Goal: Transaction & Acquisition: Purchase product/service

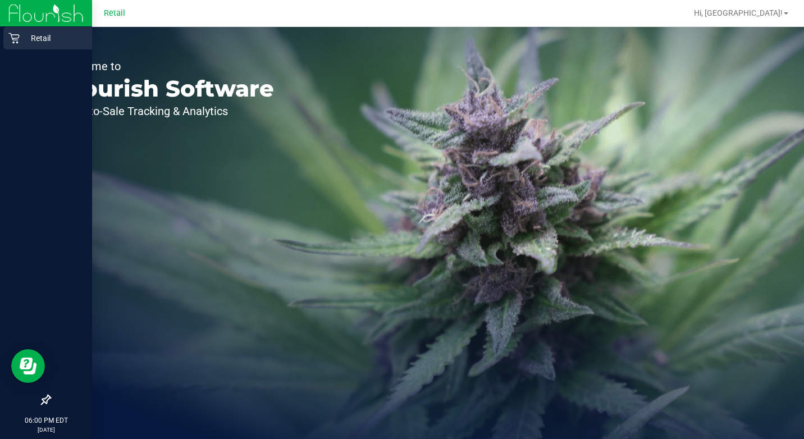
click at [22, 42] on p "Retail" at bounding box center [53, 37] width 67 height 13
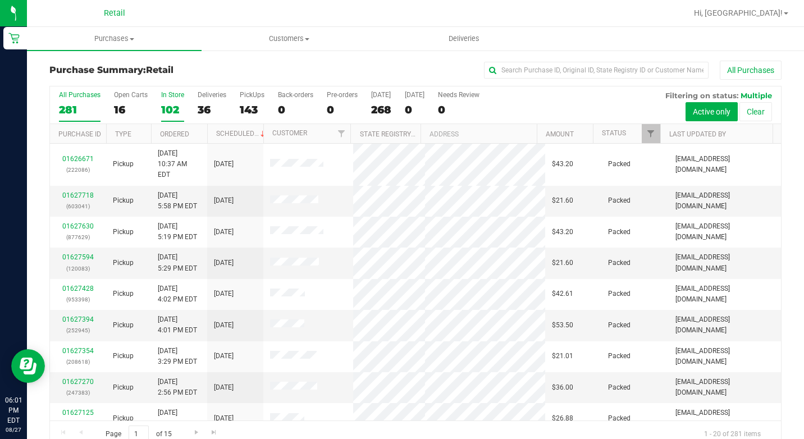
click at [165, 108] on div "102" at bounding box center [172, 109] width 23 height 13
click at [0, 0] on input "In Store 102" at bounding box center [0, 0] width 0 height 0
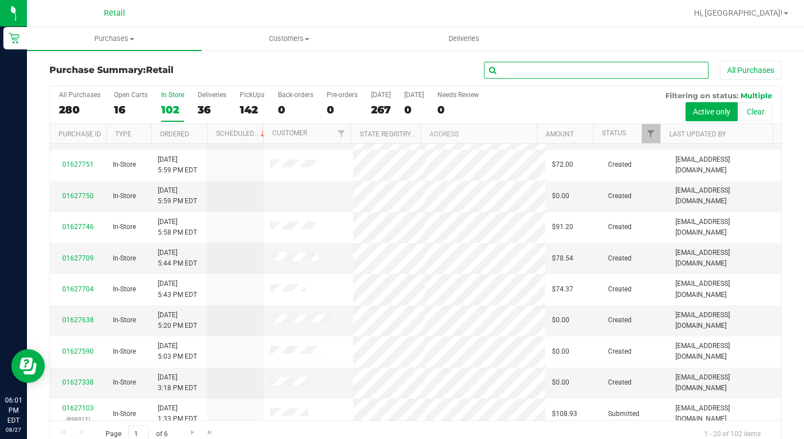
click at [561, 72] on input "text" at bounding box center [596, 70] width 224 height 17
type input "long"
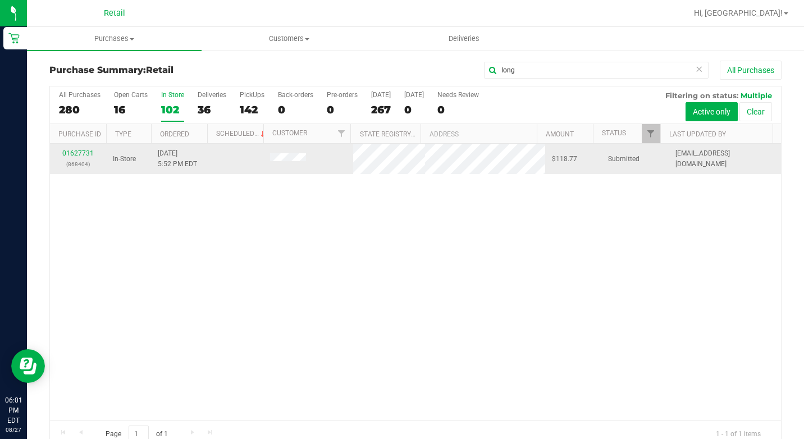
click at [81, 149] on div "01627731 (868404)" at bounding box center [78, 158] width 43 height 21
click at [76, 154] on link "01627731" at bounding box center [77, 153] width 31 height 8
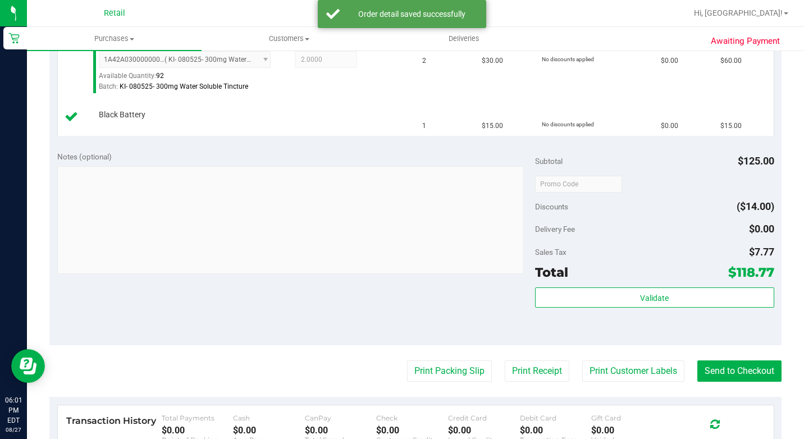
scroll to position [505, 0]
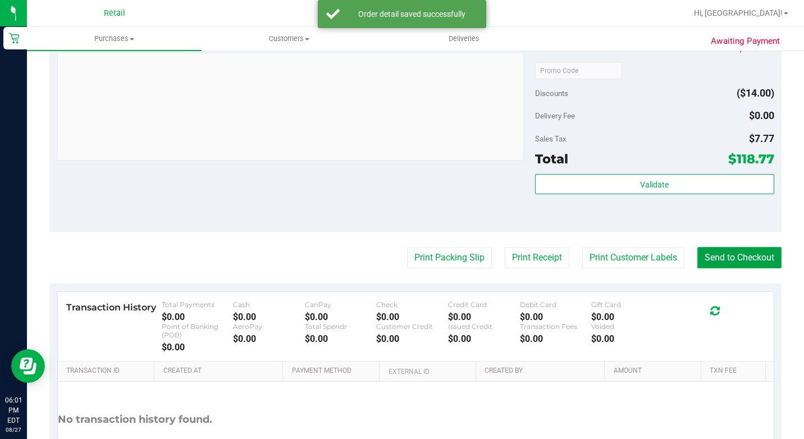
click at [750, 268] on button "Send to Checkout" at bounding box center [739, 257] width 84 height 21
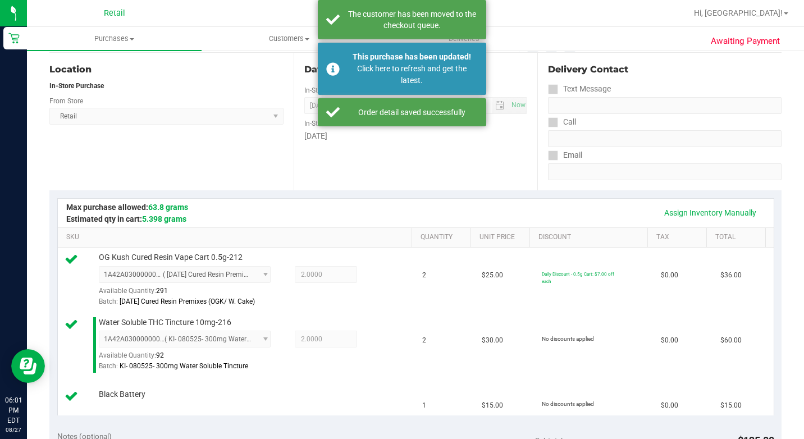
scroll to position [0, 0]
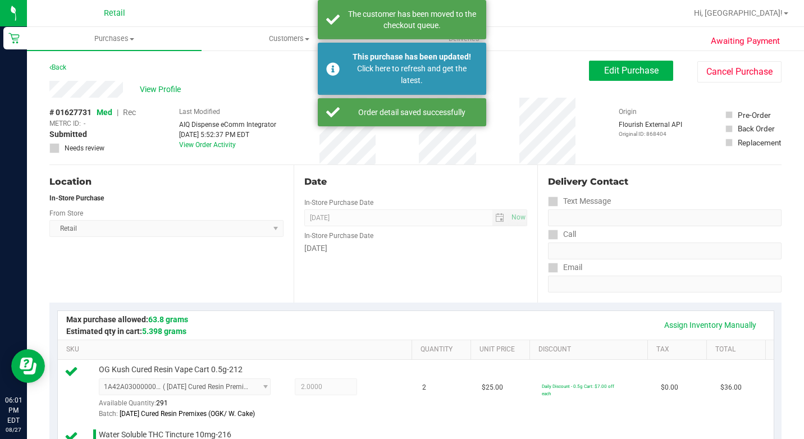
drag, startPoint x: 446, startPoint y: 186, endPoint x: 439, endPoint y: 177, distance: 11.7
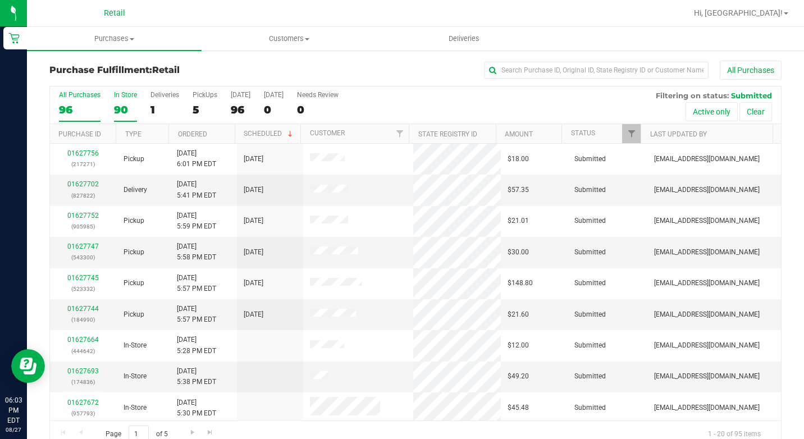
click at [123, 104] on div "90" at bounding box center [125, 109] width 23 height 13
click at [0, 0] on input "In Store 90" at bounding box center [0, 0] width 0 height 0
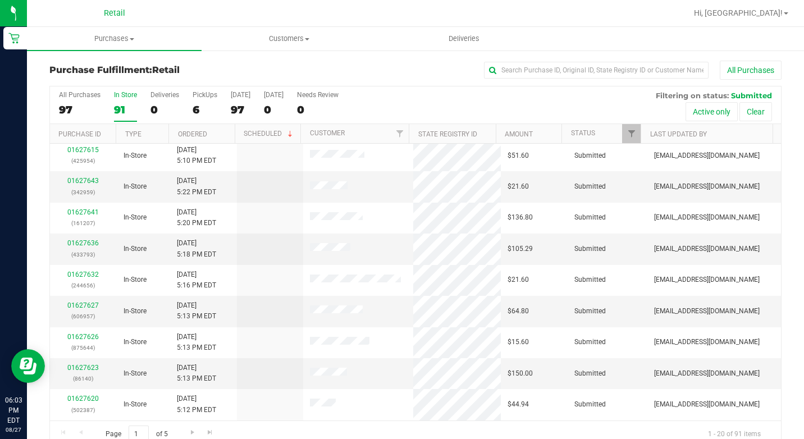
scroll to position [337, 0]
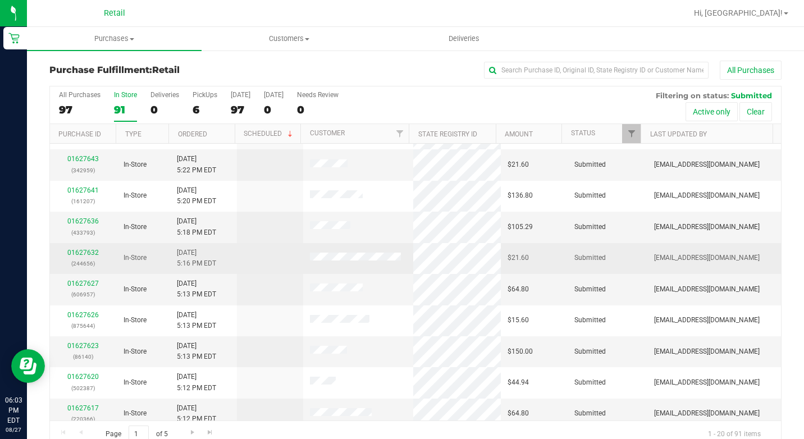
drag, startPoint x: 283, startPoint y: 246, endPoint x: 276, endPoint y: 255, distance: 12.0
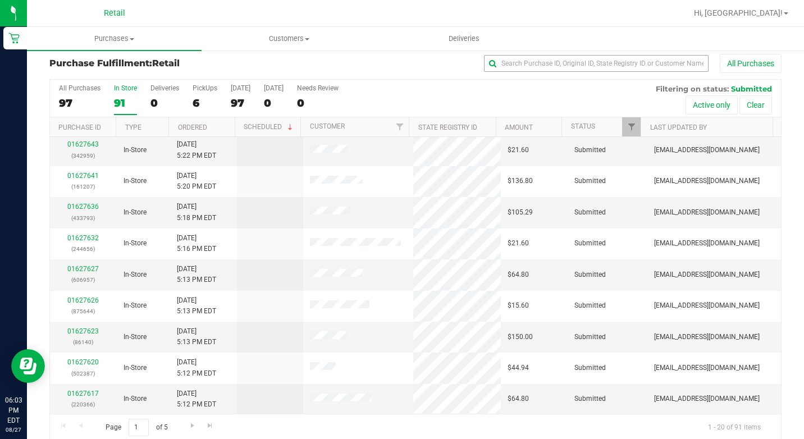
scroll to position [0, 0]
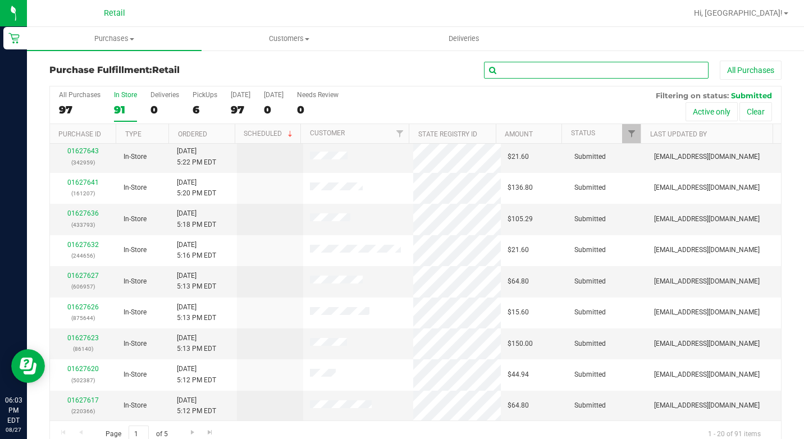
click at [575, 74] on input "text" at bounding box center [596, 70] width 224 height 17
type input "s"
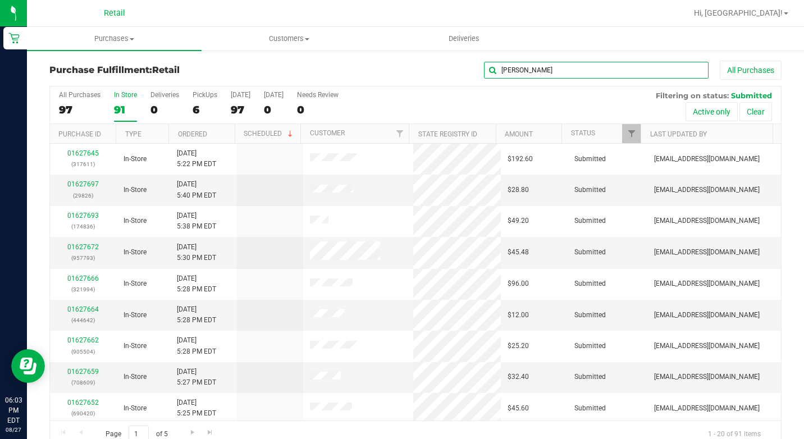
type input "[PERSON_NAME]"
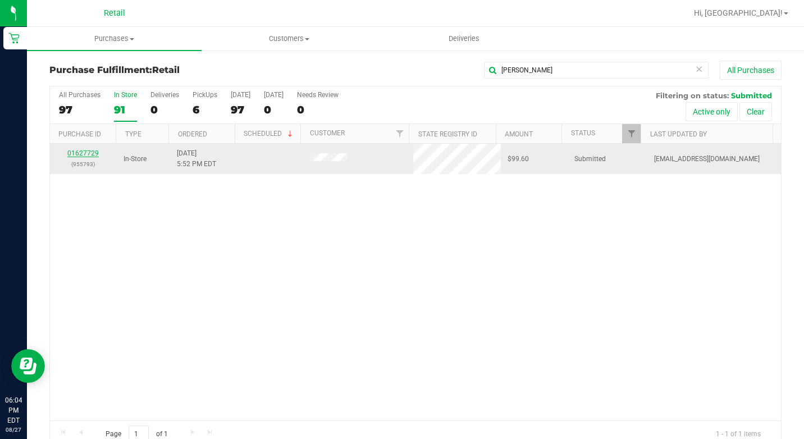
click at [88, 154] on link "01627729" at bounding box center [82, 153] width 31 height 8
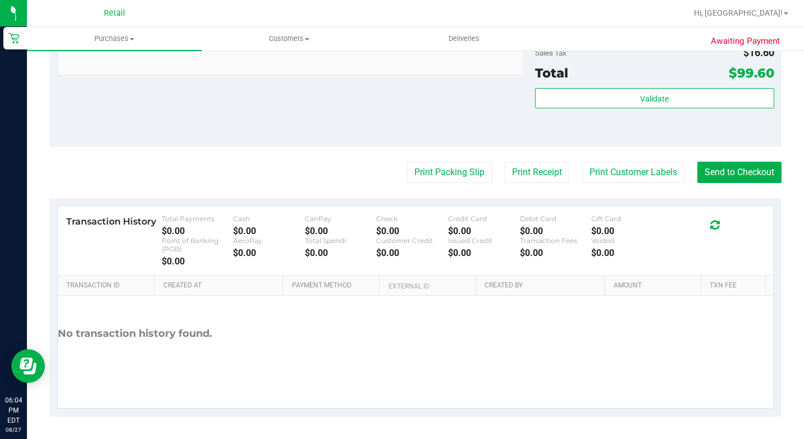
scroll to position [738, 0]
click at [743, 175] on button "Send to Checkout" at bounding box center [739, 172] width 84 height 21
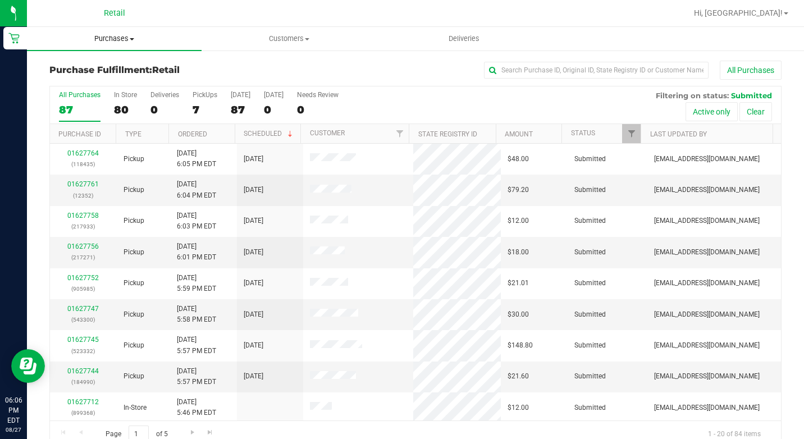
click at [145, 41] on span "Purchases" at bounding box center [114, 39] width 175 height 10
click at [378, 89] on div "All Purchases 87 In Store 80 Deliveries 0 PickUps 7 [DATE] 87 [DATE] 0 Needs Re…" at bounding box center [415, 90] width 731 height 9
click at [131, 113] on div "80" at bounding box center [125, 109] width 23 height 13
click at [0, 0] on input "In Store 80" at bounding box center [0, 0] width 0 height 0
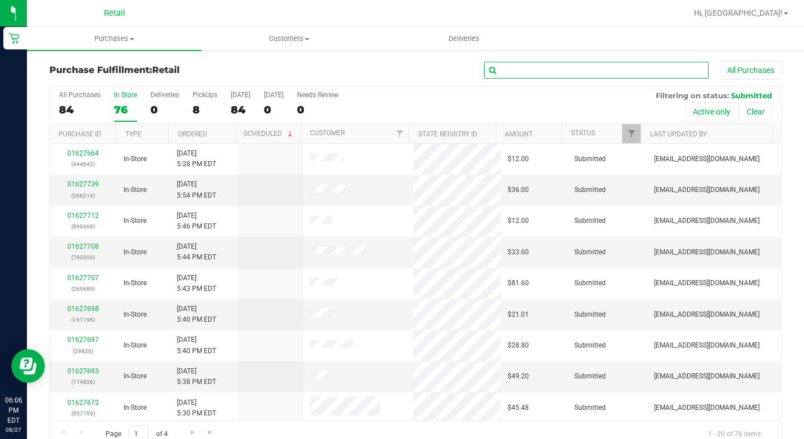
click at [612, 68] on input "text" at bounding box center [596, 70] width 224 height 17
type input "colon"
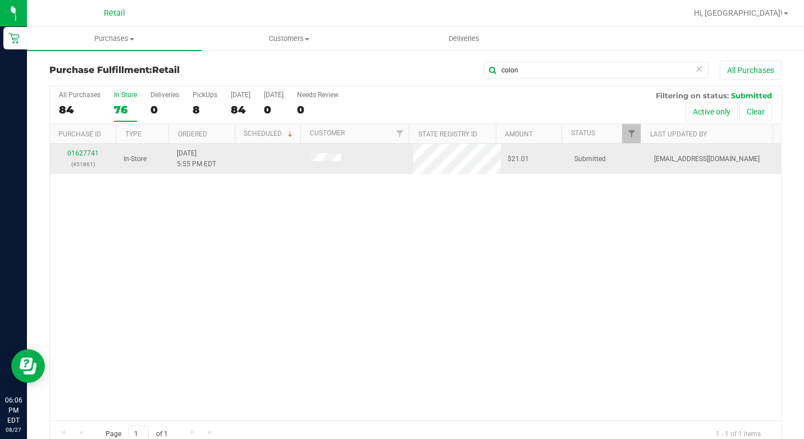
click at [74, 157] on div "01627741 (451861)" at bounding box center [83, 158] width 53 height 21
click at [83, 153] on link "01627741" at bounding box center [82, 153] width 31 height 8
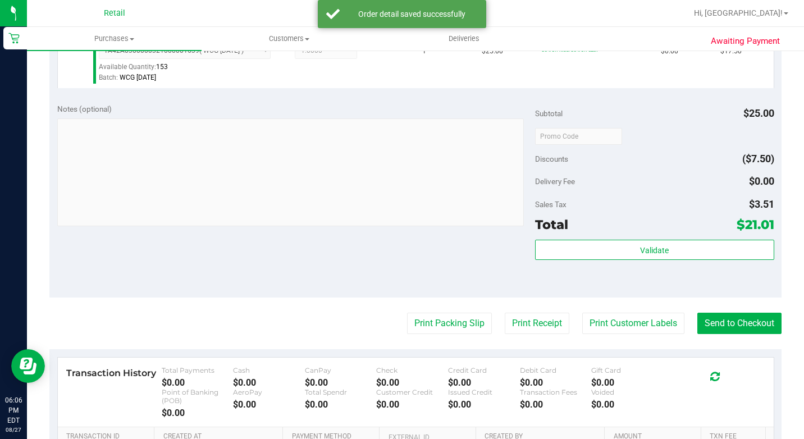
scroll to position [337, 0]
click at [709, 331] on button "Send to Checkout" at bounding box center [739, 322] width 84 height 21
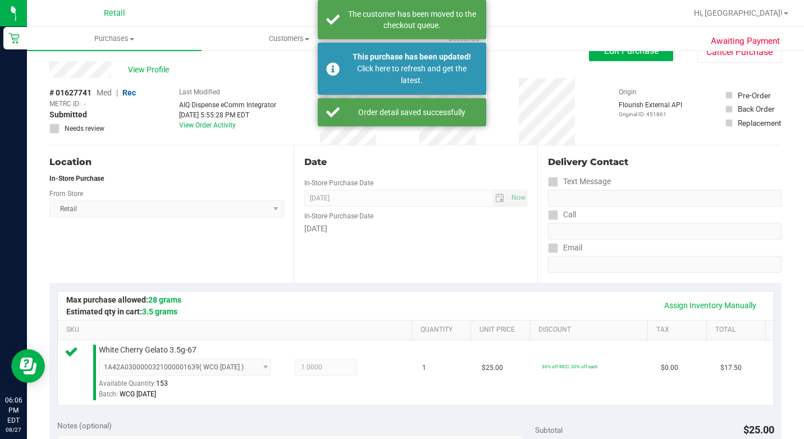
scroll to position [0, 0]
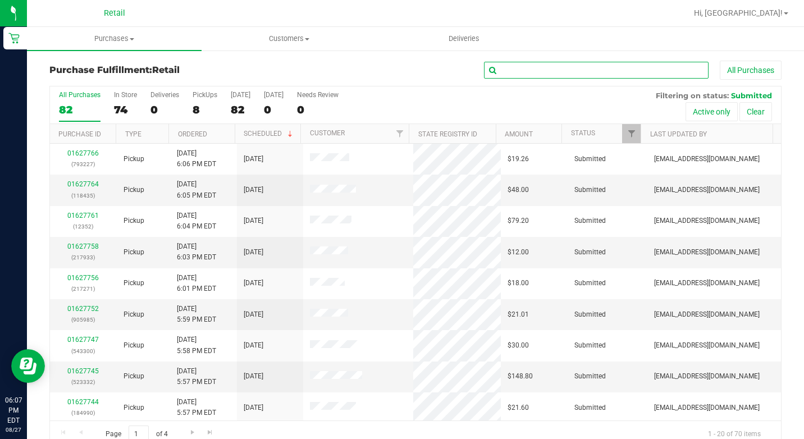
click at [522, 74] on input "text" at bounding box center [596, 70] width 224 height 17
click at [126, 104] on div "74" at bounding box center [125, 109] width 23 height 13
click at [0, 0] on input "In Store 74" at bounding box center [0, 0] width 0 height 0
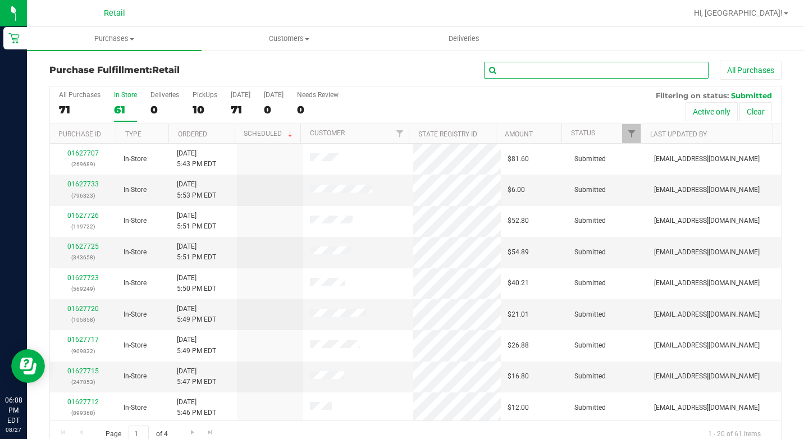
click at [529, 72] on input "text" at bounding box center [596, 70] width 224 height 17
type input "huck"
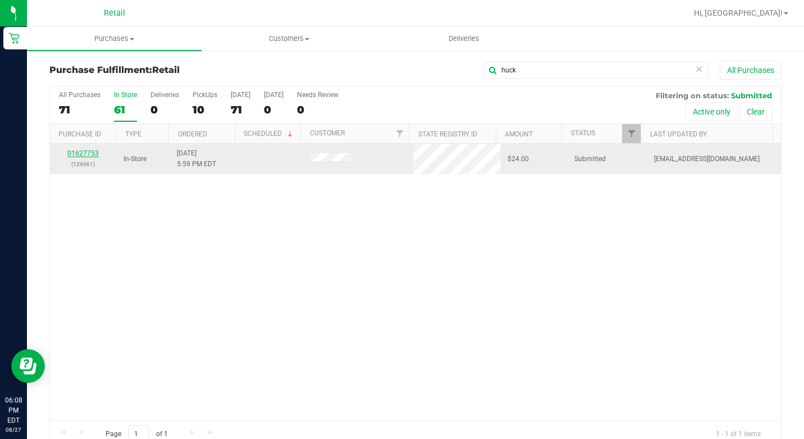
click at [76, 149] on link "01627753" at bounding box center [82, 153] width 31 height 8
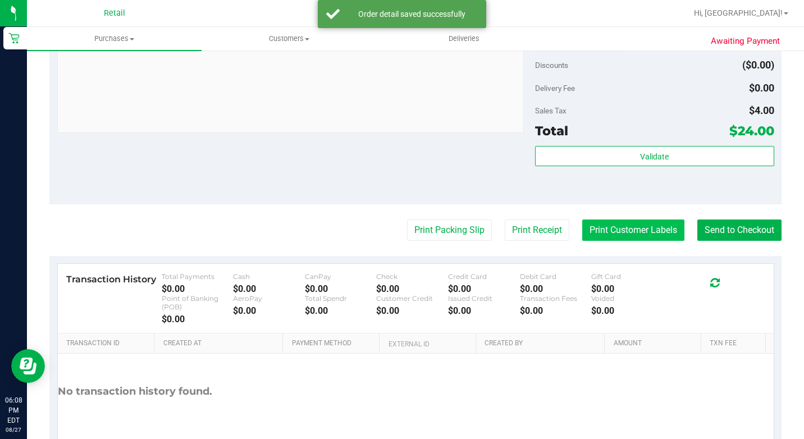
scroll to position [505, 0]
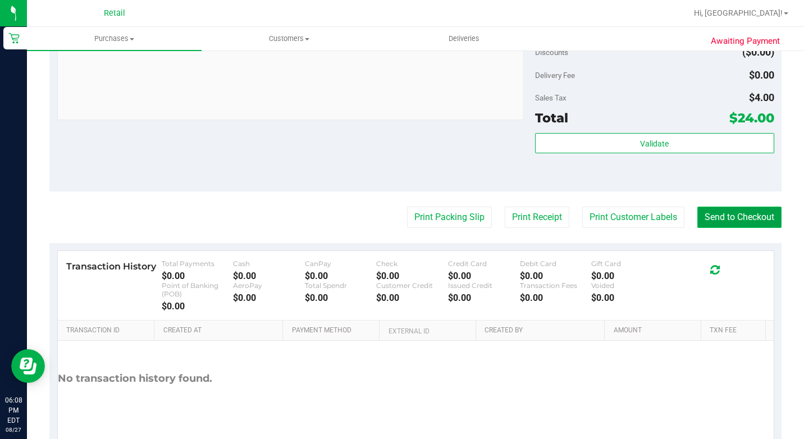
click at [697, 228] on button "Send to Checkout" at bounding box center [739, 216] width 84 height 21
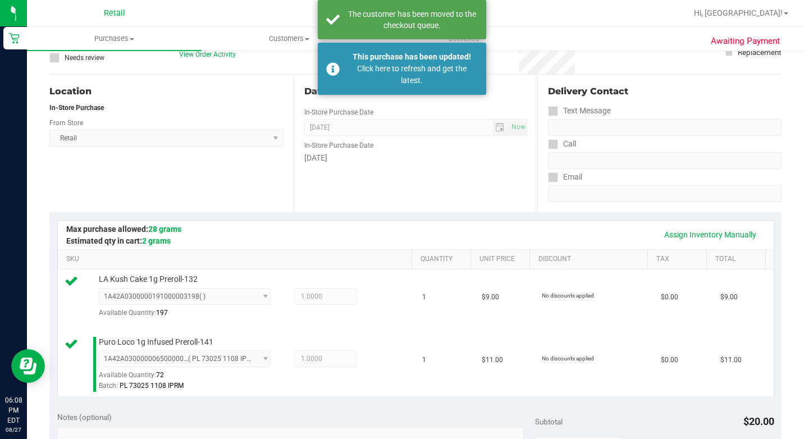
scroll to position [0, 0]
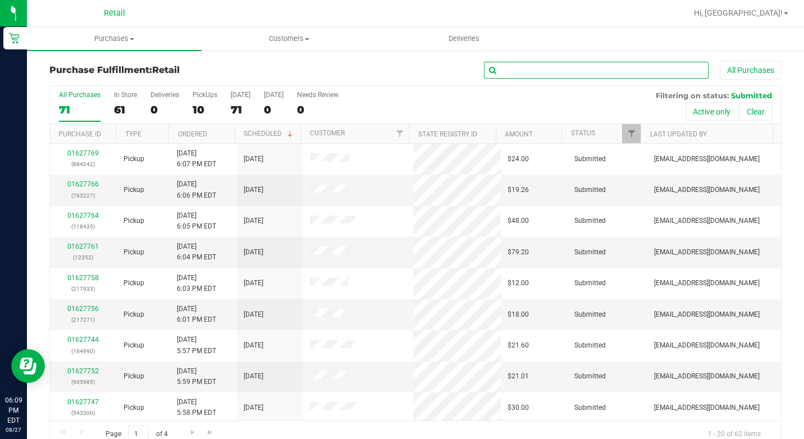
click at [520, 69] on input "text" at bounding box center [596, 70] width 224 height 17
type input "hall"
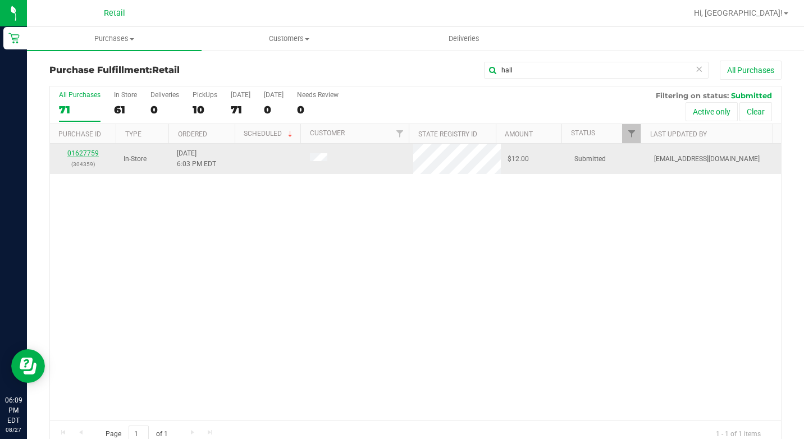
click at [85, 153] on link "01627759" at bounding box center [82, 153] width 31 height 8
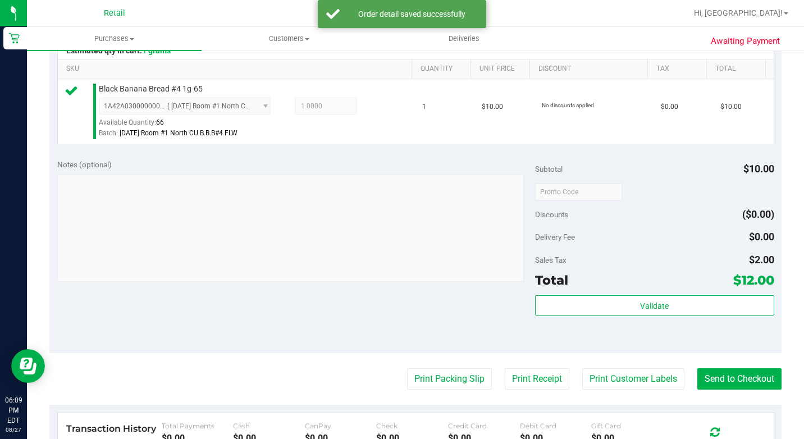
scroll to position [503, 0]
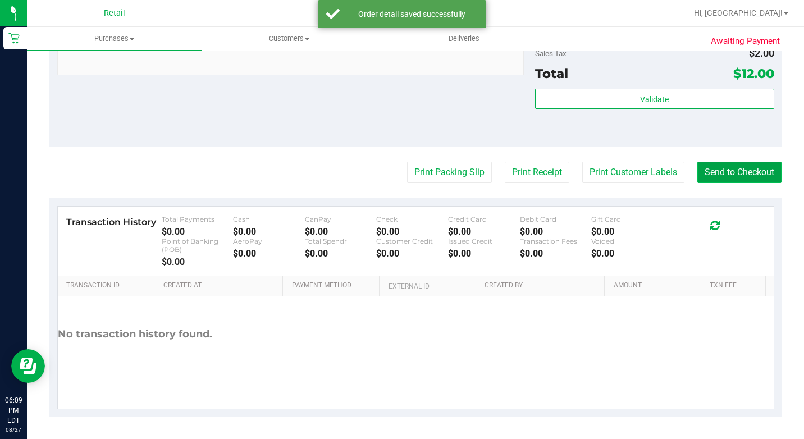
click at [712, 170] on button "Send to Checkout" at bounding box center [739, 172] width 84 height 21
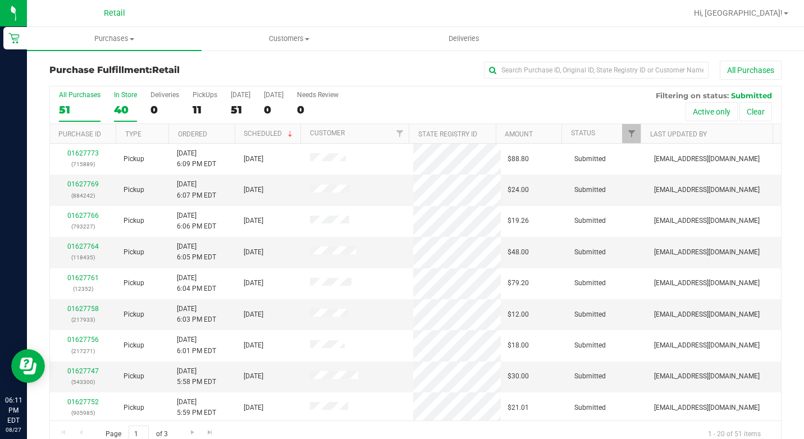
click at [123, 112] on div "40" at bounding box center [125, 109] width 23 height 13
click at [0, 0] on input "In Store 40" at bounding box center [0, 0] width 0 height 0
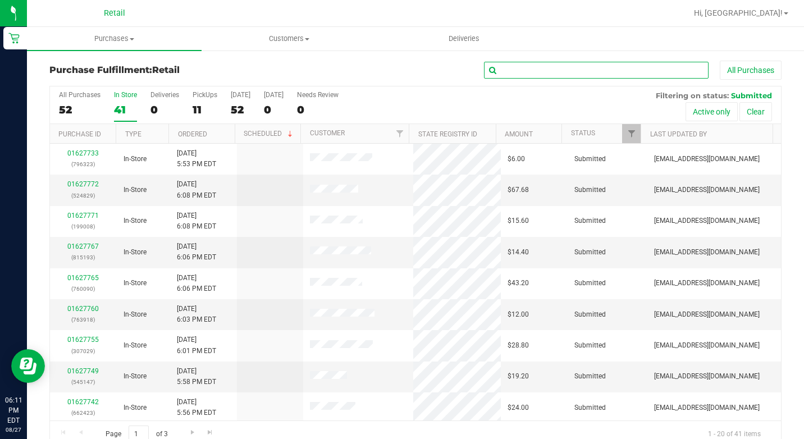
click at [534, 73] on input "text" at bounding box center [596, 70] width 224 height 17
type input "[PERSON_NAME]"
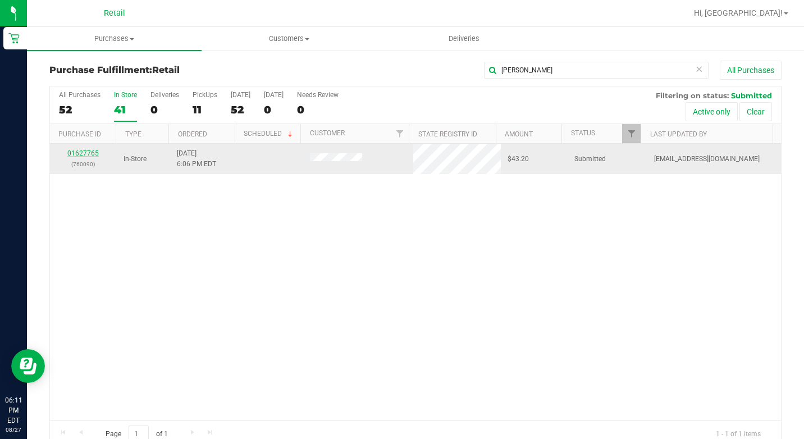
click at [92, 154] on link "01627765" at bounding box center [82, 153] width 31 height 8
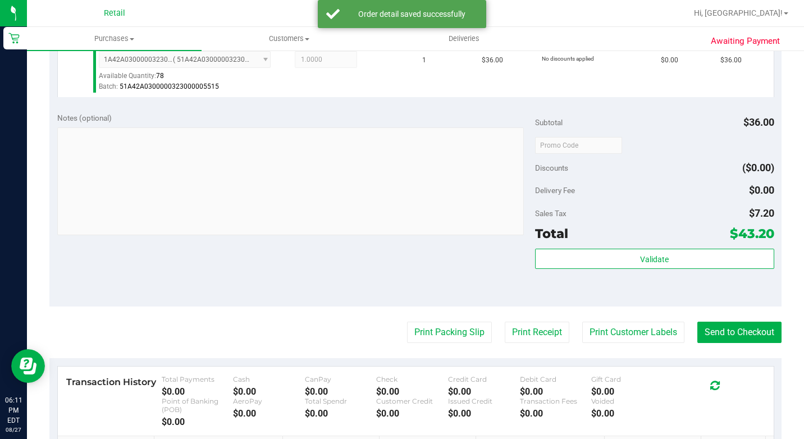
scroll to position [449, 0]
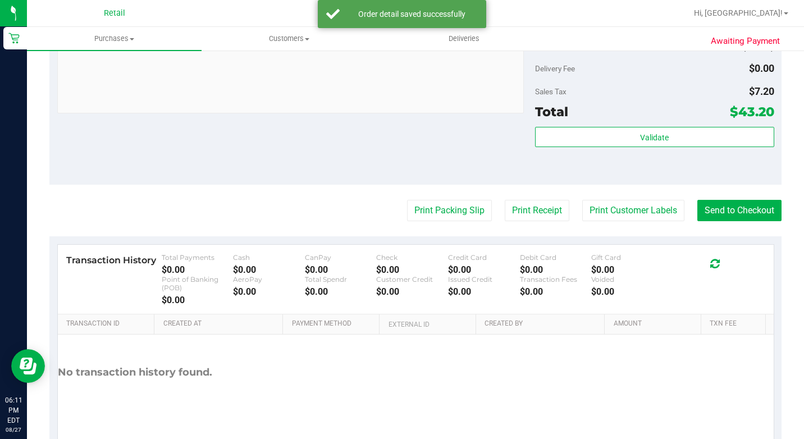
click at [727, 237] on purchase-details "Back Edit Purchase Cancel Purchase View Profile # 01627765 Med | Rec METRC ID: …" at bounding box center [415, 33] width 732 height 843
click at [731, 221] on button "Send to Checkout" at bounding box center [739, 210] width 84 height 21
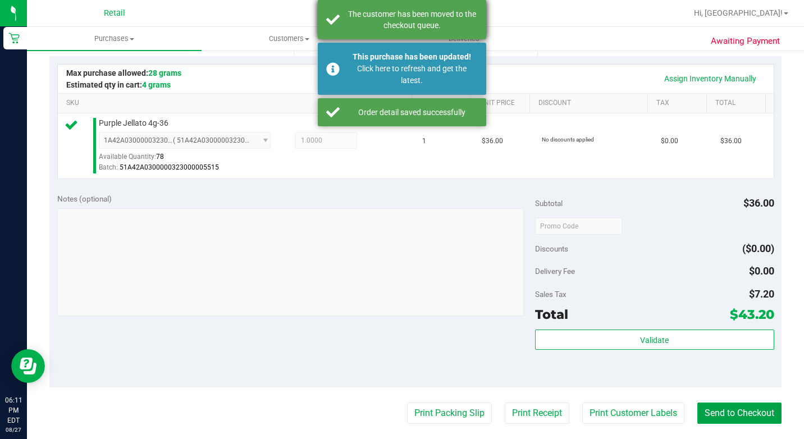
scroll to position [168, 0]
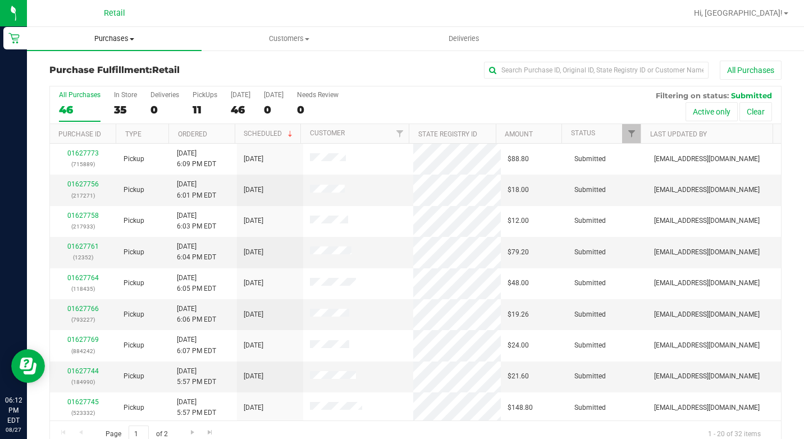
drag, startPoint x: 131, startPoint y: 43, endPoint x: 128, endPoint y: 36, distance: 7.3
click at [131, 41] on span "Purchases" at bounding box center [114, 39] width 175 height 10
click at [305, 59] on div "Purchase Fulfillment: Retail All Purchases All Purchases 46 In Store 35 Deliver…" at bounding box center [415, 254] width 777 height 410
click at [132, 105] on div "35" at bounding box center [125, 109] width 23 height 13
click at [0, 0] on input "In Store 35" at bounding box center [0, 0] width 0 height 0
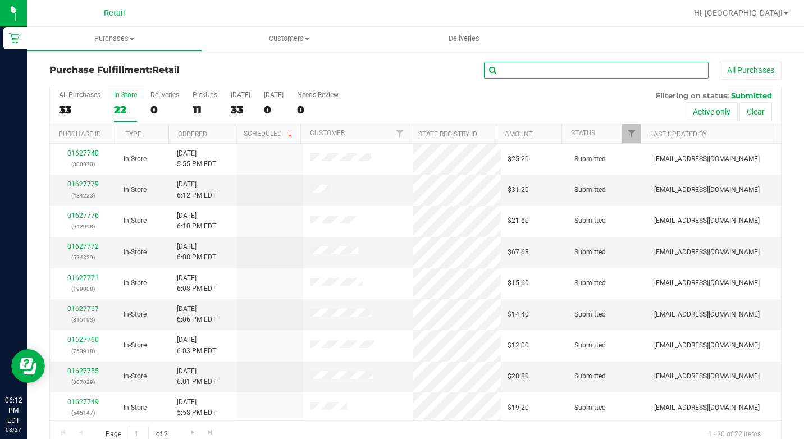
click at [507, 63] on input "text" at bounding box center [596, 70] width 224 height 17
type input "mcn"
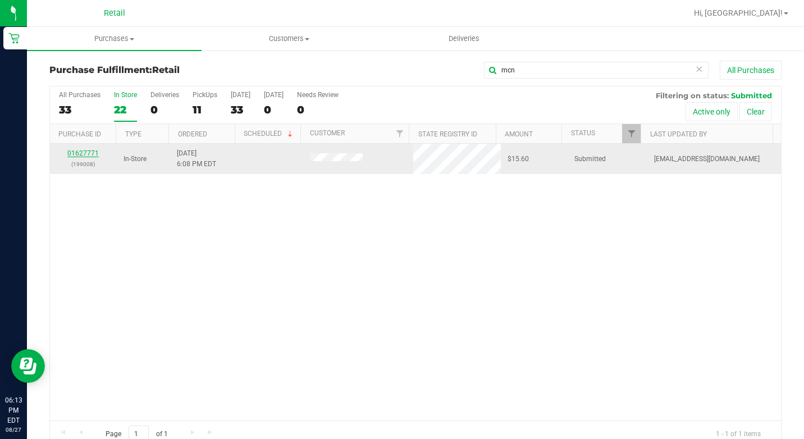
click at [89, 153] on link "01627771" at bounding box center [82, 153] width 31 height 8
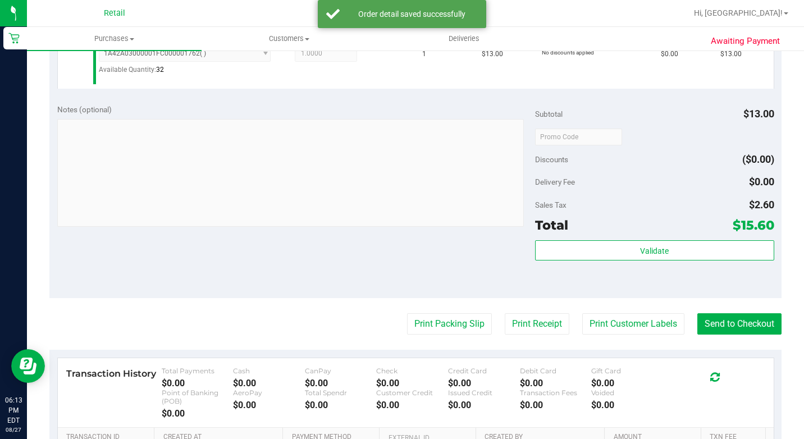
scroll to position [393, 0]
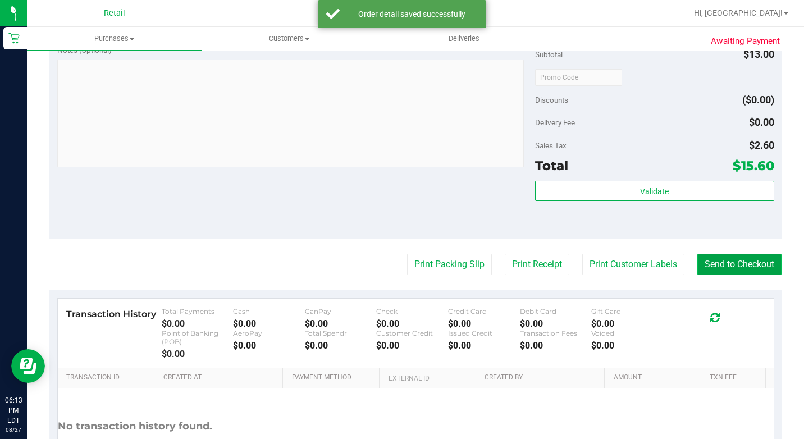
click at [720, 275] on button "Send to Checkout" at bounding box center [739, 264] width 84 height 21
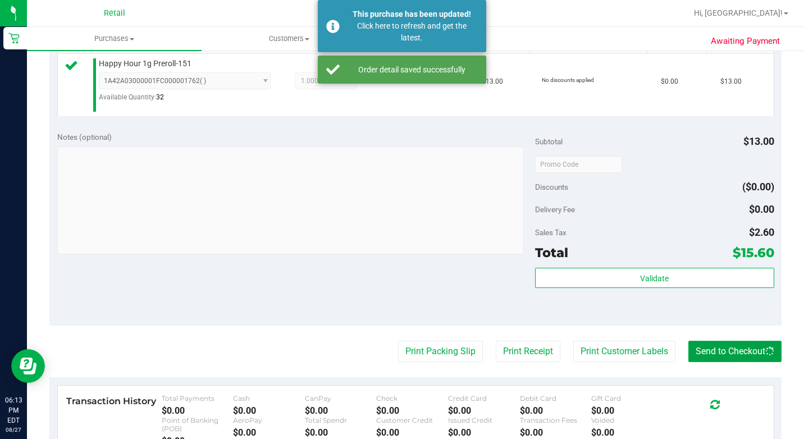
scroll to position [0, 0]
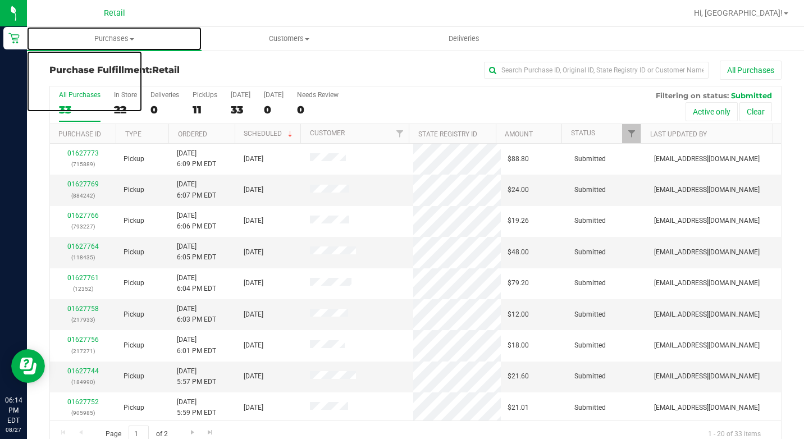
click at [163, 40] on span "Purchases" at bounding box center [114, 39] width 175 height 10
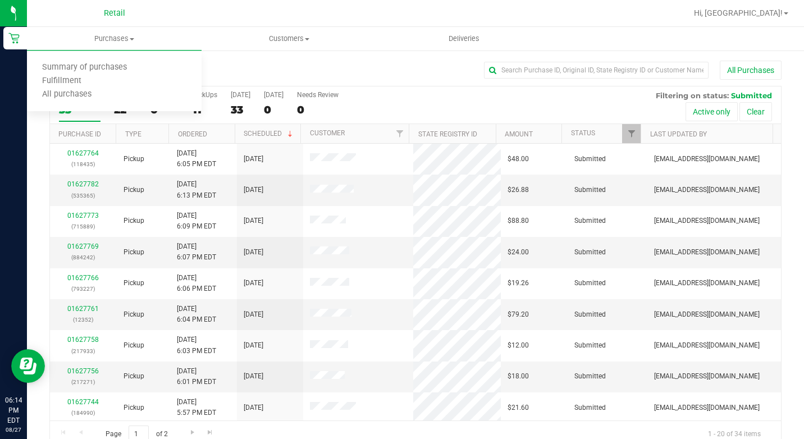
click at [284, 67] on h3 "Purchase Fulfillment: Retail" at bounding box center [171, 70] width 244 height 10
click at [118, 30] on uib-tab-heading "Purchases Summary of purchases Fulfillment All purchases" at bounding box center [114, 39] width 175 height 24
click at [116, 67] on span "Summary of purchases" at bounding box center [84, 68] width 115 height 10
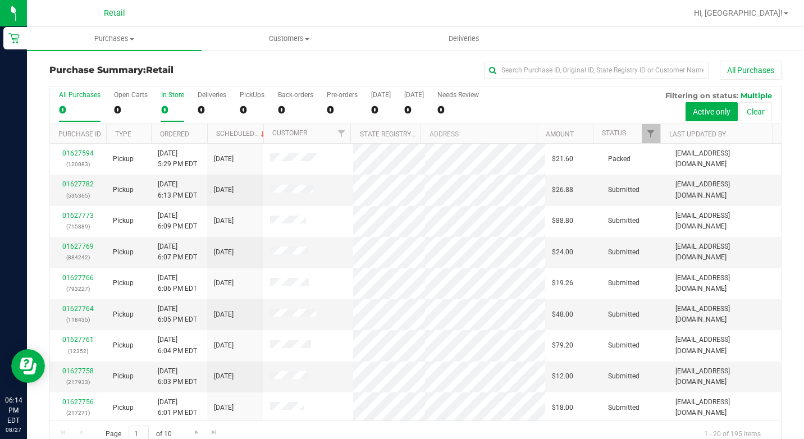
click at [171, 106] on div "0" at bounding box center [172, 109] width 23 height 13
click at [0, 0] on input "In Store 0" at bounding box center [0, 0] width 0 height 0
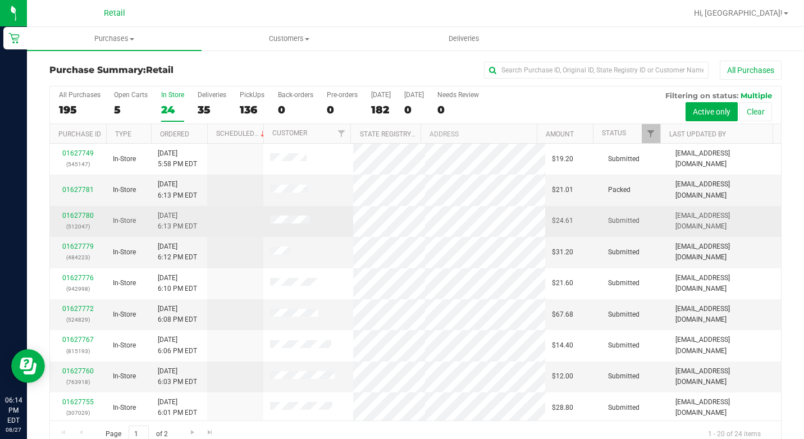
scroll to position [56, 0]
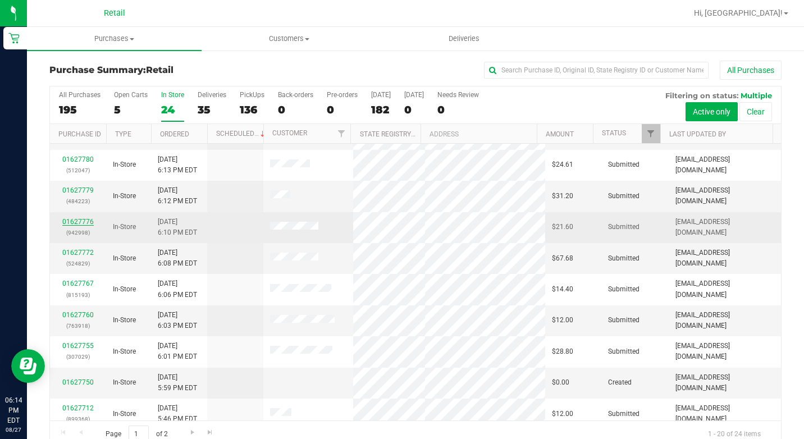
click at [78, 221] on link "01627776" at bounding box center [77, 222] width 31 height 8
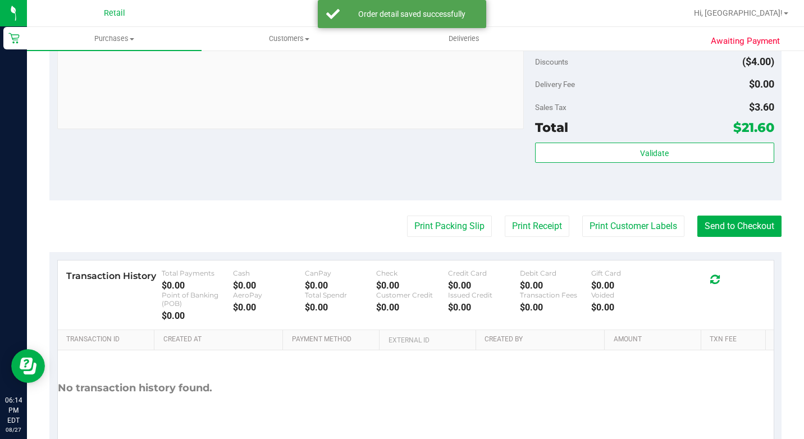
scroll to position [449, 0]
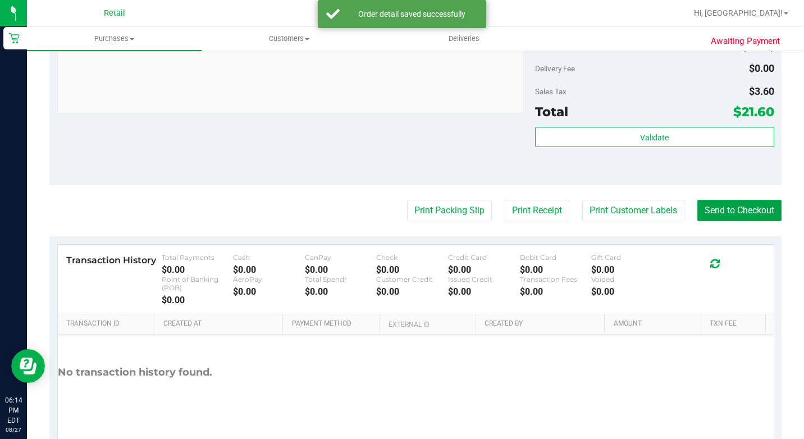
click at [710, 221] on button "Send to Checkout" at bounding box center [739, 210] width 84 height 21
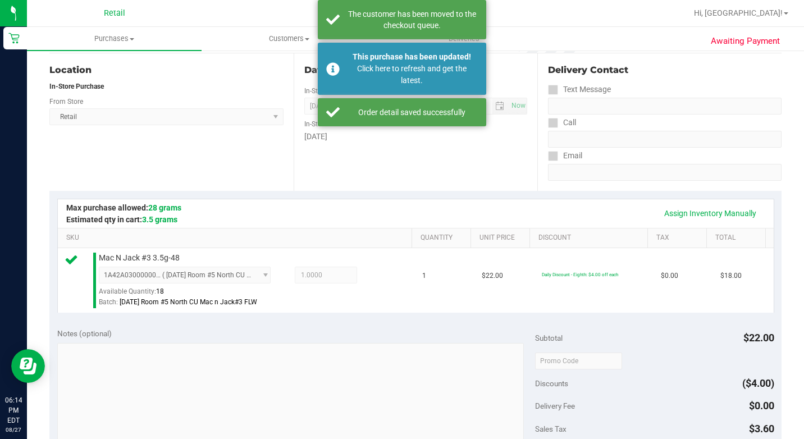
scroll to position [0, 0]
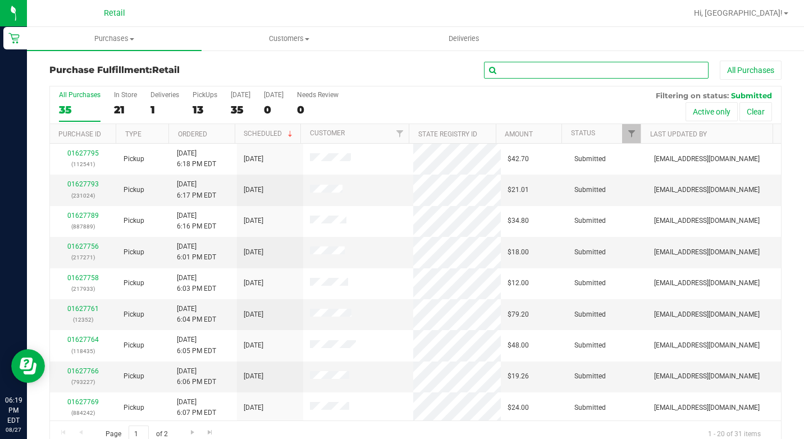
click at [544, 72] on input "text" at bounding box center [596, 70] width 224 height 17
click at [143, 44] on uib-tab-heading "Purchases Summary of purchases Fulfillment All purchases" at bounding box center [114, 39] width 175 height 24
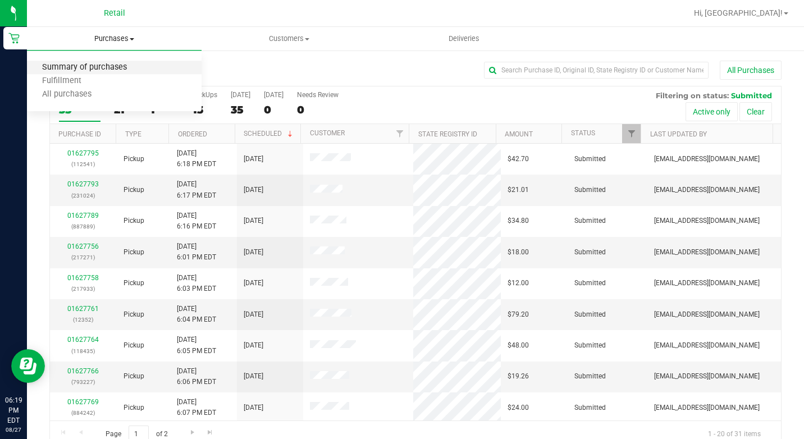
click at [137, 63] on span "Summary of purchases" at bounding box center [84, 68] width 115 height 10
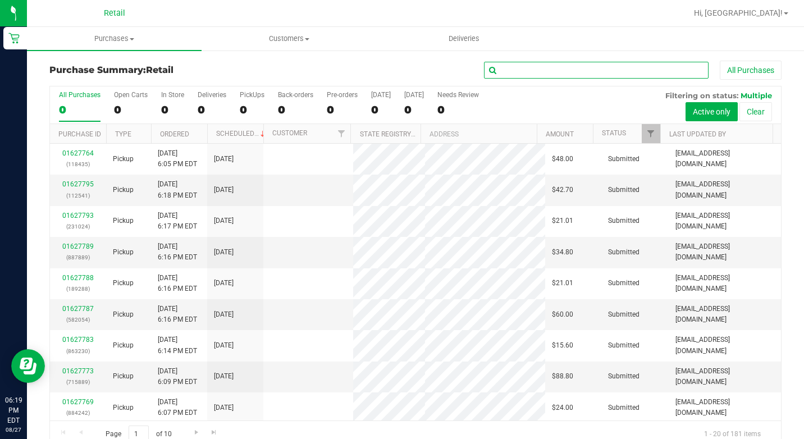
click at [550, 69] on input "text" at bounding box center [596, 70] width 224 height 17
click at [174, 108] on div "0" at bounding box center [172, 109] width 23 height 13
click at [0, 0] on input "In Store 0" at bounding box center [0, 0] width 0 height 0
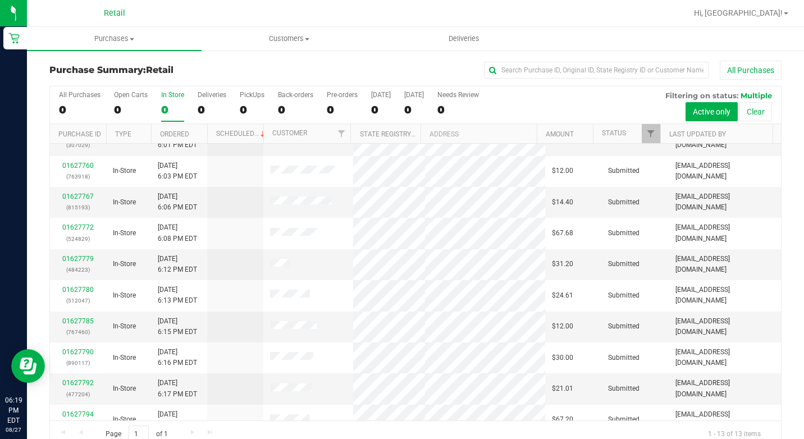
scroll to position [127, 0]
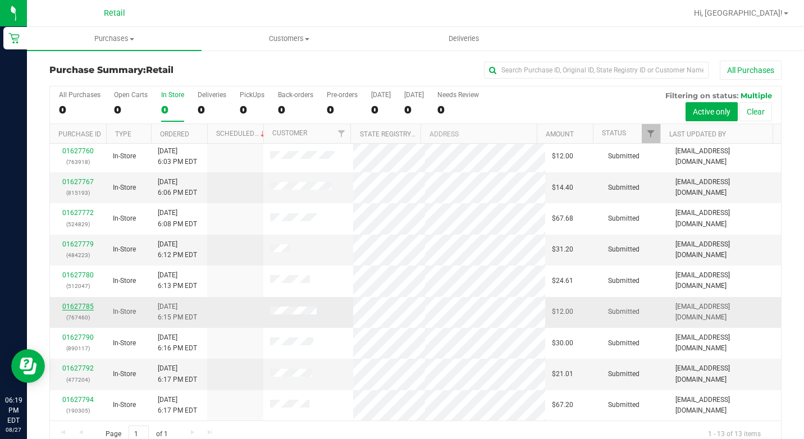
click at [82, 302] on link "01627785" at bounding box center [77, 306] width 31 height 8
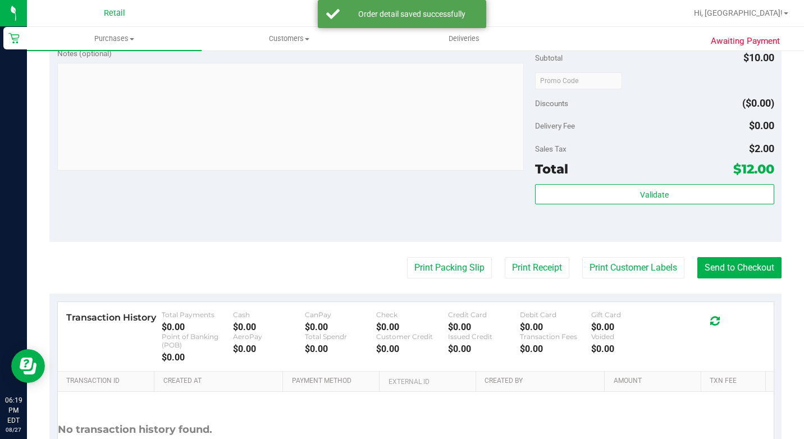
scroll to position [393, 0]
click at [718, 277] on button "Send to Checkout" at bounding box center [739, 266] width 84 height 21
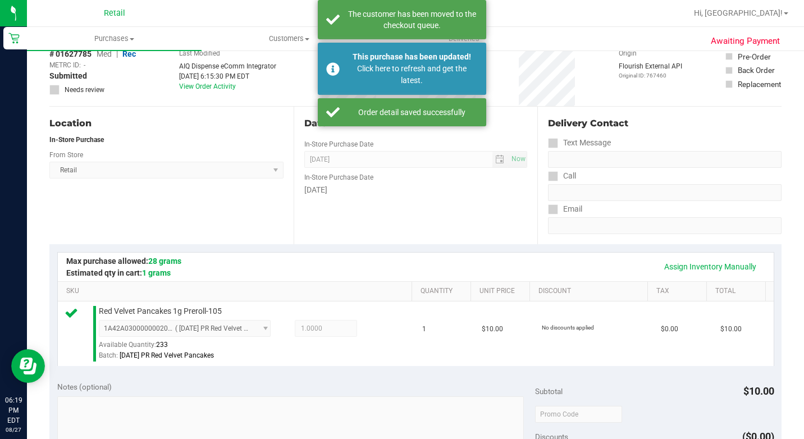
scroll to position [0, 0]
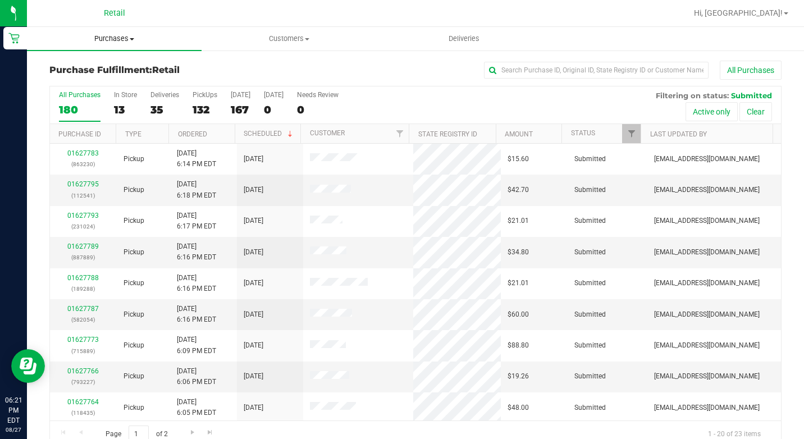
click at [118, 42] on span "Purchases" at bounding box center [114, 39] width 175 height 10
click at [141, 67] on li "Summary of purchases" at bounding box center [114, 67] width 175 height 13
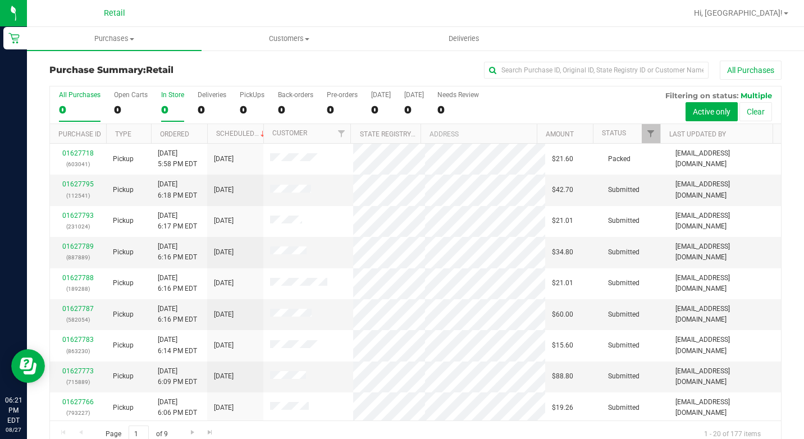
click at [175, 102] on label "In Store 0" at bounding box center [172, 106] width 23 height 31
click at [0, 0] on input "In Store 0" at bounding box center [0, 0] width 0 height 0
click at [163, 107] on div "0" at bounding box center [172, 109] width 23 height 13
click at [0, 0] on input "In Store 0" at bounding box center [0, 0] width 0 height 0
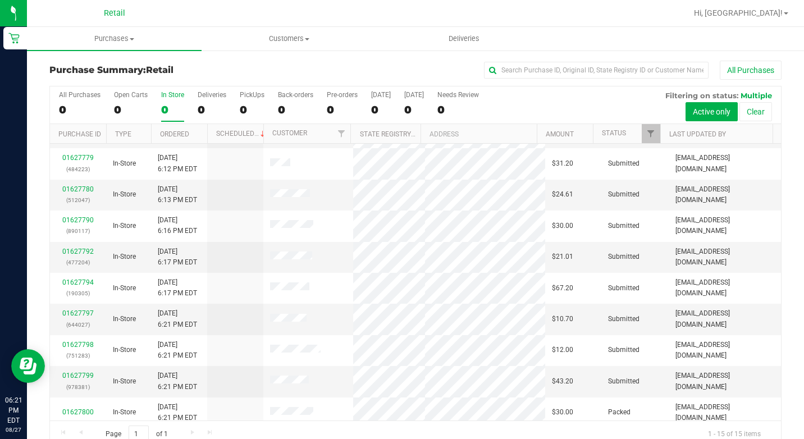
scroll to position [189, 0]
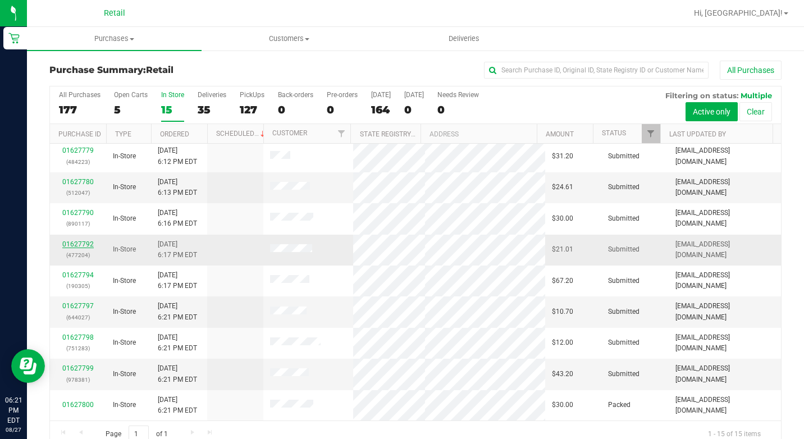
click at [91, 243] on link "01627792" at bounding box center [77, 244] width 31 height 8
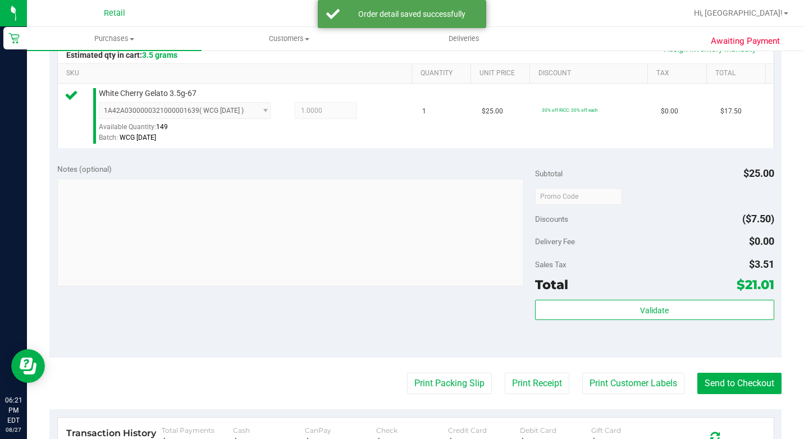
scroll to position [337, 0]
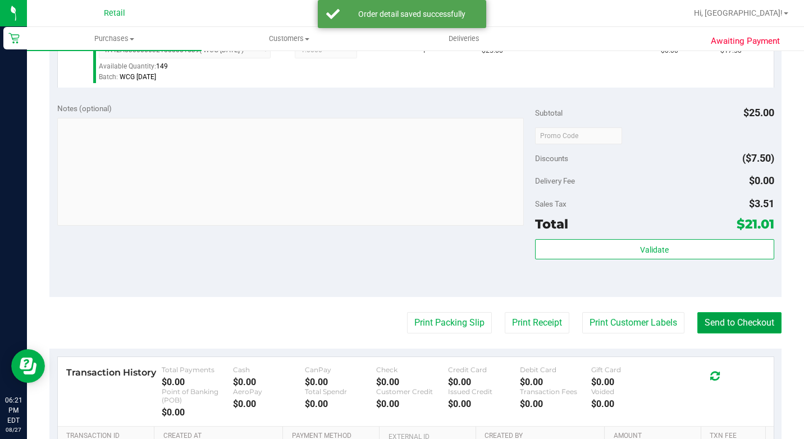
click at [721, 333] on button "Send to Checkout" at bounding box center [739, 322] width 84 height 21
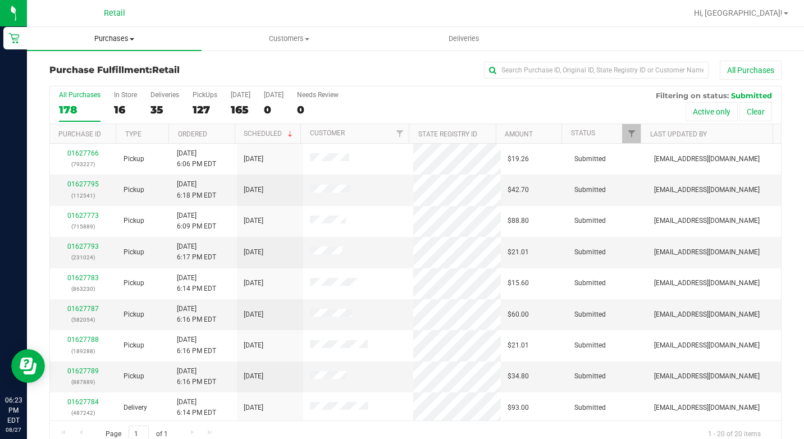
drag, startPoint x: 121, startPoint y: 42, endPoint x: 147, endPoint y: 57, distance: 30.2
click at [121, 42] on span "Purchases" at bounding box center [114, 39] width 175 height 10
click at [118, 74] on li "Summary of purchases" at bounding box center [114, 67] width 175 height 13
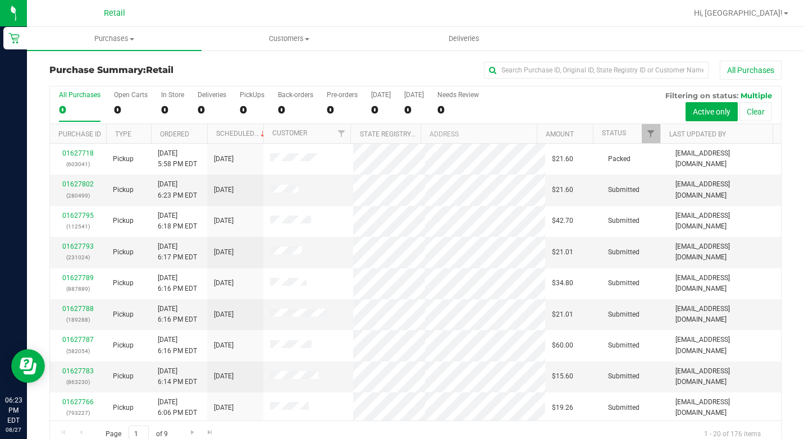
click at [189, 93] on div "All Purchases 0 Open Carts 0 In Store 0 Deliveries 0 PickUps 0 Back-orders 0 Pr…" at bounding box center [415, 90] width 731 height 9
click at [170, 102] on label "In Store 0" at bounding box center [172, 106] width 23 height 31
click at [0, 0] on input "In Store 0" at bounding box center [0, 0] width 0 height 0
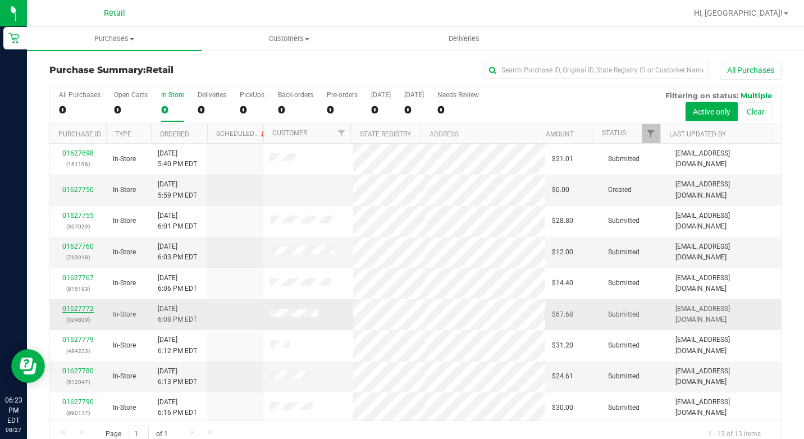
click at [73, 307] on link "01627772" at bounding box center [77, 309] width 31 height 8
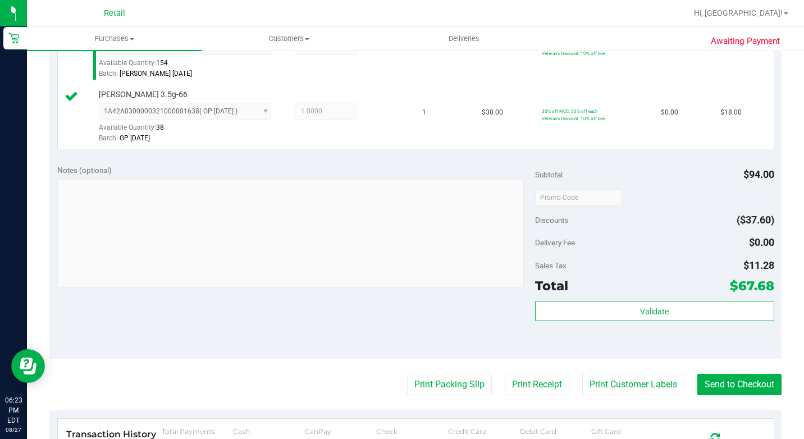
scroll to position [449, 0]
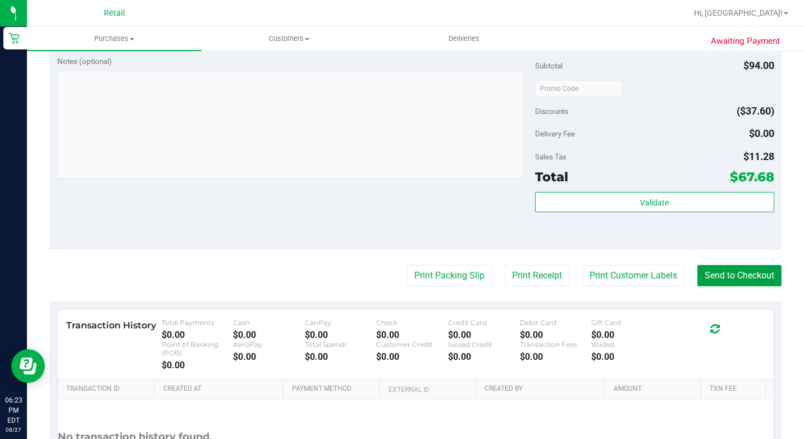
click at [741, 286] on button "Send to Checkout" at bounding box center [739, 275] width 84 height 21
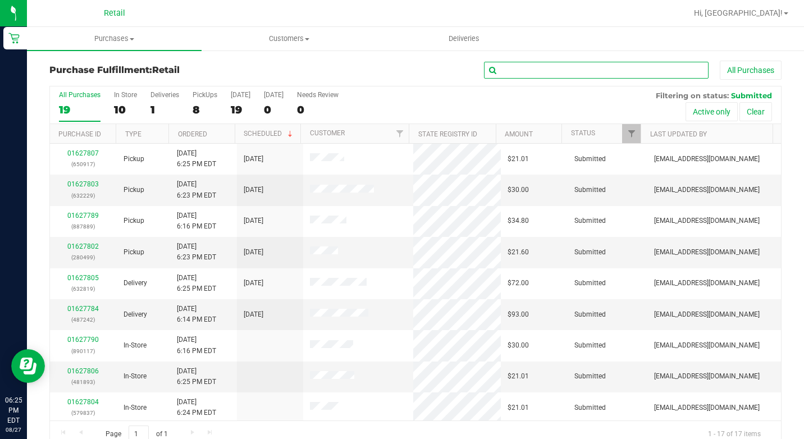
click at [501, 72] on input "text" at bounding box center [596, 70] width 224 height 17
click at [120, 43] on span "Purchases" at bounding box center [114, 39] width 175 height 10
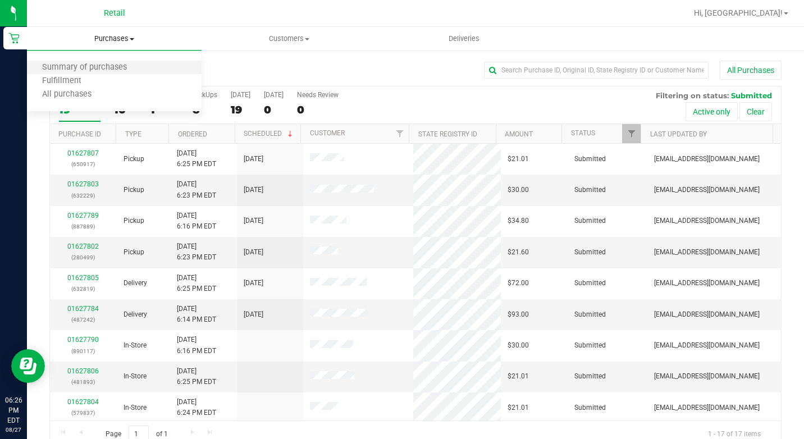
click at [145, 71] on li "Summary of purchases" at bounding box center [114, 67] width 175 height 13
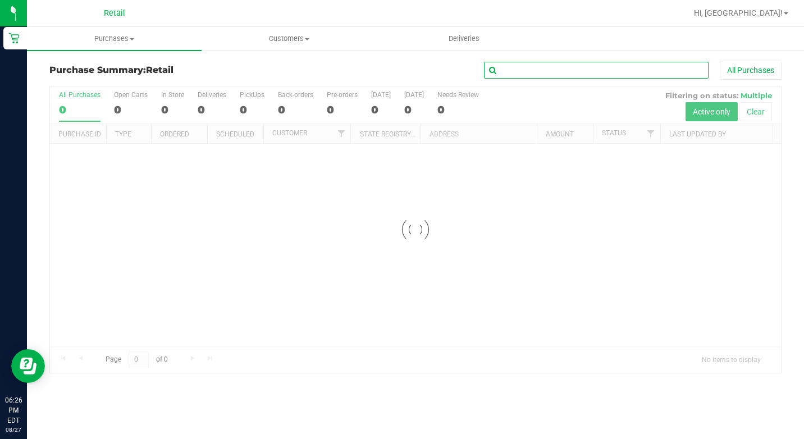
click at [622, 74] on input "text" at bounding box center [596, 70] width 224 height 17
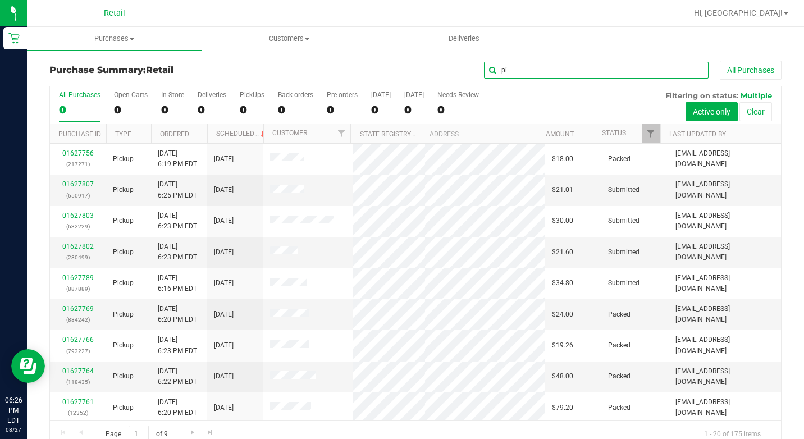
type input "p"
type input "[PERSON_NAME]"
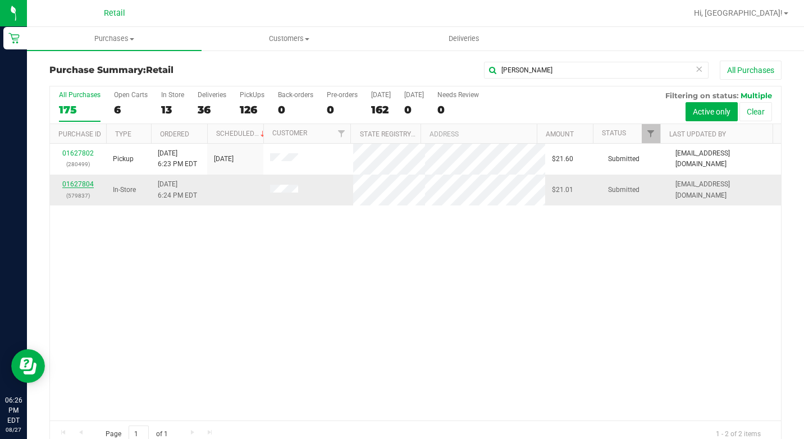
click at [75, 186] on link "01627804" at bounding box center [77, 184] width 31 height 8
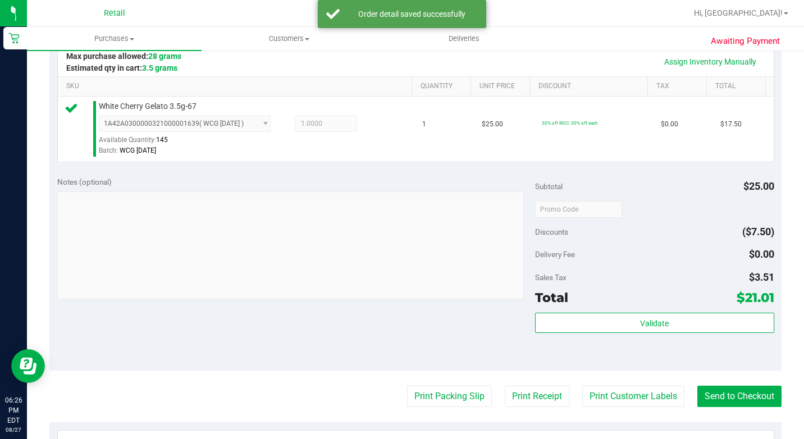
scroll to position [393, 0]
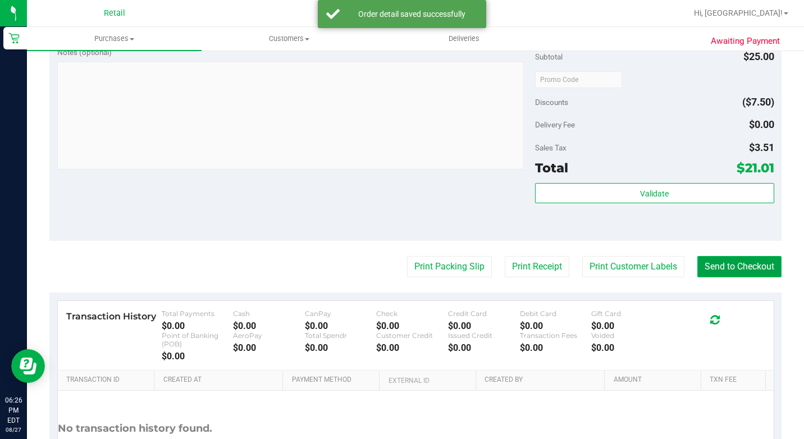
click at [747, 277] on button "Send to Checkout" at bounding box center [739, 266] width 84 height 21
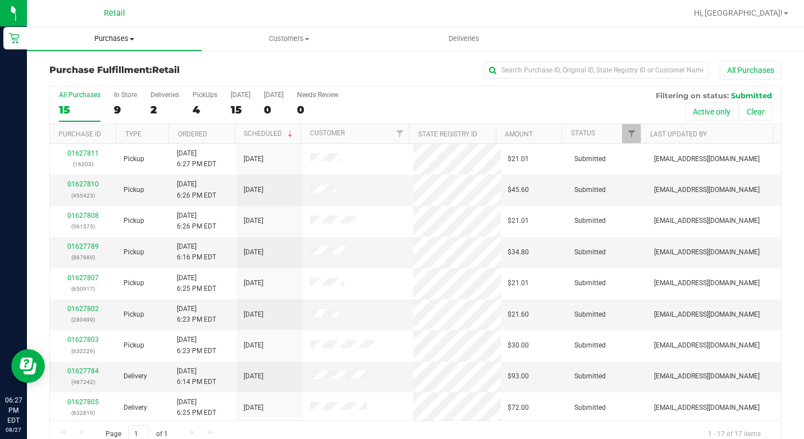
click at [141, 34] on span "Purchases" at bounding box center [114, 39] width 175 height 10
click at [112, 69] on span "Summary of purchases" at bounding box center [84, 68] width 115 height 10
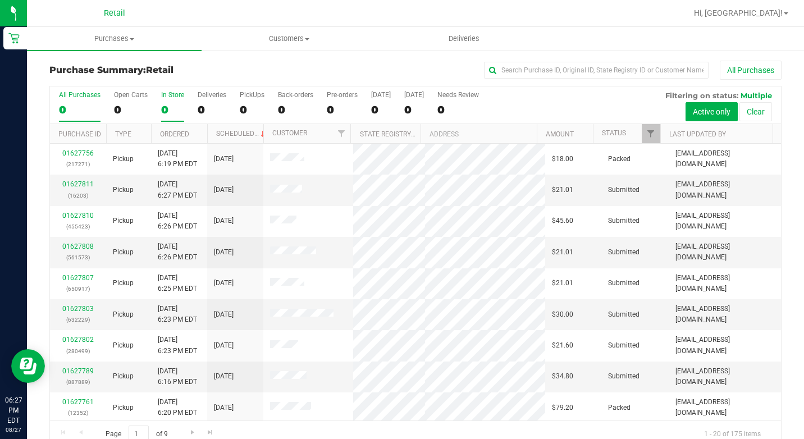
click at [166, 101] on label "In Store 0" at bounding box center [172, 106] width 23 height 31
click at [0, 0] on input "In Store 0" at bounding box center [0, 0] width 0 height 0
click at [166, 106] on div "0" at bounding box center [172, 109] width 23 height 13
click at [0, 0] on input "In Store 0" at bounding box center [0, 0] width 0 height 0
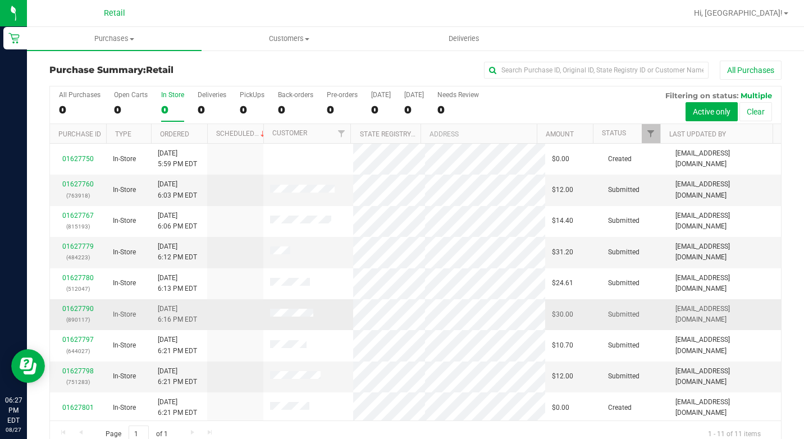
scroll to position [65, 0]
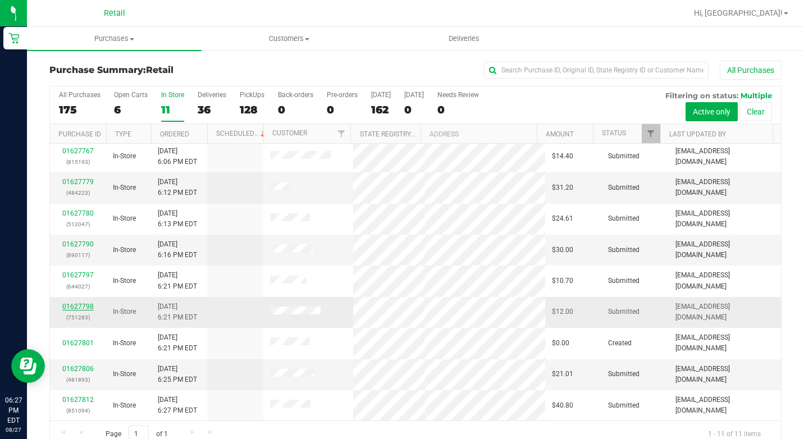
click at [82, 309] on link "01627798" at bounding box center [77, 306] width 31 height 8
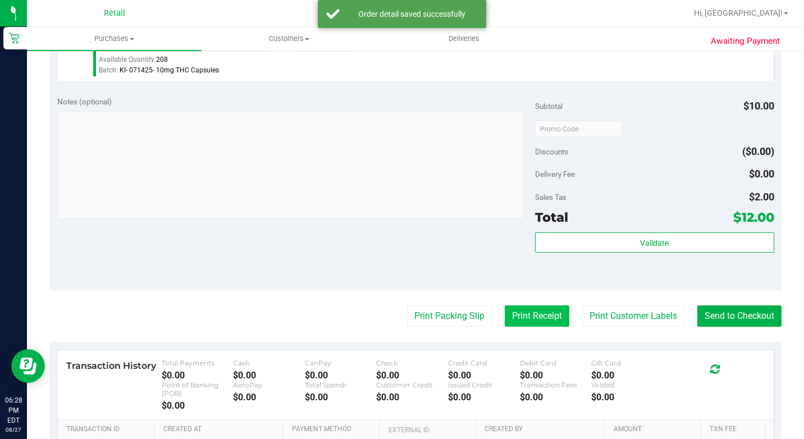
scroll to position [393, 0]
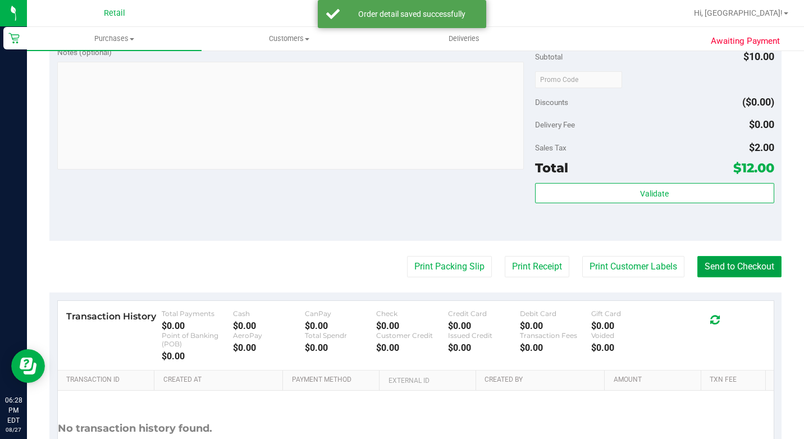
click at [713, 277] on button "Send to Checkout" at bounding box center [739, 266] width 84 height 21
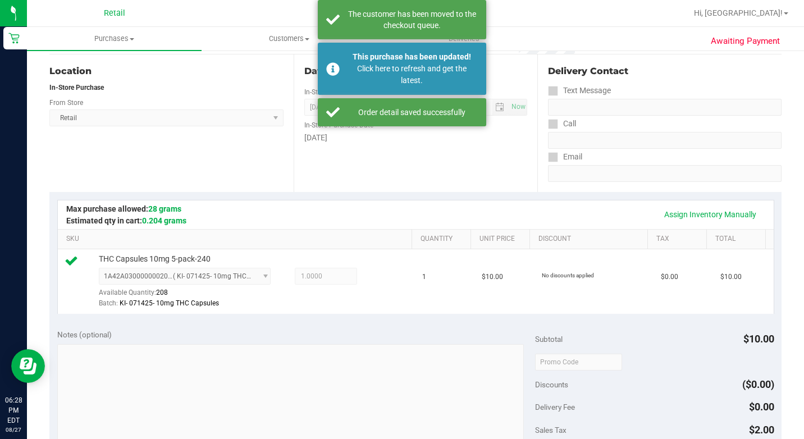
scroll to position [0, 0]
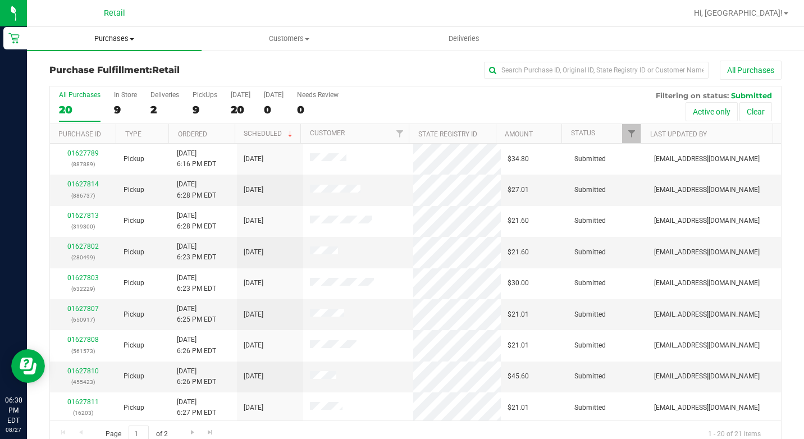
click at [128, 38] on span "Purchases" at bounding box center [114, 39] width 175 height 10
click at [138, 68] on span "Summary of purchases" at bounding box center [84, 68] width 115 height 10
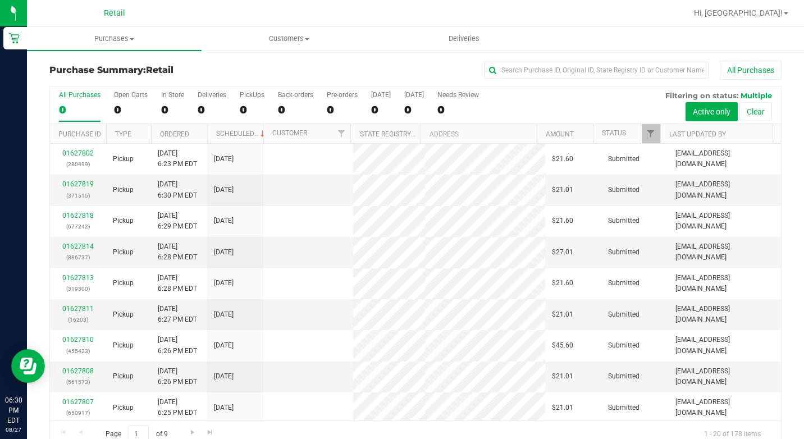
click at [155, 108] on div "All Purchases 0 Open Carts 0 In Store 0 Deliveries 0 PickUps 0 Back-orders 0 Pr…" at bounding box center [415, 105] width 731 height 38
click at [166, 105] on div "0" at bounding box center [172, 109] width 23 height 13
click at [0, 0] on input "In Store 0" at bounding box center [0, 0] width 0 height 0
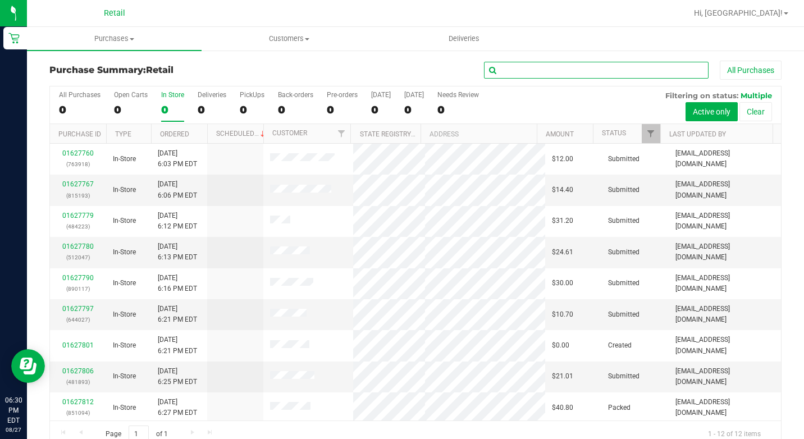
click at [572, 74] on input "text" at bounding box center [596, 70] width 224 height 17
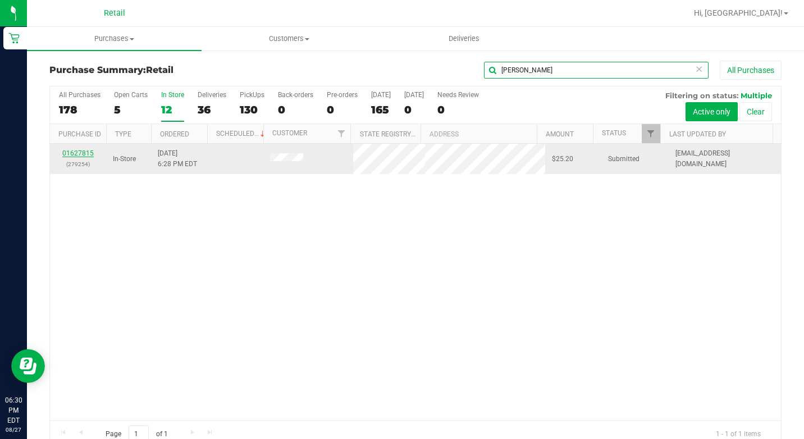
type input "[PERSON_NAME]"
click at [89, 151] on link "01627815" at bounding box center [77, 153] width 31 height 8
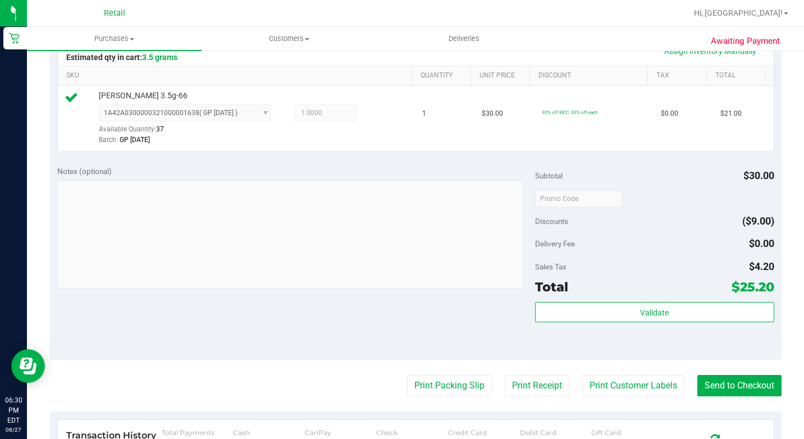
scroll to position [281, 0]
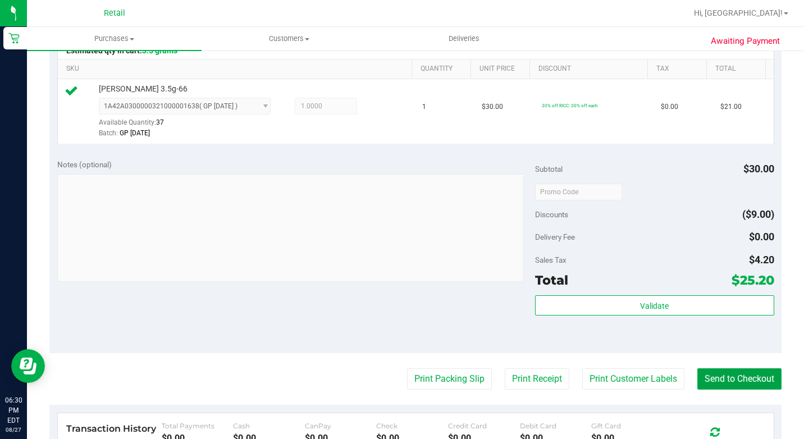
click at [723, 384] on button "Send to Checkout" at bounding box center [739, 378] width 84 height 21
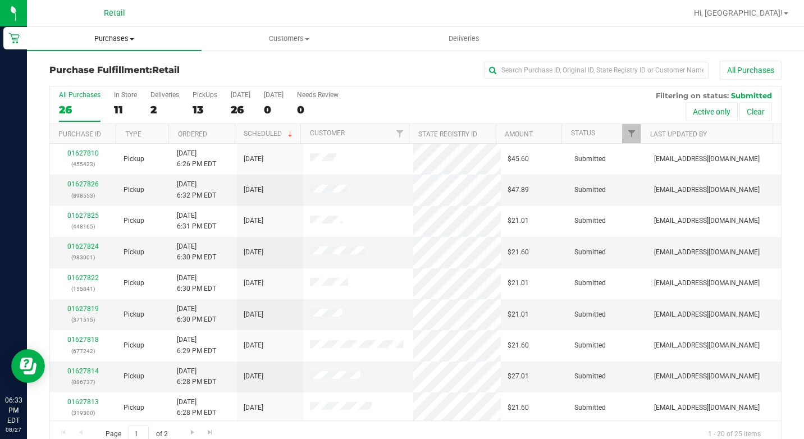
click at [95, 34] on uib-tab-heading "Purchases Summary of purchases Fulfillment All purchases" at bounding box center [114, 39] width 175 height 24
click at [109, 68] on span "Summary of purchases" at bounding box center [84, 68] width 115 height 10
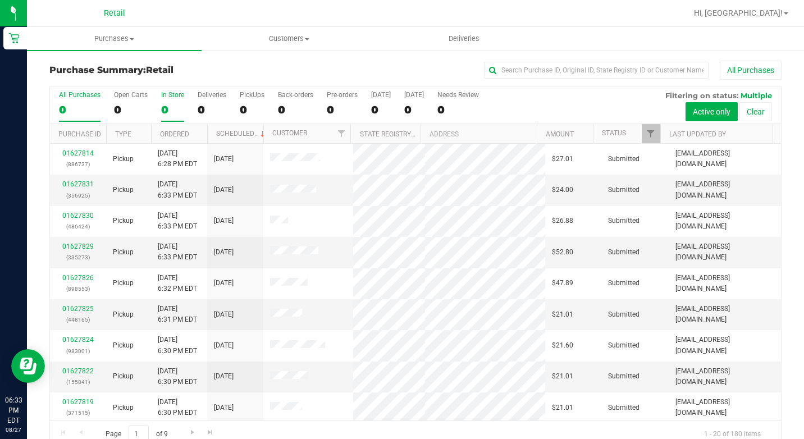
click at [161, 111] on div "0" at bounding box center [172, 109] width 23 height 13
click at [0, 0] on input "In Store 0" at bounding box center [0, 0] width 0 height 0
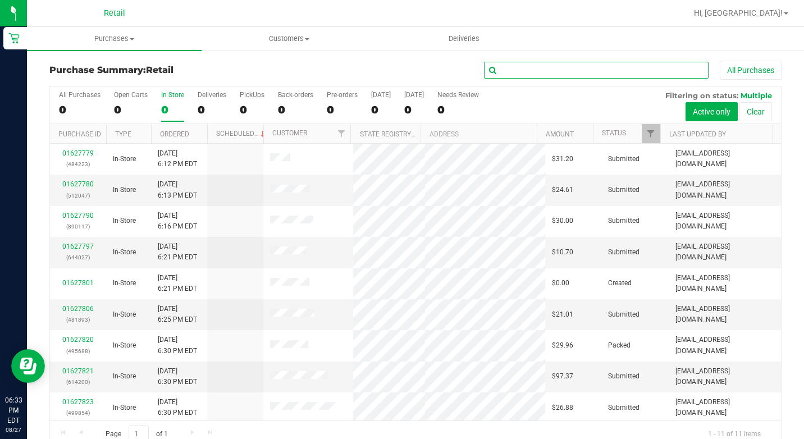
click at [520, 65] on input "text" at bounding box center [596, 70] width 224 height 17
type input "pho"
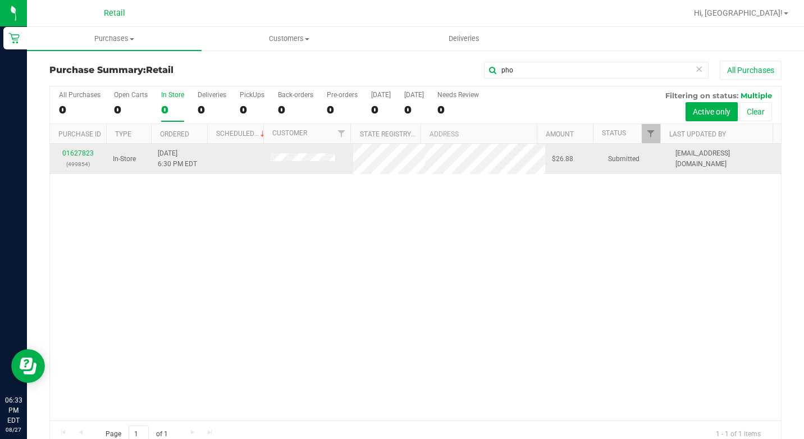
click at [91, 158] on div "01627823 (499854)" at bounding box center [78, 158] width 43 height 21
click at [90, 153] on link "01627823" at bounding box center [77, 153] width 31 height 8
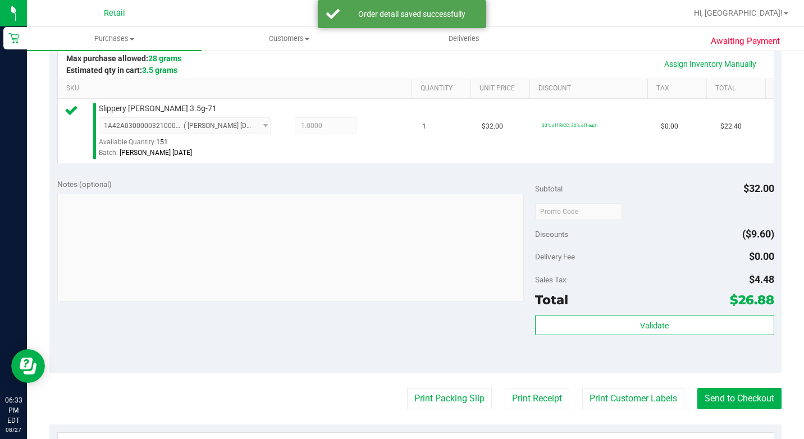
scroll to position [281, 0]
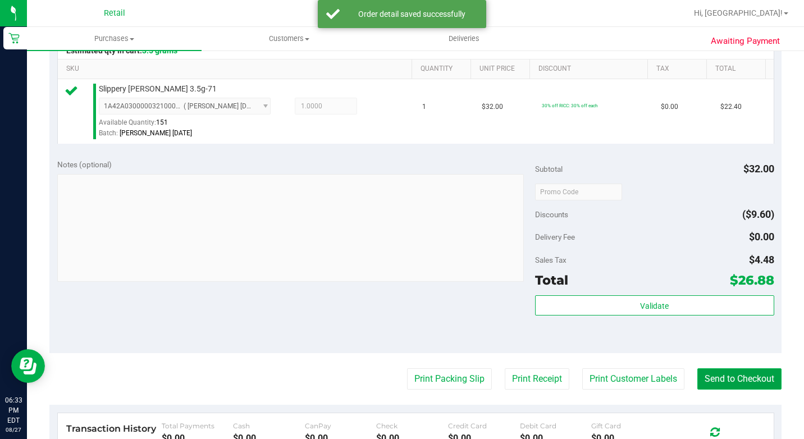
click at [726, 388] on button "Send to Checkout" at bounding box center [739, 378] width 84 height 21
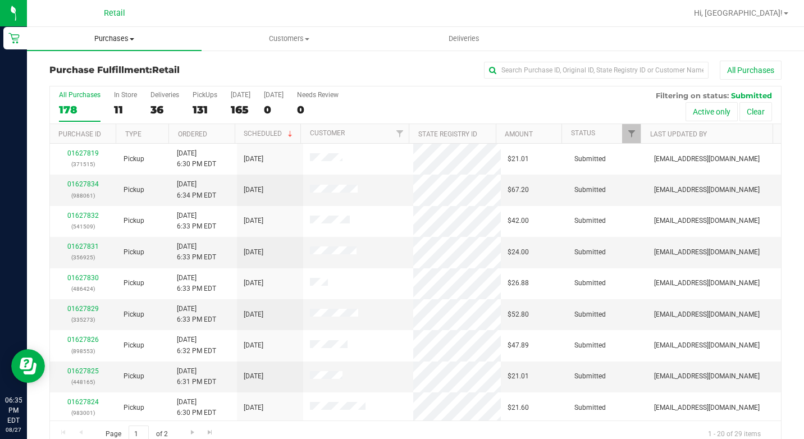
click at [152, 39] on span "Purchases" at bounding box center [114, 39] width 175 height 10
click at [131, 71] on span "Summary of purchases" at bounding box center [84, 68] width 115 height 10
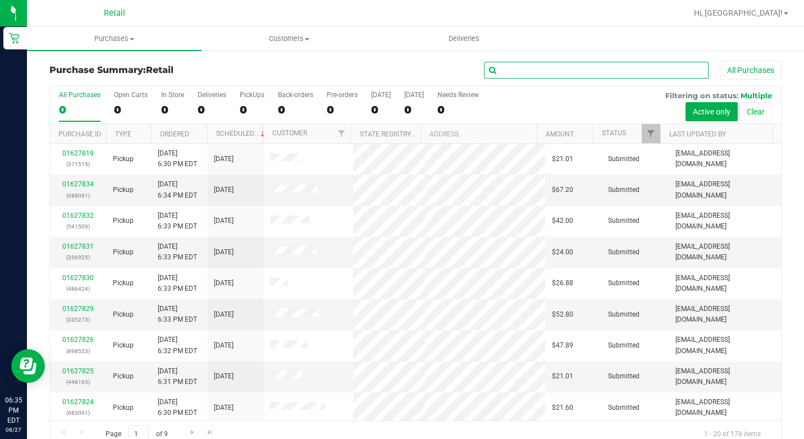
click at [598, 73] on input "text" at bounding box center [596, 70] width 224 height 17
type input "gray"
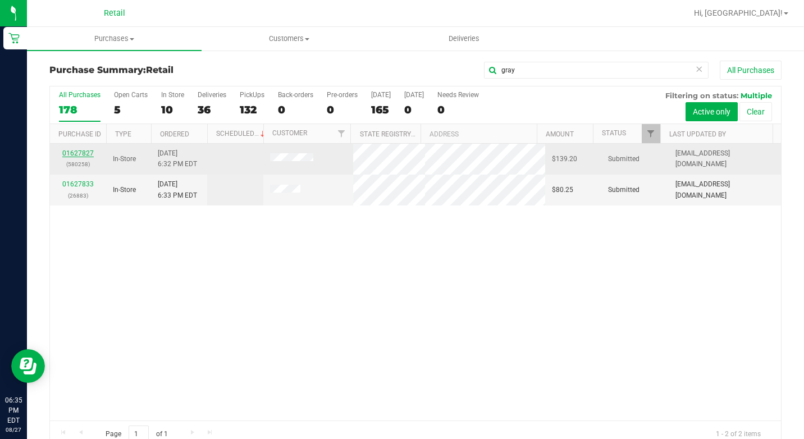
click at [77, 154] on link "01627827" at bounding box center [77, 153] width 31 height 8
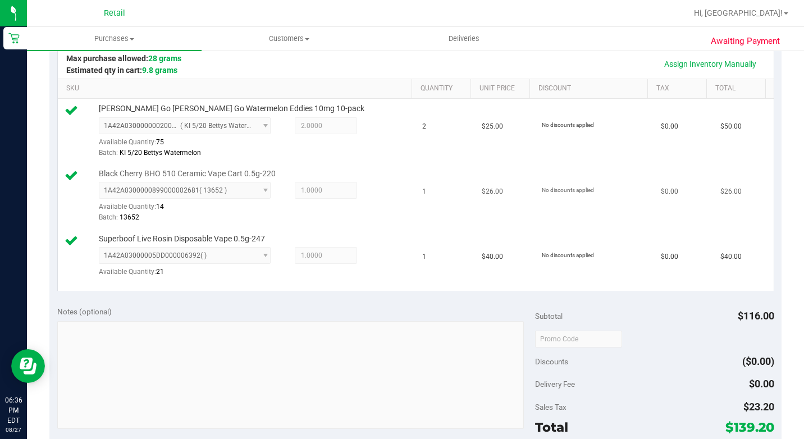
scroll to position [281, 0]
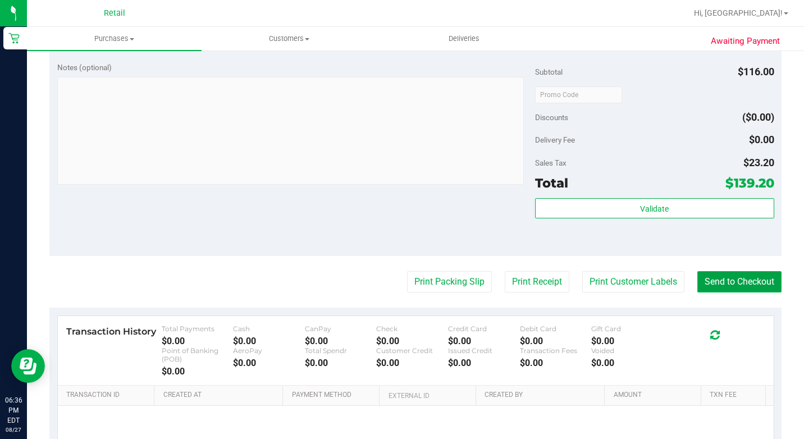
click at [751, 292] on button "Send to Checkout" at bounding box center [739, 281] width 84 height 21
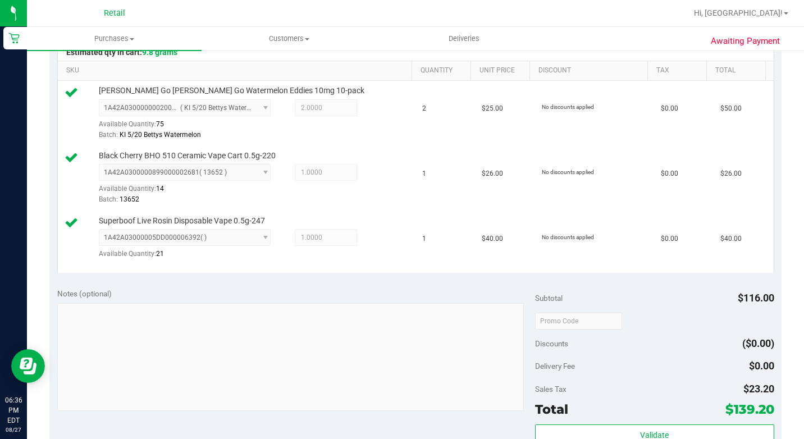
scroll to position [224, 0]
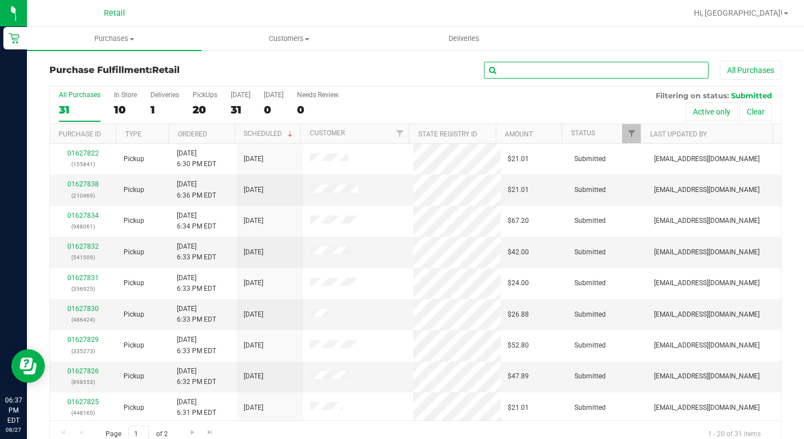
click at [510, 72] on input "text" at bounding box center [596, 70] width 224 height 17
type input "[PERSON_NAME]"
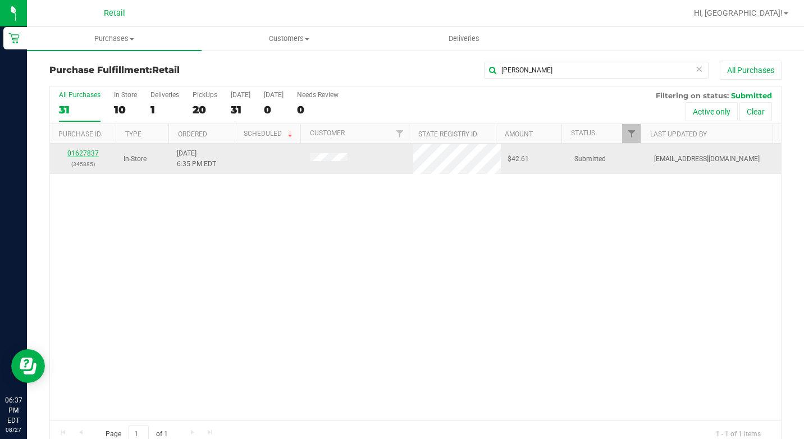
click at [80, 155] on link "01627837" at bounding box center [82, 153] width 31 height 8
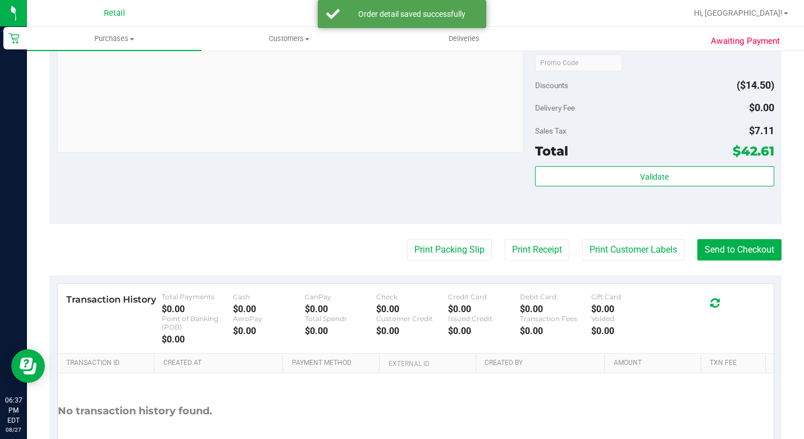
scroll to position [561, 0]
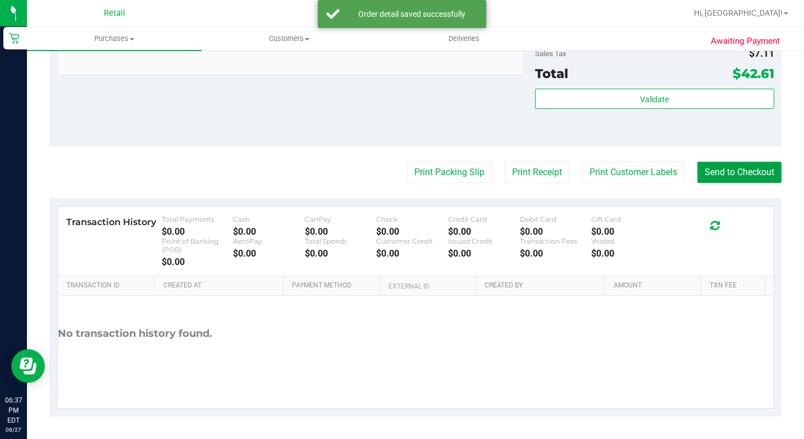
click at [729, 183] on button "Send to Checkout" at bounding box center [739, 172] width 84 height 21
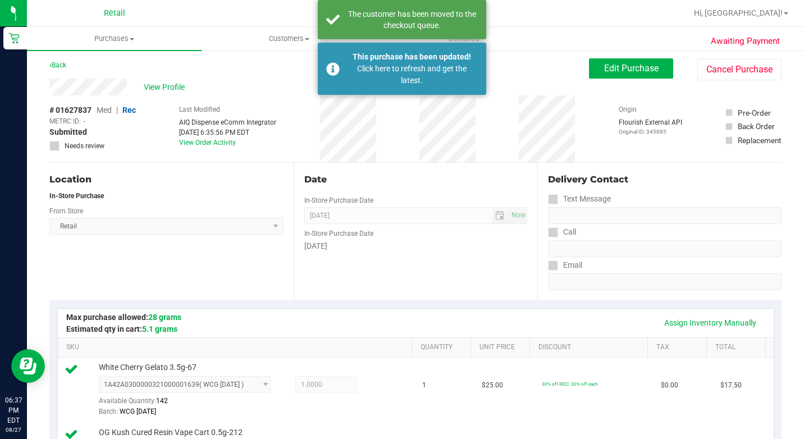
scroll to position [0, 0]
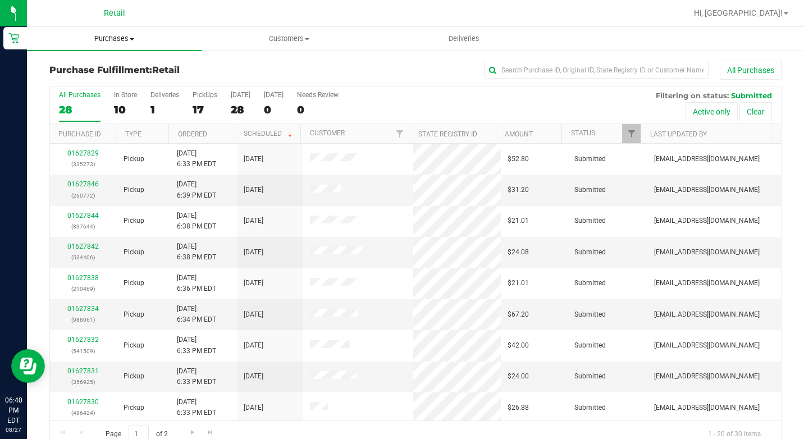
click at [133, 36] on span "Purchases" at bounding box center [114, 39] width 175 height 10
click at [124, 70] on span "Summary of purchases" at bounding box center [84, 68] width 115 height 10
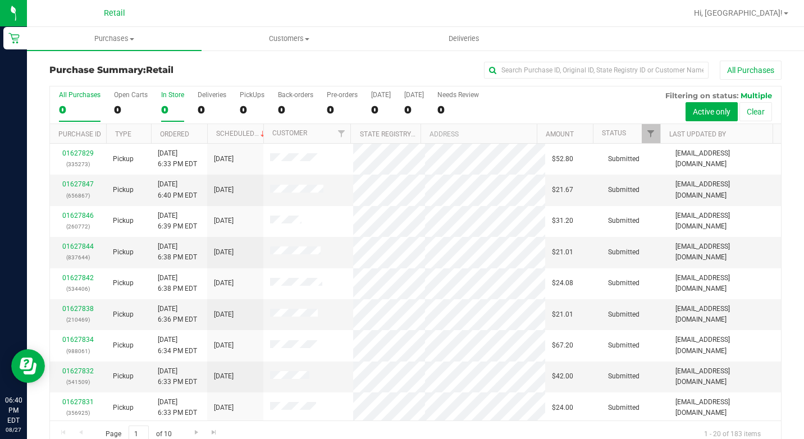
click at [173, 101] on label "In Store 0" at bounding box center [172, 106] width 23 height 31
click at [0, 0] on input "In Store 0" at bounding box center [0, 0] width 0 height 0
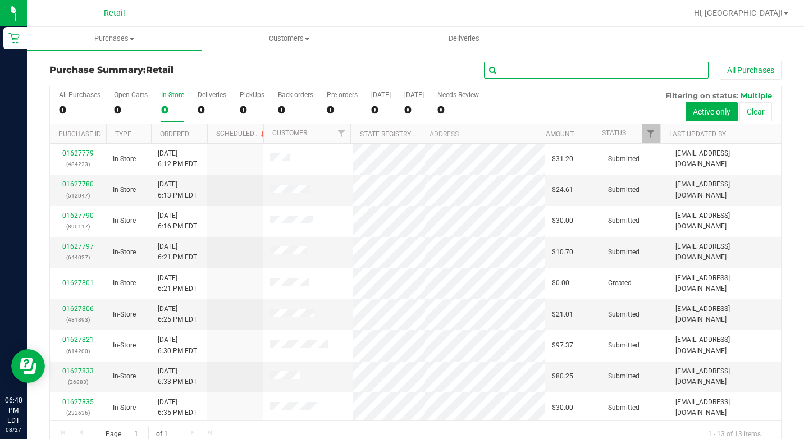
click at [553, 77] on input "text" at bounding box center [596, 70] width 224 height 17
type input "gray"
click at [559, 86] on div "All Purchases 183 Open Carts 5 In Store 13 Deliveries 35 PickUps 135 Back-order…" at bounding box center [415, 267] width 732 height 362
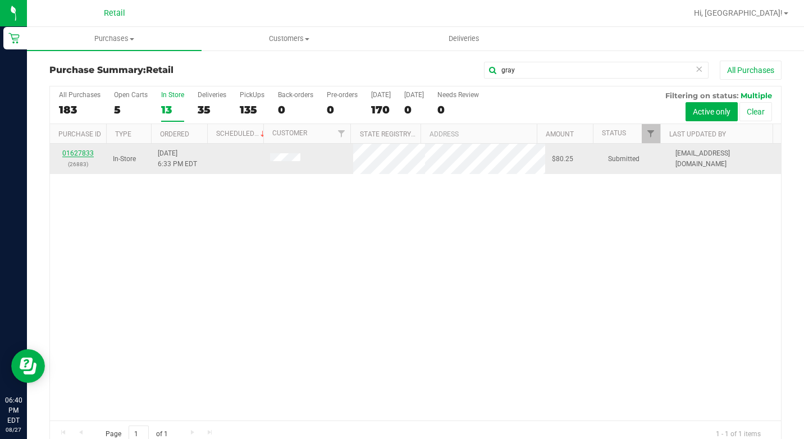
click at [76, 152] on link "01627833" at bounding box center [77, 153] width 31 height 8
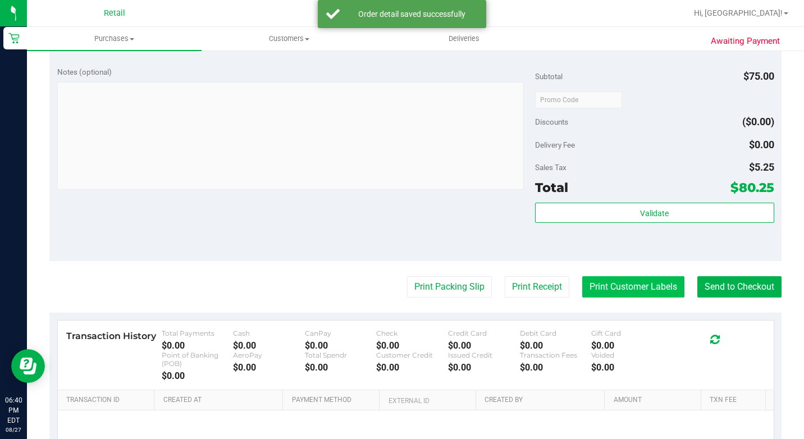
scroll to position [561, 0]
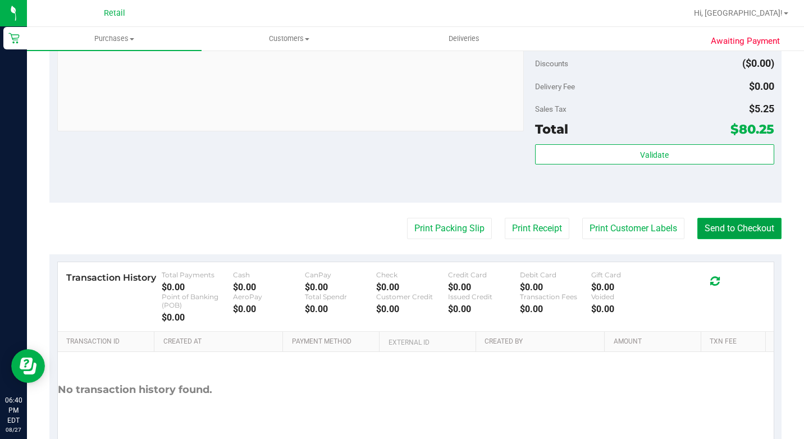
click at [720, 239] on button "Send to Checkout" at bounding box center [739, 228] width 84 height 21
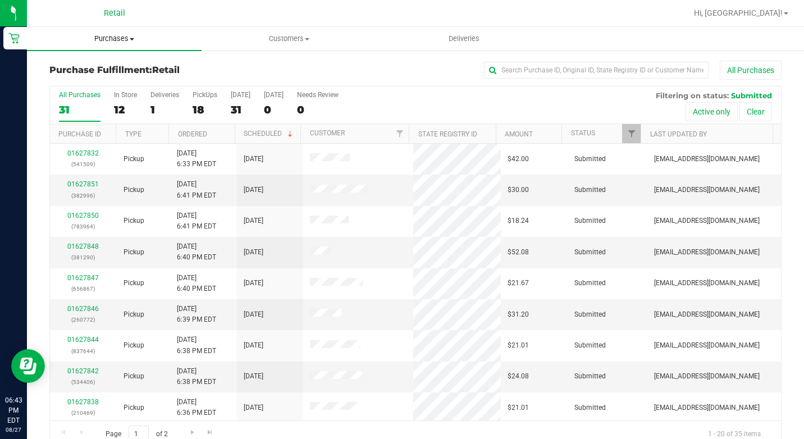
drag, startPoint x: 118, startPoint y: 38, endPoint x: 125, endPoint y: 45, distance: 10.3
click at [118, 38] on span "Purchases" at bounding box center [114, 39] width 175 height 10
click at [114, 70] on span "Summary of purchases" at bounding box center [84, 68] width 115 height 10
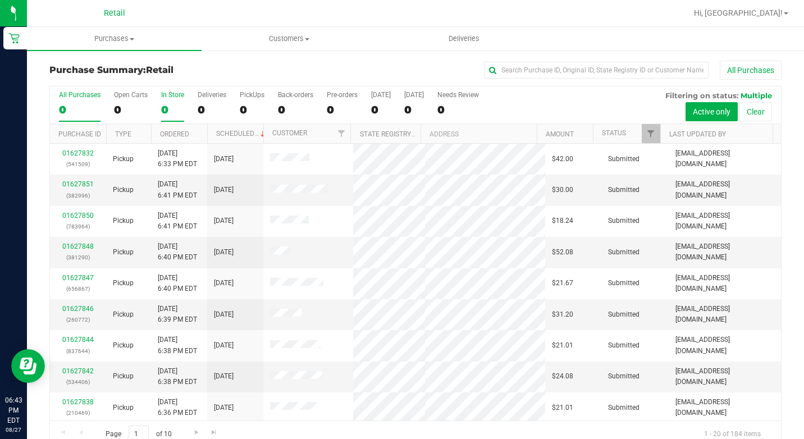
click at [168, 107] on div "0" at bounding box center [172, 109] width 23 height 13
click at [0, 0] on input "In Store 0" at bounding box center [0, 0] width 0 height 0
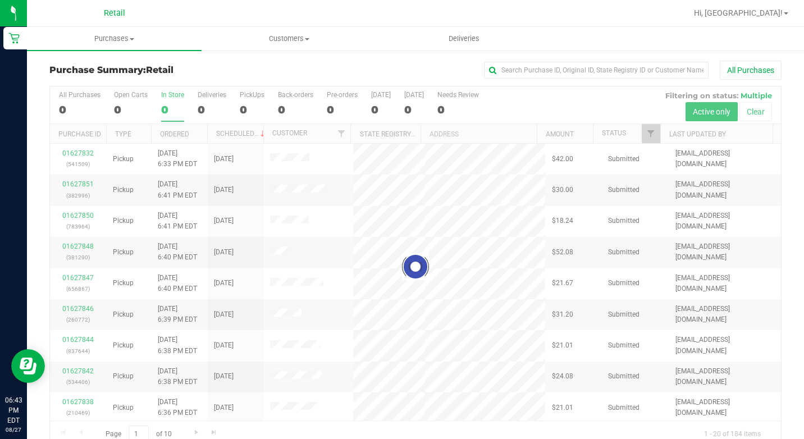
click at [168, 107] on div "0" at bounding box center [172, 109] width 23 height 13
click at [0, 0] on input "In Store 0" at bounding box center [0, 0] width 0 height 0
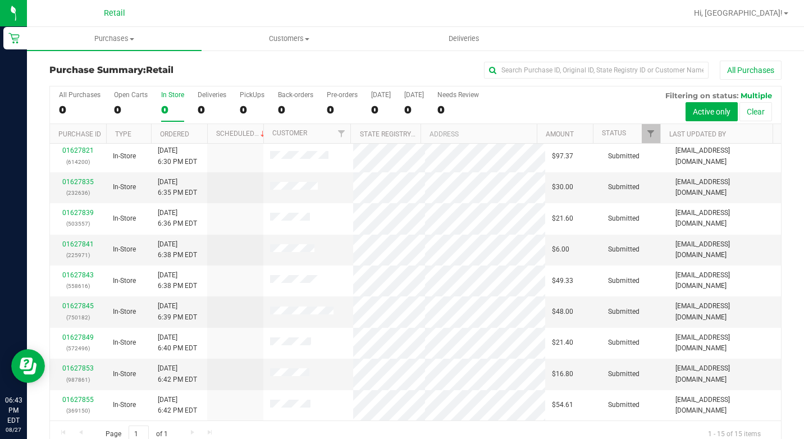
scroll to position [189, 0]
click at [541, 70] on input "text" at bounding box center [596, 70] width 224 height 17
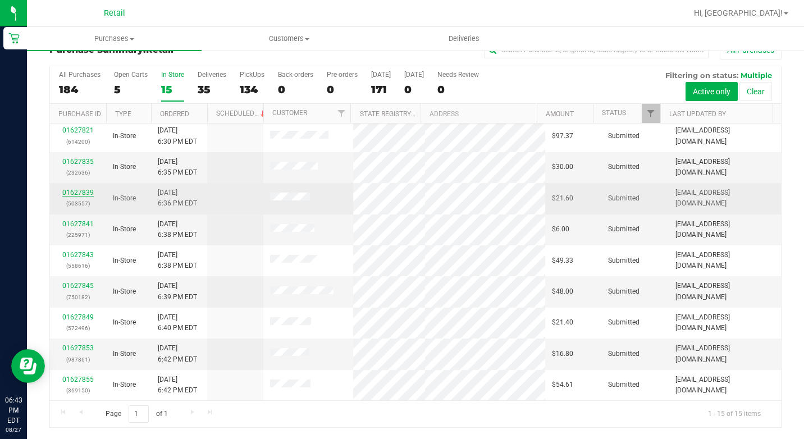
click at [85, 194] on link "01627839" at bounding box center [77, 193] width 31 height 8
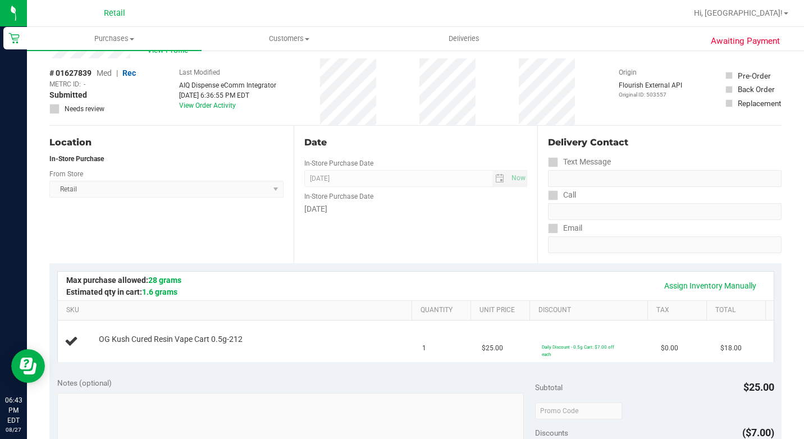
scroll to position [20, 0]
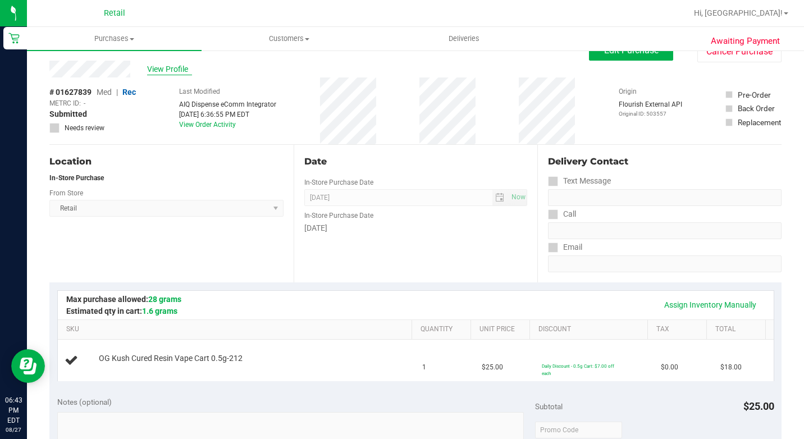
click at [182, 74] on span "View Profile" at bounding box center [169, 69] width 45 height 12
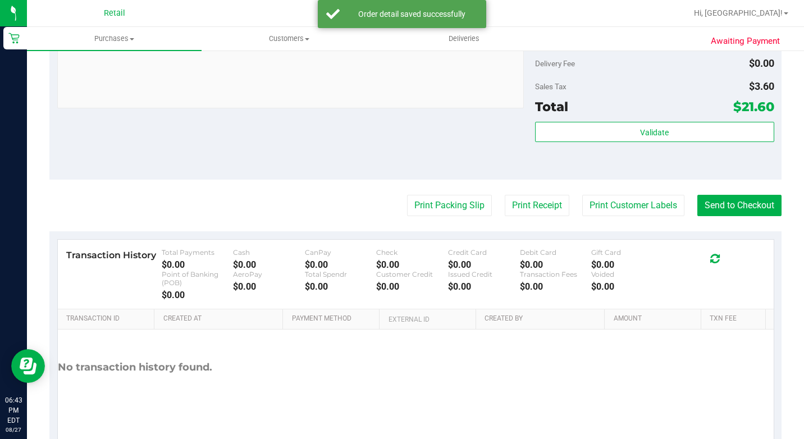
scroll to position [469, 0]
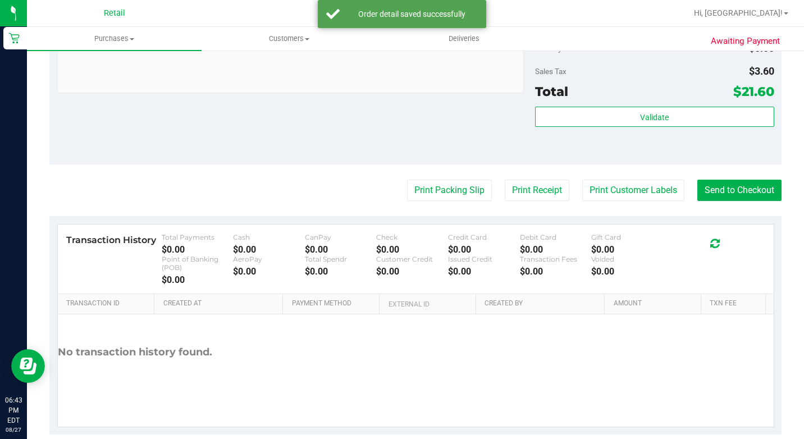
click at [753, 218] on purchase-details "Back Edit Purchase Cancel Purchase View Profile # 01627839 Med | Rec METRC ID: …" at bounding box center [415, 12] width 732 height 843
click at [769, 198] on button "Send to Checkout" at bounding box center [739, 190] width 84 height 21
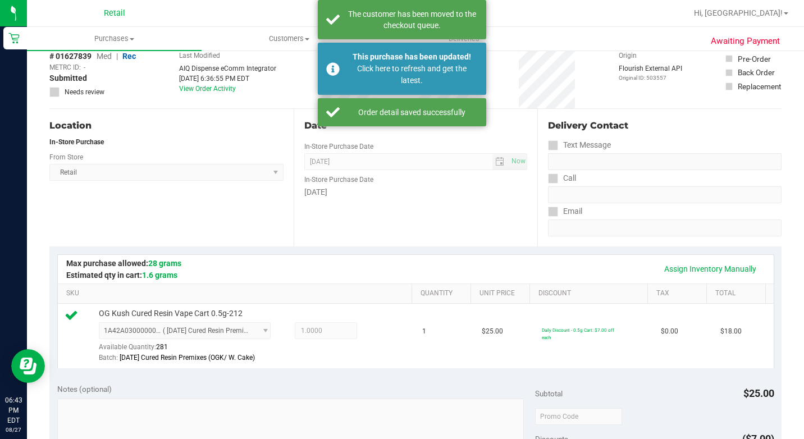
scroll to position [0, 0]
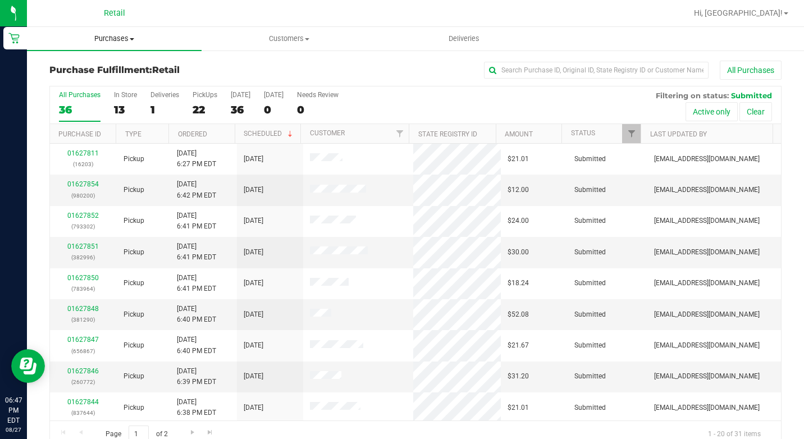
click at [133, 38] on span at bounding box center [132, 39] width 4 height 2
click at [118, 61] on li "Summary of purchases" at bounding box center [114, 67] width 175 height 13
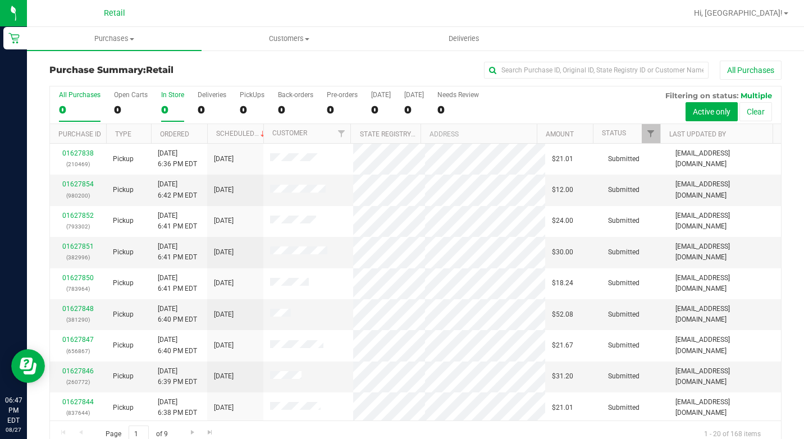
click at [168, 112] on div "0" at bounding box center [172, 109] width 23 height 13
click at [0, 0] on input "In Store 0" at bounding box center [0, 0] width 0 height 0
click at [572, 80] on div "Purchase Summary: Retail All Purchases" at bounding box center [415, 73] width 732 height 25
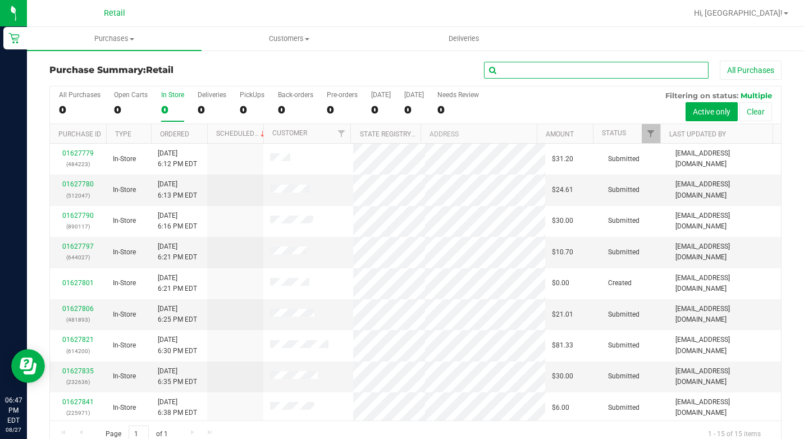
click at [575, 73] on input "text" at bounding box center [596, 70] width 224 height 17
type input "h"
type input "[PERSON_NAME]"
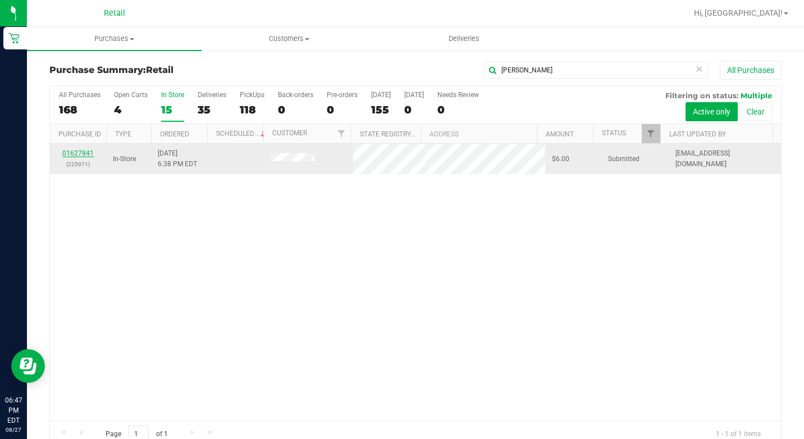
click at [75, 152] on link "01627841" at bounding box center [77, 153] width 31 height 8
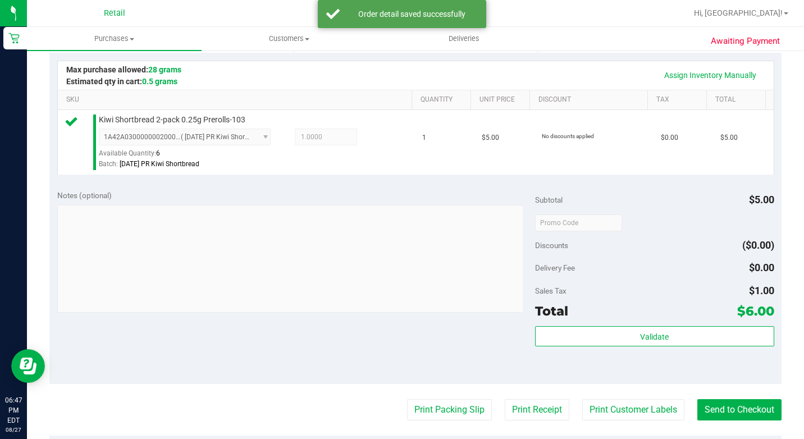
scroll to position [269, 0]
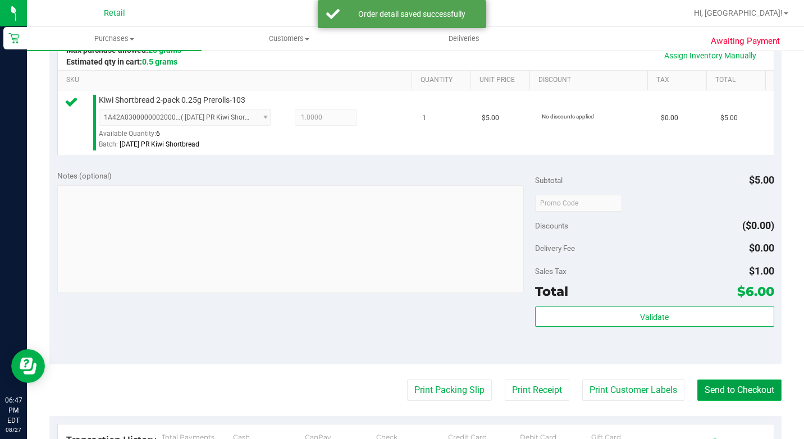
click at [759, 401] on button "Send to Checkout" at bounding box center [739, 389] width 84 height 21
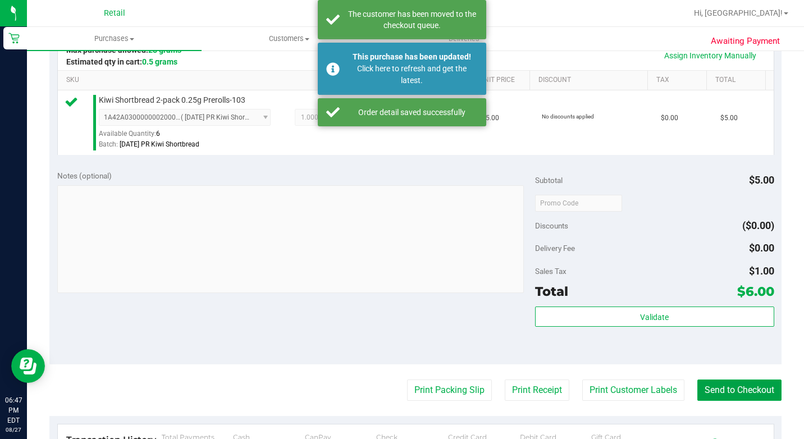
scroll to position [0, 0]
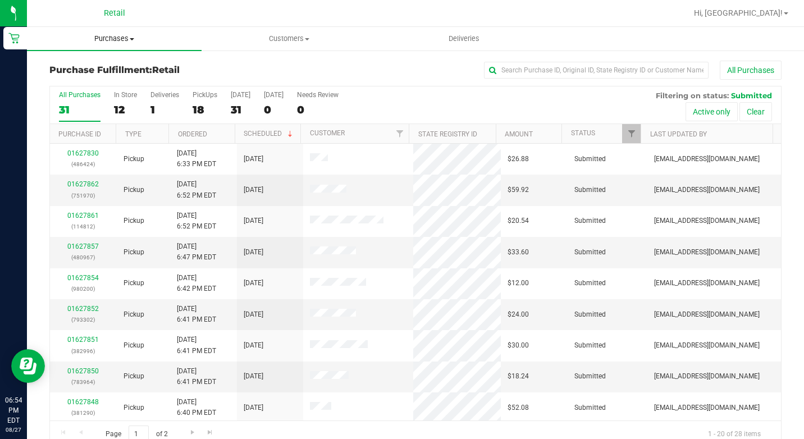
click at [128, 45] on uib-tab-heading "Purchases Summary of purchases Fulfillment All purchases" at bounding box center [114, 39] width 175 height 24
click at [124, 62] on li "Summary of purchases" at bounding box center [114, 67] width 175 height 13
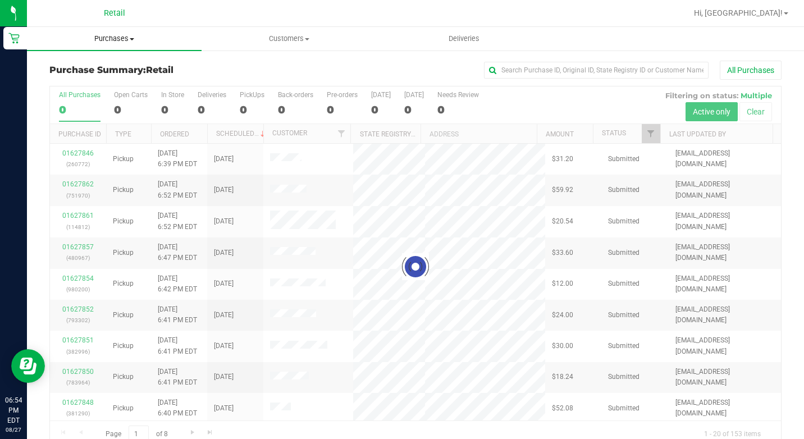
click at [135, 38] on span "Purchases" at bounding box center [114, 39] width 175 height 10
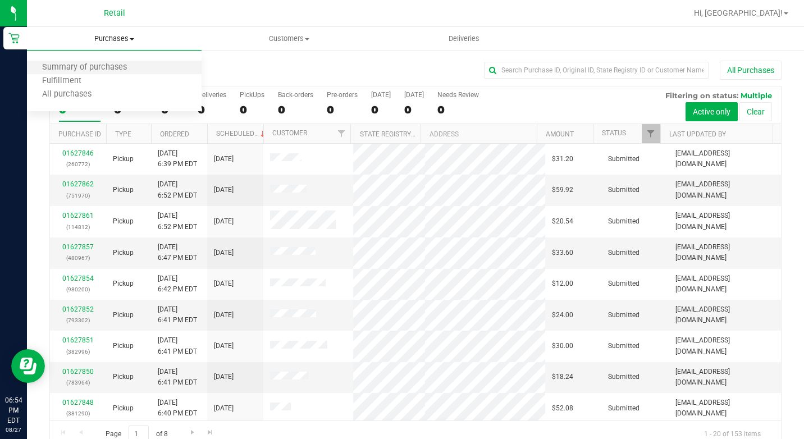
click at [155, 71] on li "Summary of purchases" at bounding box center [114, 67] width 175 height 13
click at [138, 42] on span "Purchases" at bounding box center [114, 39] width 175 height 10
click at [143, 38] on span "Purchases" at bounding box center [114, 39] width 175 height 10
click at [148, 62] on li "Summary of purchases" at bounding box center [114, 67] width 175 height 13
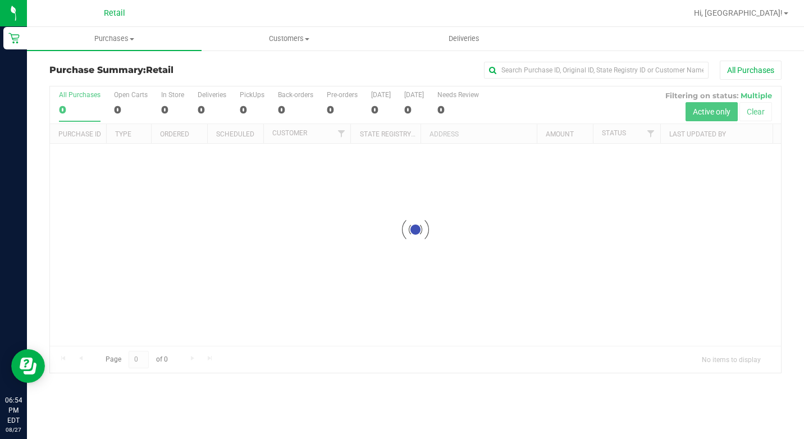
click at [256, 70] on h3 "Purchase Summary: Retail" at bounding box center [171, 70] width 244 height 10
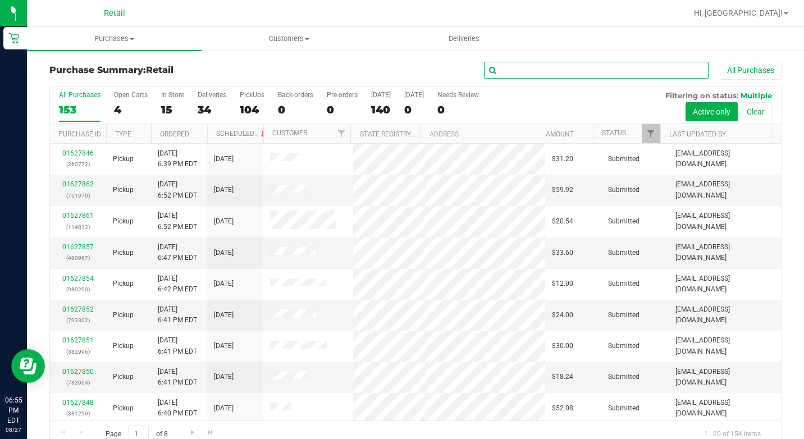
drag, startPoint x: 519, startPoint y: 62, endPoint x: 478, endPoint y: 68, distance: 42.1
click at [519, 62] on input "text" at bounding box center [596, 70] width 224 height 17
click at [144, 43] on span "Purchases" at bounding box center [114, 39] width 175 height 10
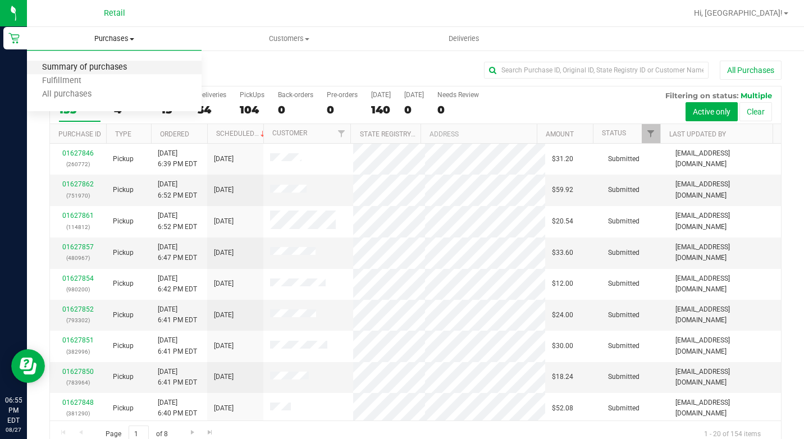
click at [124, 67] on span "Summary of purchases" at bounding box center [84, 68] width 115 height 10
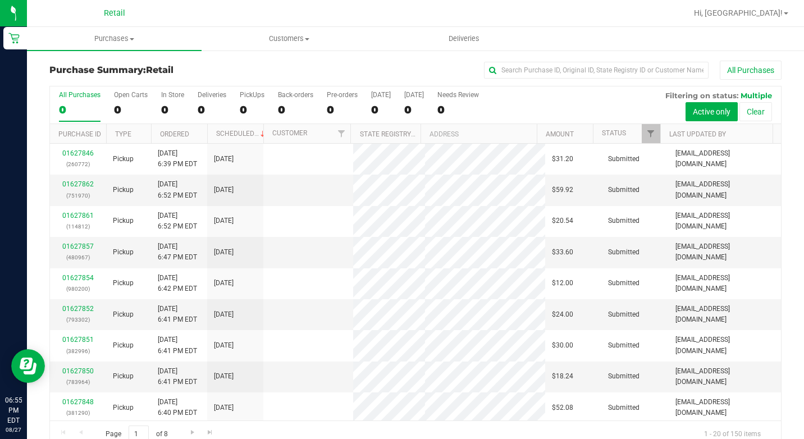
click at [595, 58] on div "Purchase Summary: Retail All Purchases All Purchases 0 Open Carts 0 In Store 0 …" at bounding box center [415, 254] width 777 height 410
drag, startPoint x: 577, startPoint y: 67, endPoint x: 572, endPoint y: 72, distance: 6.8
click at [577, 67] on input "text" at bounding box center [596, 70] width 224 height 17
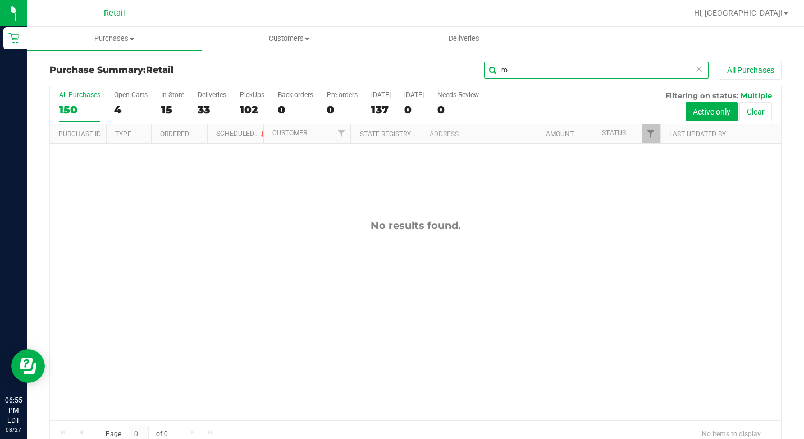
type input "r"
type input "[PERSON_NAME]"
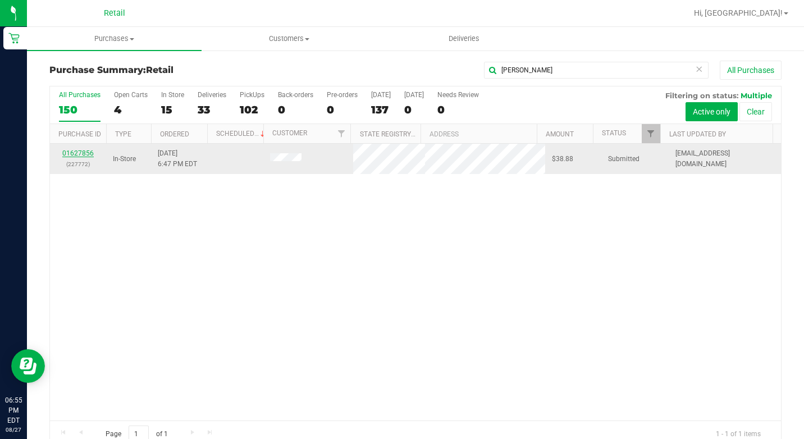
click at [69, 154] on link "01627856" at bounding box center [77, 153] width 31 height 8
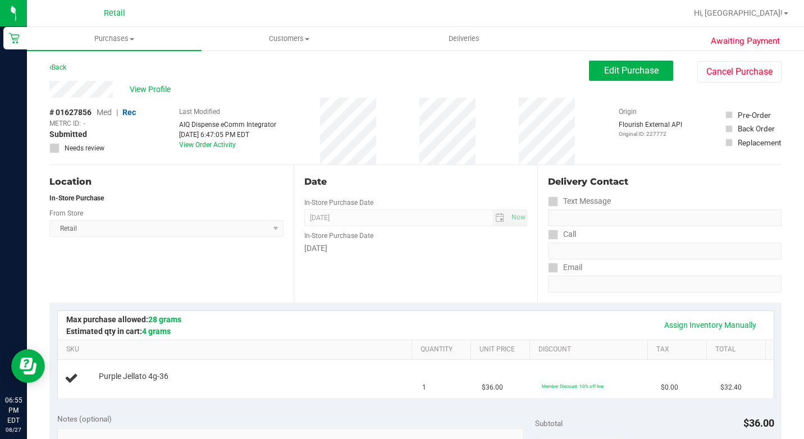
scroll to position [56, 0]
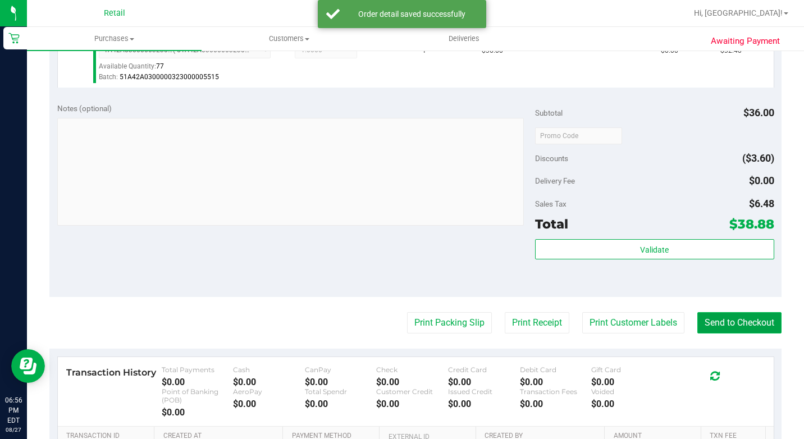
click at [697, 333] on button "Send to Checkout" at bounding box center [739, 322] width 84 height 21
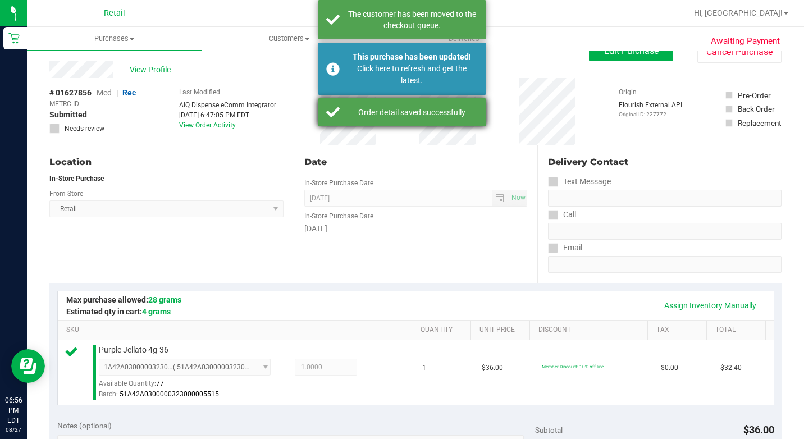
scroll to position [0, 0]
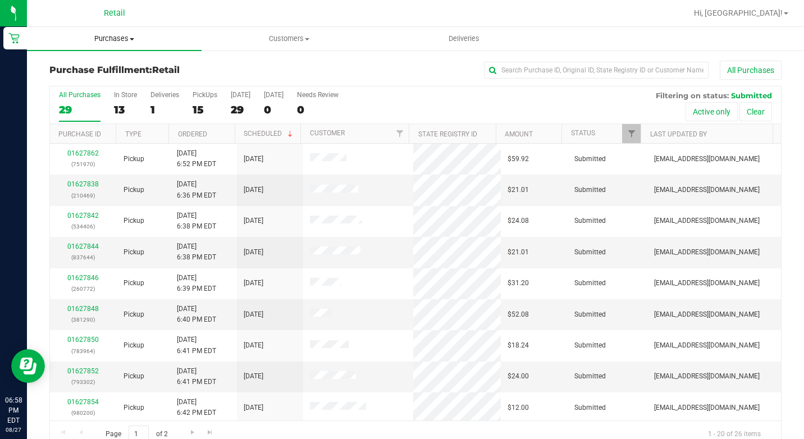
click at [142, 38] on span "Purchases" at bounding box center [114, 39] width 175 height 10
click at [133, 91] on li "All purchases" at bounding box center [114, 94] width 175 height 13
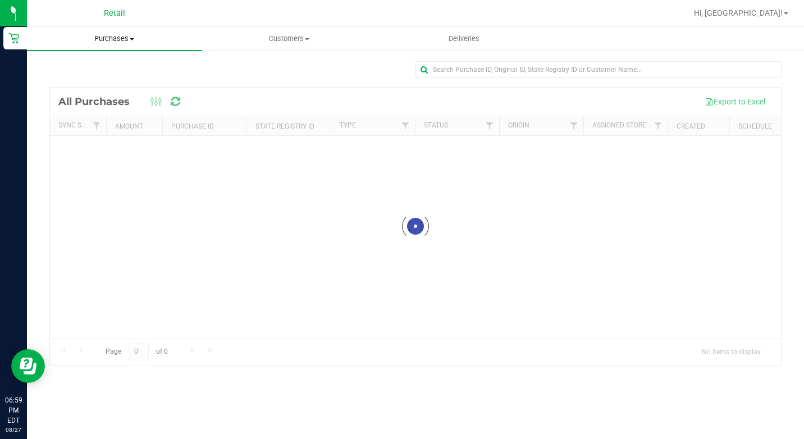
click at [128, 33] on uib-tab-heading "Purchases Summary of purchases Fulfillment All purchases" at bounding box center [114, 39] width 175 height 24
click at [117, 67] on span "Summary of purchases" at bounding box center [84, 68] width 115 height 10
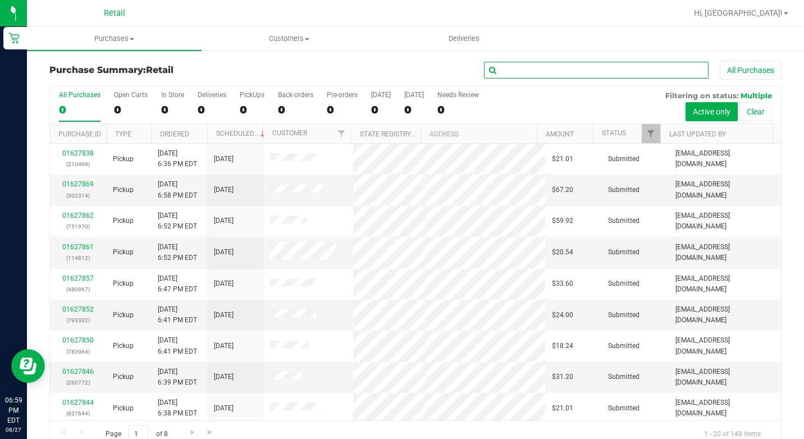
click at [494, 76] on input "text" at bounding box center [596, 70] width 224 height 17
type input "zab"
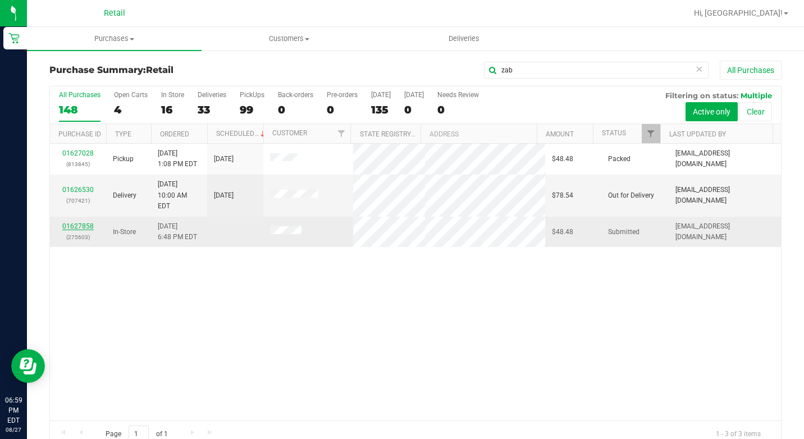
click at [81, 222] on link "01627858" at bounding box center [77, 226] width 31 height 8
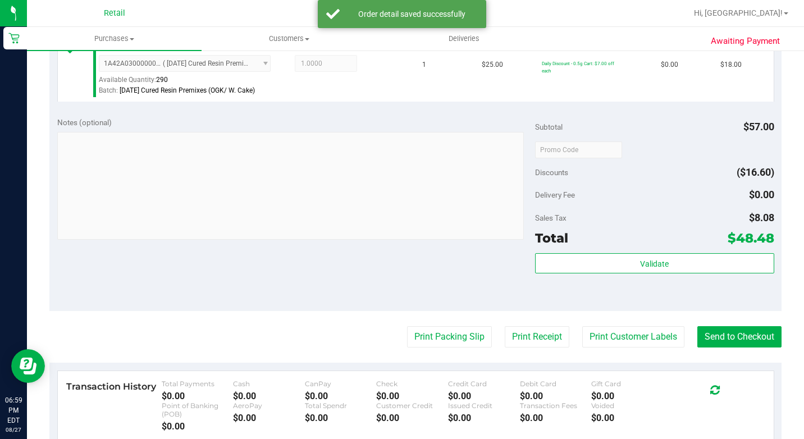
scroll to position [449, 0]
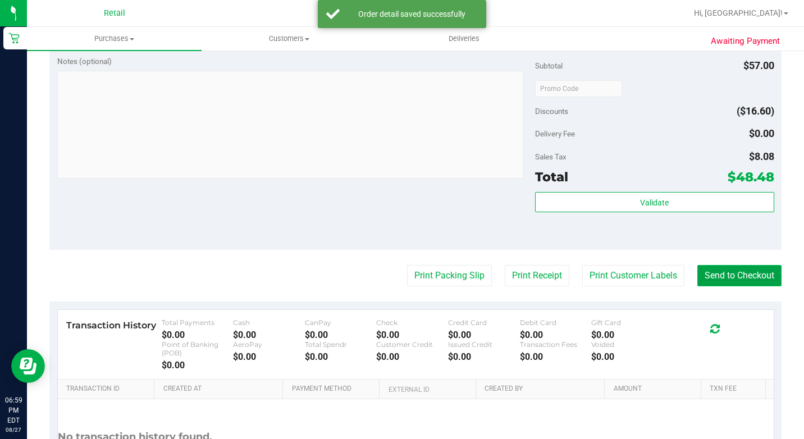
click at [721, 286] on button "Send to Checkout" at bounding box center [739, 275] width 84 height 21
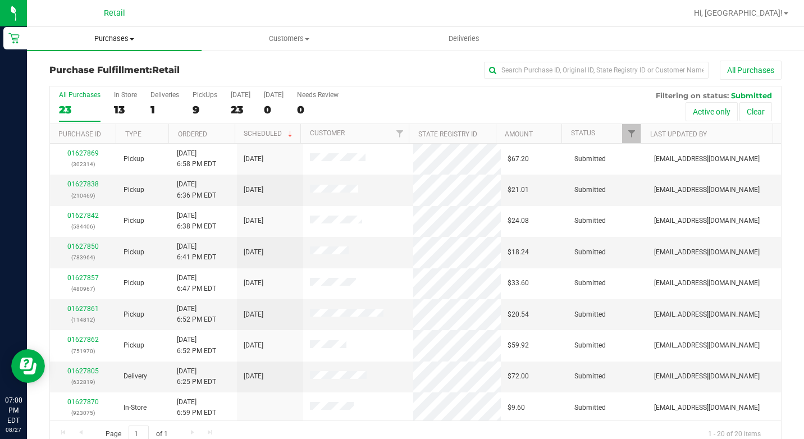
click at [144, 40] on span "Purchases" at bounding box center [114, 39] width 175 height 10
click at [123, 71] on span "Summary of purchases" at bounding box center [84, 68] width 115 height 10
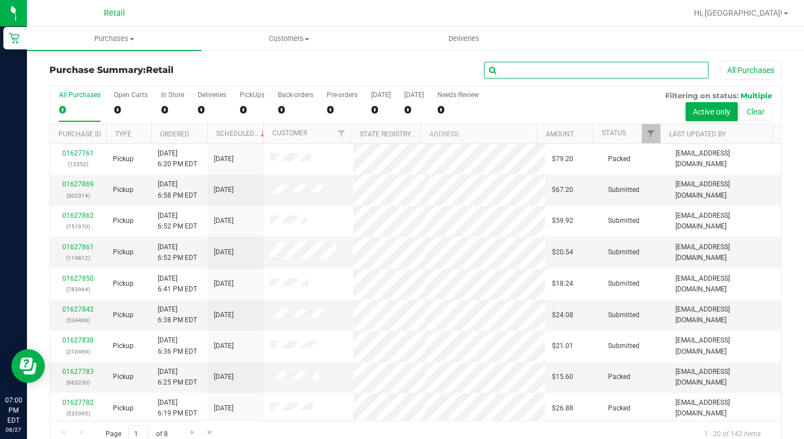
click at [564, 66] on input "text" at bounding box center [596, 70] width 224 height 17
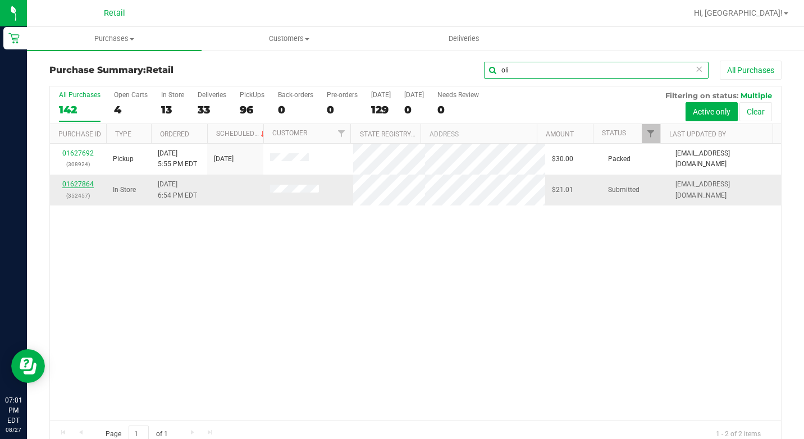
type input "oli"
click at [88, 184] on link "01627864" at bounding box center [77, 184] width 31 height 8
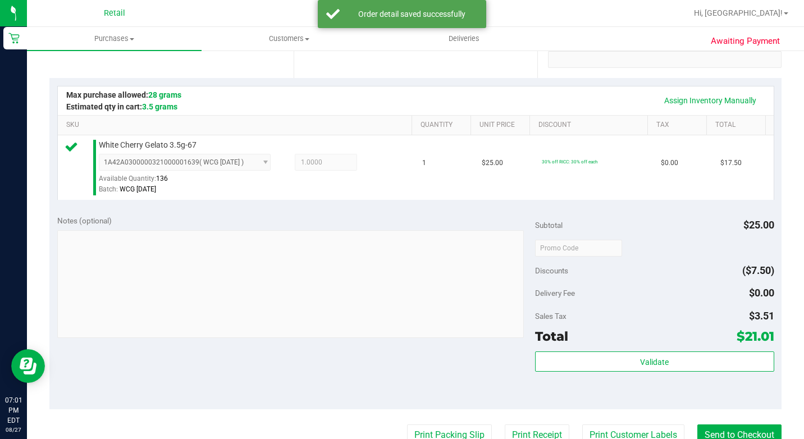
scroll to position [281, 0]
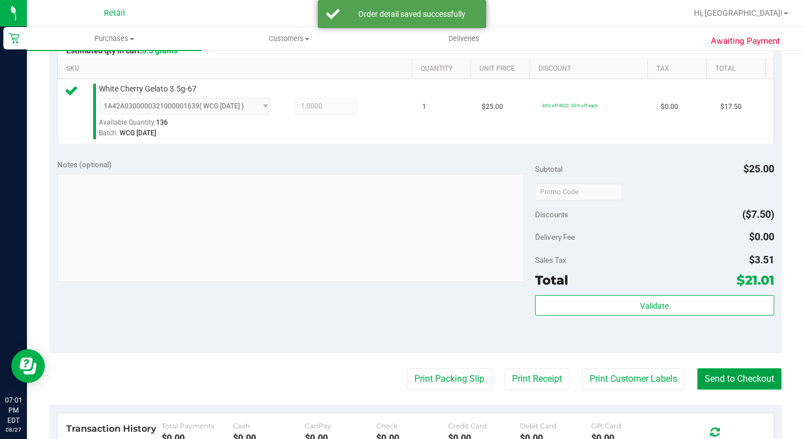
click at [708, 389] on button "Send to Checkout" at bounding box center [739, 378] width 84 height 21
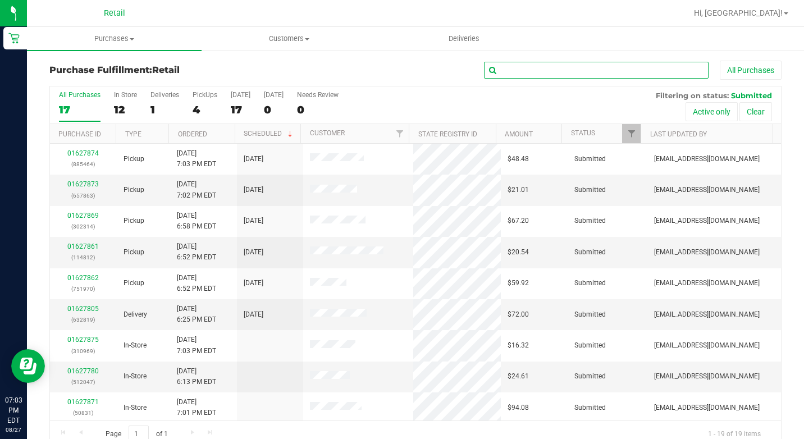
click at [563, 71] on input "text" at bounding box center [596, 70] width 224 height 17
click at [148, 48] on uib-tab-heading "Purchases Summary of purchases Fulfillment All purchases" at bounding box center [114, 39] width 175 height 24
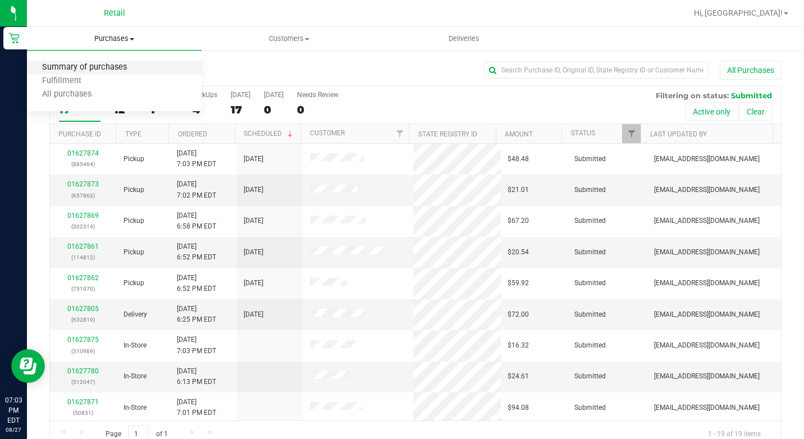
click at [123, 68] on span "Summary of purchases" at bounding box center [84, 68] width 115 height 10
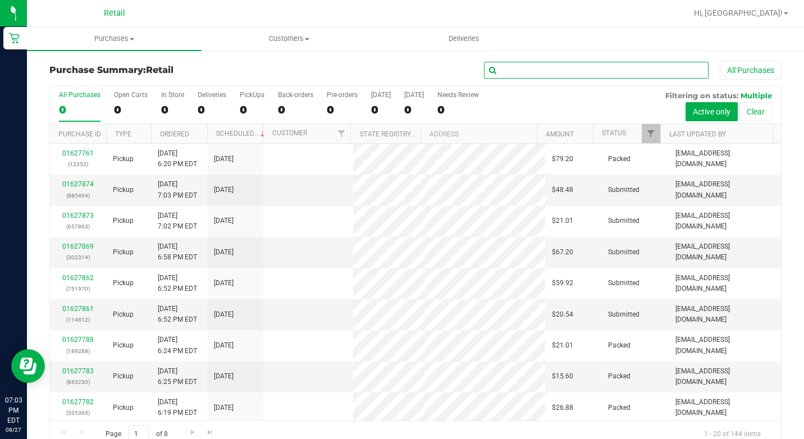
click at [556, 65] on input "text" at bounding box center [596, 70] width 224 height 17
click at [185, 95] on div "All Purchases 0 Open Carts 0 In Store 0 Deliveries 0 PickUps 0 Back-orders 0 Pr…" at bounding box center [415, 105] width 731 height 38
click at [167, 101] on label "In Store 0" at bounding box center [172, 106] width 23 height 31
click at [0, 0] on input "In Store 0" at bounding box center [0, 0] width 0 height 0
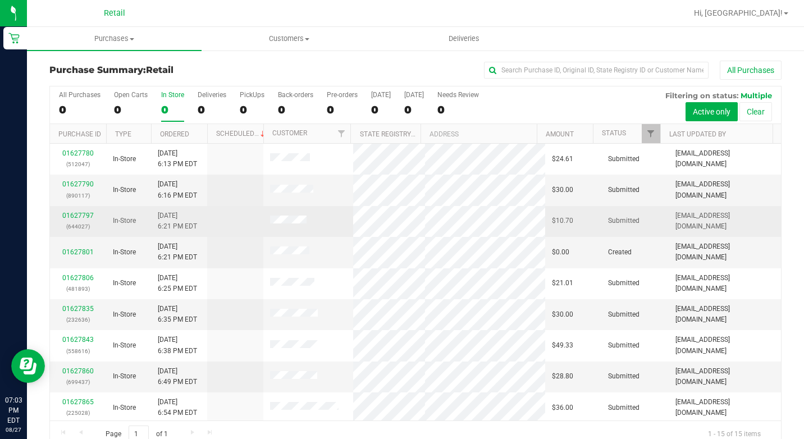
scroll to position [168, 0]
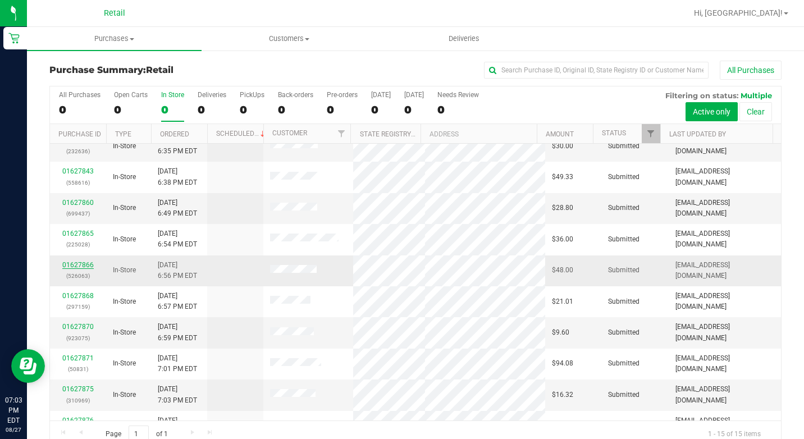
click at [81, 265] on link "01627866" at bounding box center [77, 265] width 31 height 8
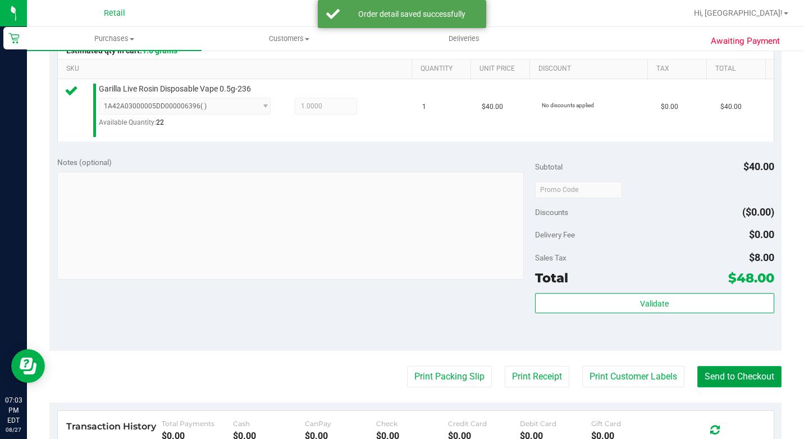
click at [729, 382] on button "Send to Checkout" at bounding box center [739, 376] width 84 height 21
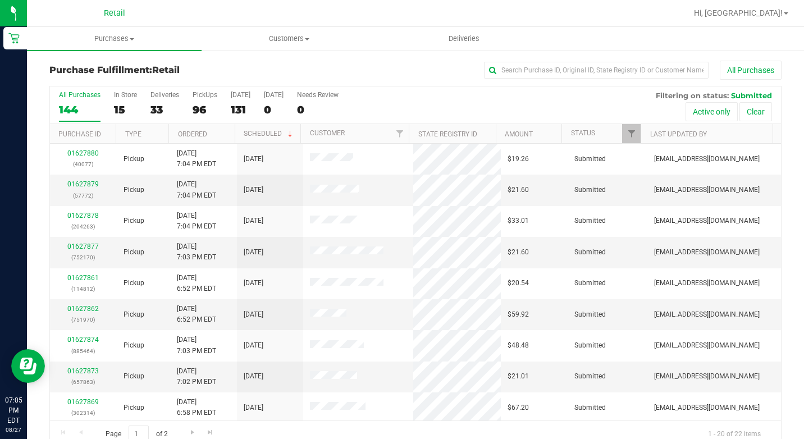
click at [182, 52] on div "Purchase Fulfillment: Retail All Purchases All Purchases 144 In Store 15 Delive…" at bounding box center [415, 254] width 777 height 410
click at [145, 45] on uib-tab-heading "Purchases Summary of purchases Fulfillment All purchases" at bounding box center [114, 39] width 175 height 24
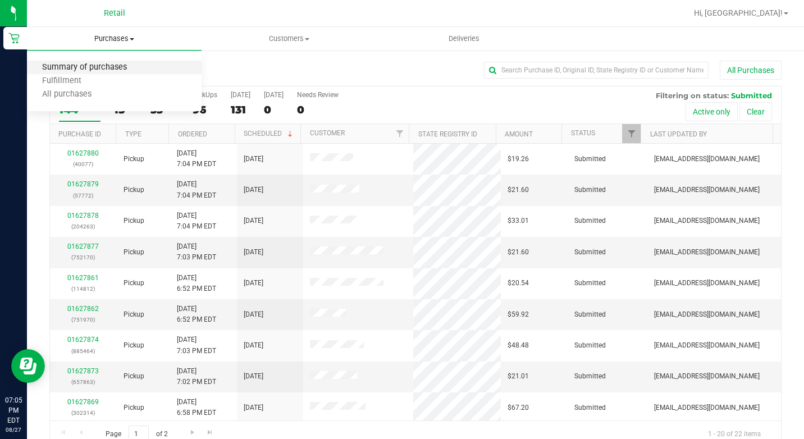
click at [136, 64] on span "Summary of purchases" at bounding box center [84, 68] width 115 height 10
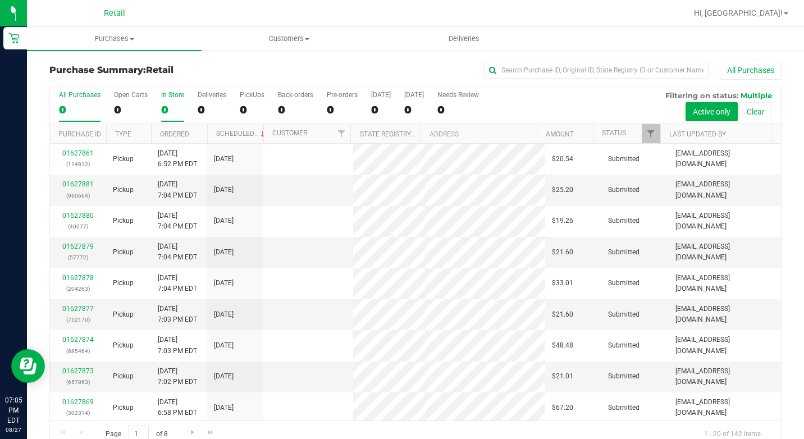
click at [171, 92] on div "In Store" at bounding box center [172, 95] width 23 height 8
click at [0, 0] on input "In Store 0" at bounding box center [0, 0] width 0 height 0
click at [168, 102] on label "In Store 0" at bounding box center [172, 106] width 23 height 31
click at [0, 0] on input "In Store 0" at bounding box center [0, 0] width 0 height 0
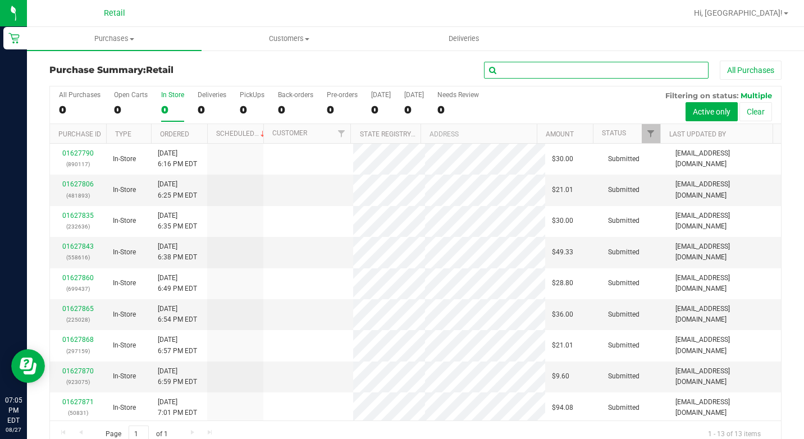
click at [619, 71] on input "text" at bounding box center [596, 70] width 224 height 17
type input "[PERSON_NAME]"
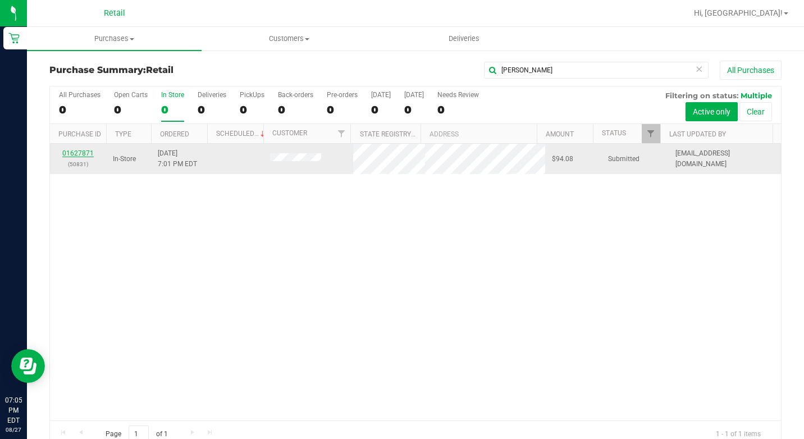
click at [90, 150] on link "01627871" at bounding box center [77, 153] width 31 height 8
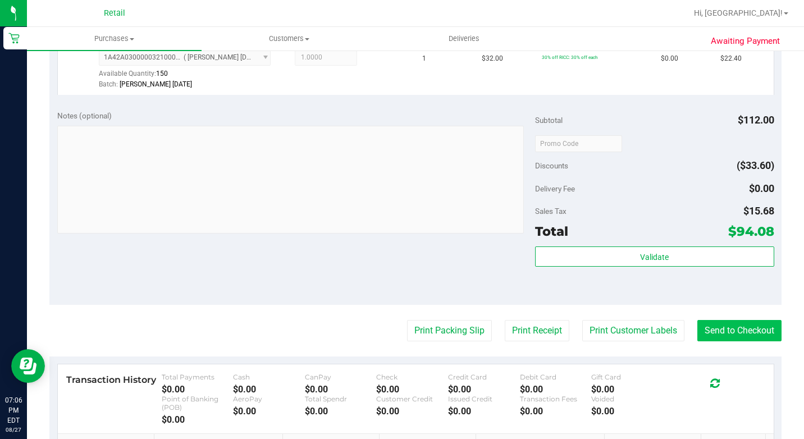
scroll to position [393, 0]
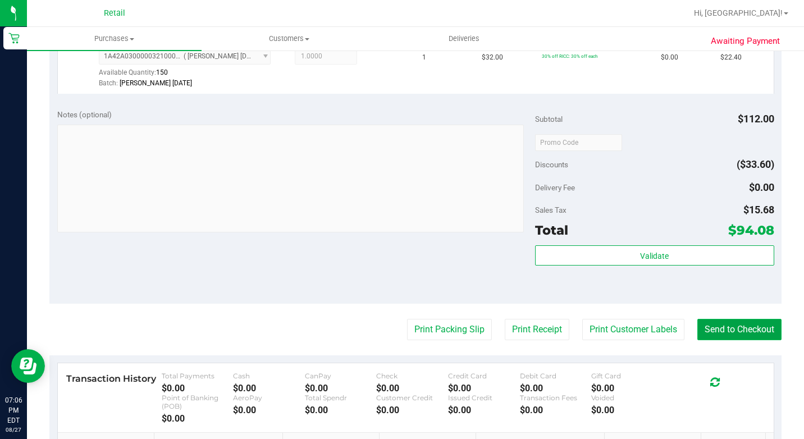
click at [716, 340] on button "Send to Checkout" at bounding box center [739, 329] width 84 height 21
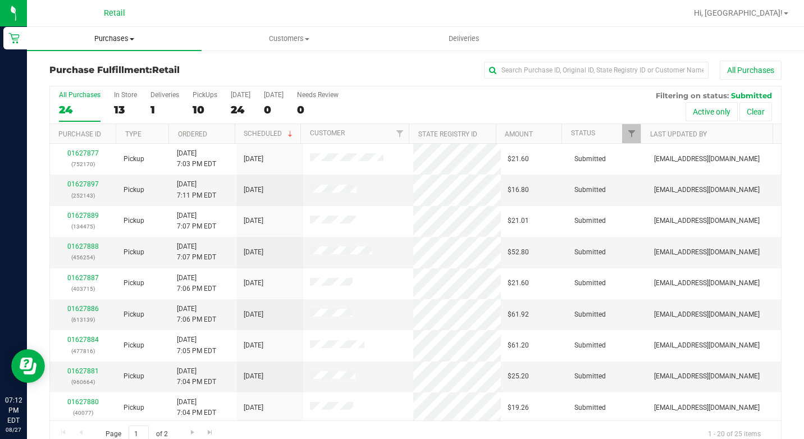
drag, startPoint x: 177, startPoint y: 31, endPoint x: 151, endPoint y: 33, distance: 25.9
click at [177, 31] on uib-tab-heading "Purchases Summary of purchases Fulfillment All purchases" at bounding box center [114, 39] width 175 height 24
click at [68, 44] on uib-tab-heading "Purchases Summary of purchases Fulfillment All purchases" at bounding box center [114, 39] width 175 height 24
click at [123, 44] on uib-tab-heading "Purchases Summary of purchases Fulfillment All purchases" at bounding box center [114, 39] width 175 height 24
click at [121, 67] on span "Summary of purchases" at bounding box center [84, 68] width 115 height 10
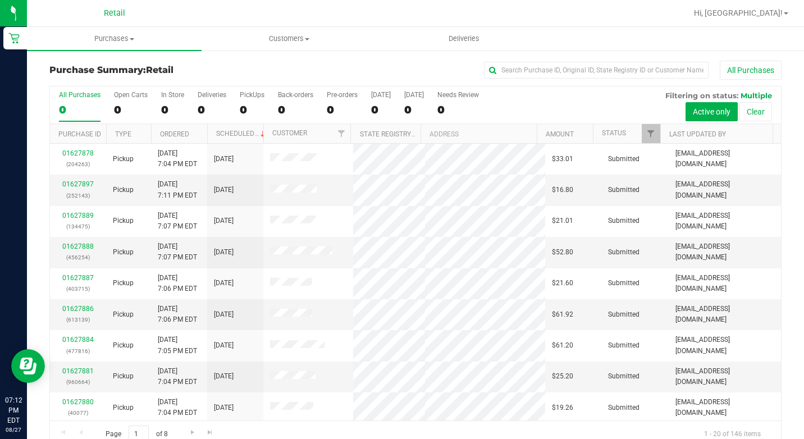
click at [495, 79] on div "All Purchases" at bounding box center [537, 70] width 488 height 19
click at [516, 66] on input "text" at bounding box center [596, 70] width 224 height 17
type input "train"
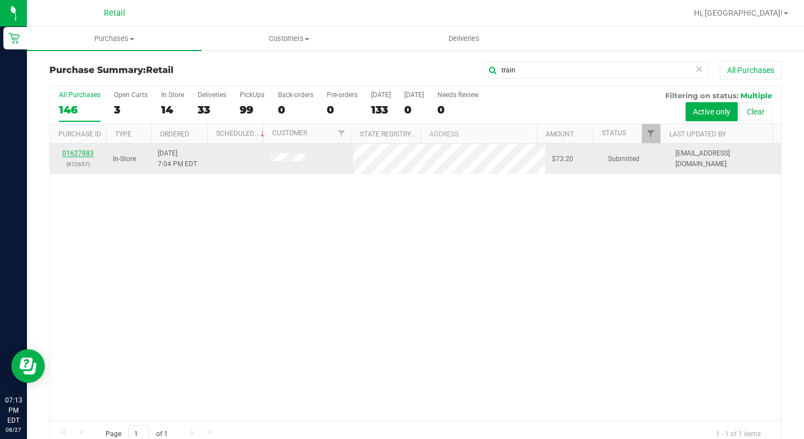
click at [82, 155] on link "01627883" at bounding box center [77, 153] width 31 height 8
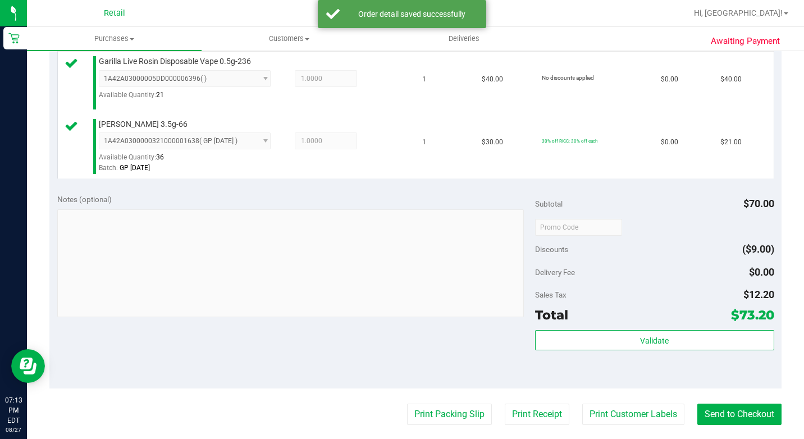
scroll to position [393, 0]
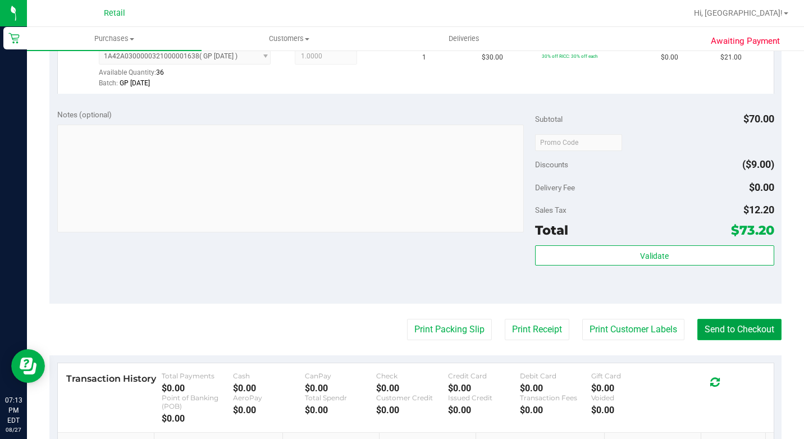
click at [723, 340] on button "Send to Checkout" at bounding box center [739, 329] width 84 height 21
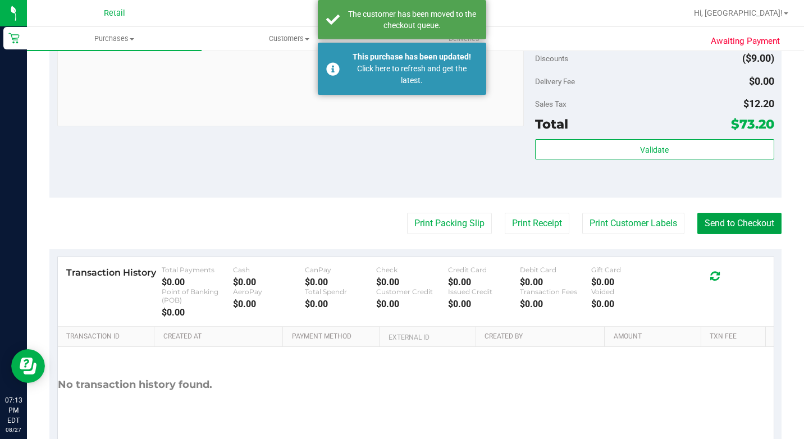
scroll to position [580, 0]
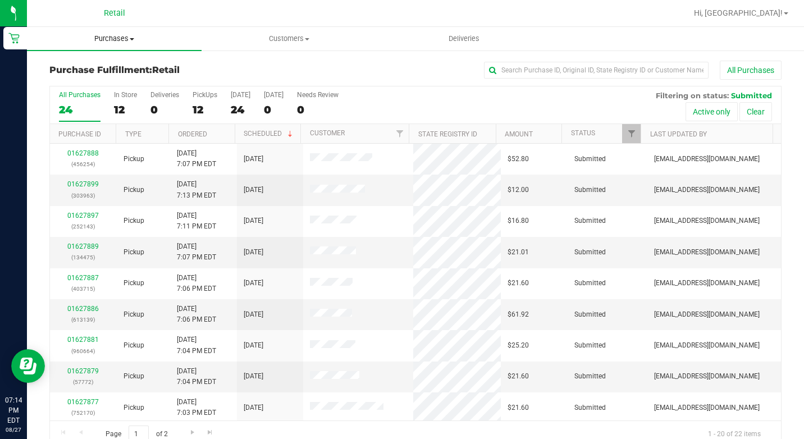
drag, startPoint x: 123, startPoint y: 41, endPoint x: 145, endPoint y: 54, distance: 25.9
click at [123, 41] on span "Purchases" at bounding box center [114, 39] width 175 height 10
click at [118, 66] on span "Summary of purchases" at bounding box center [84, 68] width 115 height 10
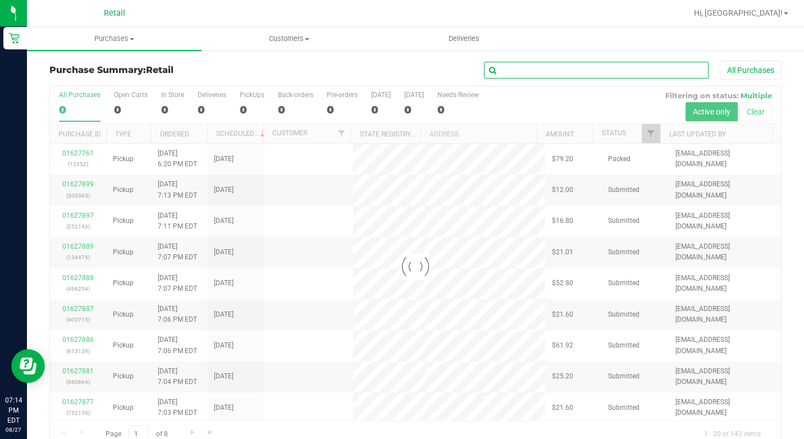
click at [521, 65] on input "text" at bounding box center [596, 70] width 224 height 17
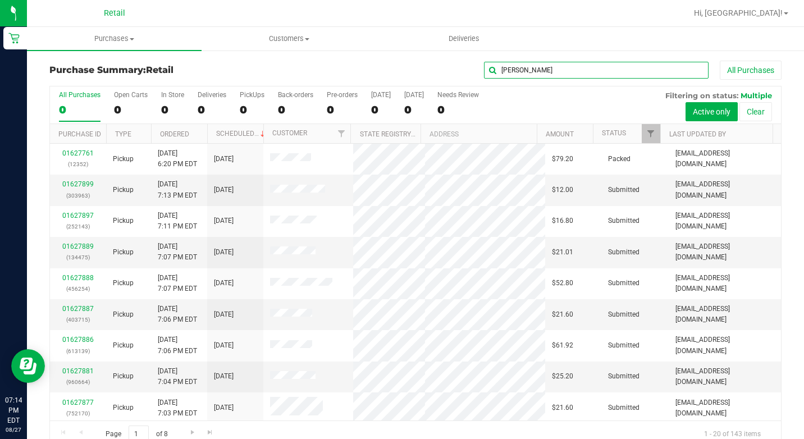
type input "[PERSON_NAME]"
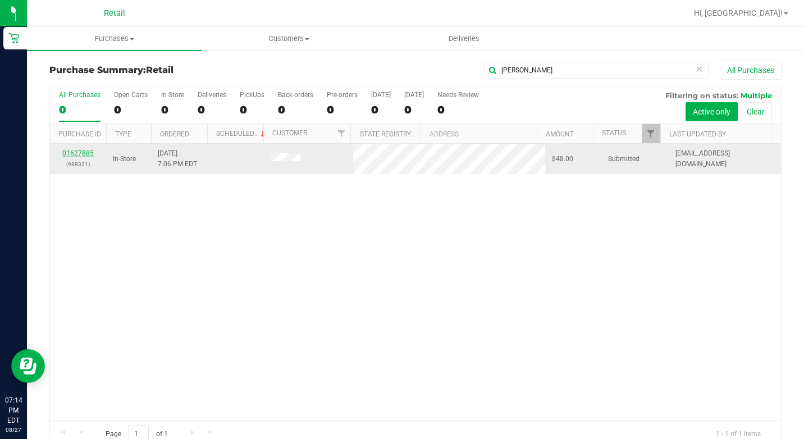
click at [91, 151] on link "01627885" at bounding box center [77, 153] width 31 height 8
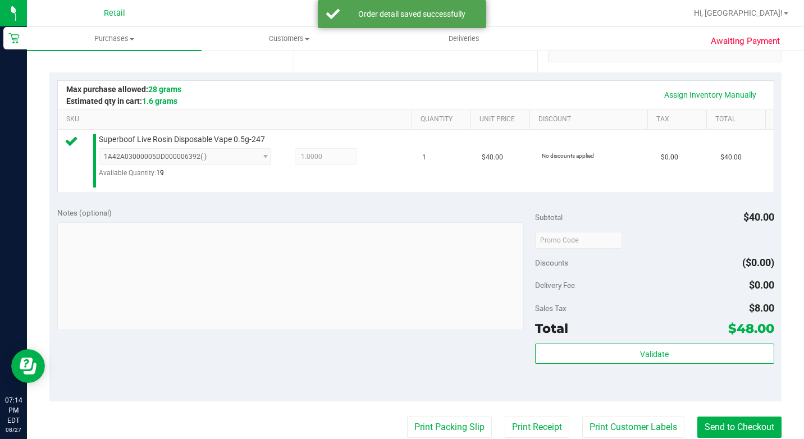
scroll to position [337, 0]
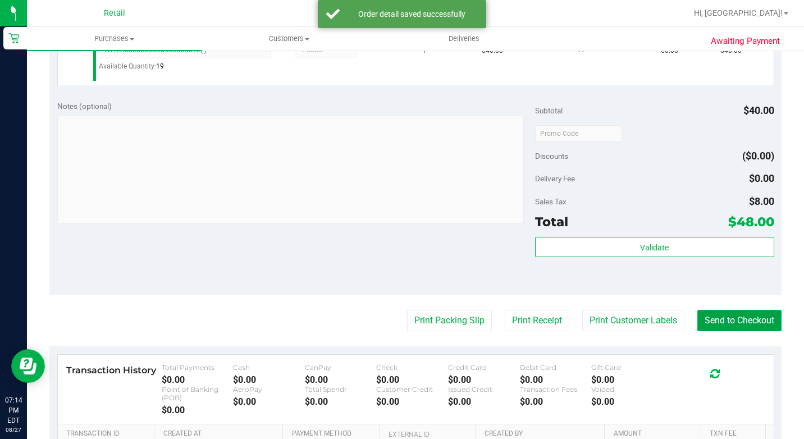
click at [748, 331] on button "Send to Checkout" at bounding box center [739, 320] width 84 height 21
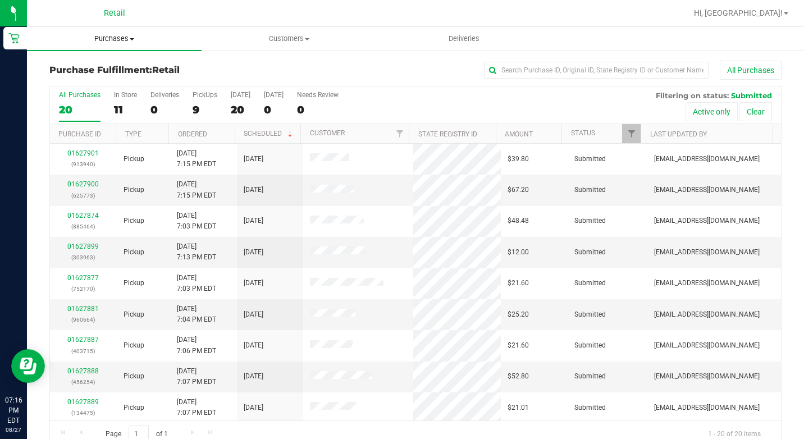
drag, startPoint x: 93, startPoint y: 38, endPoint x: 162, endPoint y: 45, distance: 69.9
click at [93, 38] on span "Purchases" at bounding box center [114, 39] width 175 height 10
click at [149, 68] on li "Summary of purchases" at bounding box center [114, 67] width 175 height 13
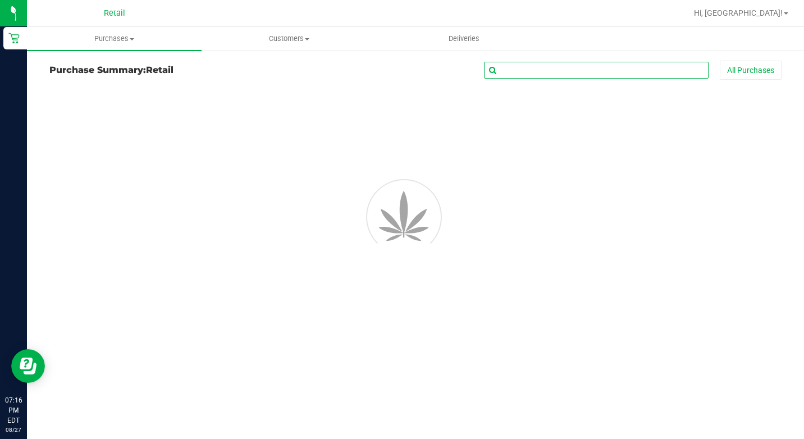
click at [621, 68] on input "text" at bounding box center [596, 70] width 224 height 17
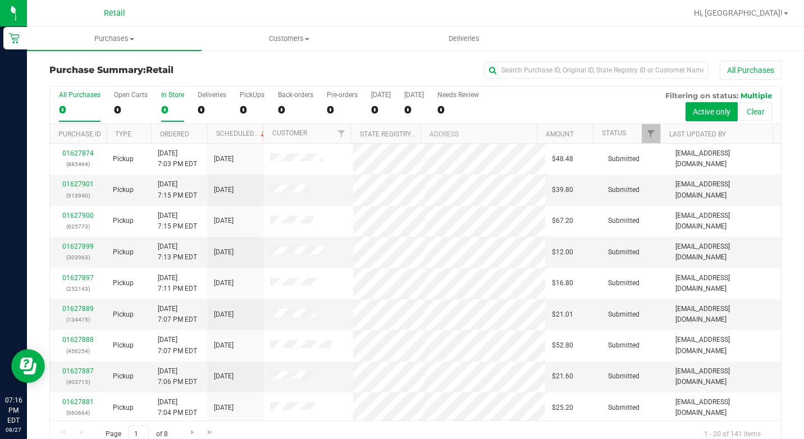
click at [168, 101] on label "In Store 0" at bounding box center [172, 106] width 23 height 31
click at [0, 0] on input "In Store 0" at bounding box center [0, 0] width 0 height 0
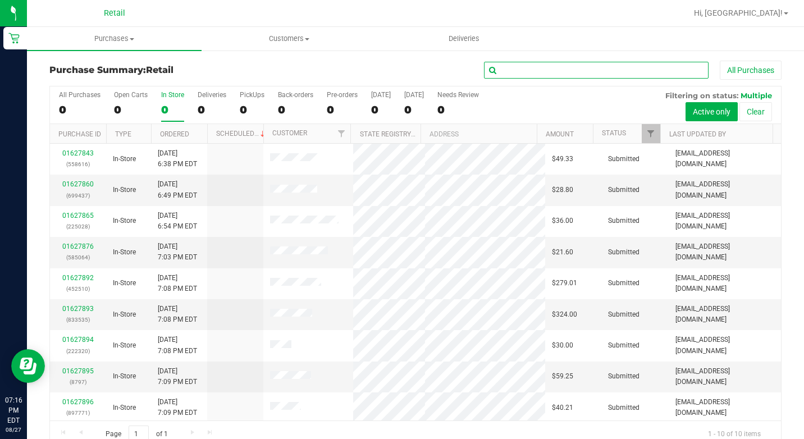
click at [591, 65] on input "text" at bounding box center [596, 70] width 224 height 17
type input "[PERSON_NAME]"
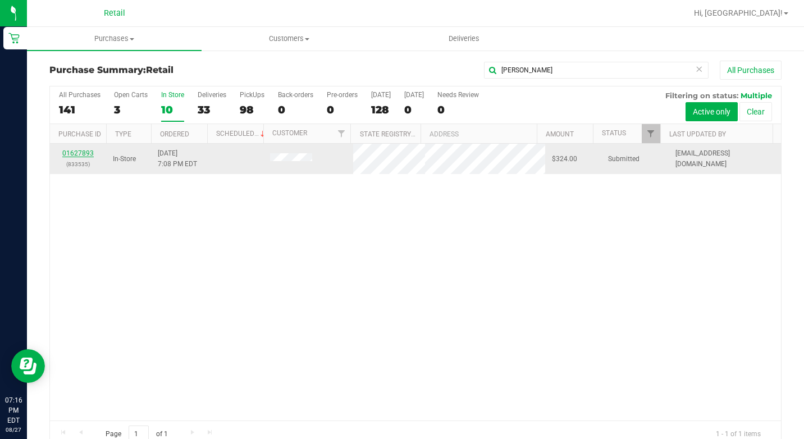
click at [80, 154] on link "01627893" at bounding box center [77, 153] width 31 height 8
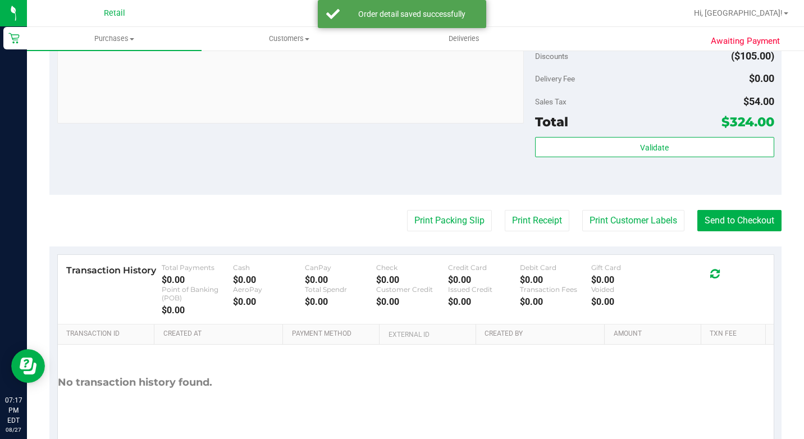
scroll to position [503, 0]
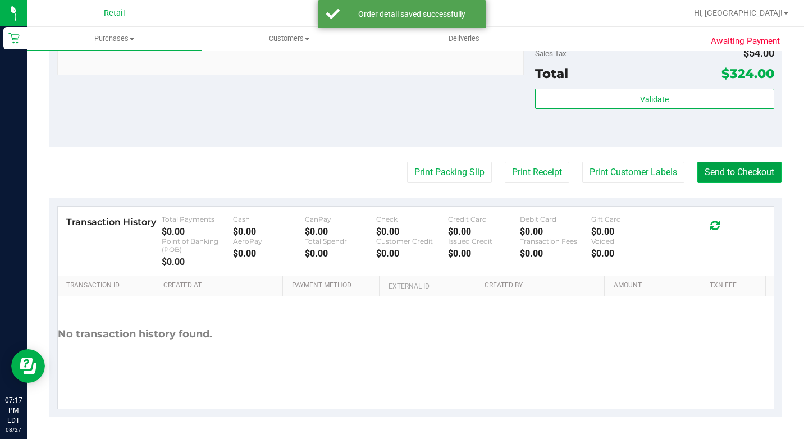
click at [736, 171] on button "Send to Checkout" at bounding box center [739, 172] width 84 height 21
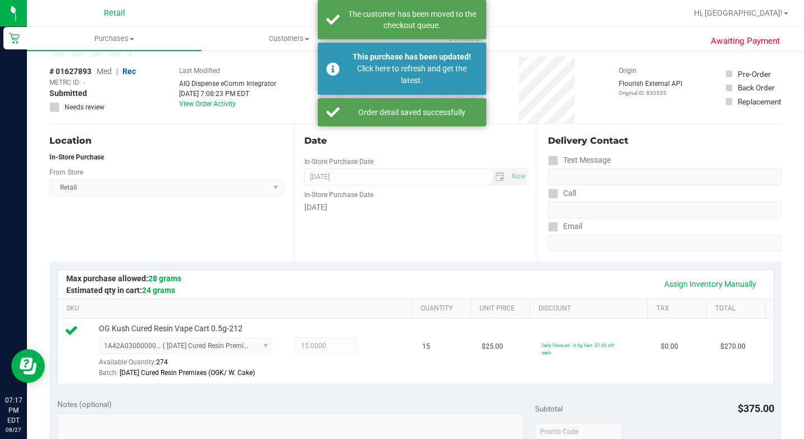
scroll to position [0, 0]
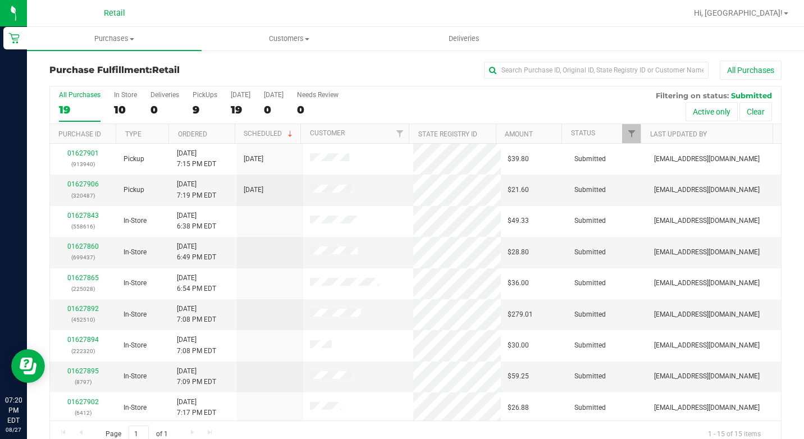
click at [164, 52] on div "Purchase Fulfillment: Retail All Purchases All Purchases 19 In Store 10 Deliver…" at bounding box center [415, 254] width 777 height 410
click at [153, 47] on uib-tab-heading "Purchases Summary of purchases Fulfillment All purchases" at bounding box center [114, 39] width 175 height 24
click at [143, 71] on li "Summary of purchases" at bounding box center [114, 67] width 175 height 13
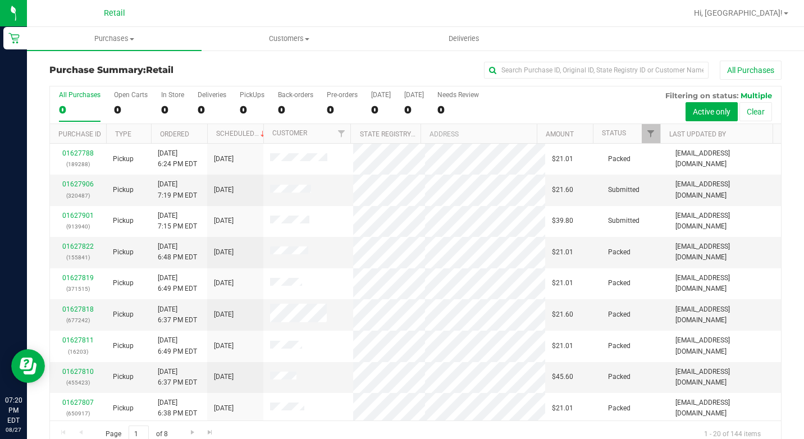
click at [159, 104] on div "All Purchases 0 Open Carts 0 In Store 0 Deliveries 0 PickUps 0 Back-orders 0 Pr…" at bounding box center [415, 105] width 731 height 38
click at [170, 100] on label "In Store 0" at bounding box center [172, 106] width 23 height 31
click at [0, 0] on input "In Store 0" at bounding box center [0, 0] width 0 height 0
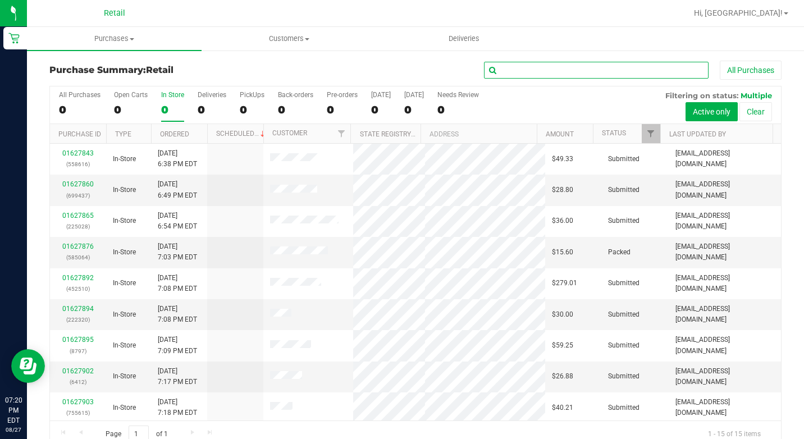
click at [573, 76] on input "text" at bounding box center [596, 70] width 224 height 17
type input "[PERSON_NAME]"
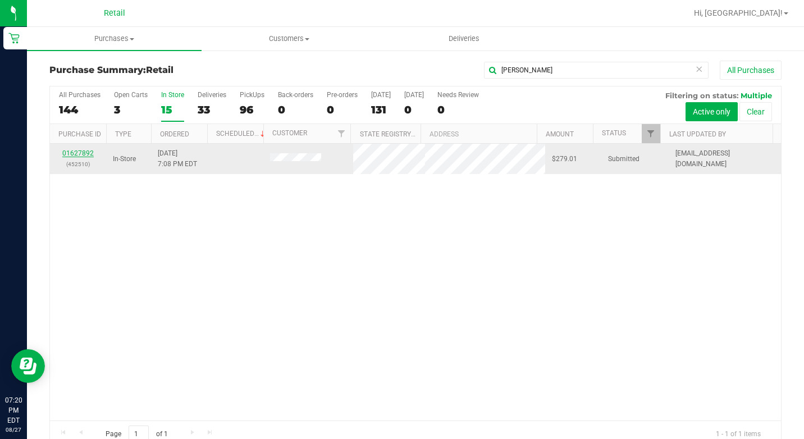
click at [80, 154] on link "01627892" at bounding box center [77, 153] width 31 height 8
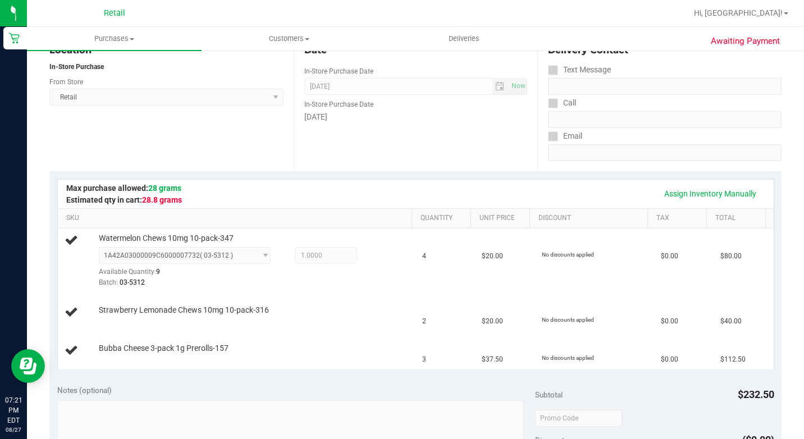
scroll to position [112, 0]
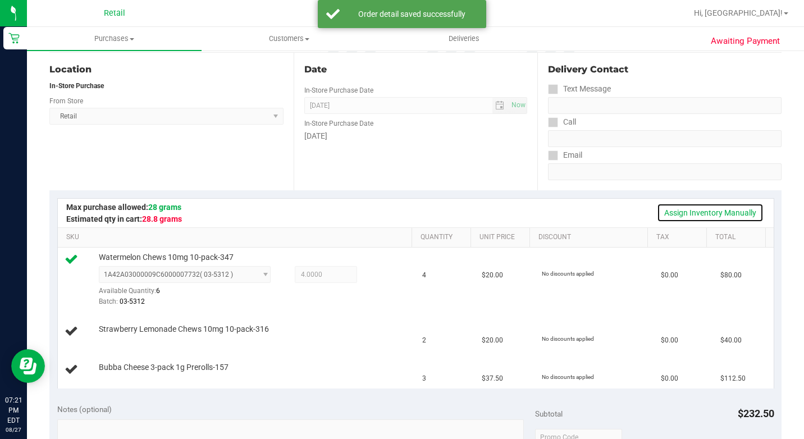
click at [687, 209] on link "Assign Inventory Manually" at bounding box center [710, 212] width 107 height 19
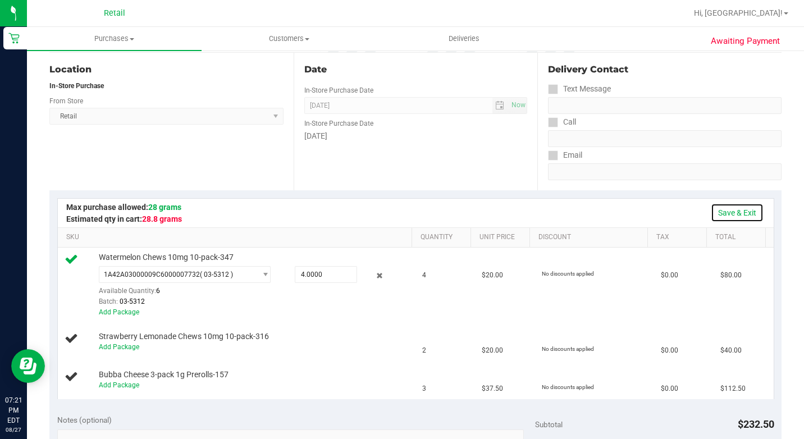
click at [729, 218] on link "Save & Exit" at bounding box center [736, 212] width 53 height 19
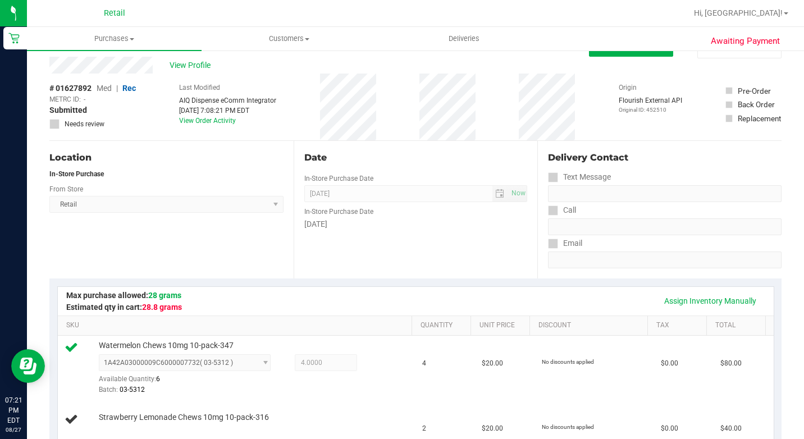
scroll to position [0, 0]
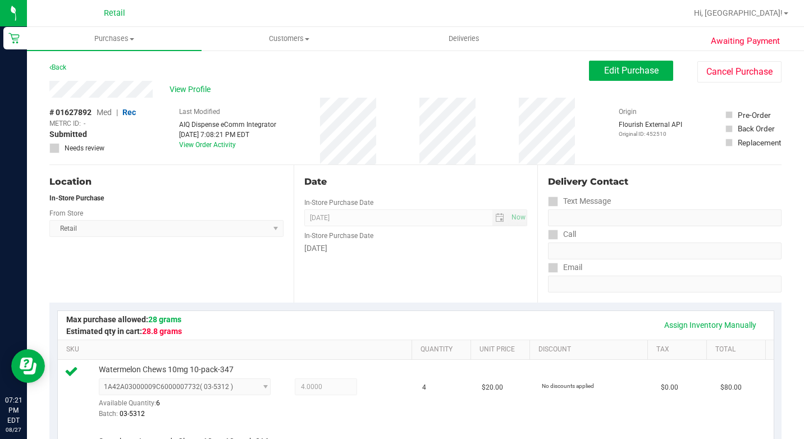
click at [604, 69] on span "Edit Purchase" at bounding box center [631, 70] width 54 height 11
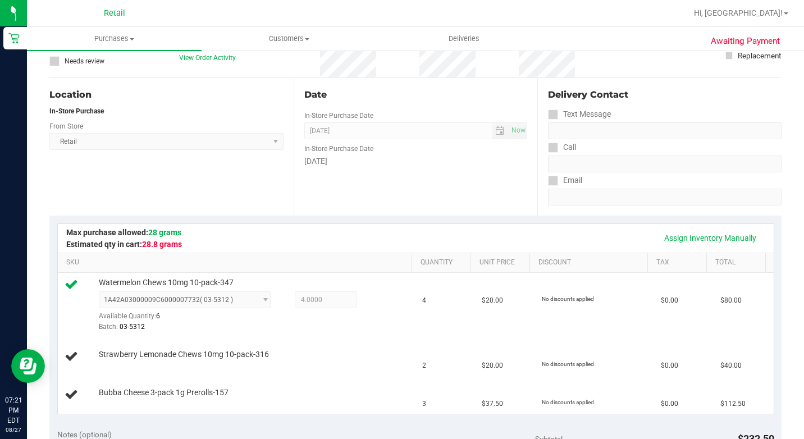
scroll to position [168, 0]
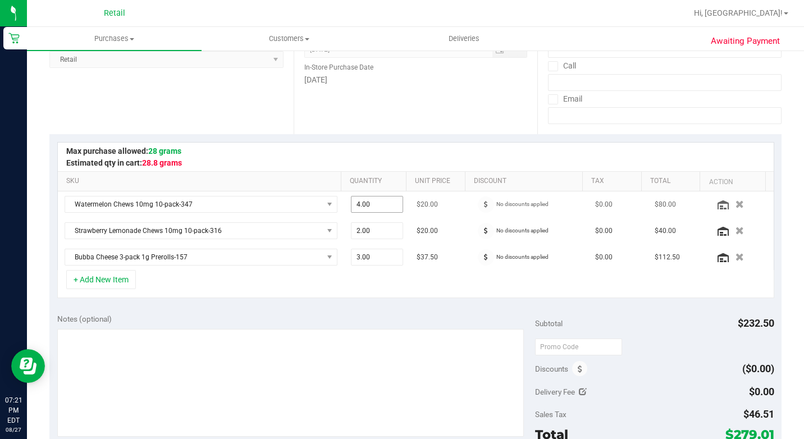
click at [384, 210] on input "4.00" at bounding box center [377, 204] width 52 height 16
click at [384, 209] on input "4" at bounding box center [377, 204] width 52 height 16
type input "3"
type input "4.00"
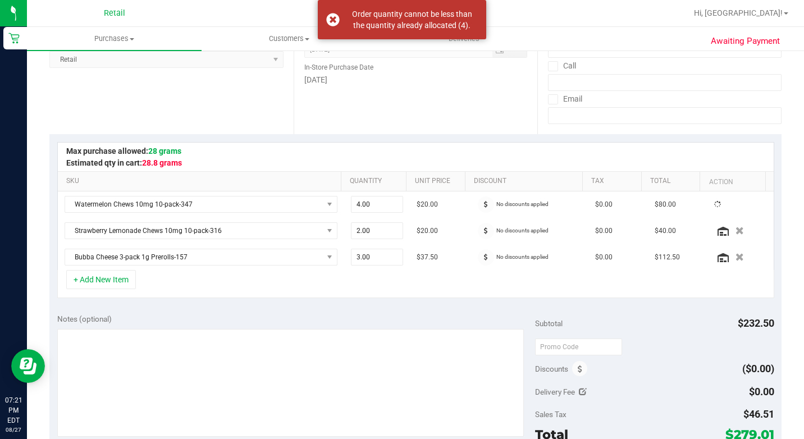
click at [428, 140] on div "SKU Quantity Unit Price Discount Tax Total Action Watermelon Chews 10mg 10-pack…" at bounding box center [415, 220] width 732 height 172
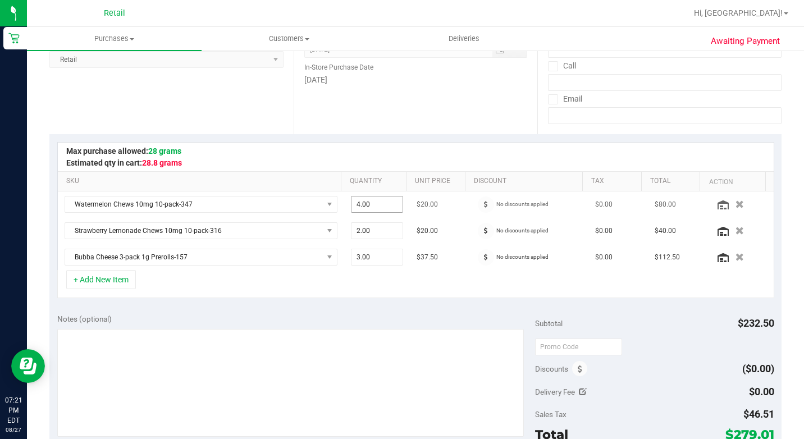
click at [351, 206] on span "4.00 4" at bounding box center [377, 204] width 53 height 17
click at [351, 206] on input "4" at bounding box center [377, 204] width 52 height 16
type input "3"
type input "4.00"
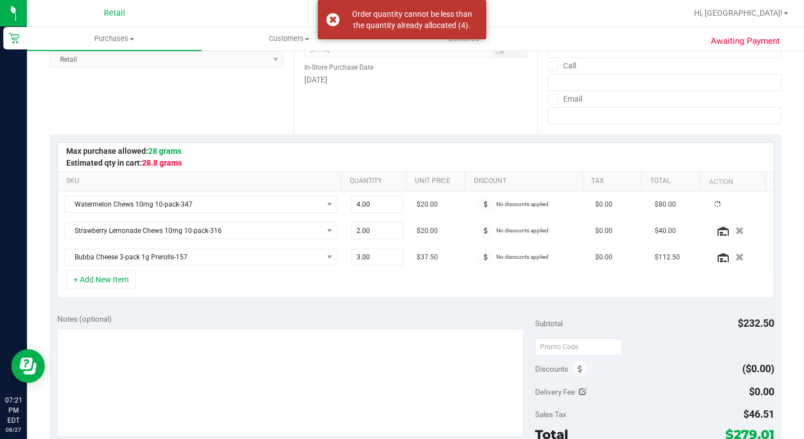
click at [683, 170] on div at bounding box center [415, 157] width 715 height 29
click at [374, 203] on span "4.00 4" at bounding box center [377, 204] width 53 height 17
click at [374, 203] on input "4" at bounding box center [377, 204] width 52 height 16
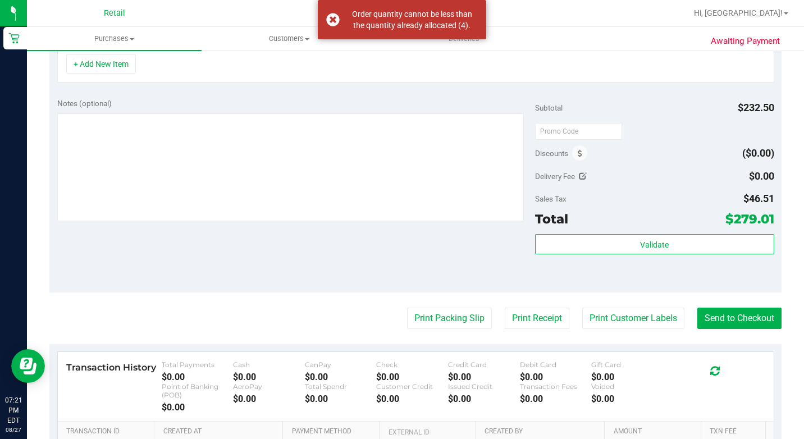
scroll to position [449, 0]
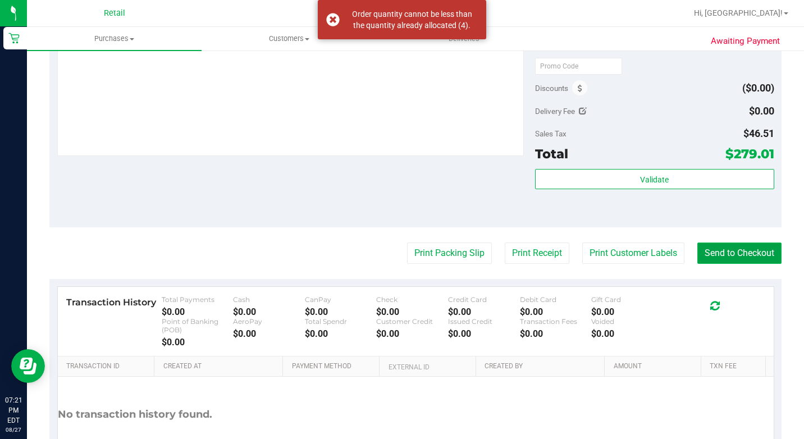
click at [727, 254] on button "Send to Checkout" at bounding box center [739, 252] width 84 height 21
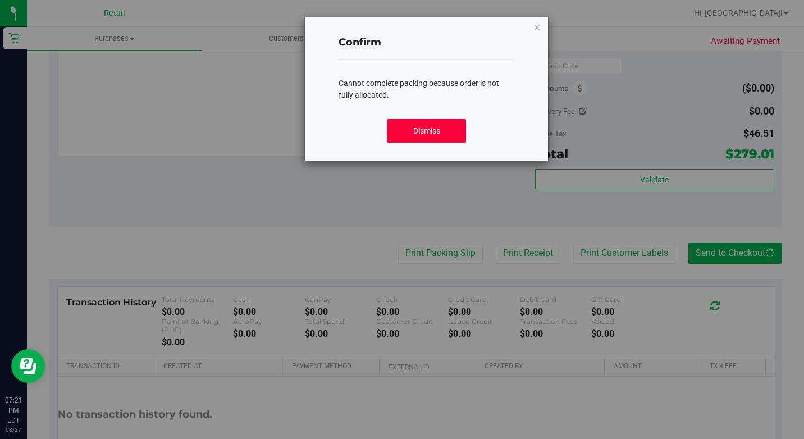
click at [428, 123] on button "Dismiss" at bounding box center [426, 131] width 79 height 24
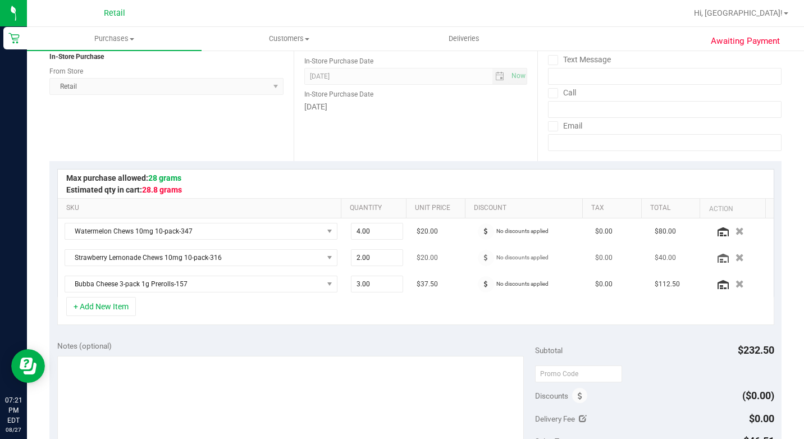
scroll to position [56, 0]
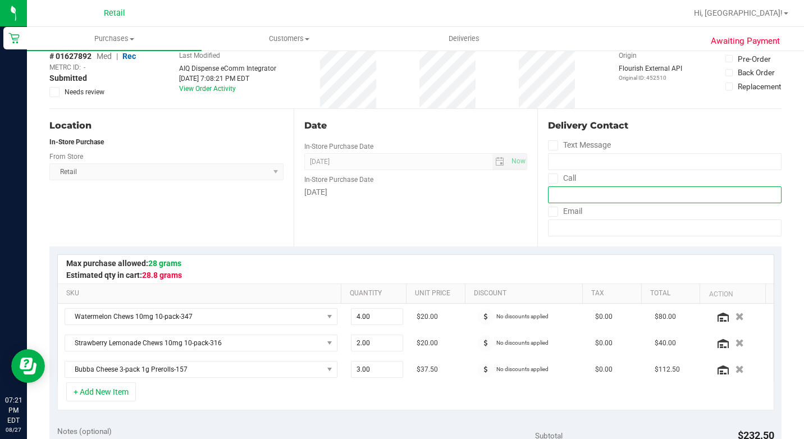
click at [727, 196] on input "tel" at bounding box center [664, 194] width 233 height 17
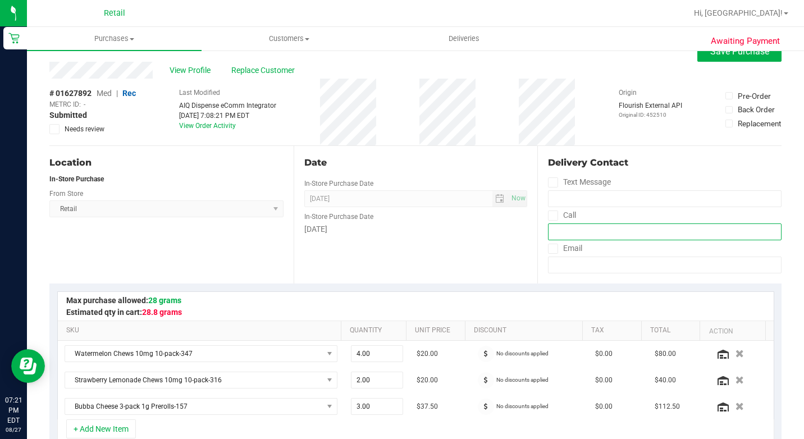
scroll to position [0, 0]
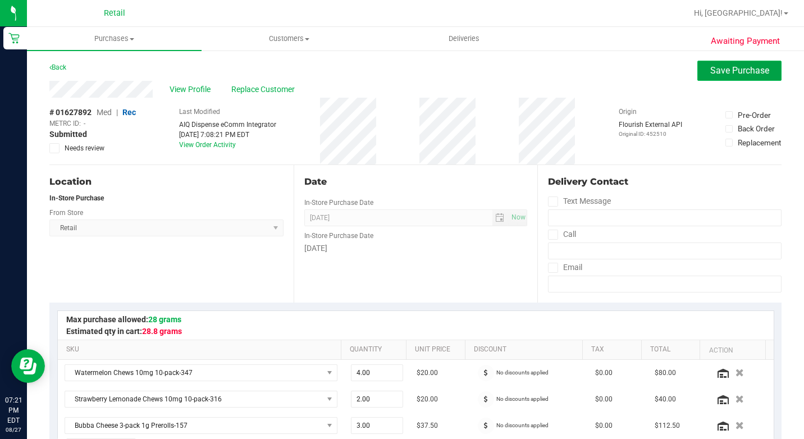
click at [710, 74] on span "Save Purchase" at bounding box center [739, 70] width 59 height 11
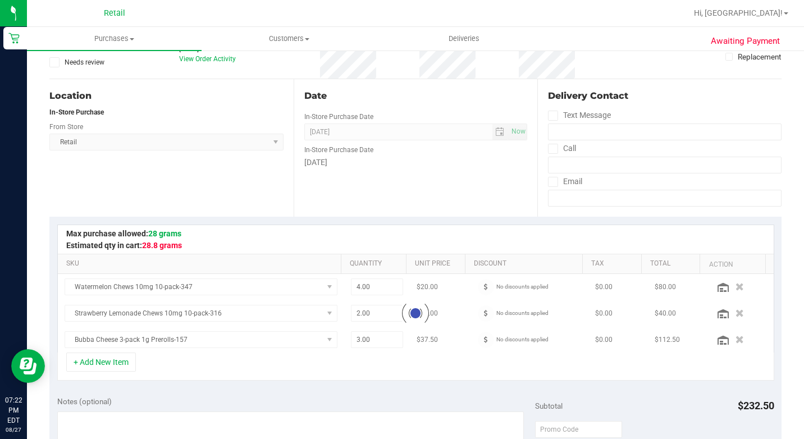
scroll to position [168, 0]
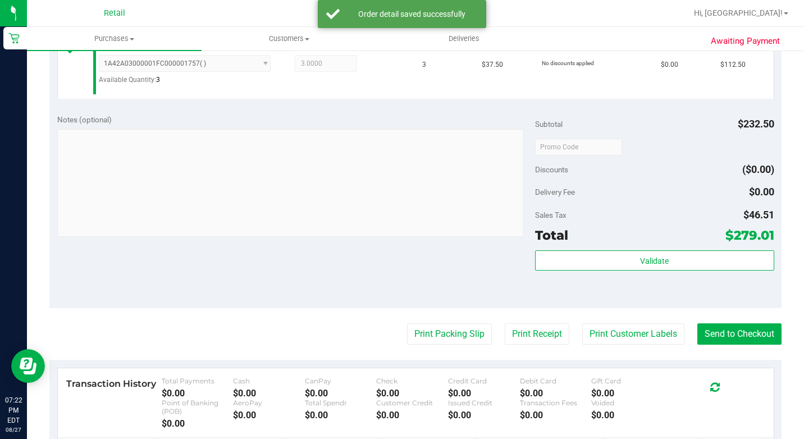
scroll to position [449, 0]
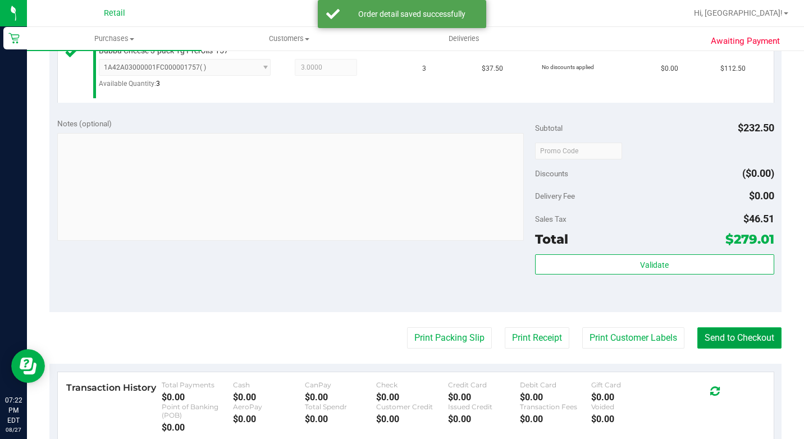
click at [703, 348] on button "Send to Checkout" at bounding box center [739, 337] width 84 height 21
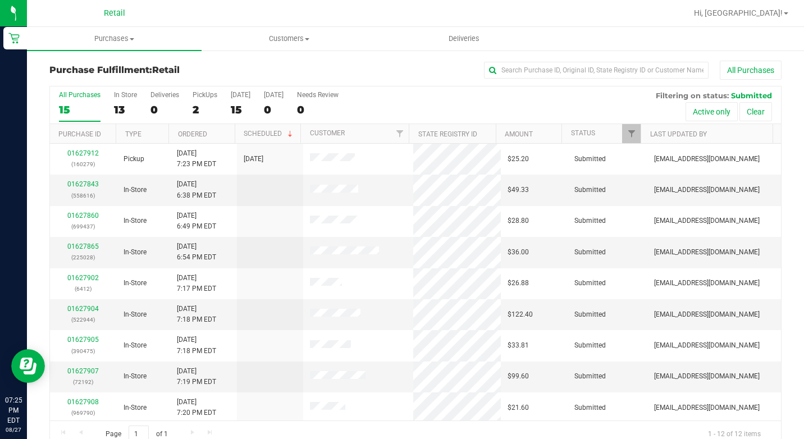
click at [627, 79] on div "All Purchases" at bounding box center [537, 70] width 488 height 19
click at [627, 76] on input "text" at bounding box center [596, 70] width 224 height 17
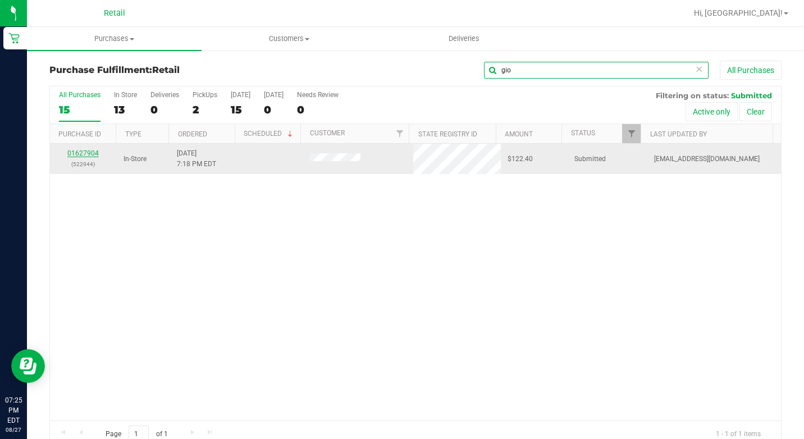
type input "gio"
click at [90, 149] on div "01627904 (522944)" at bounding box center [83, 158] width 53 height 21
click at [70, 150] on link "01627904" at bounding box center [82, 153] width 31 height 8
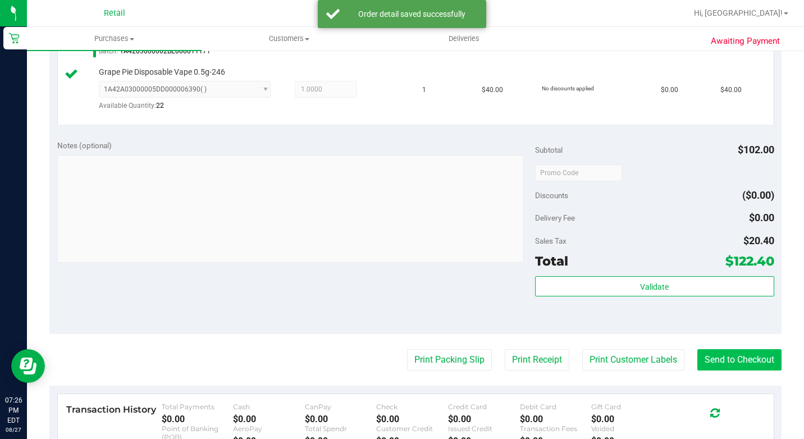
scroll to position [505, 0]
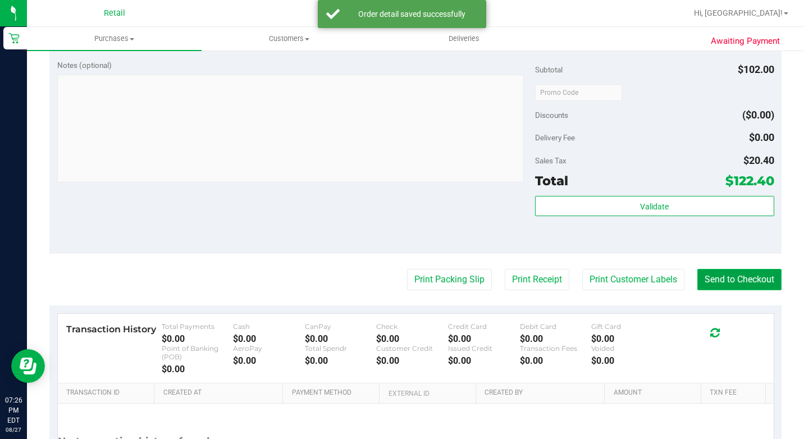
click at [717, 290] on button "Send to Checkout" at bounding box center [739, 279] width 84 height 21
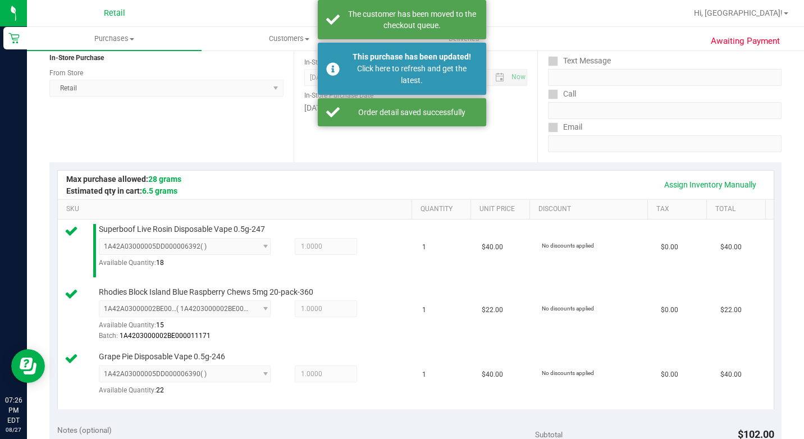
scroll to position [56, 0]
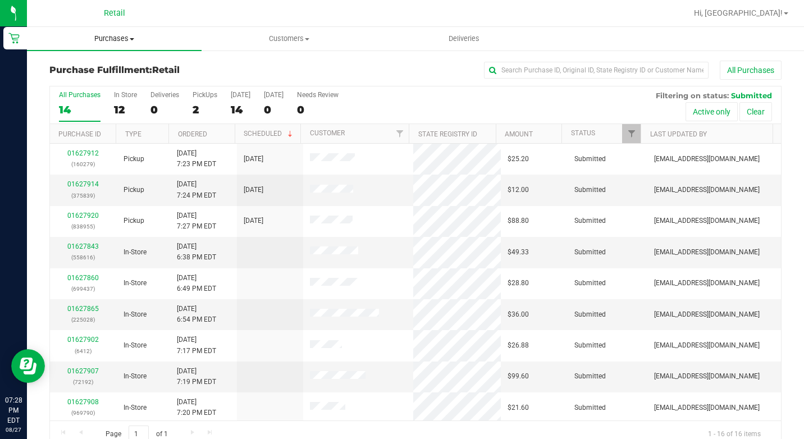
click at [135, 36] on span "Purchases" at bounding box center [114, 39] width 175 height 10
click at [115, 66] on span "Summary of purchases" at bounding box center [84, 68] width 115 height 10
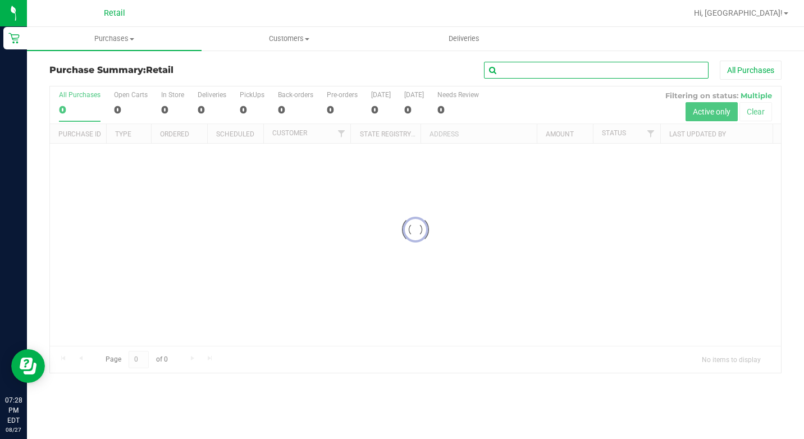
click at [605, 74] on input "text" at bounding box center [596, 70] width 224 height 17
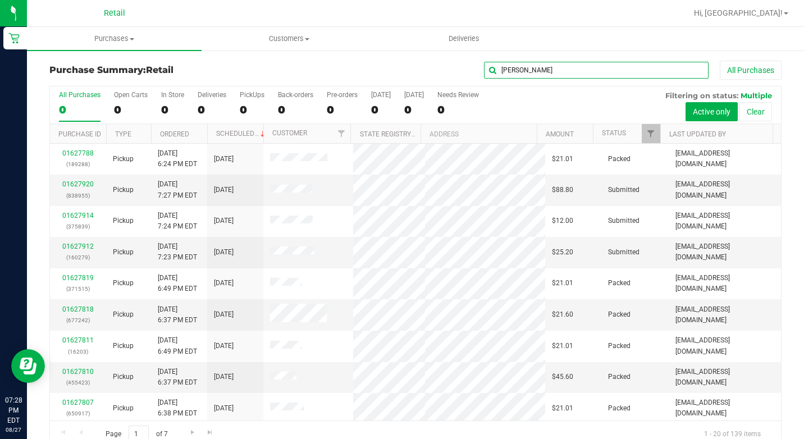
type input "[PERSON_NAME]"
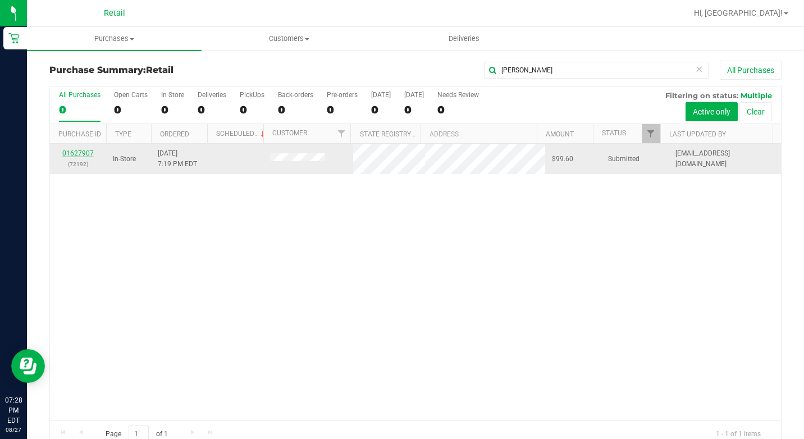
click at [89, 153] on link "01627907" at bounding box center [77, 153] width 31 height 8
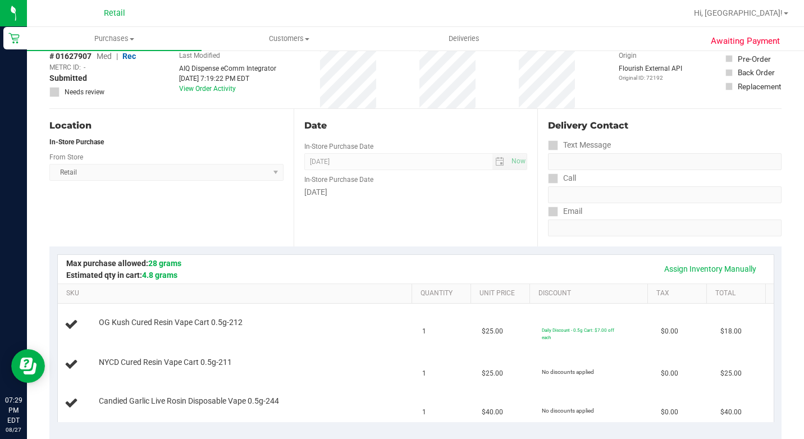
scroll to position [112, 0]
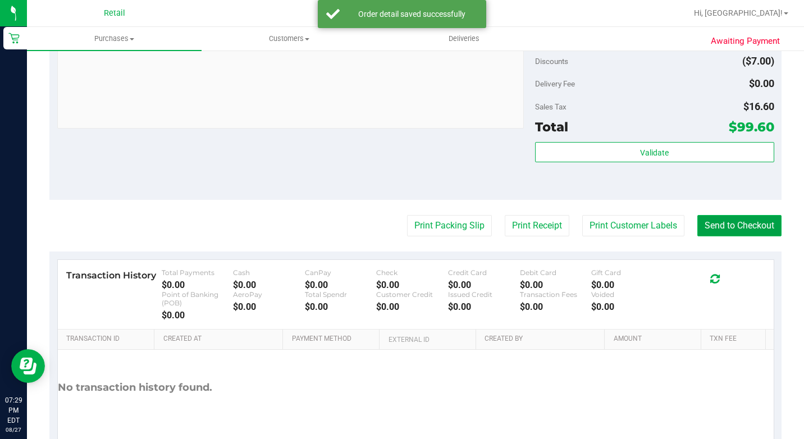
click at [731, 236] on button "Send to Checkout" at bounding box center [739, 225] width 84 height 21
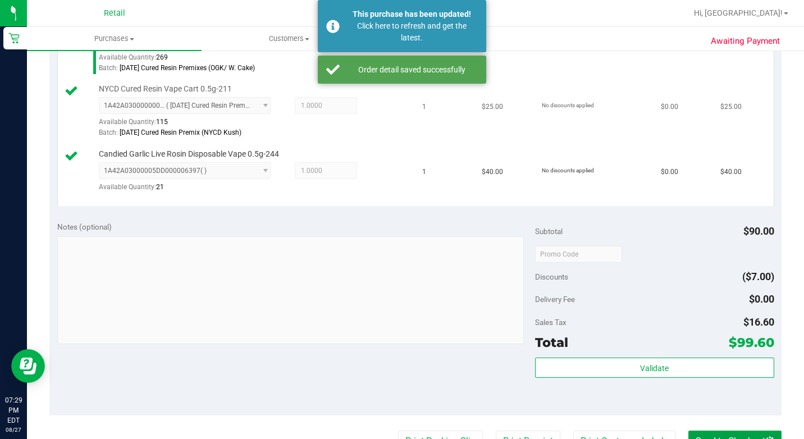
scroll to position [224, 0]
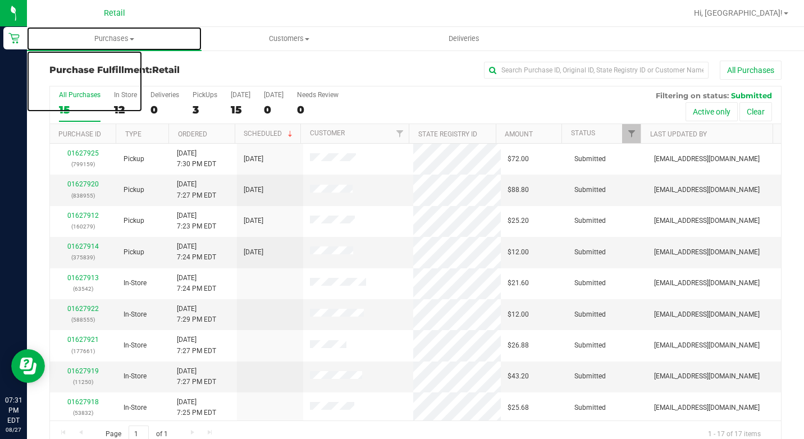
click at [118, 36] on span "Purchases" at bounding box center [114, 39] width 175 height 10
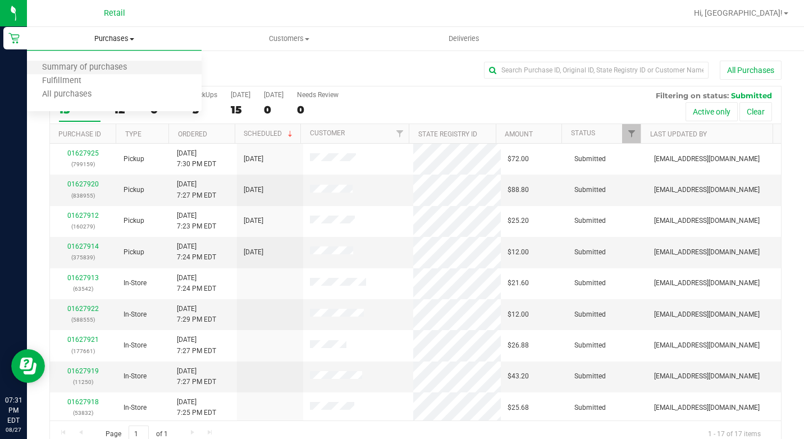
click at [150, 67] on li "Summary of purchases" at bounding box center [114, 67] width 175 height 13
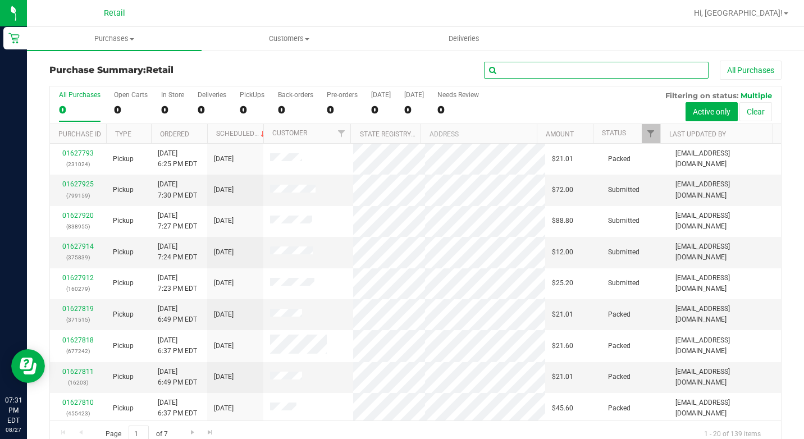
click at [506, 68] on input "text" at bounding box center [596, 70] width 224 height 17
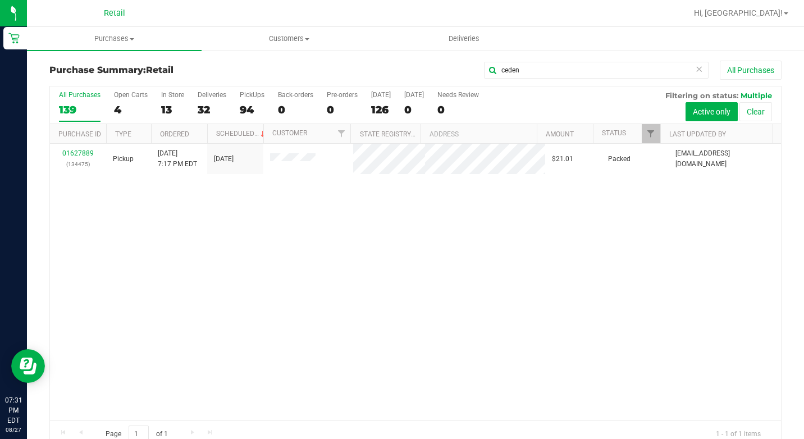
click at [571, 82] on div "Purchase Summary: Retail ceden All Purchases" at bounding box center [415, 73] width 732 height 25
click at [568, 77] on input "ceden" at bounding box center [596, 70] width 224 height 17
type input "ed"
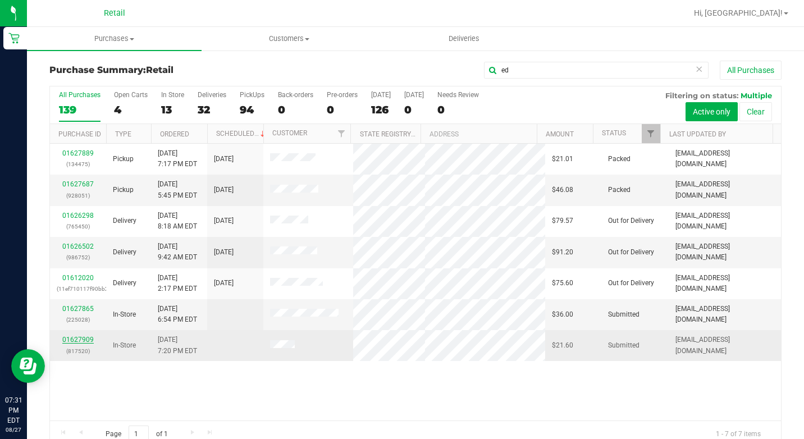
click at [71, 336] on link "01627909" at bounding box center [77, 340] width 31 height 8
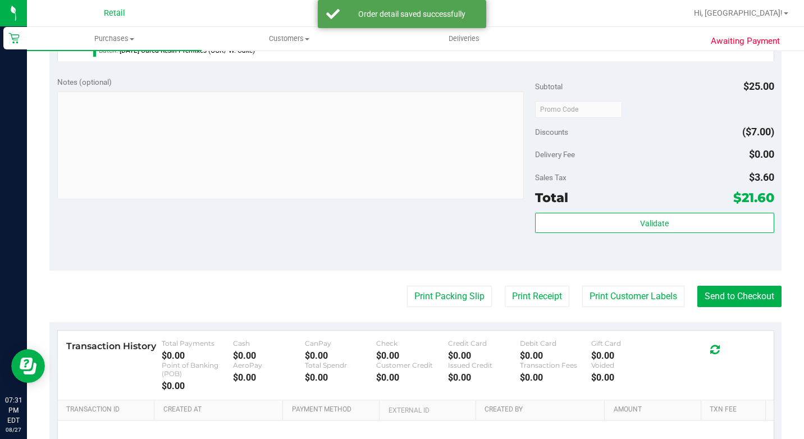
scroll to position [393, 0]
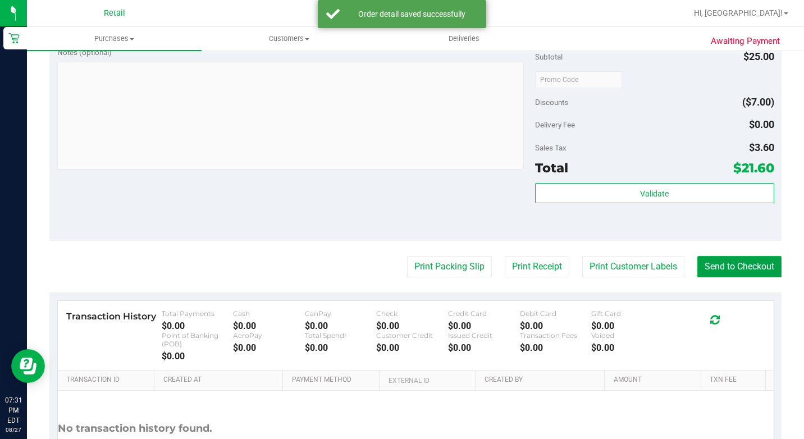
click at [749, 277] on button "Send to Checkout" at bounding box center [739, 266] width 84 height 21
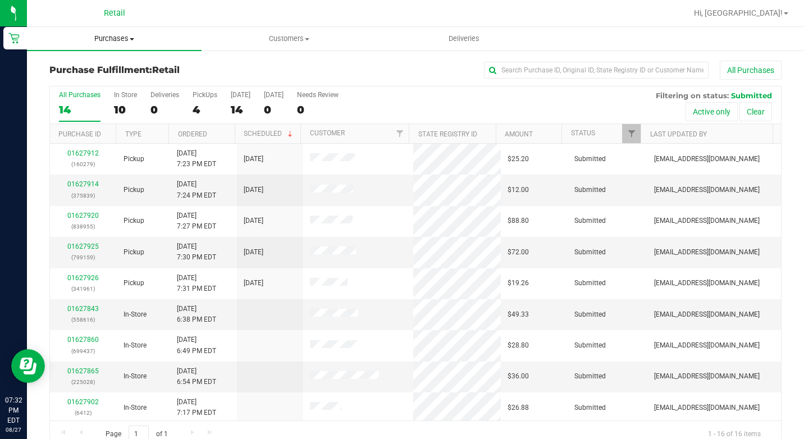
click at [122, 41] on span "Purchases" at bounding box center [114, 39] width 175 height 10
click at [117, 66] on span "Summary of purchases" at bounding box center [84, 68] width 115 height 10
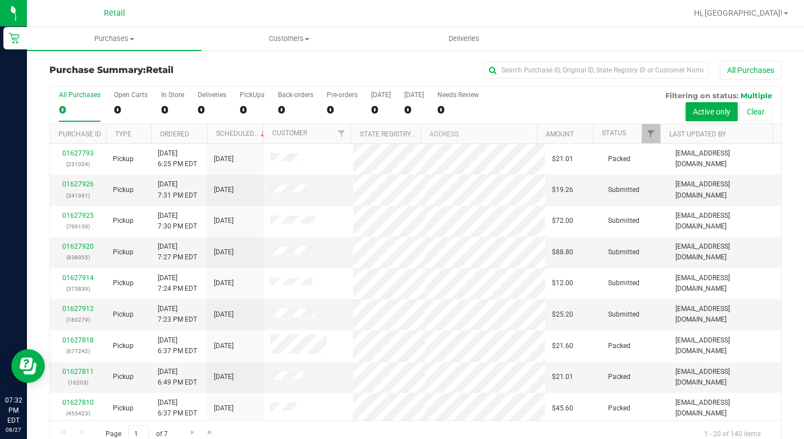
click at [158, 107] on div "All Purchases 0 Open Carts 0 In Store 0 Deliveries 0 PickUps 0 Back-orders 0 Pr…" at bounding box center [415, 105] width 731 height 38
click at [161, 105] on div "0" at bounding box center [172, 109] width 23 height 13
click at [0, 0] on input "In Store 0" at bounding box center [0, 0] width 0 height 0
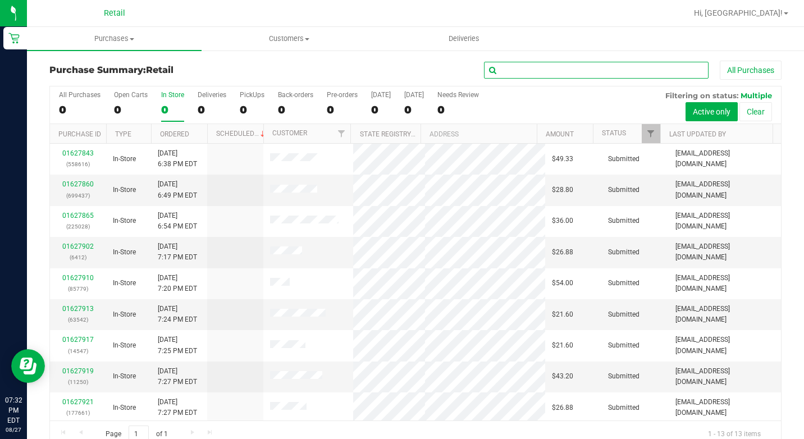
click at [608, 71] on input "text" at bounding box center [596, 70] width 224 height 17
type input "[PERSON_NAME]"
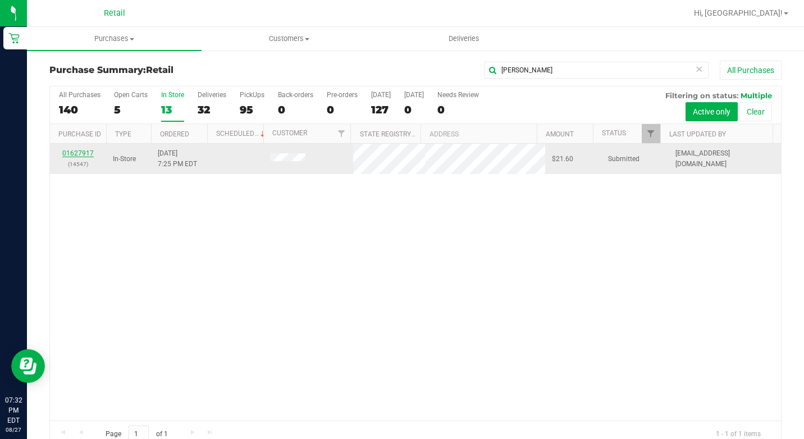
click at [84, 155] on link "01627917" at bounding box center [77, 153] width 31 height 8
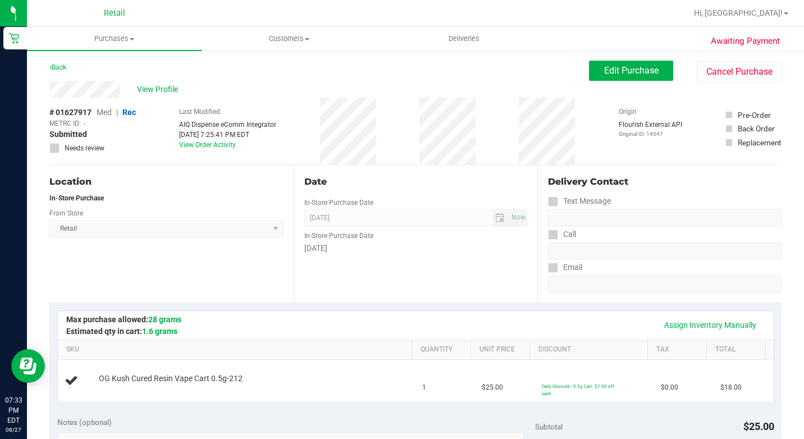
scroll to position [112, 0]
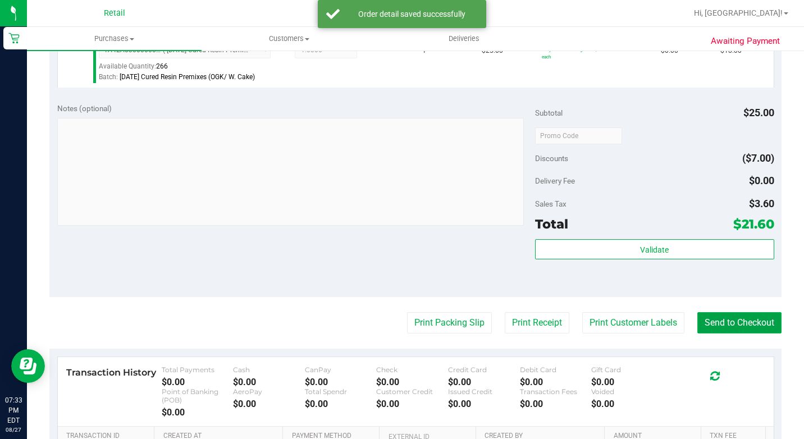
click at [707, 333] on button "Send to Checkout" at bounding box center [739, 322] width 84 height 21
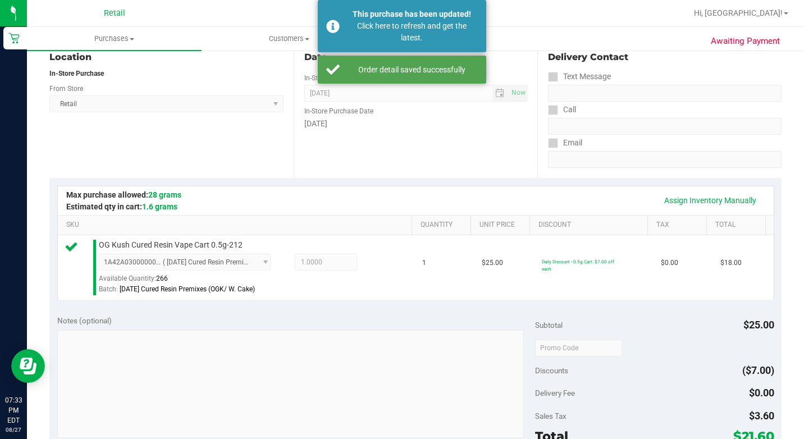
scroll to position [56, 0]
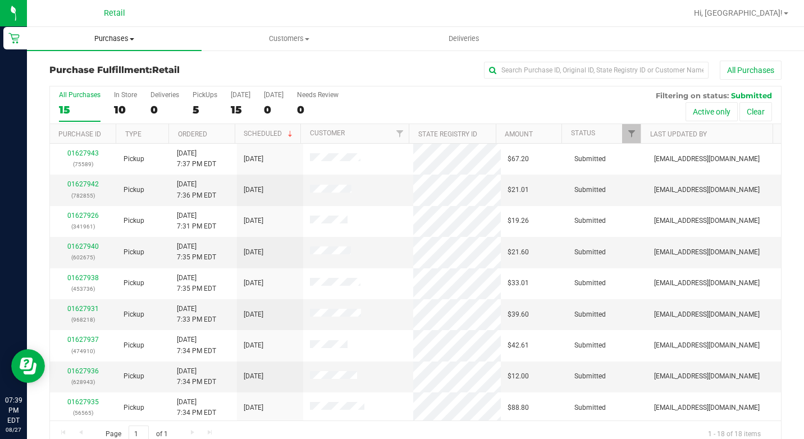
click at [131, 44] on uib-tab-heading "Purchases Summary of purchases Fulfillment All purchases" at bounding box center [114, 39] width 175 height 24
click at [149, 70] on li "Summary of purchases" at bounding box center [114, 67] width 175 height 13
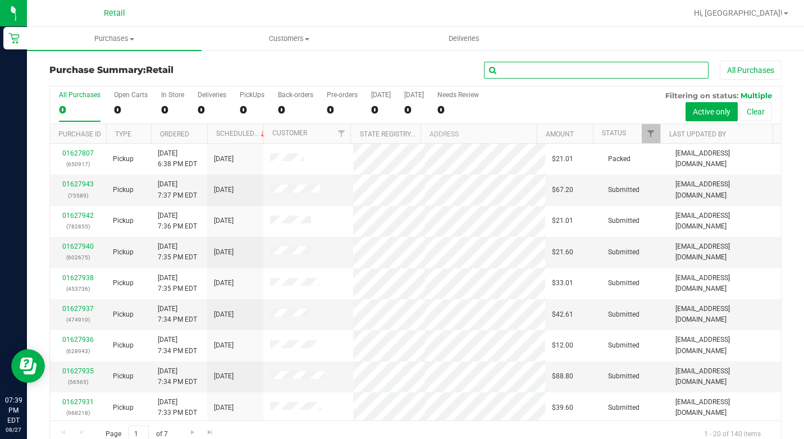
click at [598, 72] on input "text" at bounding box center [596, 70] width 224 height 17
type input "h"
type input "[PERSON_NAME]"
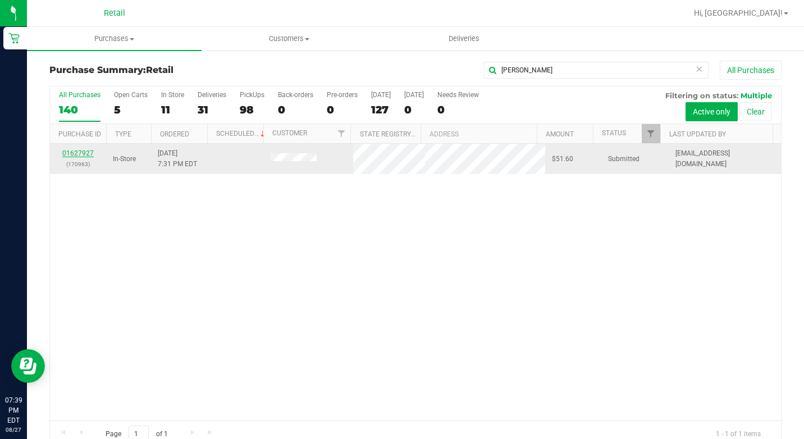
click at [79, 153] on link "01627927" at bounding box center [77, 153] width 31 height 8
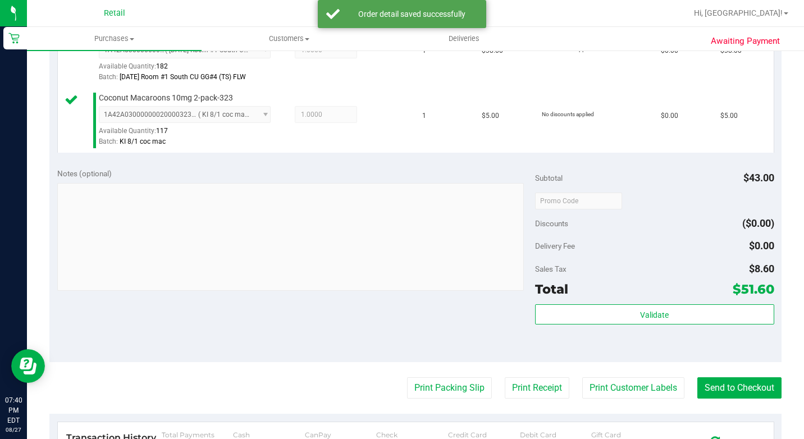
scroll to position [393, 0]
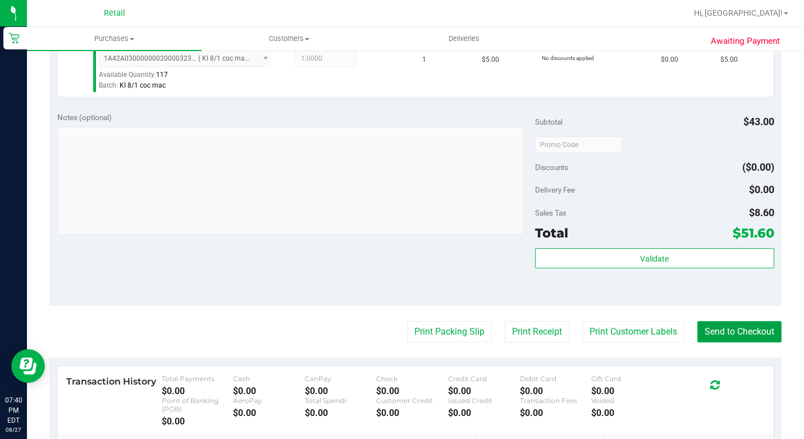
click at [724, 342] on button "Send to Checkout" at bounding box center [739, 331] width 84 height 21
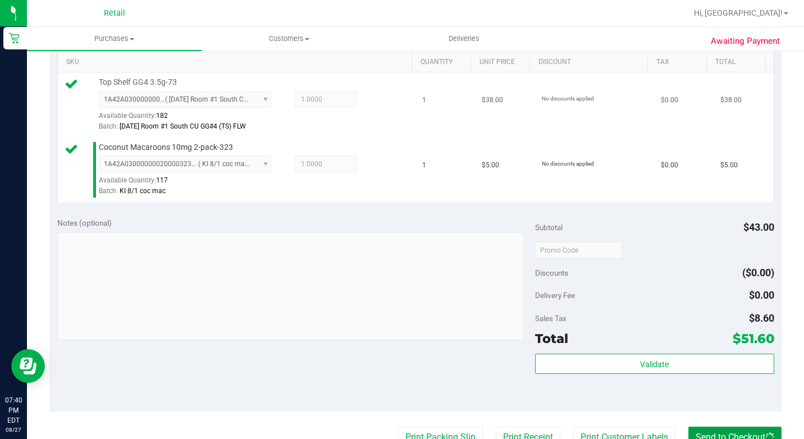
scroll to position [168, 0]
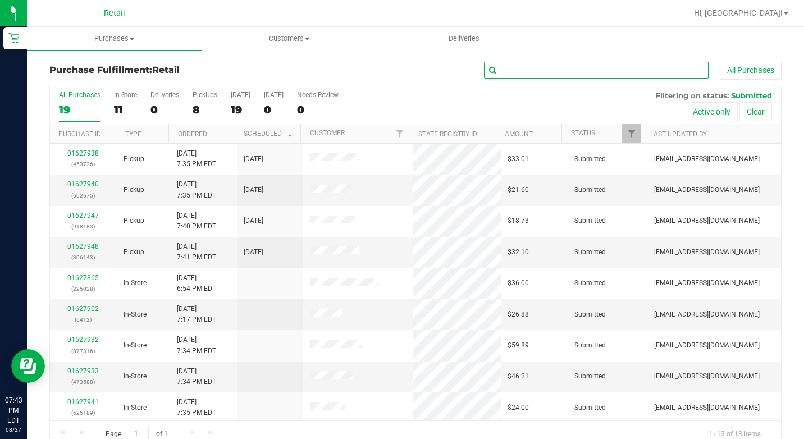
click at [602, 72] on input "text" at bounding box center [596, 70] width 224 height 17
click at [137, 36] on span "Purchases" at bounding box center [114, 39] width 175 height 10
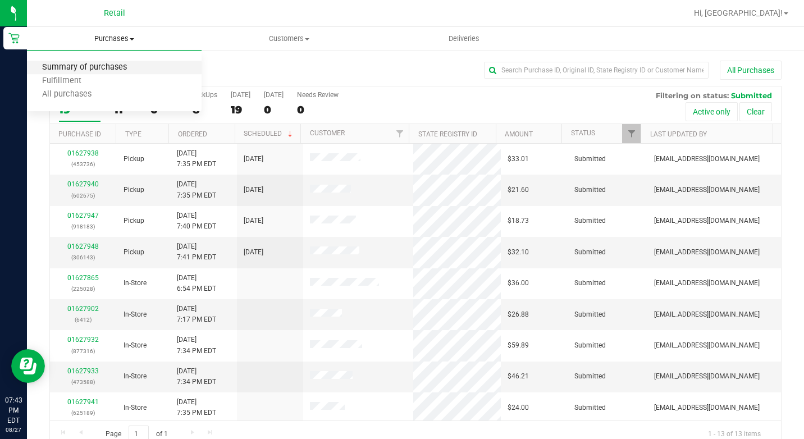
click at [138, 64] on span "Summary of purchases" at bounding box center [84, 68] width 115 height 10
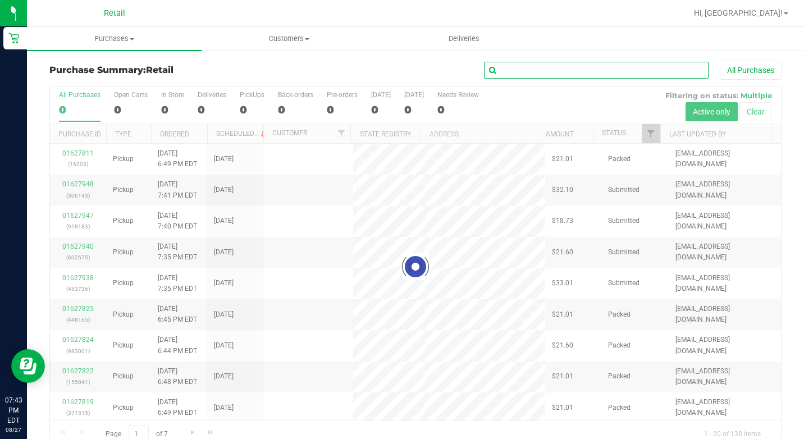
click at [508, 68] on input "text" at bounding box center [596, 70] width 224 height 17
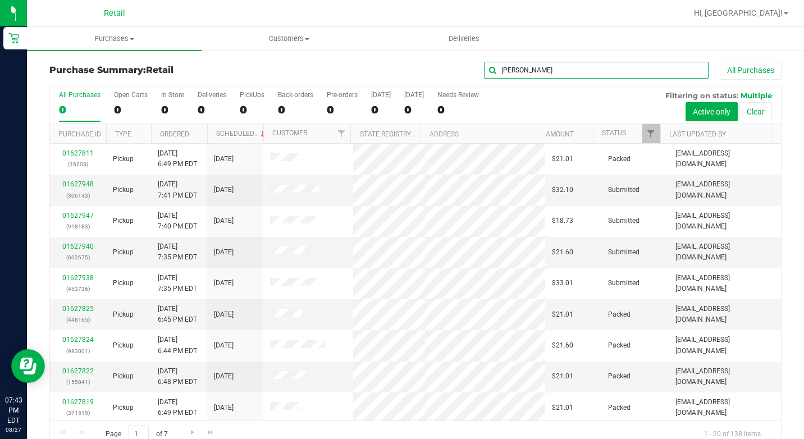
type input "[PERSON_NAME]"
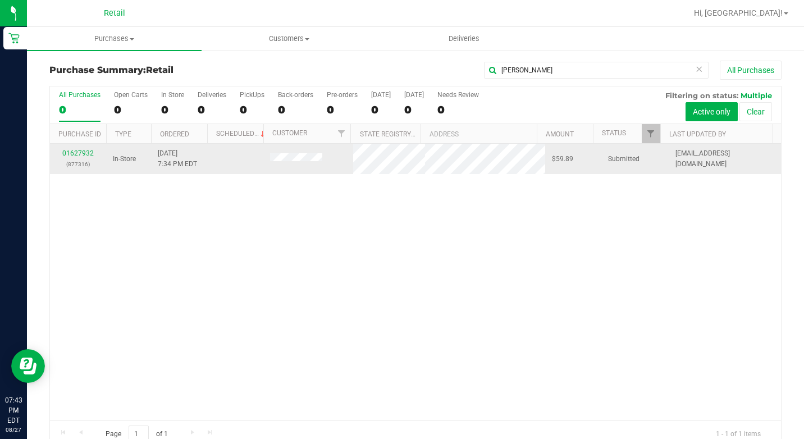
click at [56, 155] on td "01627932 (877316)" at bounding box center [78, 159] width 56 height 30
click at [65, 151] on link "01627932" at bounding box center [77, 153] width 31 height 8
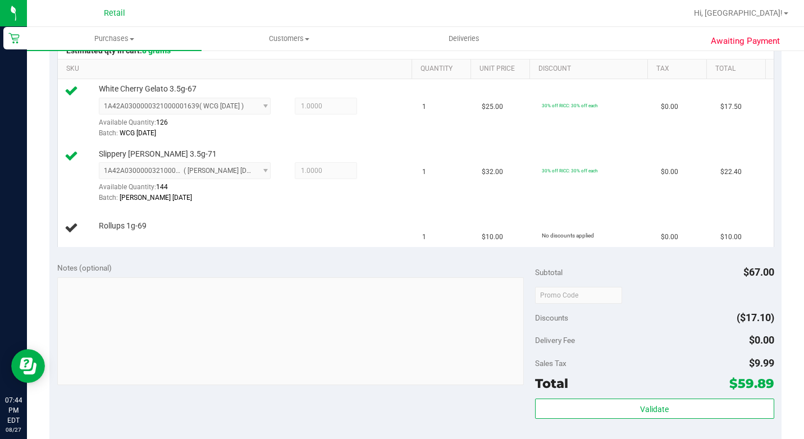
scroll to position [224, 0]
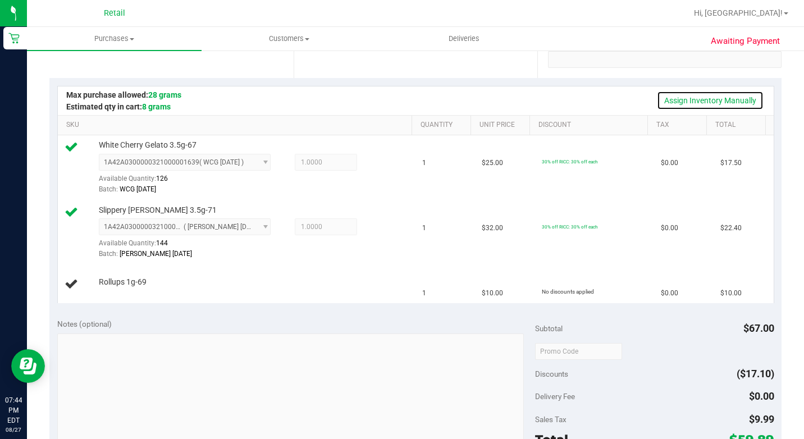
click at [704, 96] on link "Assign Inventory Manually" at bounding box center [710, 100] width 107 height 19
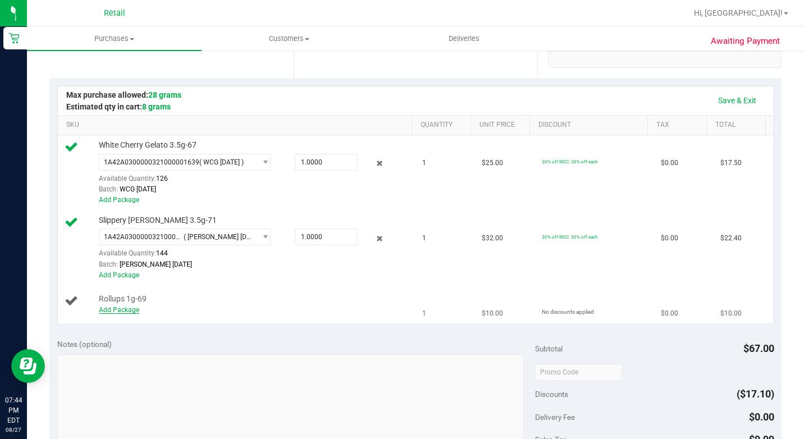
click at [99, 315] on div "Add Package" at bounding box center [254, 310] width 310 height 11
click at [99, 314] on link "Add Package" at bounding box center [119, 310] width 40 height 8
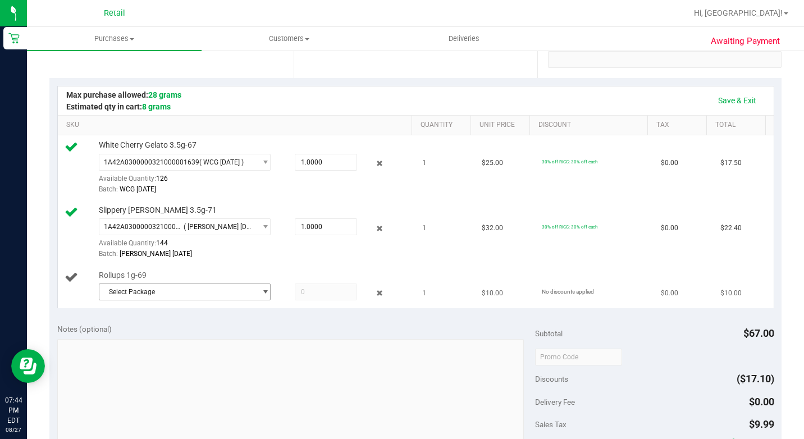
click at [156, 300] on span "Select Package" at bounding box center [177, 292] width 157 height 16
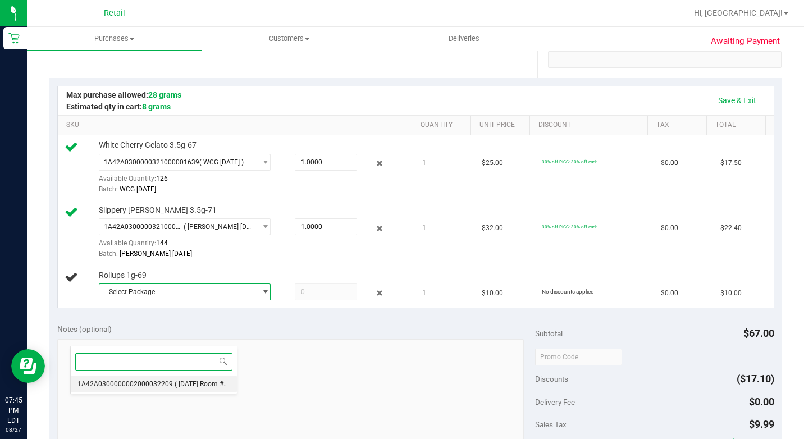
click at [168, 385] on span "1A42A0300000002000032209" at bounding box center [124, 384] width 95 height 8
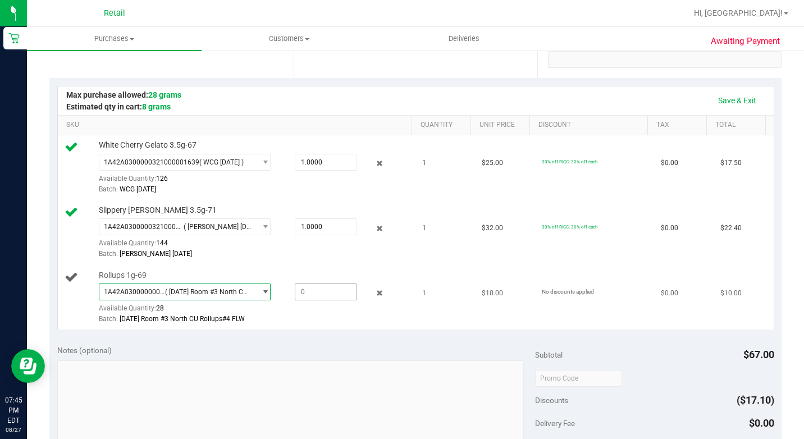
click at [302, 300] on span at bounding box center [326, 291] width 62 height 17
type input "1"
type input "1.0000"
click at [296, 356] on div "Notes (optional)" at bounding box center [296, 350] width 478 height 11
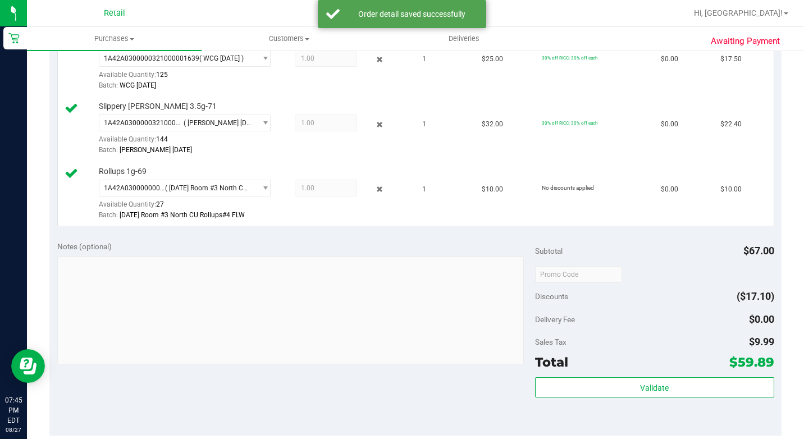
scroll to position [449, 0]
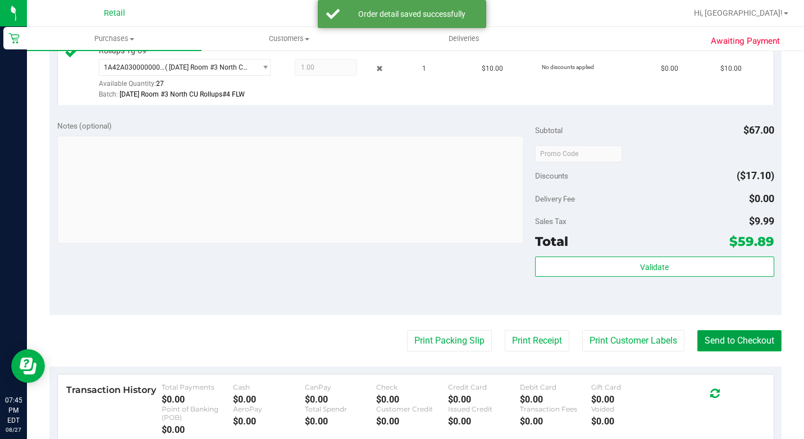
click at [713, 351] on button "Send to Checkout" at bounding box center [739, 340] width 84 height 21
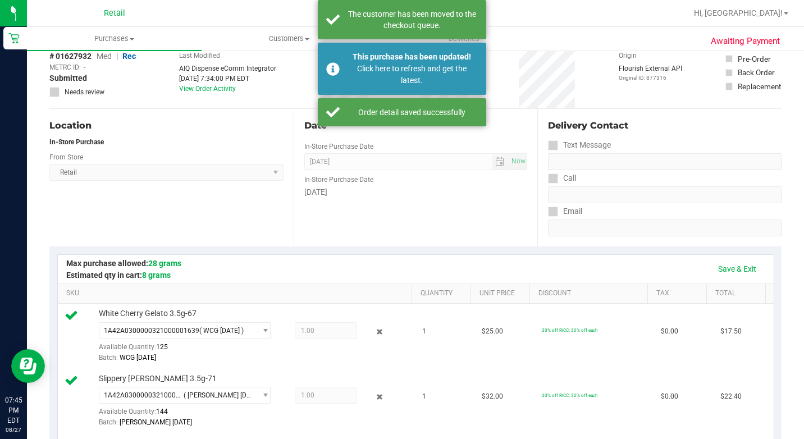
scroll to position [0, 0]
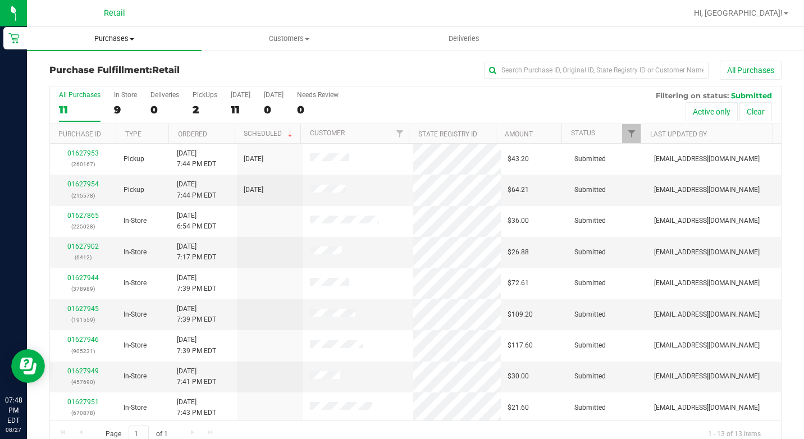
click at [168, 48] on uib-tab-heading "Purchases Summary of purchases Fulfillment All purchases" at bounding box center [114, 39] width 175 height 24
click at [136, 71] on span "Summary of purchases" at bounding box center [84, 68] width 115 height 10
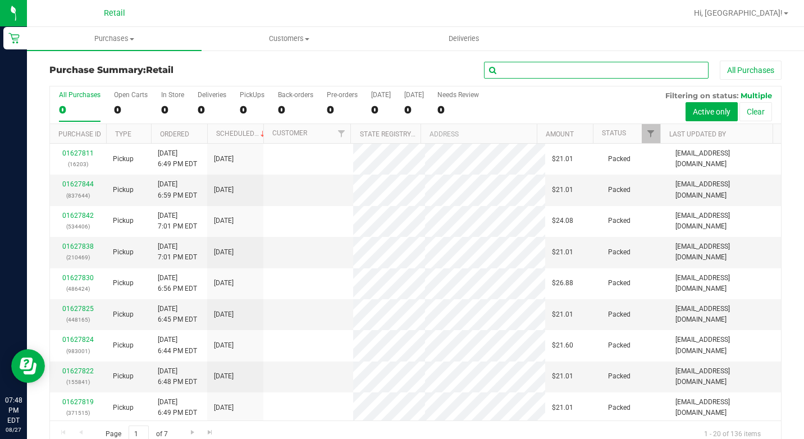
click at [549, 71] on input "text" at bounding box center [596, 70] width 224 height 17
type input "[PERSON_NAME]"
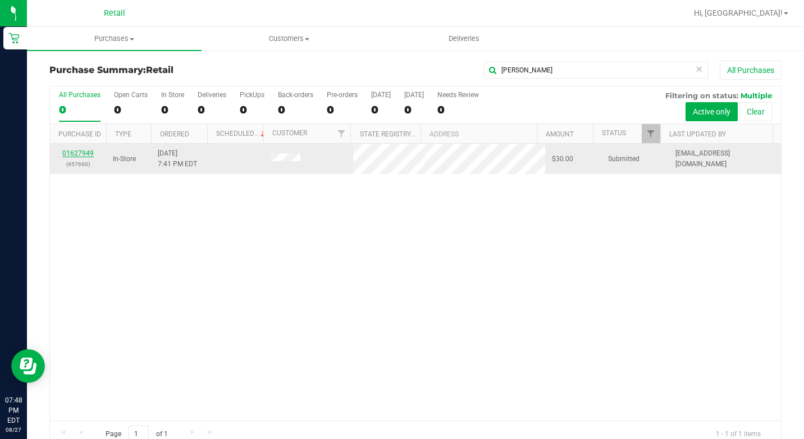
click at [70, 149] on link "01627949" at bounding box center [77, 153] width 31 height 8
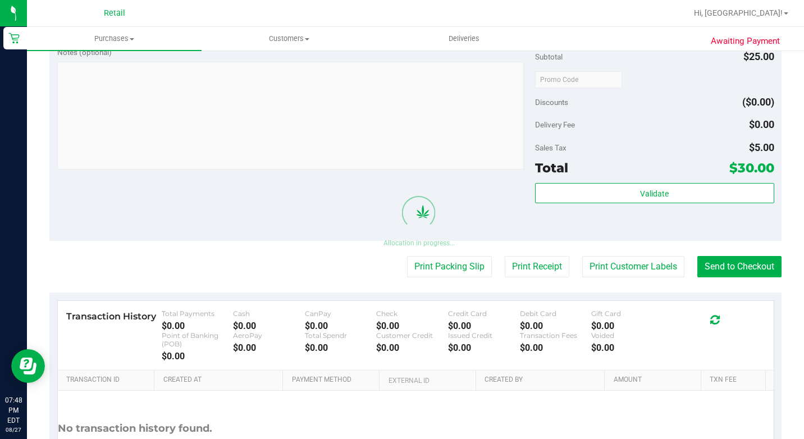
scroll to position [434, 0]
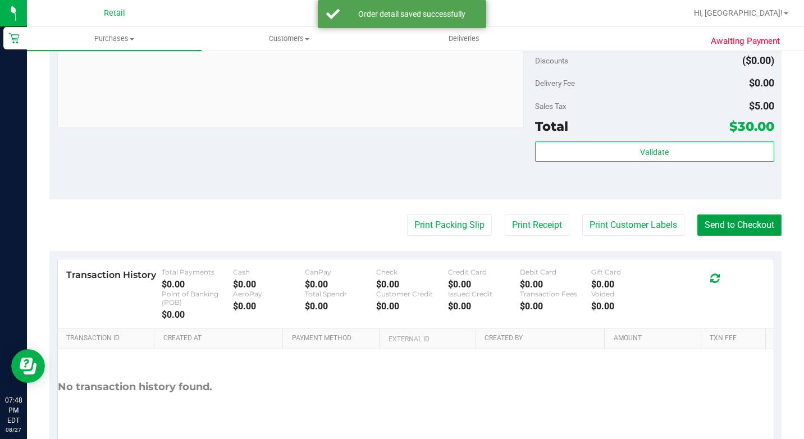
click at [697, 236] on button "Send to Checkout" at bounding box center [739, 224] width 84 height 21
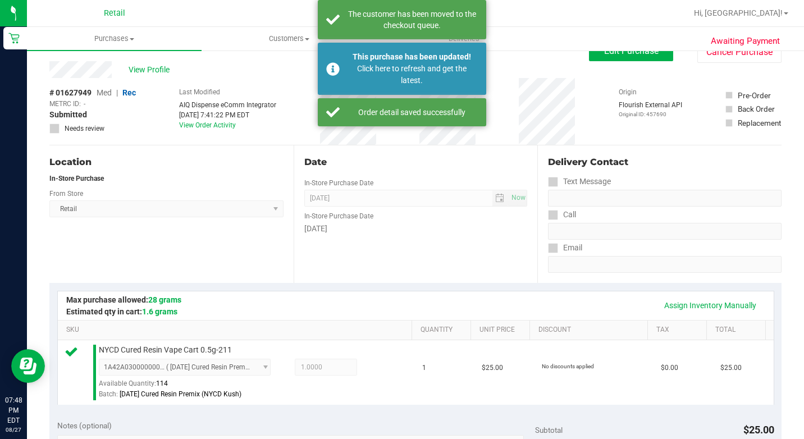
scroll to position [0, 0]
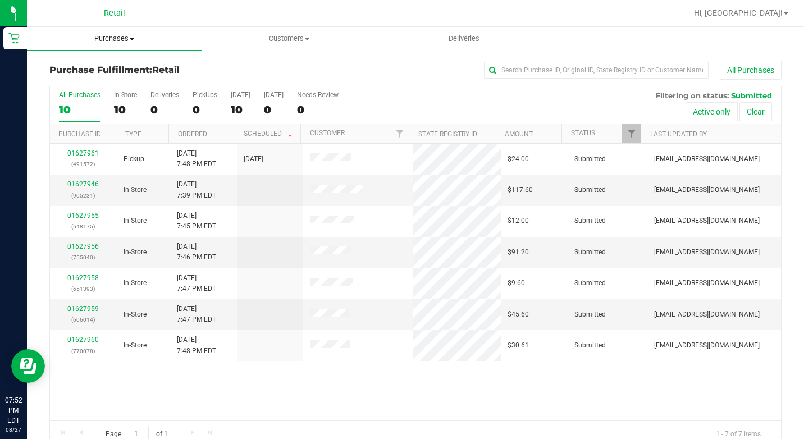
drag, startPoint x: 53, startPoint y: 24, endPoint x: 69, endPoint y: 34, distance: 18.4
click at [57, 25] on nav "Retail Hi, [GEOGRAPHIC_DATA]!" at bounding box center [415, 13] width 777 height 27
click at [94, 30] on uib-tab-heading "Purchases Summary of purchases Fulfillment All purchases" at bounding box center [114, 39] width 175 height 24
click at [102, 65] on span "Summary of purchases" at bounding box center [84, 68] width 115 height 10
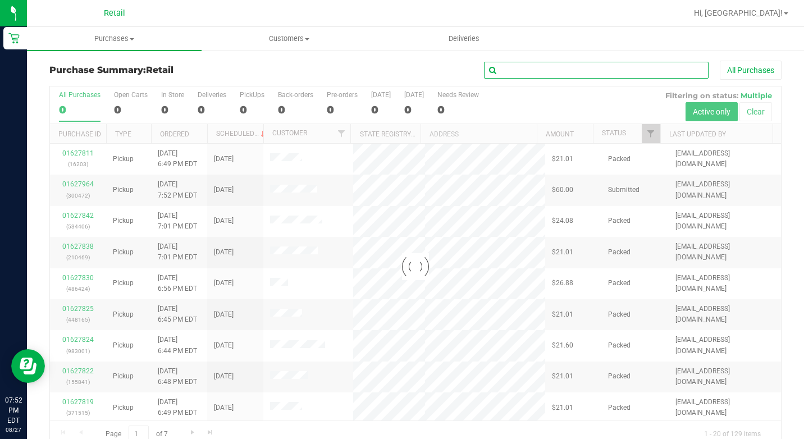
click at [579, 71] on input "text" at bounding box center [596, 70] width 224 height 17
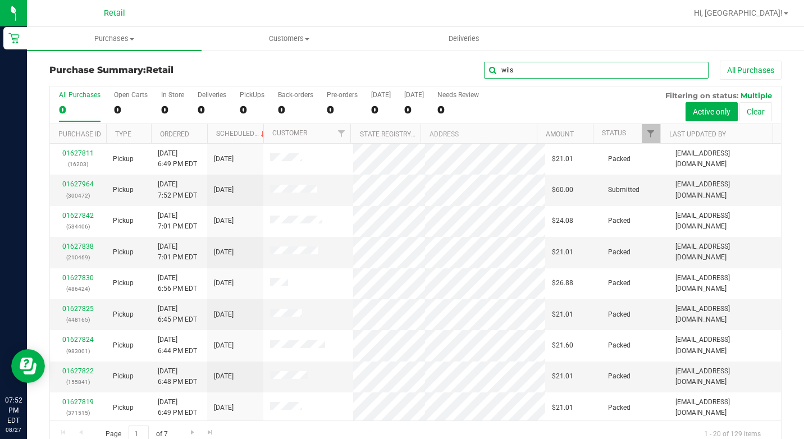
type input "wils"
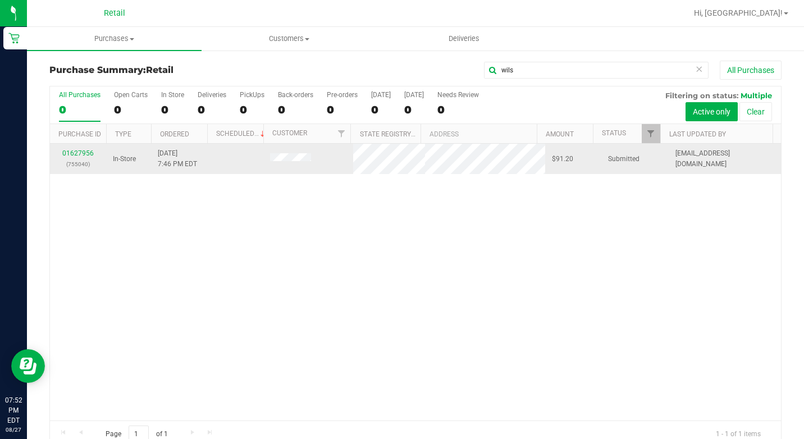
click at [80, 161] on p "(755040)" at bounding box center [78, 164] width 43 height 11
click at [79, 155] on link "01627956" at bounding box center [77, 153] width 31 height 8
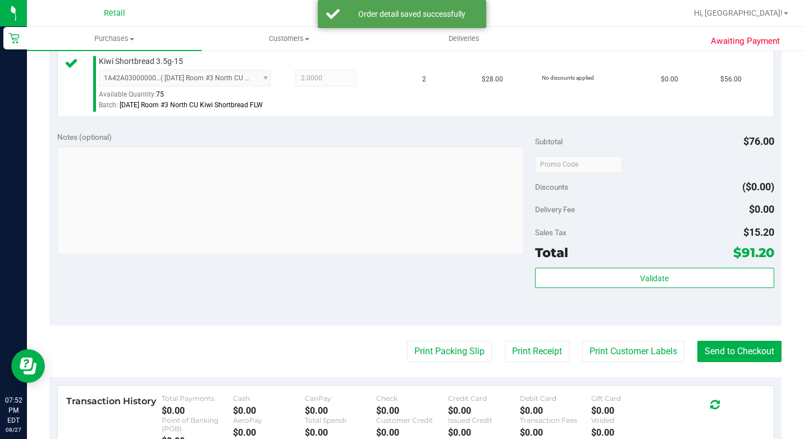
scroll to position [393, 0]
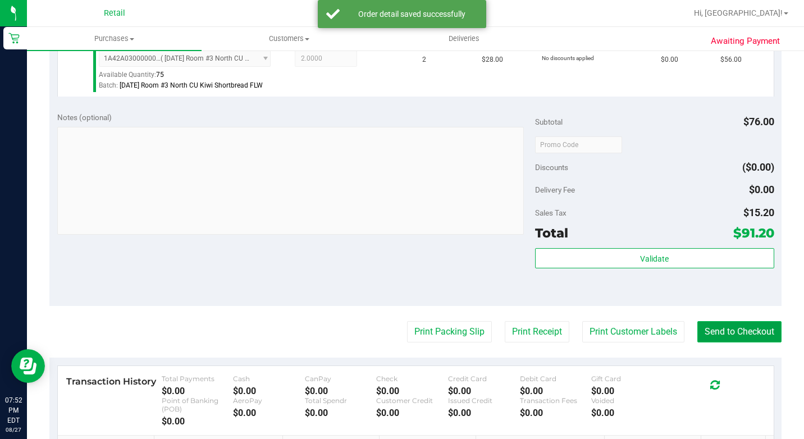
click at [741, 342] on button "Send to Checkout" at bounding box center [739, 331] width 84 height 21
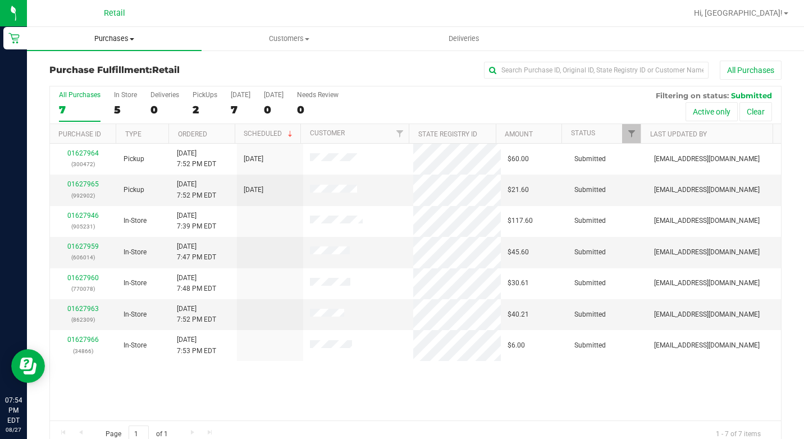
click at [164, 39] on span "Purchases" at bounding box center [114, 39] width 175 height 10
click at [145, 71] on li "Summary of purchases" at bounding box center [114, 67] width 175 height 13
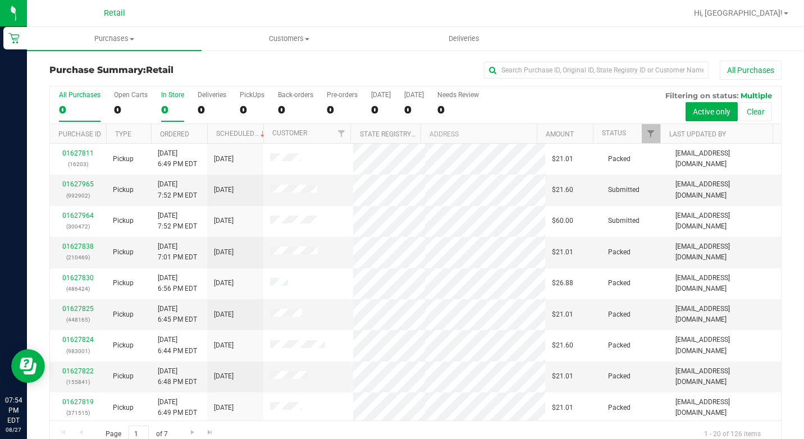
click at [178, 108] on div "0" at bounding box center [172, 109] width 23 height 13
click at [0, 0] on input "In Store 0" at bounding box center [0, 0] width 0 height 0
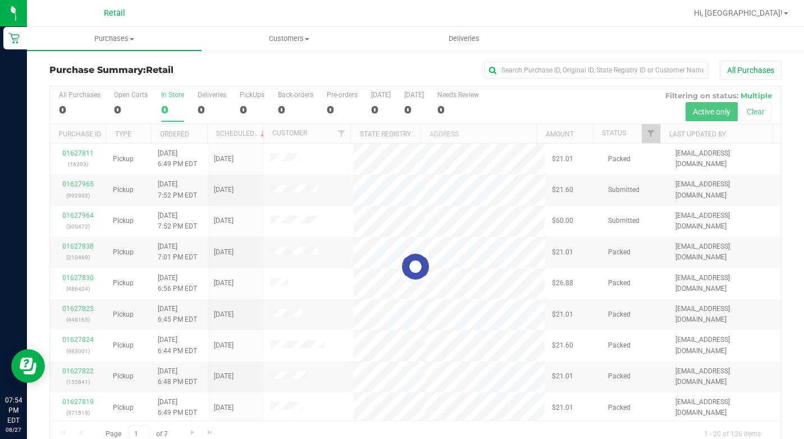
click at [180, 106] on div at bounding box center [415, 266] width 731 height 361
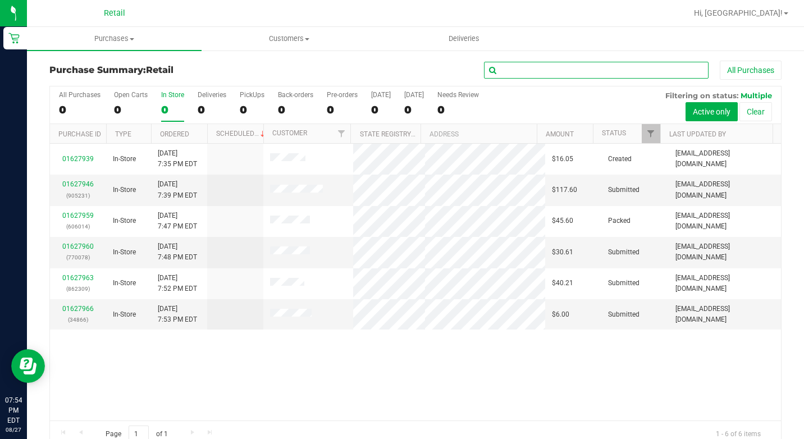
click at [525, 70] on input "text" at bounding box center [596, 70] width 224 height 17
type input "jair"
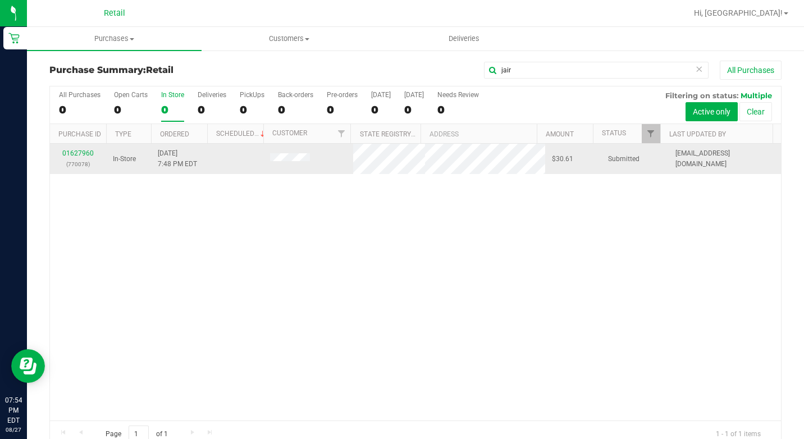
click at [95, 152] on div "01627960 (770078)" at bounding box center [78, 158] width 43 height 21
click at [91, 153] on link "01627960" at bounding box center [77, 153] width 31 height 8
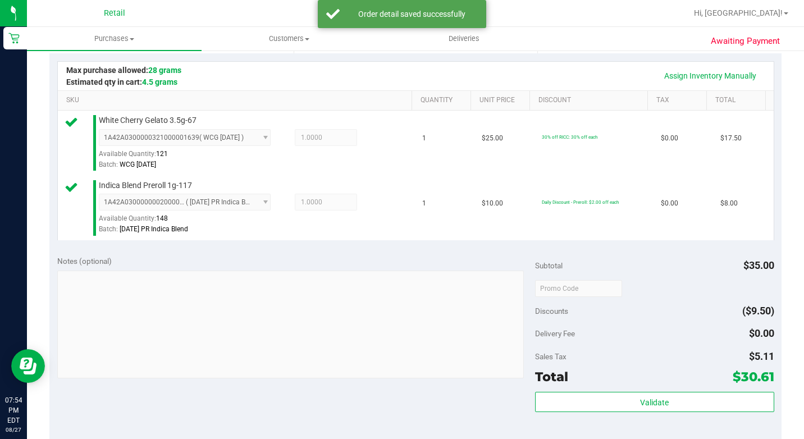
scroll to position [393, 0]
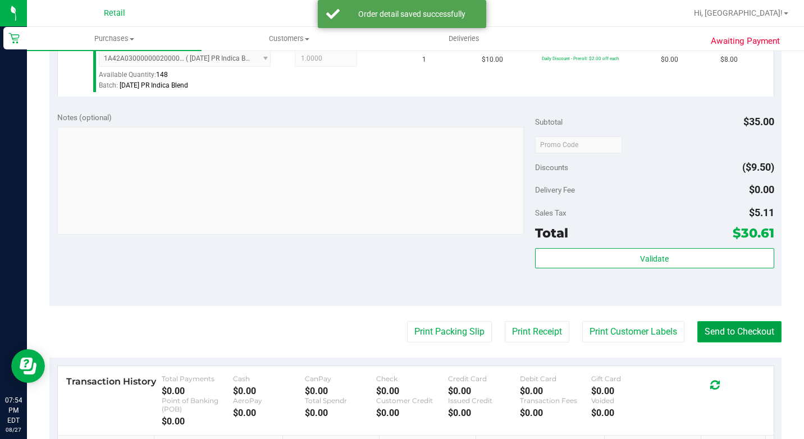
click at [731, 342] on button "Send to Checkout" at bounding box center [739, 331] width 84 height 21
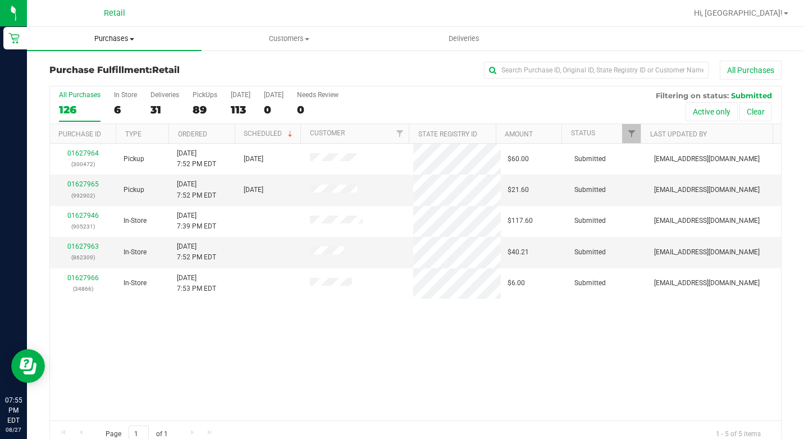
click at [158, 31] on uib-tab-heading "Purchases Summary of purchases Fulfillment All purchases" at bounding box center [114, 39] width 175 height 24
click at [123, 66] on span "Summary of purchases" at bounding box center [84, 68] width 115 height 10
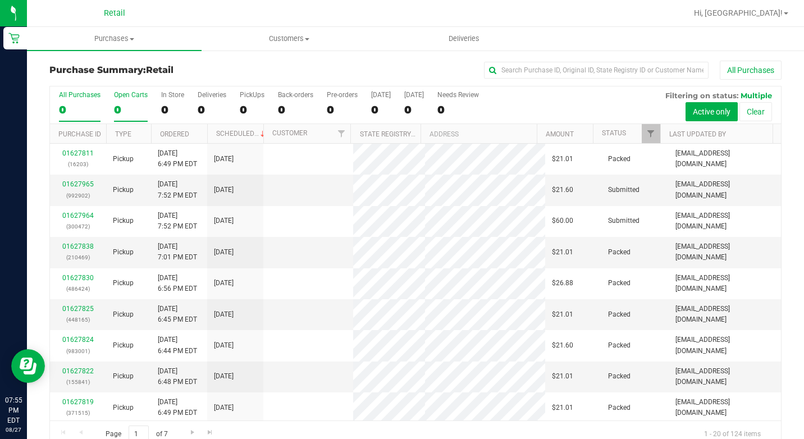
click at [145, 104] on div "0" at bounding box center [131, 109] width 34 height 13
click at [0, 0] on input "Open Carts 0" at bounding box center [0, 0] width 0 height 0
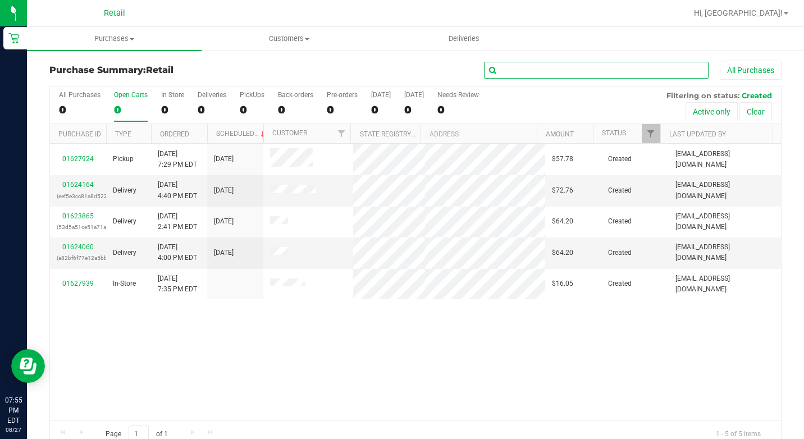
click at [496, 77] on input "text" at bounding box center [596, 70] width 224 height 17
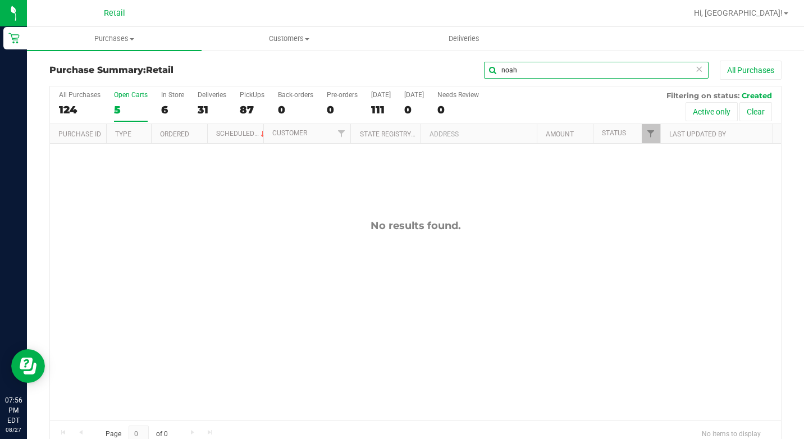
type input "noah"
click at [169, 108] on div "6" at bounding box center [172, 109] width 23 height 13
click at [0, 0] on input "In Store 6" at bounding box center [0, 0] width 0 height 0
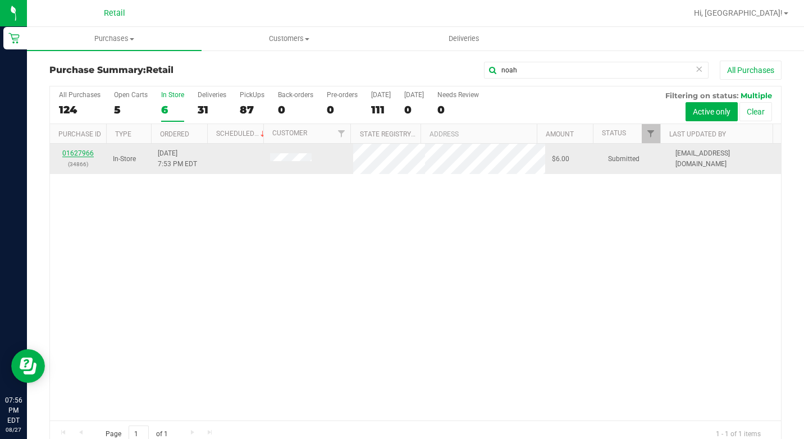
click at [80, 153] on link "01627966" at bounding box center [77, 153] width 31 height 8
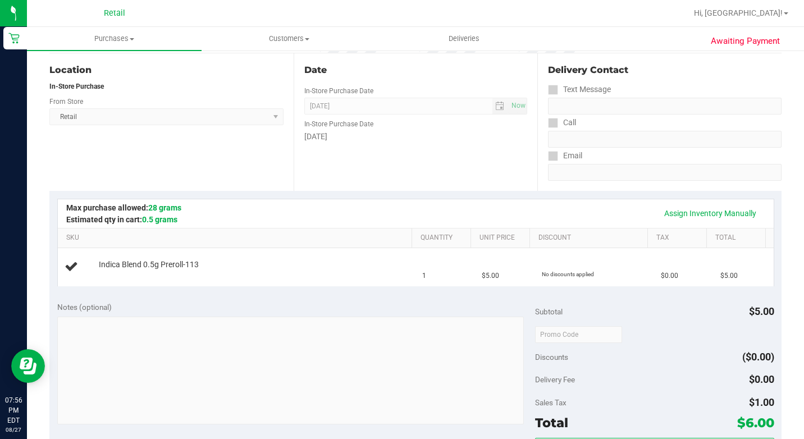
scroll to position [112, 0]
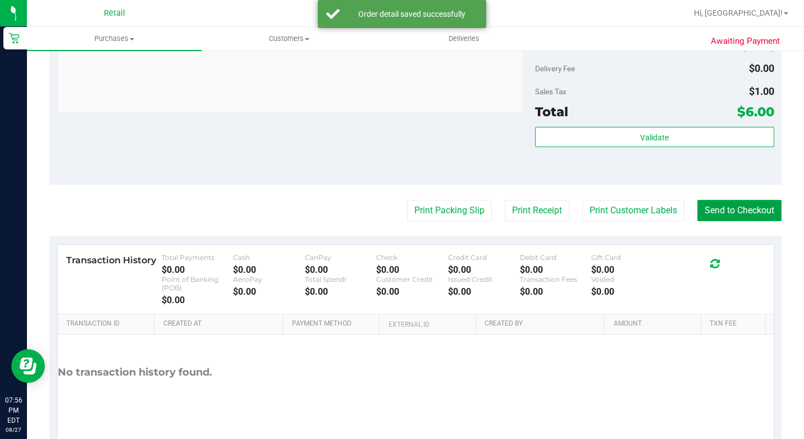
click at [729, 221] on button "Send to Checkout" at bounding box center [739, 210] width 84 height 21
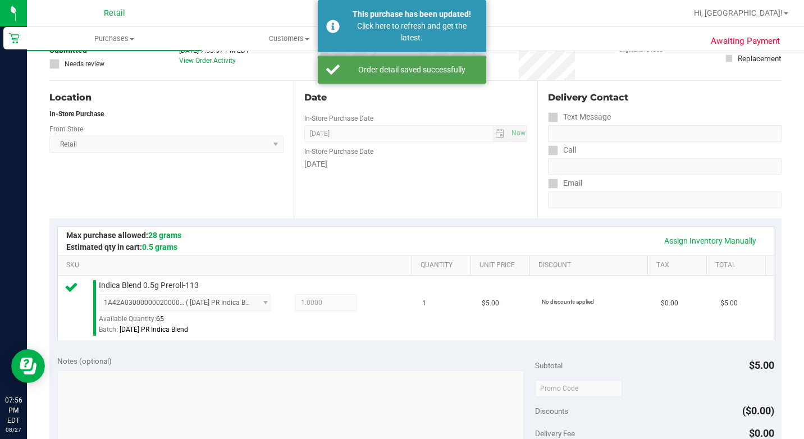
scroll to position [0, 0]
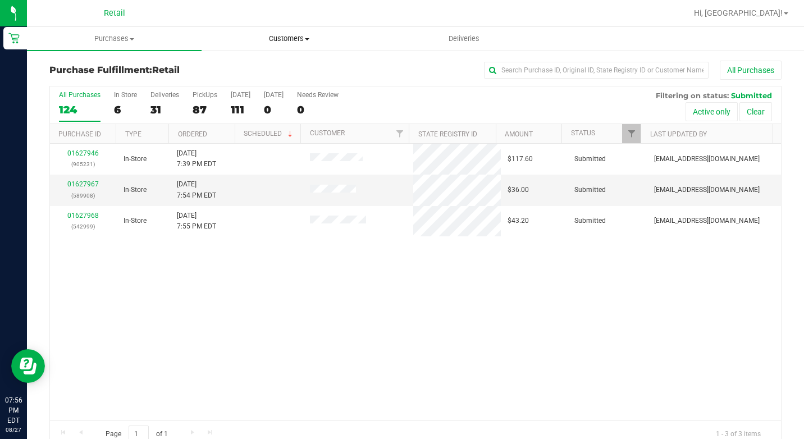
click at [204, 48] on uib-tab-heading "Customers All customers Add a new customer All physicians" at bounding box center [288, 38] width 173 height 22
click at [139, 47] on uib-tab-heading "Purchases Summary of purchases Fulfillment All purchases" at bounding box center [113, 38] width 173 height 22
click at [118, 91] on li "All purchases" at bounding box center [114, 94] width 175 height 13
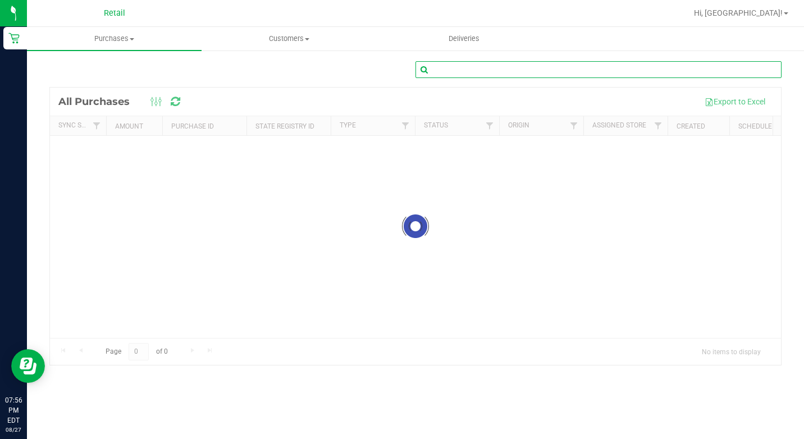
click at [603, 68] on input "text" at bounding box center [598, 69] width 366 height 17
type input "[PERSON_NAME]"
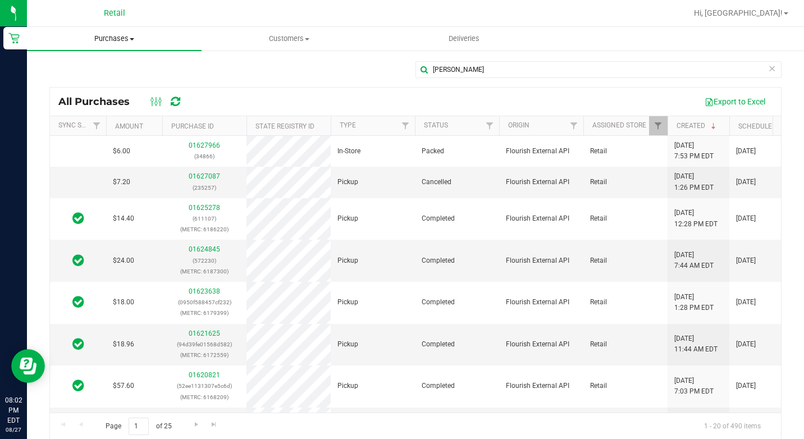
click at [120, 39] on span "Purchases" at bounding box center [114, 39] width 175 height 10
click at [88, 72] on span "Summary of purchases" at bounding box center [84, 68] width 115 height 10
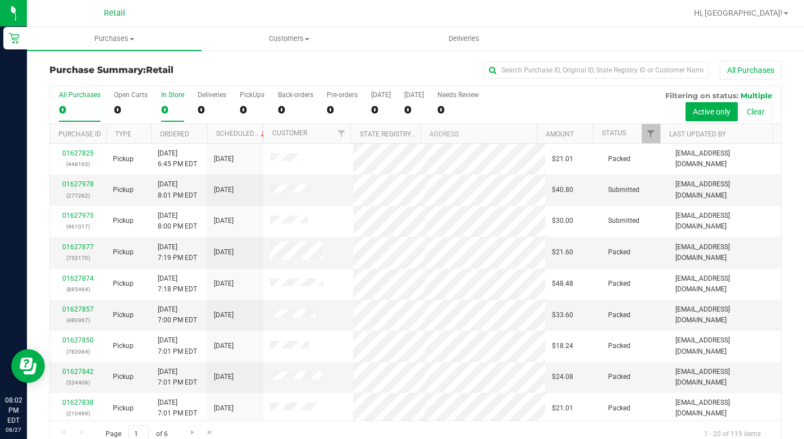
click at [162, 108] on div "0" at bounding box center [172, 109] width 23 height 13
click at [0, 0] on input "In Store 0" at bounding box center [0, 0] width 0 height 0
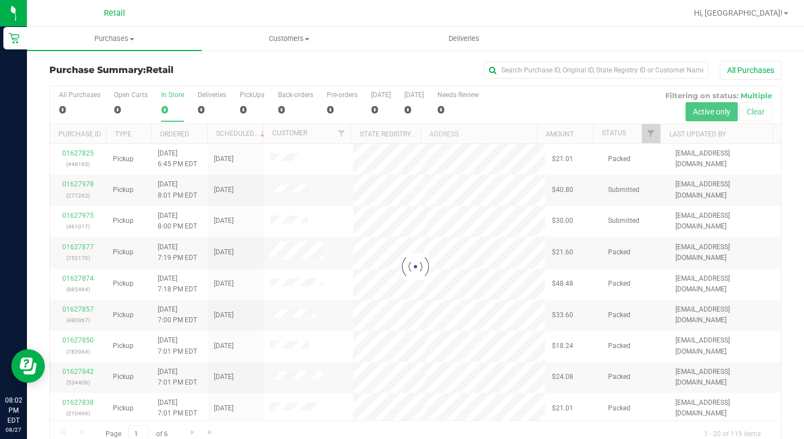
click at [162, 108] on div "0" at bounding box center [172, 109] width 23 height 13
click at [0, 0] on input "In Store 0" at bounding box center [0, 0] width 0 height 0
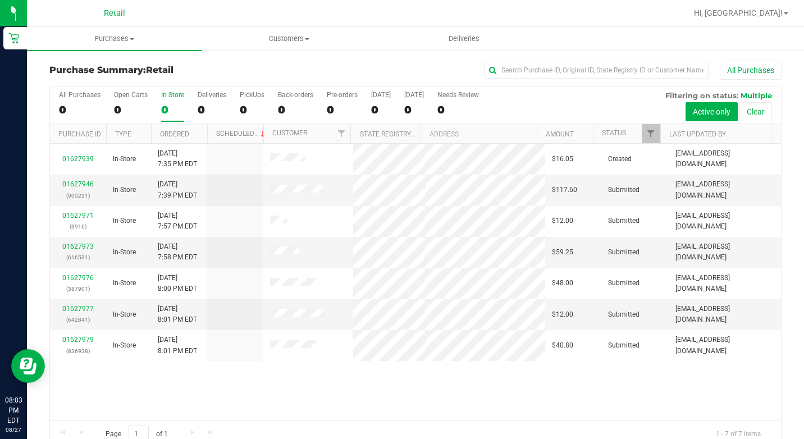
click at [547, 80] on div "Purchase Summary: Retail All Purchases" at bounding box center [415, 73] width 732 height 25
click at [550, 76] on input "text" at bounding box center [596, 70] width 224 height 17
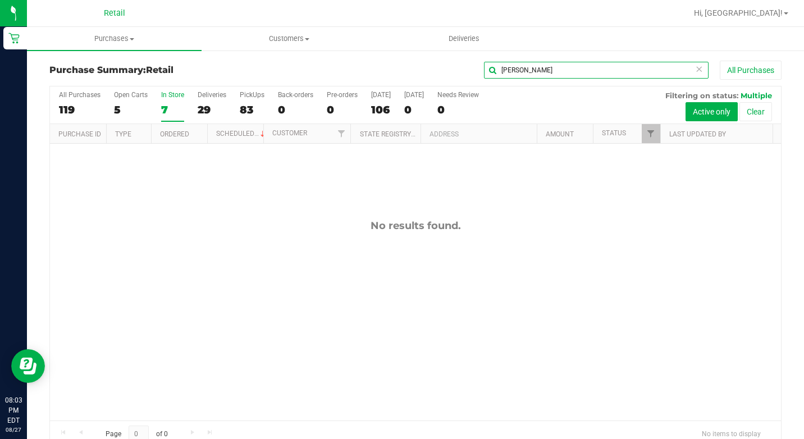
click at [526, 70] on input "[PERSON_NAME]" at bounding box center [596, 70] width 224 height 17
type input "s"
type input "fishe"
click at [164, 109] on div "7" at bounding box center [172, 109] width 23 height 13
click at [0, 0] on input "In Store 7" at bounding box center [0, 0] width 0 height 0
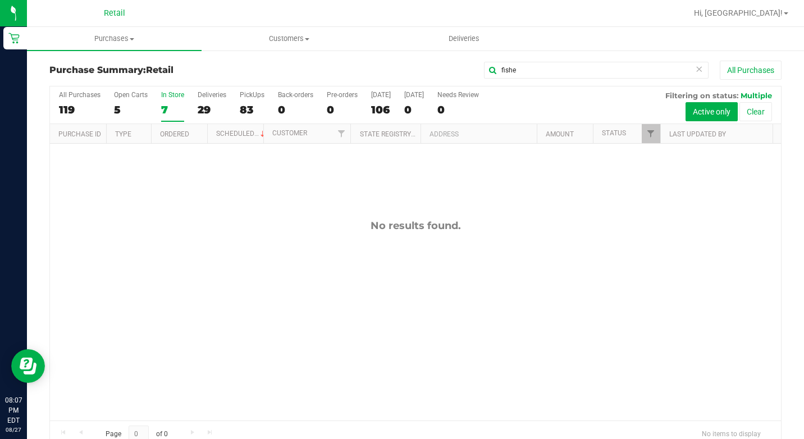
click at [135, 25] on nav "Retail Hi, [GEOGRAPHIC_DATA]!" at bounding box center [415, 13] width 777 height 27
click at [135, 31] on uib-tab-heading "Purchases Summary of purchases Fulfillment All purchases" at bounding box center [114, 39] width 175 height 24
click at [147, 72] on li "Summary of purchases" at bounding box center [114, 67] width 175 height 13
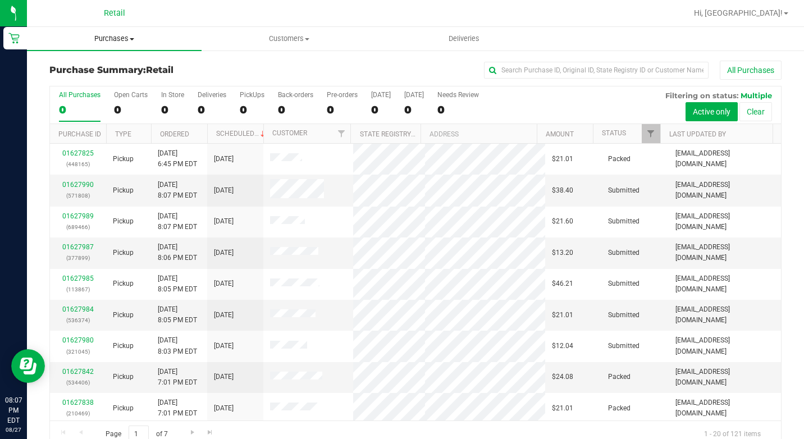
click at [147, 45] on uib-tab-heading "Purchases Summary of purchases Fulfillment All purchases" at bounding box center [114, 39] width 175 height 24
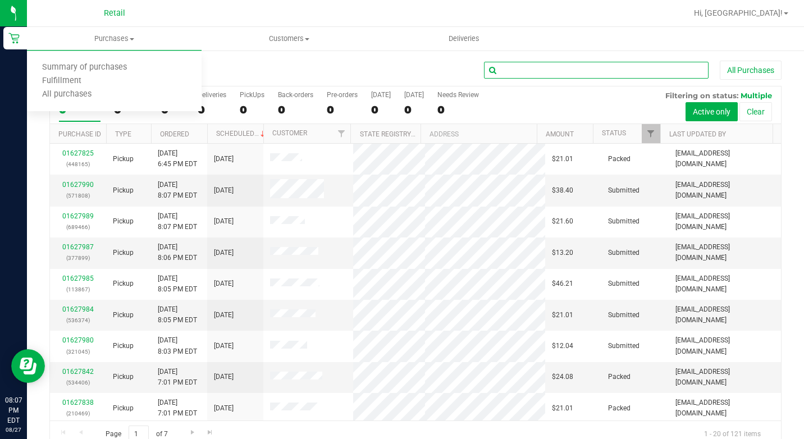
click at [576, 67] on input "text" at bounding box center [596, 70] width 224 height 17
type input "q"
type input "a"
type input "[PERSON_NAME]"
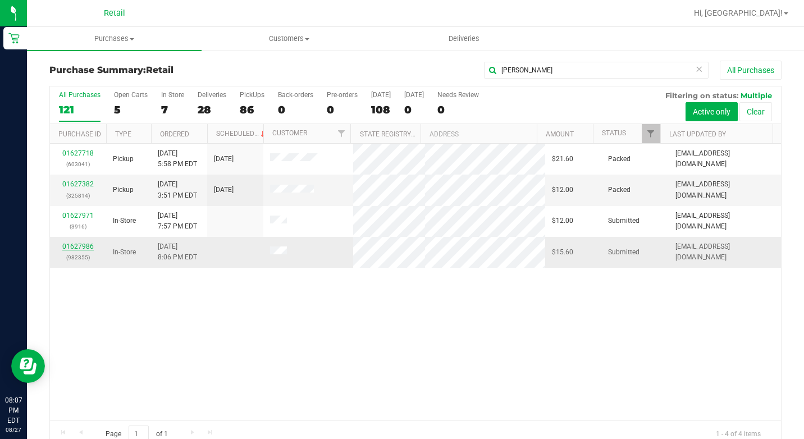
click at [86, 244] on link "01627986" at bounding box center [77, 246] width 31 height 8
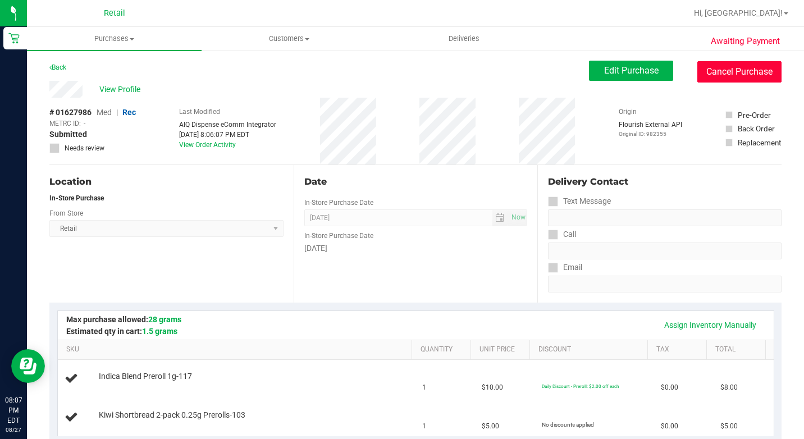
click at [713, 78] on button "Cancel Purchase" at bounding box center [739, 71] width 84 height 21
click at [697, 61] on button "Cancel Purchase" at bounding box center [739, 71] width 84 height 21
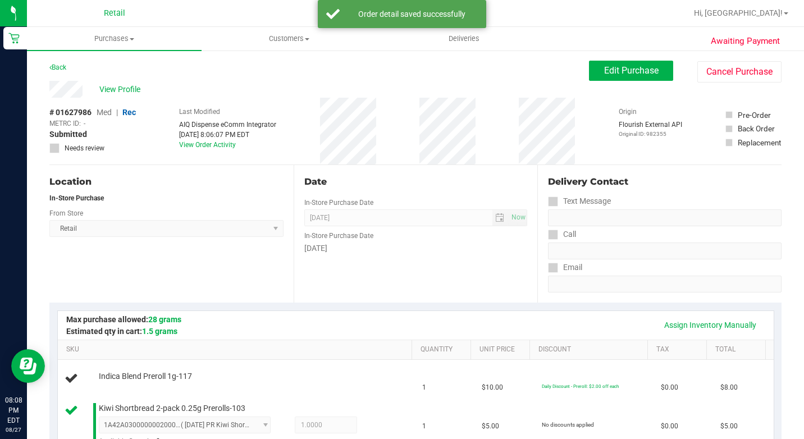
click at [508, 100] on div "# 01627986 Med | Rec METRC ID: - Submitted Needs review Last Modified AIQ Dispe…" at bounding box center [415, 131] width 732 height 67
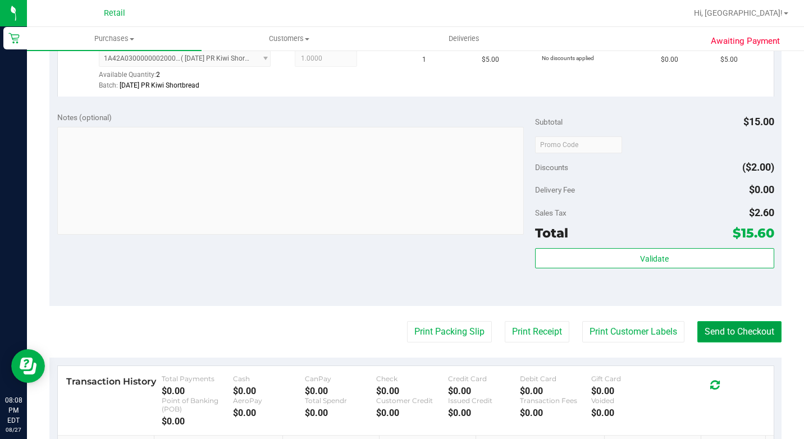
click at [727, 342] on button "Send to Checkout" at bounding box center [739, 331] width 84 height 21
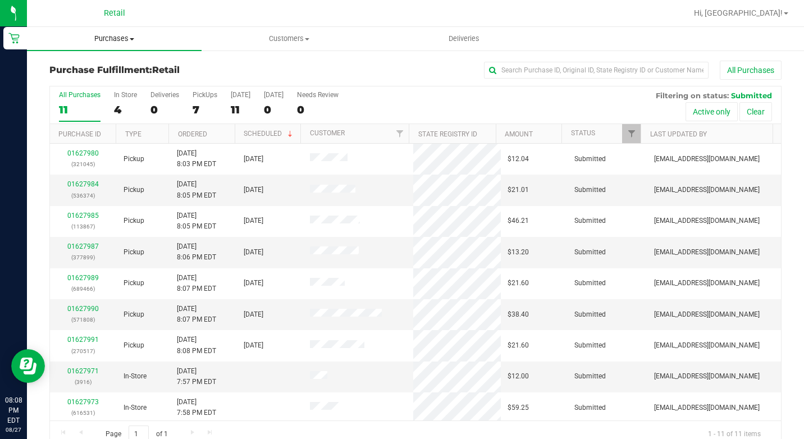
click at [119, 42] on span "Purchases" at bounding box center [114, 39] width 175 height 10
click at [120, 68] on span "Summary of purchases" at bounding box center [84, 68] width 115 height 10
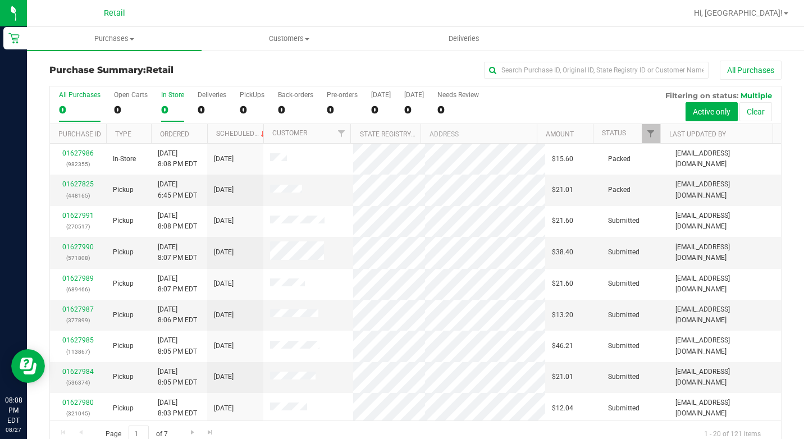
click at [163, 109] on div "0" at bounding box center [172, 109] width 23 height 13
click at [0, 0] on input "In Store 0" at bounding box center [0, 0] width 0 height 0
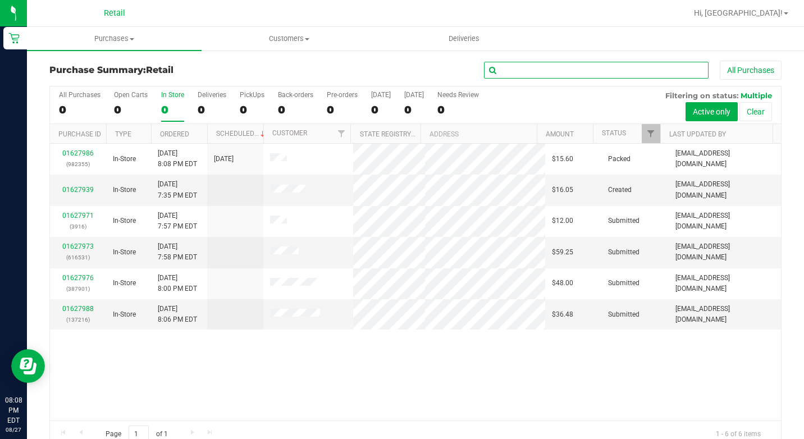
click at [578, 75] on input "text" at bounding box center [596, 70] width 224 height 17
type input "[PERSON_NAME]"
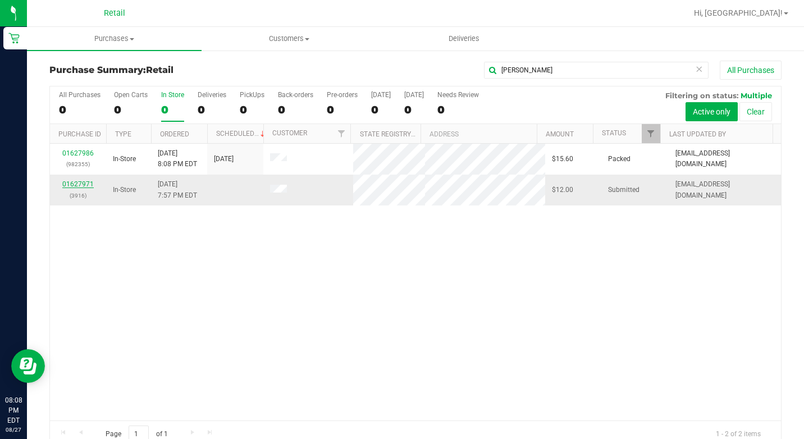
click at [80, 181] on link "01627971" at bounding box center [77, 184] width 31 height 8
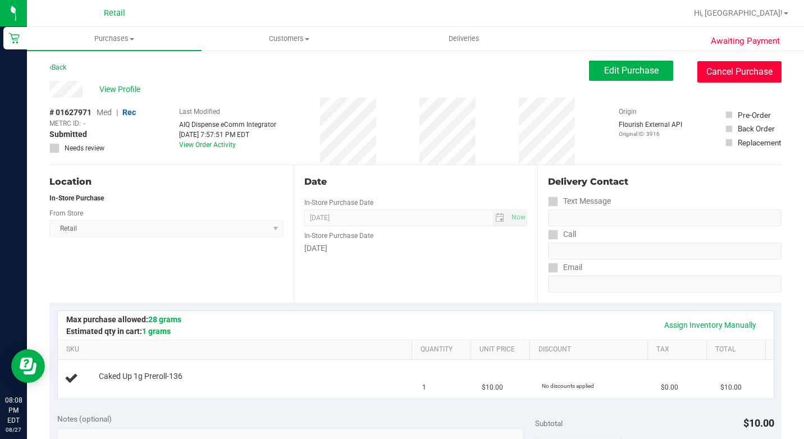
click at [750, 77] on button "Cancel Purchase" at bounding box center [739, 71] width 84 height 21
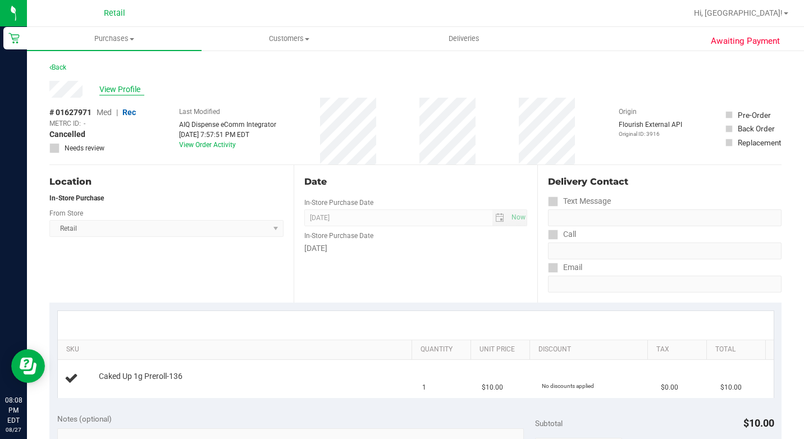
click at [120, 88] on span "View Profile" at bounding box center [121, 90] width 45 height 12
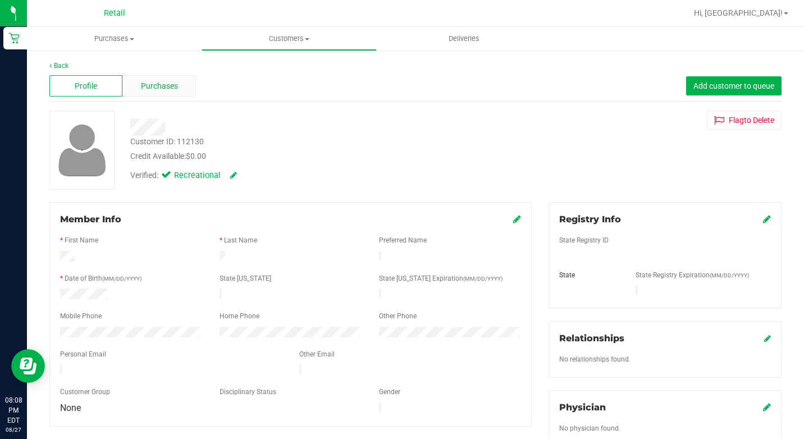
click at [143, 85] on span "Purchases" at bounding box center [159, 86] width 37 height 12
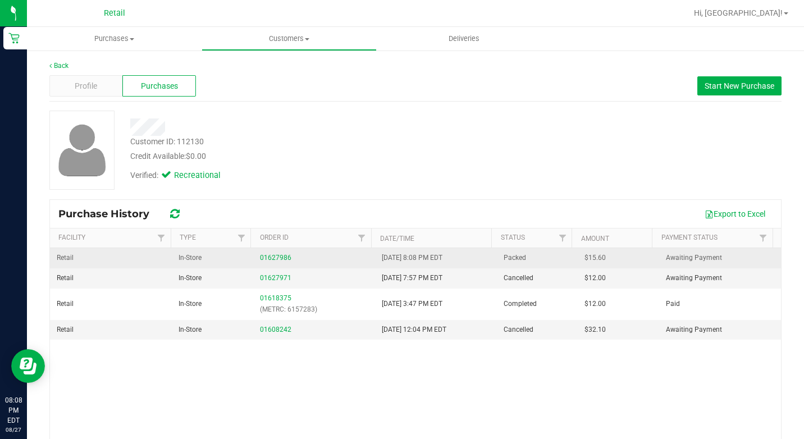
click at [274, 261] on div "01627986" at bounding box center [314, 258] width 108 height 11
click at [276, 259] on link "01627986" at bounding box center [275, 258] width 31 height 8
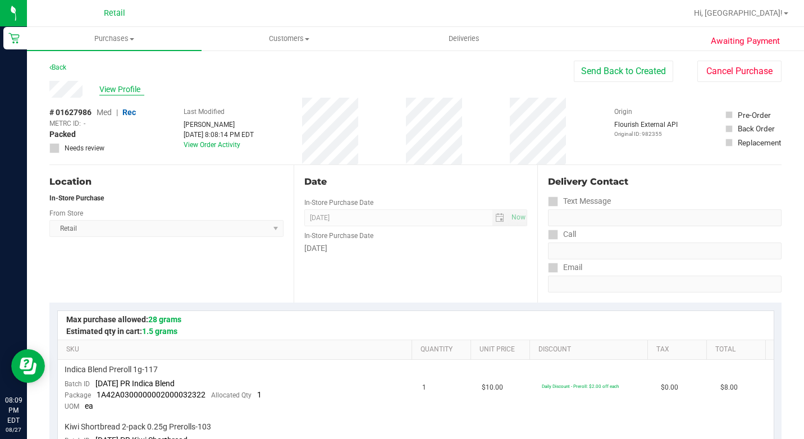
click at [114, 89] on span "View Profile" at bounding box center [121, 90] width 45 height 12
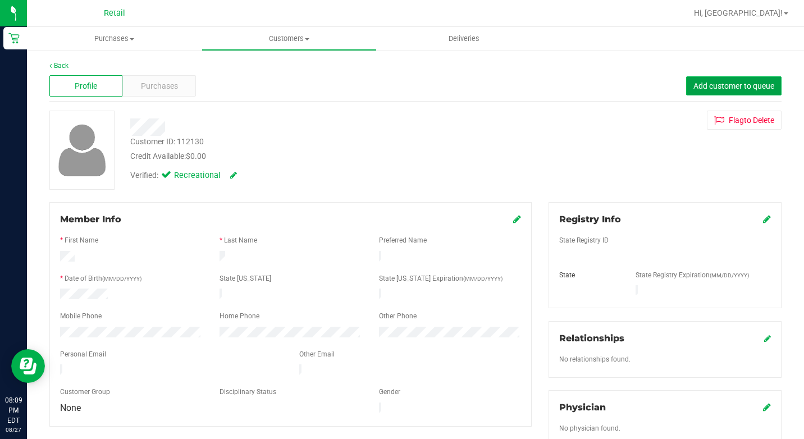
click at [693, 89] on span "Add customer to queue" at bounding box center [733, 85] width 81 height 9
click at [118, 24] on nav "Retail Hi, [GEOGRAPHIC_DATA]!" at bounding box center [415, 13] width 777 height 27
click at [108, 42] on span "Purchases" at bounding box center [114, 39] width 175 height 10
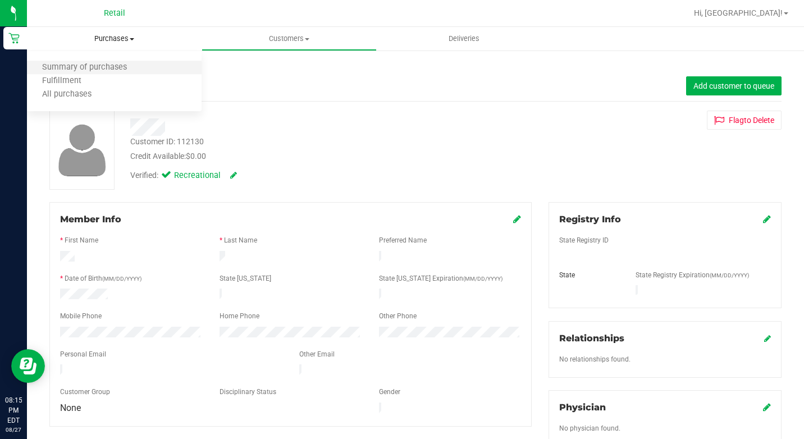
click at [94, 74] on li "Summary of purchases" at bounding box center [114, 67] width 175 height 13
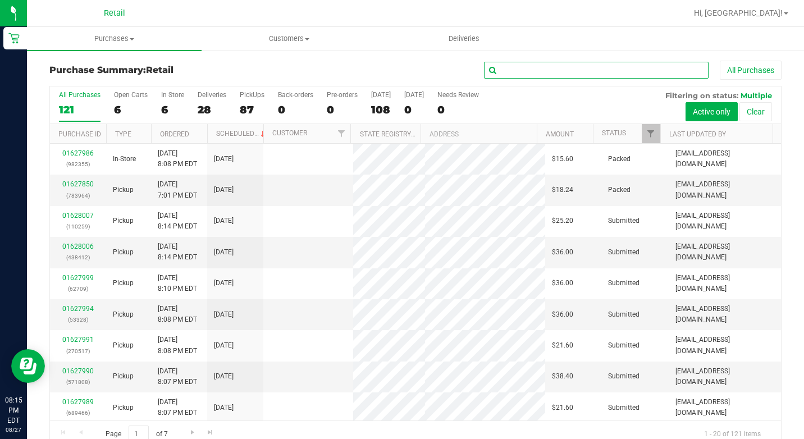
click at [559, 73] on input "text" at bounding box center [596, 70] width 224 height 17
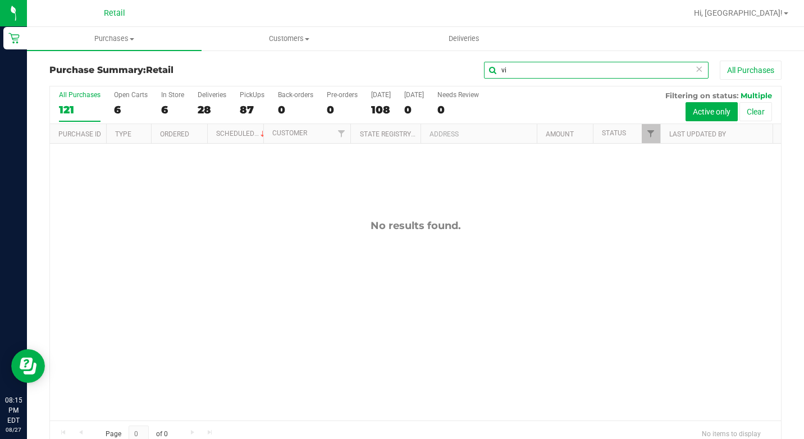
type input "v"
click at [172, 111] on div "6" at bounding box center [172, 109] width 23 height 13
click at [0, 0] on input "In Store 6" at bounding box center [0, 0] width 0 height 0
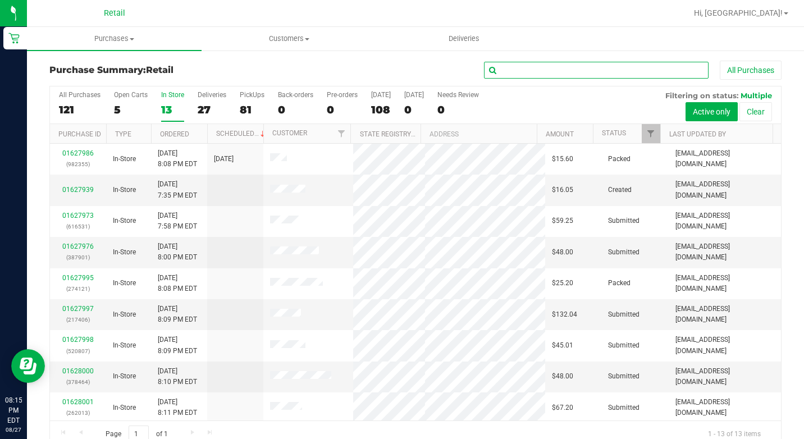
click at [589, 72] on input "text" at bounding box center [596, 70] width 224 height 17
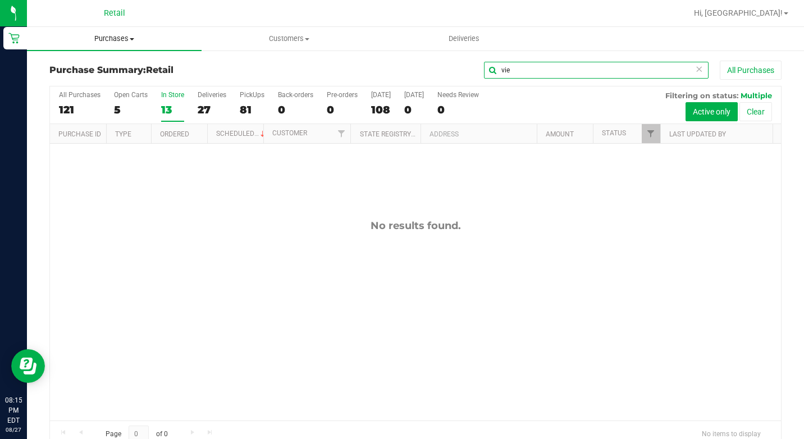
type input "vie"
click at [131, 42] on span "Purchases" at bounding box center [114, 39] width 175 height 10
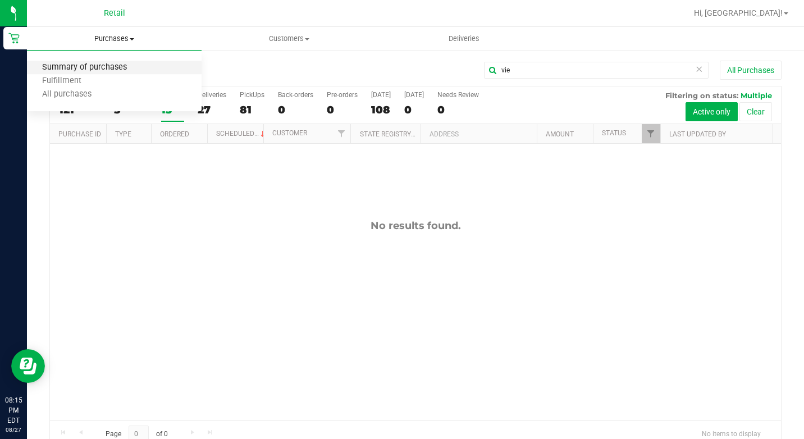
click at [134, 72] on span "Summary of purchases" at bounding box center [84, 68] width 115 height 10
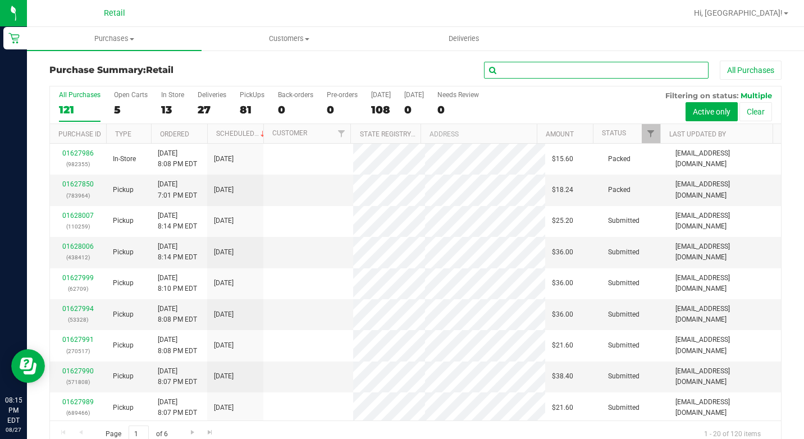
click at [547, 67] on input "text" at bounding box center [596, 70] width 224 height 17
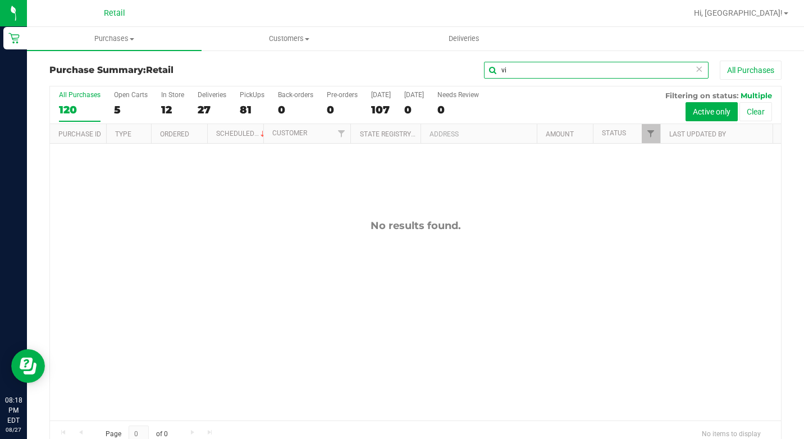
type input "v"
type input "n"
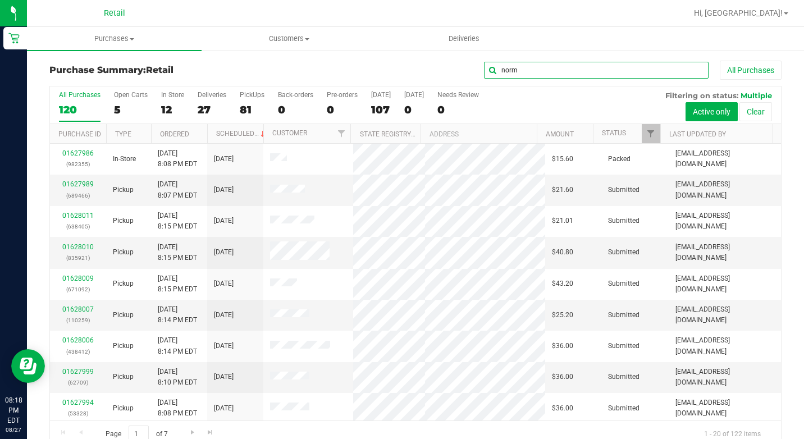
type input "norm"
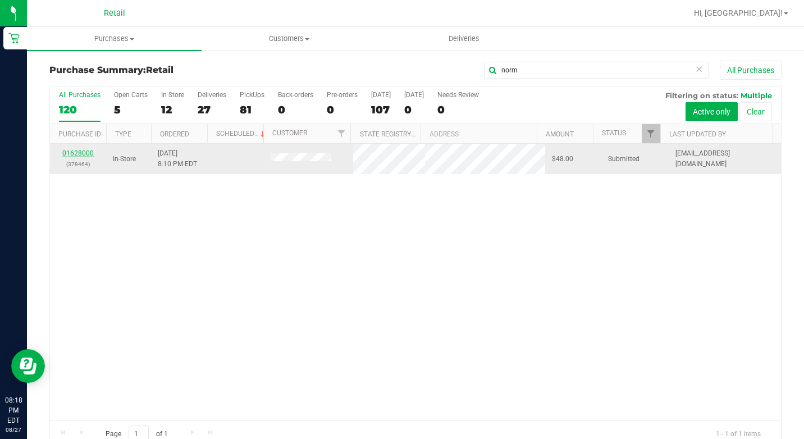
click at [84, 156] on link "01628000" at bounding box center [77, 153] width 31 height 8
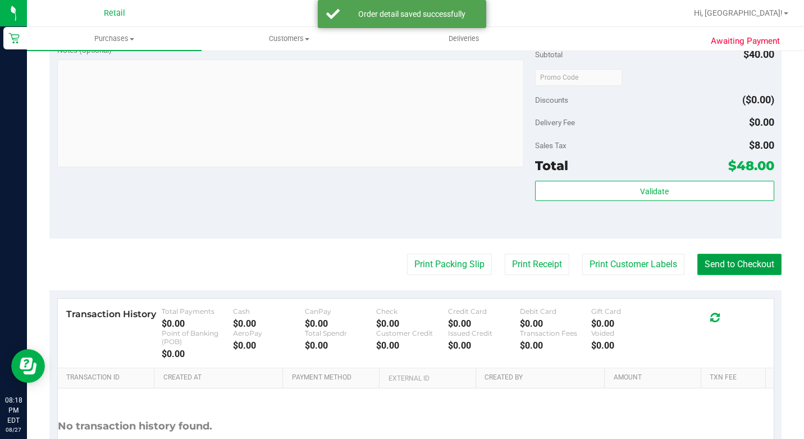
click at [706, 275] on button "Send to Checkout" at bounding box center [739, 264] width 84 height 21
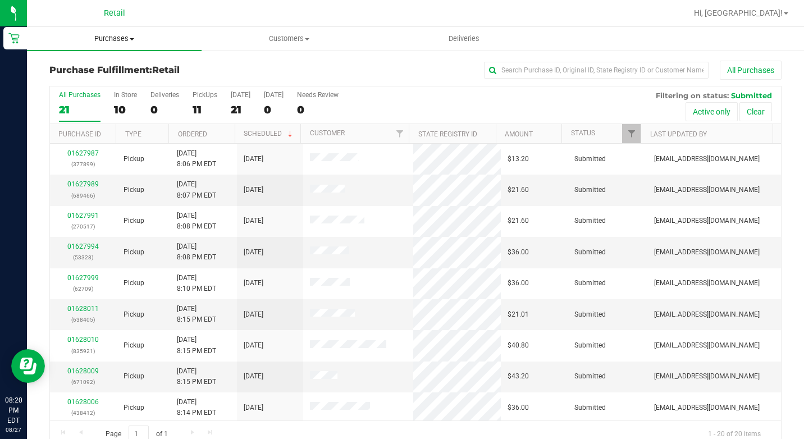
click at [153, 38] on span "Purchases" at bounding box center [114, 39] width 175 height 10
click at [130, 97] on li "All purchases" at bounding box center [114, 94] width 175 height 13
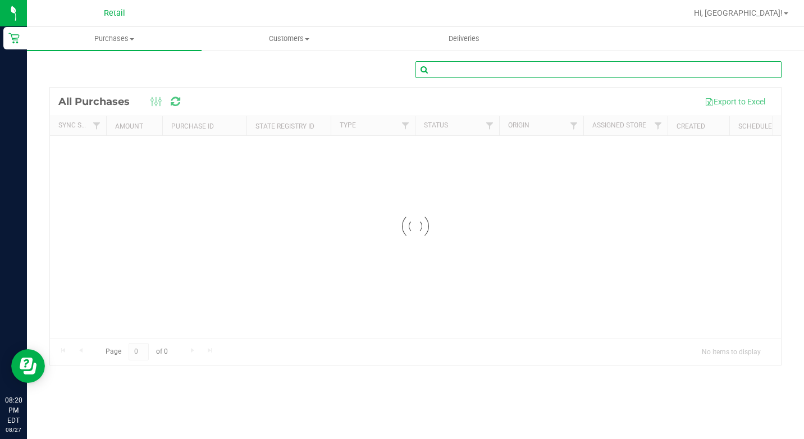
click at [617, 63] on input "text" at bounding box center [598, 69] width 366 height 17
type input "[PERSON_NAME]"
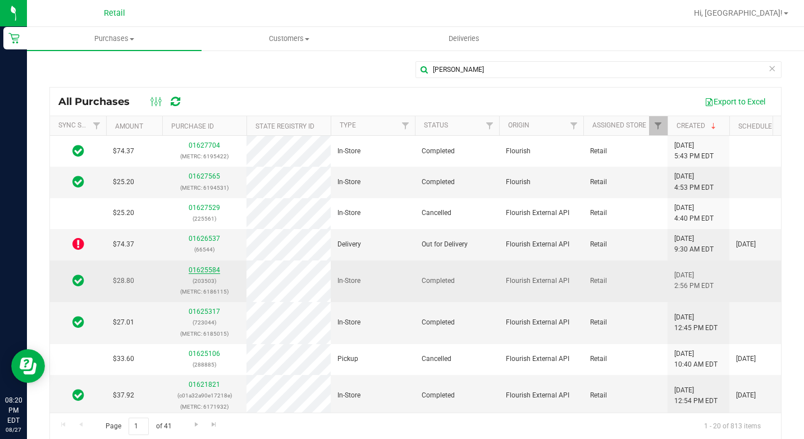
click at [213, 269] on link "01625584" at bounding box center [204, 270] width 31 height 8
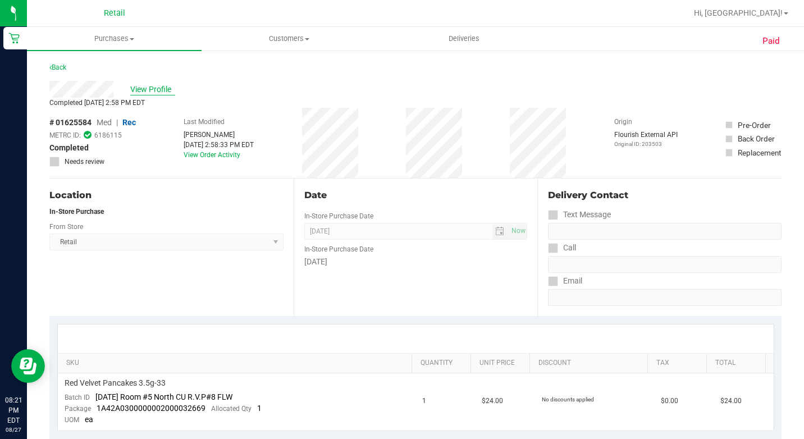
click at [148, 85] on span "View Profile" at bounding box center [152, 90] width 45 height 12
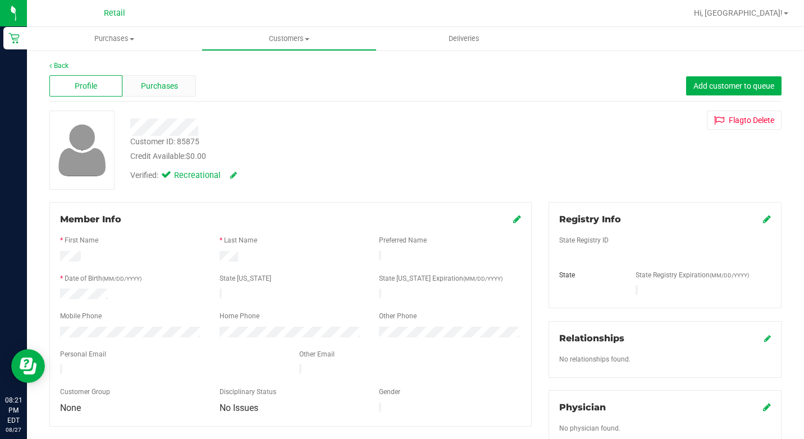
click at [149, 85] on span "Purchases" at bounding box center [159, 86] width 37 height 12
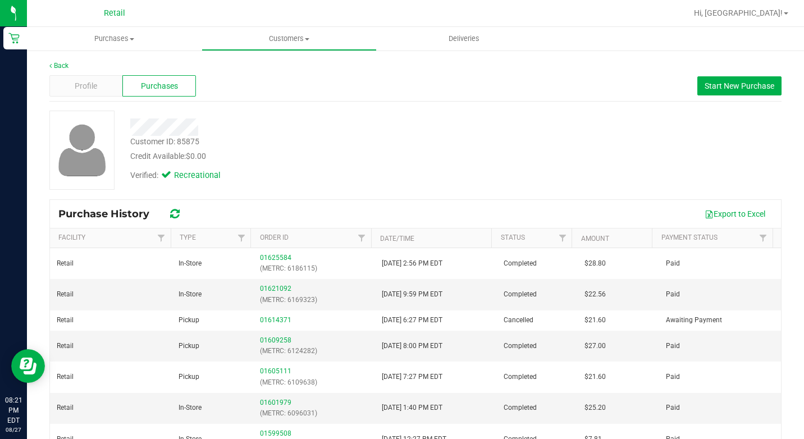
click at [90, 97] on div "Profile Purchases Start New Purchase" at bounding box center [415, 86] width 732 height 31
click at [89, 91] on span "Profile" at bounding box center [86, 86] width 22 height 12
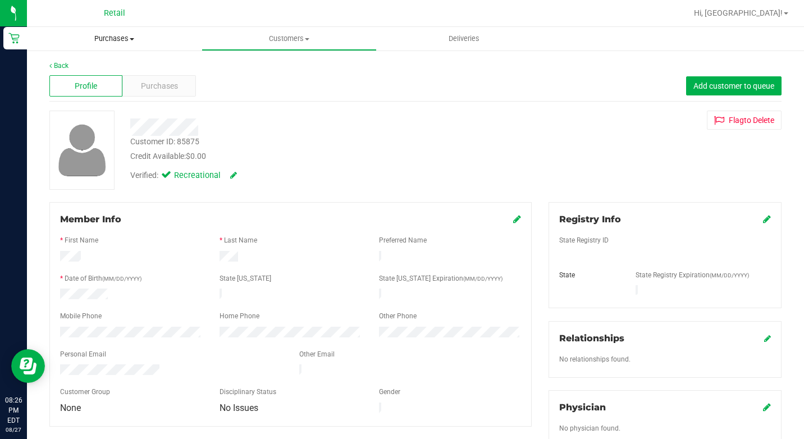
click at [145, 34] on span "Purchases" at bounding box center [114, 39] width 175 height 10
click at [132, 63] on span "Summary of purchases" at bounding box center [84, 68] width 115 height 10
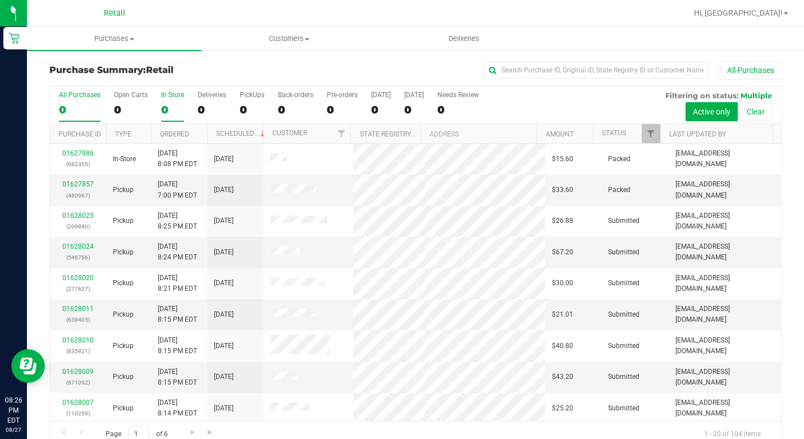
click at [161, 109] on div "0" at bounding box center [172, 109] width 23 height 13
click at [0, 0] on input "In Store 0" at bounding box center [0, 0] width 0 height 0
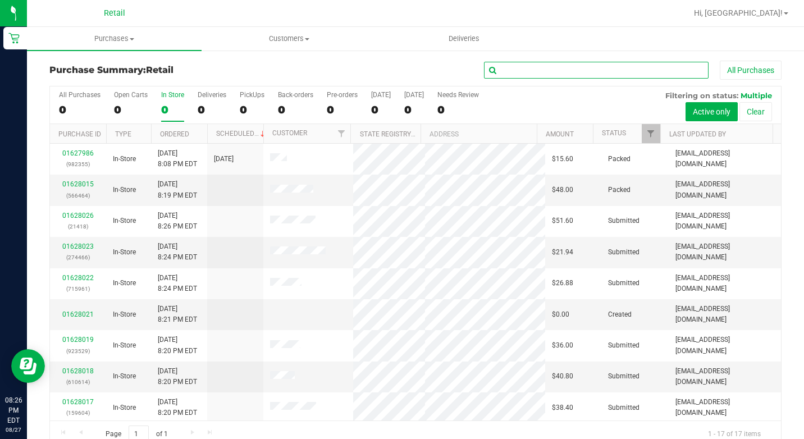
click at [529, 73] on input "text" at bounding box center [596, 70] width 224 height 17
type input "hazard"
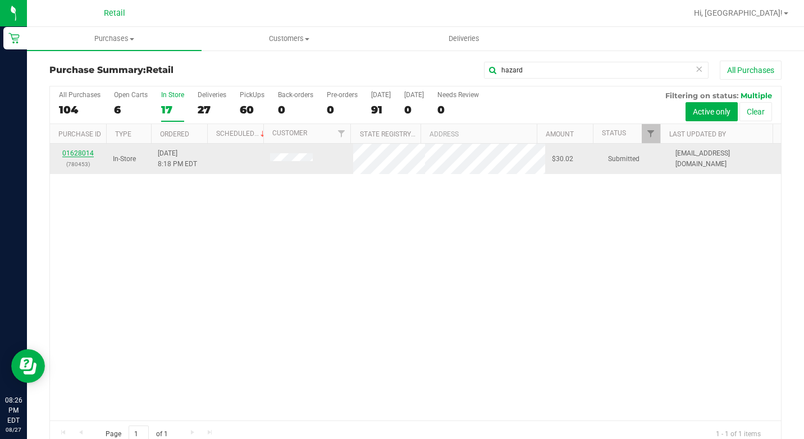
click at [85, 153] on link "01628014" at bounding box center [77, 153] width 31 height 8
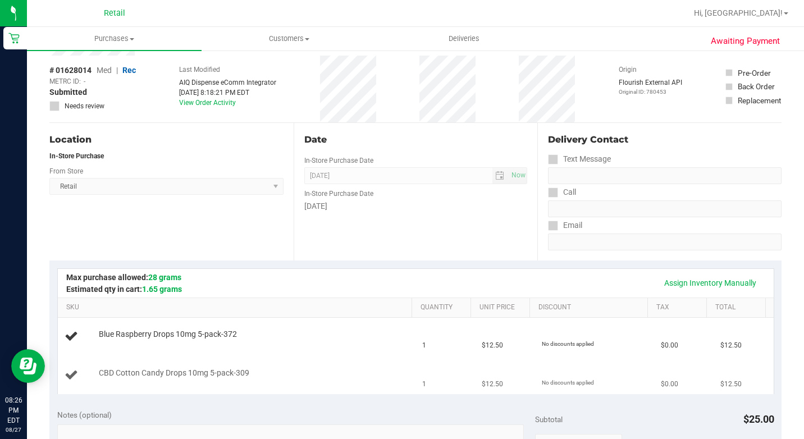
scroll to position [112, 0]
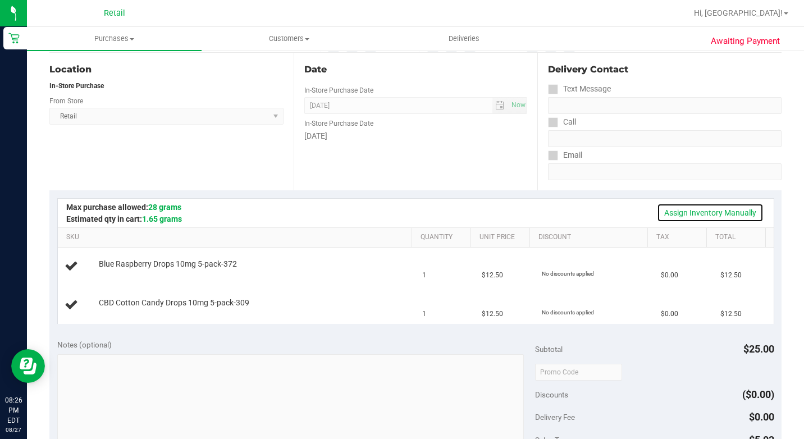
click at [723, 219] on link "Assign Inventory Manually" at bounding box center [710, 212] width 107 height 19
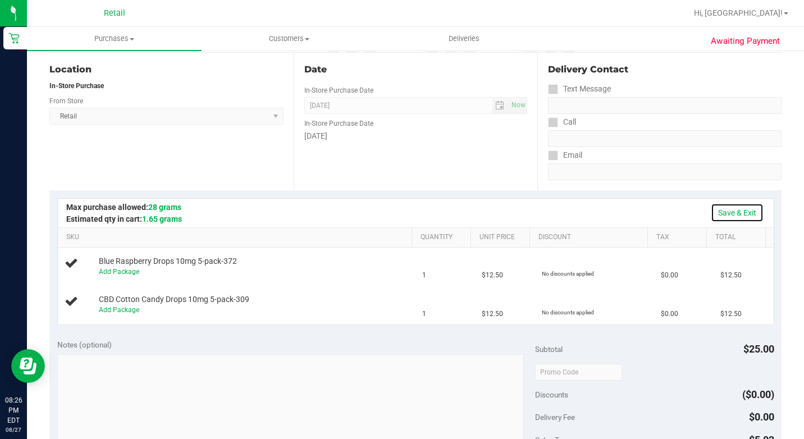
click at [743, 213] on link "Save & Exit" at bounding box center [736, 212] width 53 height 19
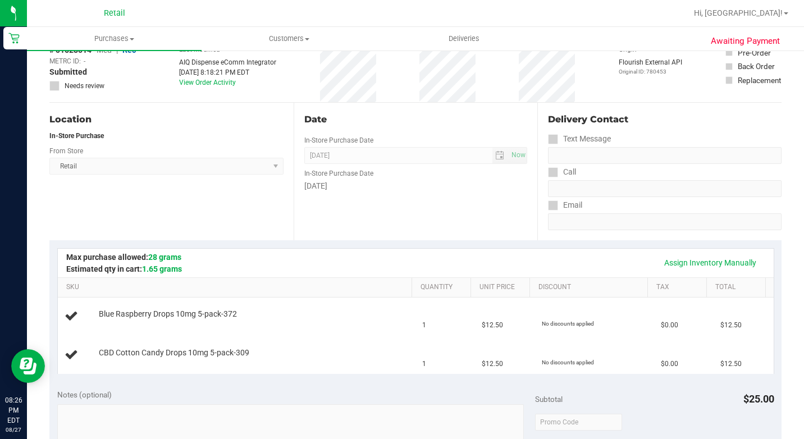
scroll to position [0, 0]
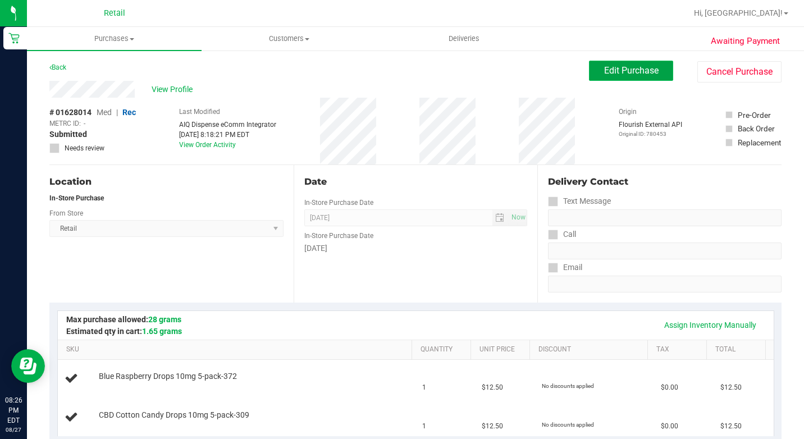
click at [641, 74] on span "Edit Purchase" at bounding box center [631, 70] width 54 height 11
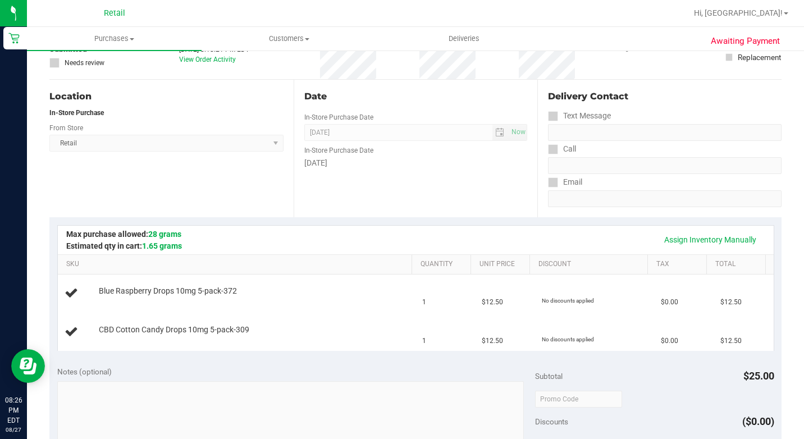
scroll to position [168, 0]
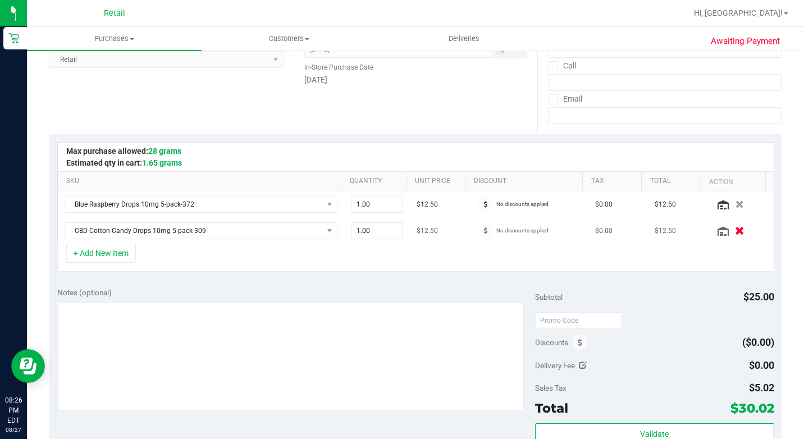
click at [735, 233] on icon "button" at bounding box center [740, 231] width 10 height 8
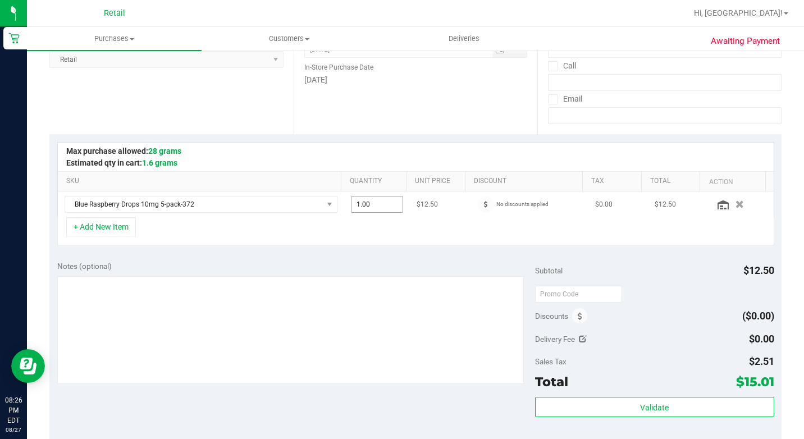
click at [351, 200] on input "1.00" at bounding box center [377, 204] width 52 height 16
click at [377, 206] on input "1" at bounding box center [377, 204] width 52 height 16
type input "2"
type input "2.00"
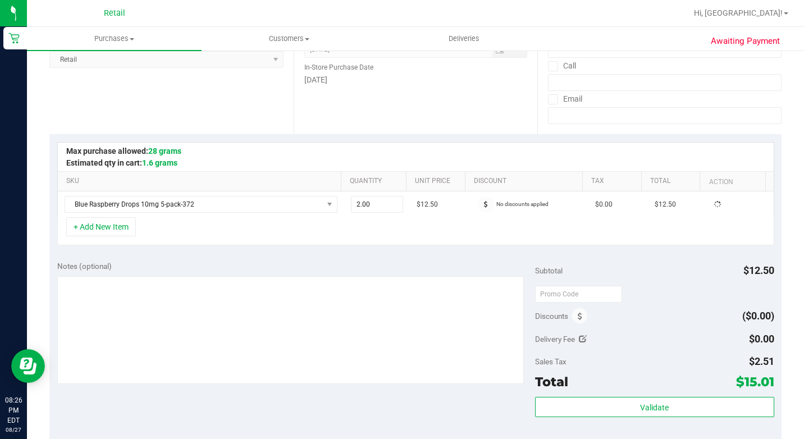
click at [446, 168] on div at bounding box center [415, 157] width 715 height 29
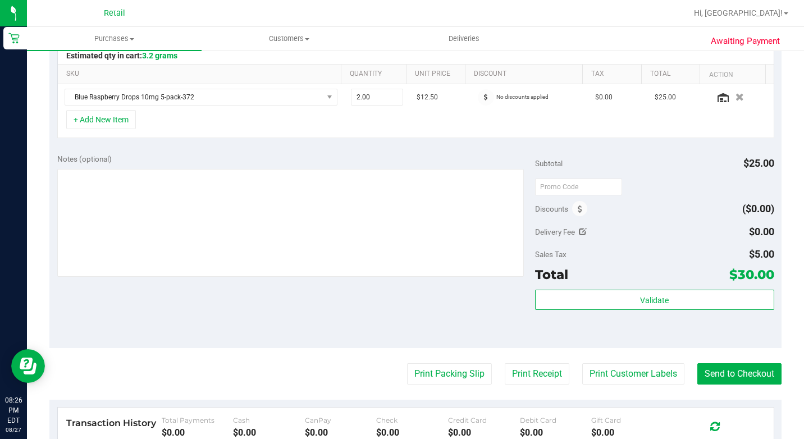
scroll to position [337, 0]
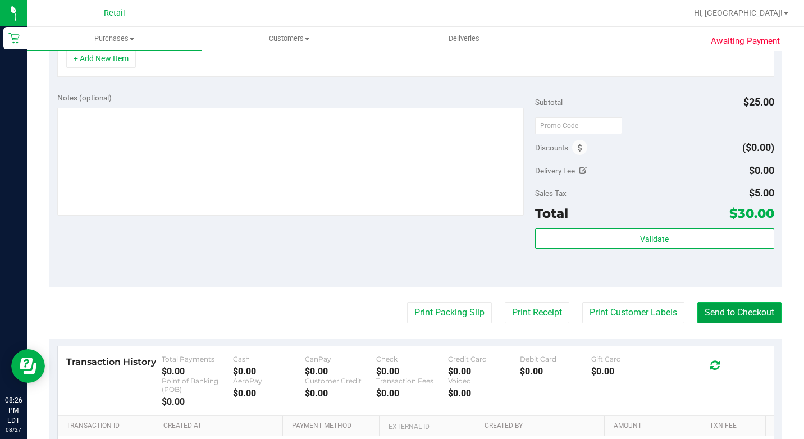
click at [711, 313] on button "Send to Checkout" at bounding box center [739, 312] width 84 height 21
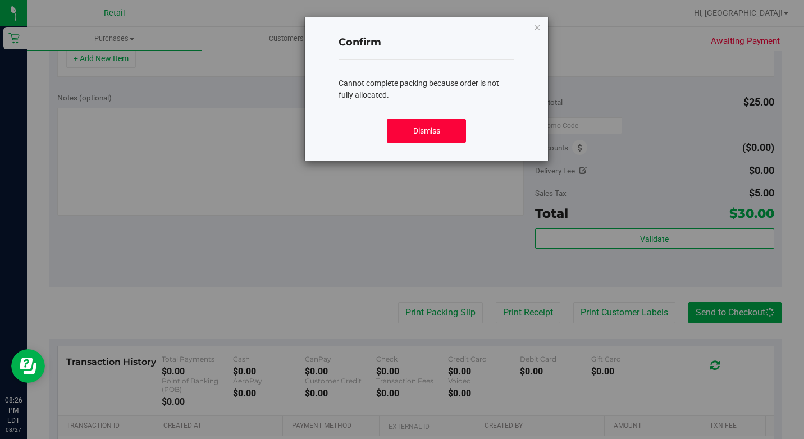
click at [455, 132] on button "Dismiss" at bounding box center [426, 131] width 79 height 24
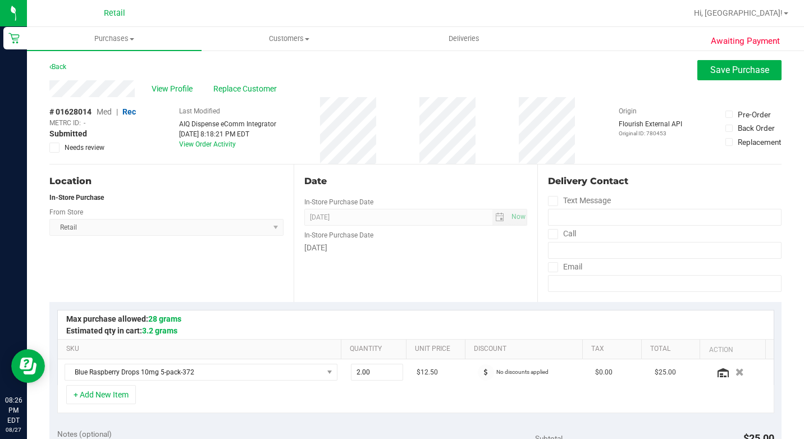
scroll to position [0, 0]
click at [750, 61] on button "Save Purchase" at bounding box center [739, 71] width 84 height 20
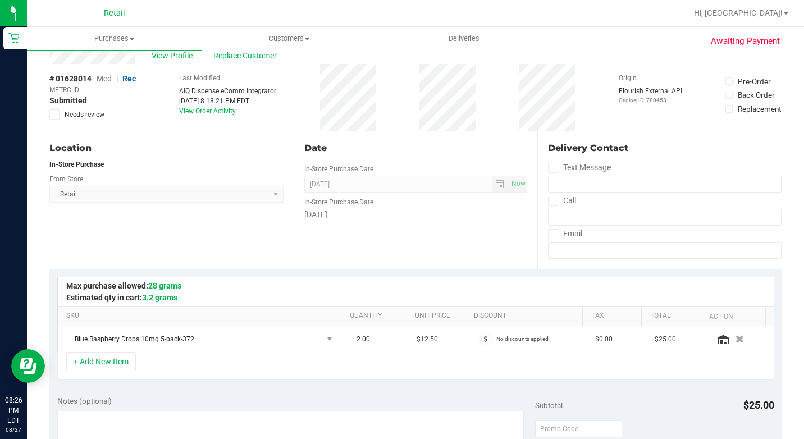
scroll to position [168, 0]
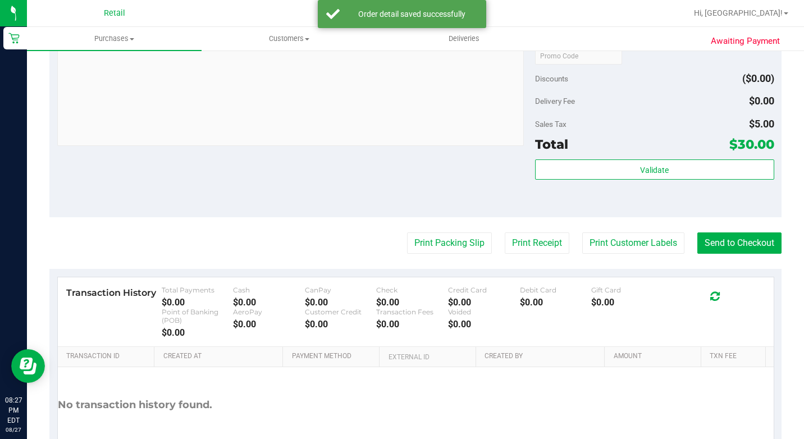
scroll to position [503, 0]
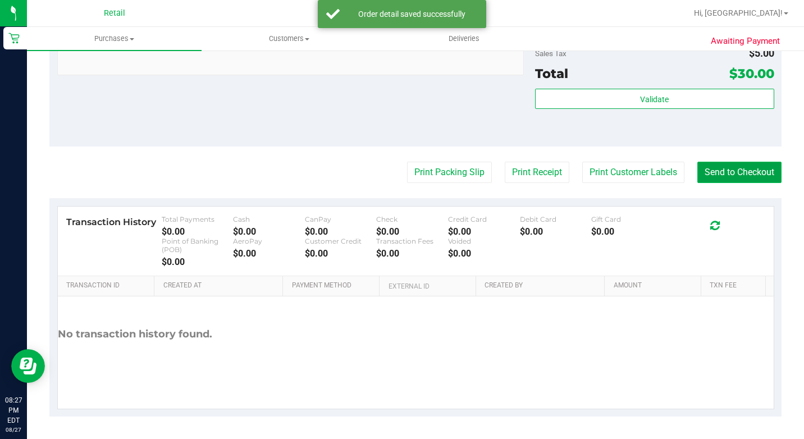
click at [743, 177] on button "Send to Checkout" at bounding box center [739, 172] width 84 height 21
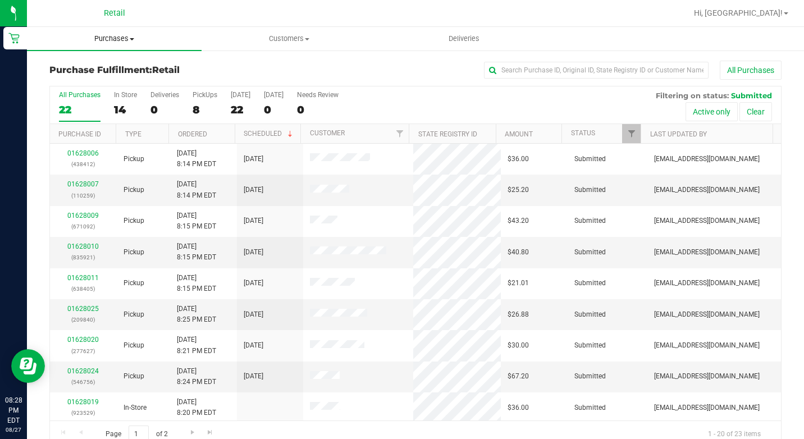
click at [130, 42] on span "Purchases" at bounding box center [114, 39] width 175 height 10
click at [191, 68] on li "Summary of purchases" at bounding box center [114, 67] width 175 height 13
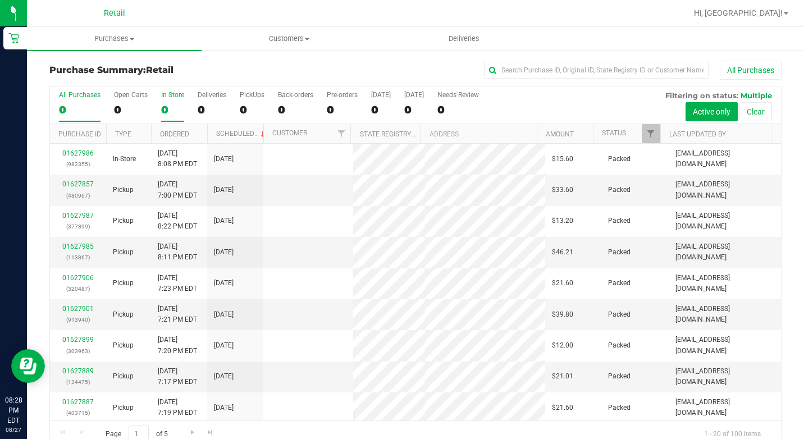
click at [172, 99] on label "In Store 0" at bounding box center [172, 106] width 23 height 31
click at [0, 0] on input "In Store 0" at bounding box center [0, 0] width 0 height 0
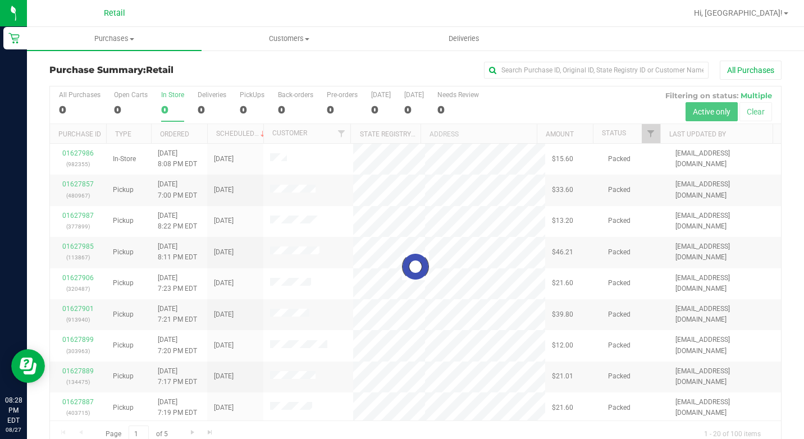
click at [170, 106] on div "0" at bounding box center [172, 109] width 23 height 13
click at [0, 0] on input "In Store 0" at bounding box center [0, 0] width 0 height 0
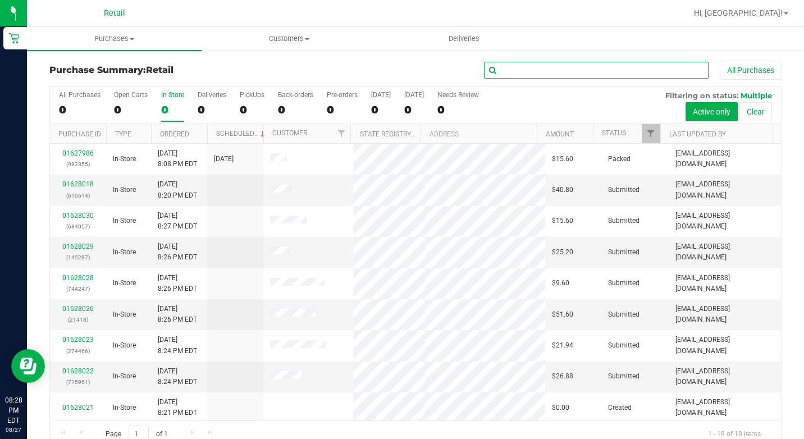
click at [532, 65] on input "text" at bounding box center [596, 70] width 224 height 17
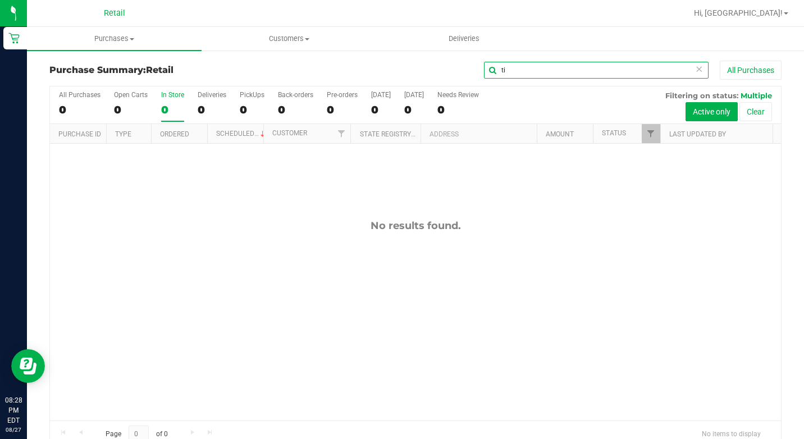
type input "t"
click at [169, 113] on div "All Purchases 100 Open Carts 6 In Store 18 Deliveries 27 PickUps 55 Back-orders…" at bounding box center [415, 267] width 732 height 362
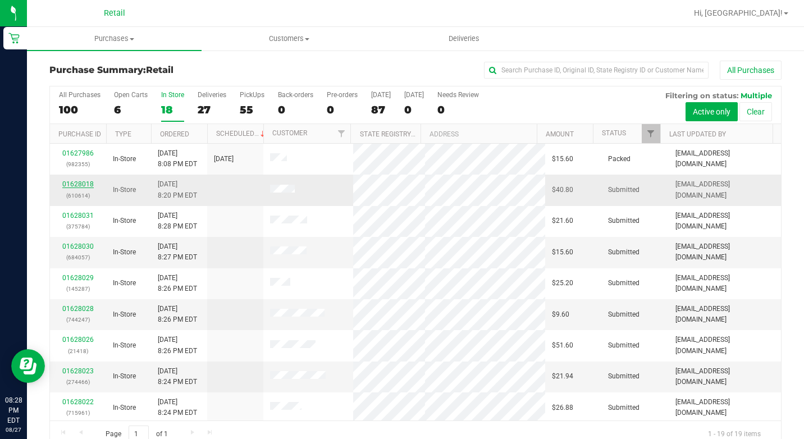
click at [85, 183] on link "01628018" at bounding box center [77, 184] width 31 height 8
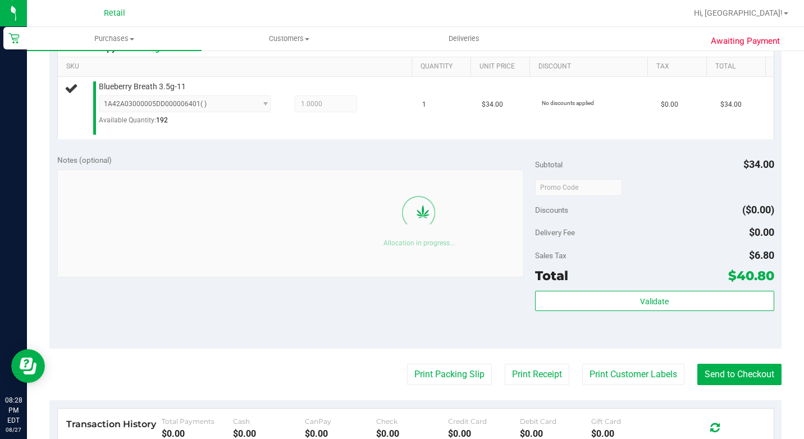
scroll to position [337, 0]
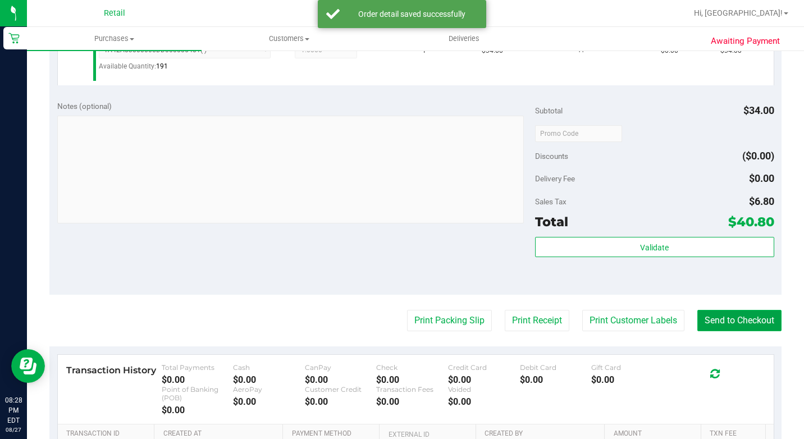
click at [726, 331] on button "Send to Checkout" at bounding box center [739, 320] width 84 height 21
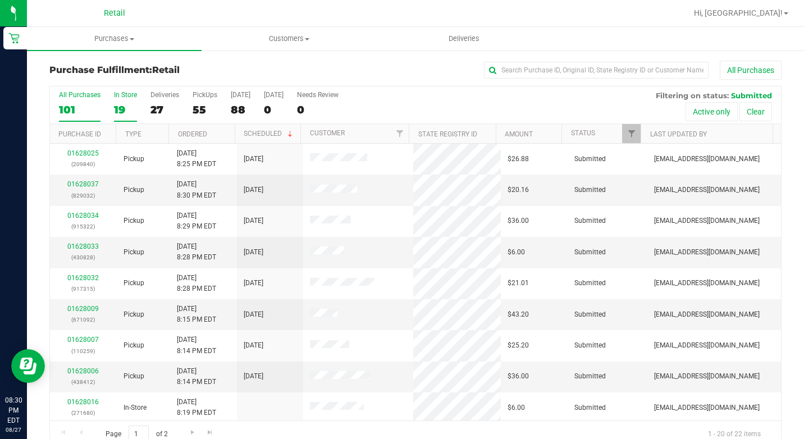
click at [135, 109] on div "19" at bounding box center [125, 109] width 23 height 13
click at [0, 0] on input "In Store 19" at bounding box center [0, 0] width 0 height 0
click at [141, 43] on span "Purchases" at bounding box center [114, 39] width 175 height 10
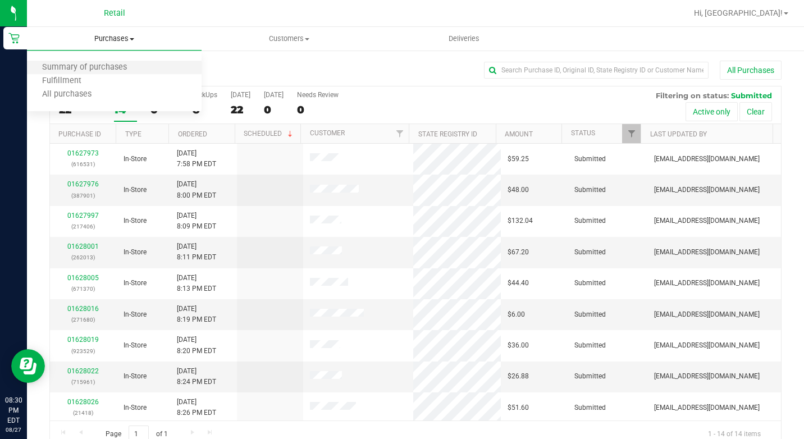
click at [136, 73] on li "Summary of purchases" at bounding box center [114, 67] width 175 height 13
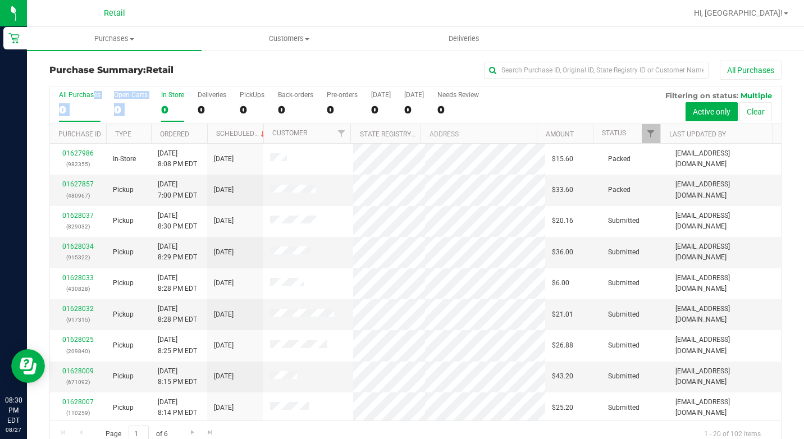
click at [160, 99] on div "All Purchases 0 Open Carts 0 In Store 0 Deliveries 0 PickUps 0 Back-orders 0 Pr…" at bounding box center [415, 105] width 731 height 38
click at [162, 99] on label "In Store 0" at bounding box center [172, 106] width 23 height 31
click at [0, 0] on input "In Store 0" at bounding box center [0, 0] width 0 height 0
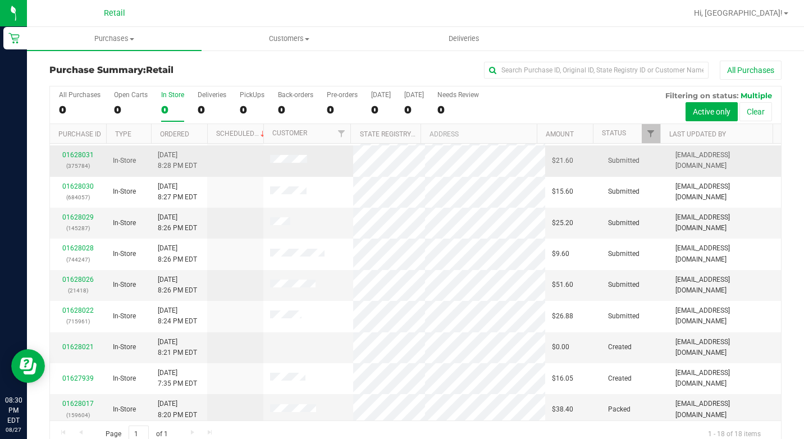
scroll to position [112, 0]
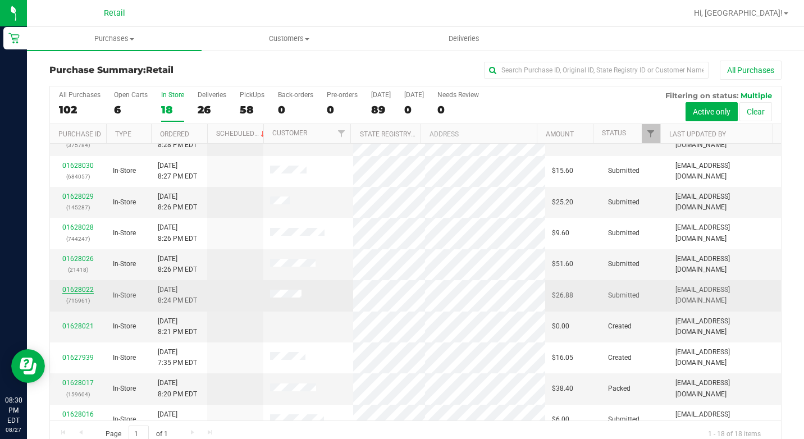
drag, startPoint x: 223, startPoint y: 303, endPoint x: 81, endPoint y: 291, distance: 142.5
click at [81, 291] on link "01628022" at bounding box center [77, 290] width 31 height 8
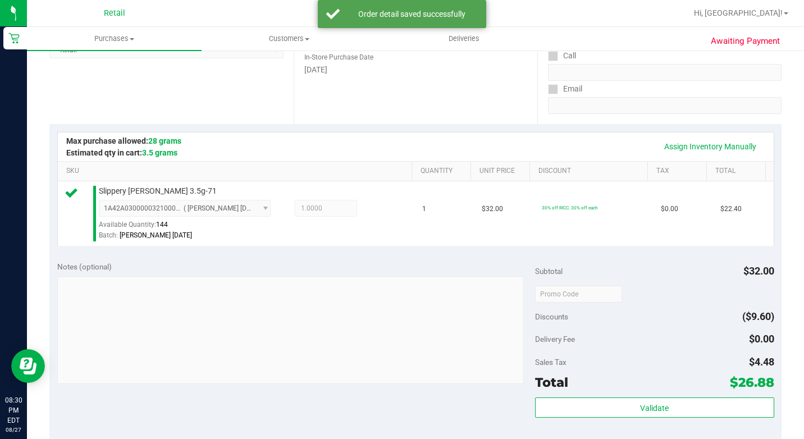
scroll to position [281, 0]
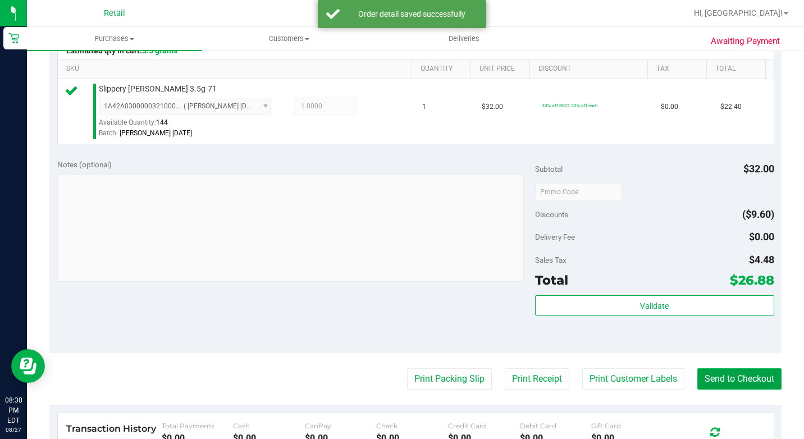
click at [729, 389] on button "Send to Checkout" at bounding box center [739, 378] width 84 height 21
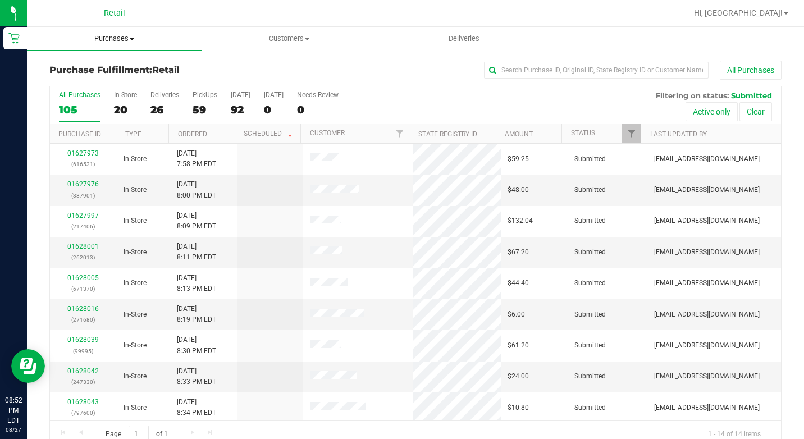
drag, startPoint x: 167, startPoint y: 36, endPoint x: 104, endPoint y: 70, distance: 71.3
click at [166, 36] on span "Purchases" at bounding box center [114, 39] width 175 height 10
click at [103, 59] on ul "Summary of purchases Fulfillment All purchases" at bounding box center [114, 81] width 175 height 61
click at [104, 68] on span "Summary of purchases" at bounding box center [84, 68] width 115 height 10
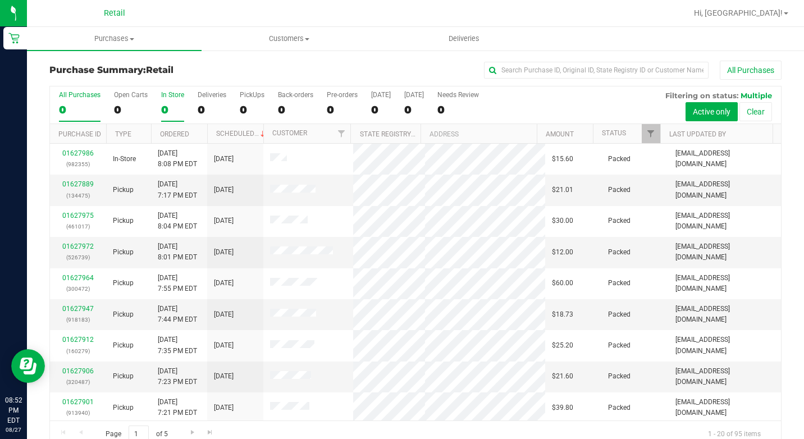
drag, startPoint x: 175, startPoint y: 113, endPoint x: 527, endPoint y: 18, distance: 364.9
click at [173, 110] on div "0" at bounding box center [172, 109] width 23 height 13
click at [0, 0] on input "In Store 0" at bounding box center [0, 0] width 0 height 0
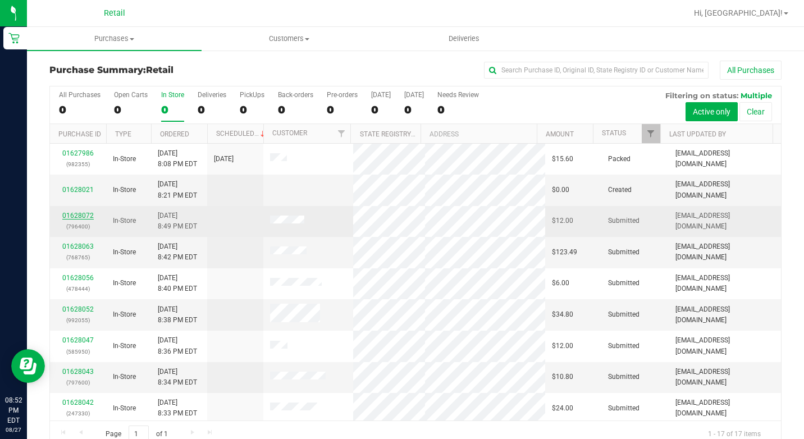
click at [73, 213] on link "01628072" at bounding box center [77, 216] width 31 height 8
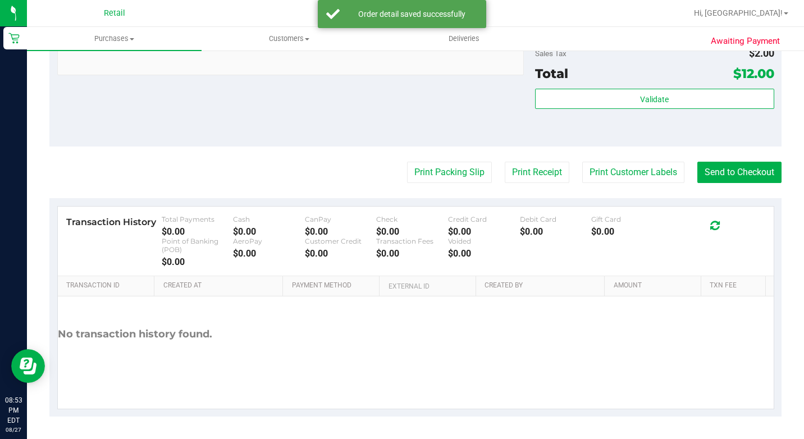
scroll to position [503, 0]
click at [708, 178] on button "Send to Checkout" at bounding box center [739, 172] width 84 height 21
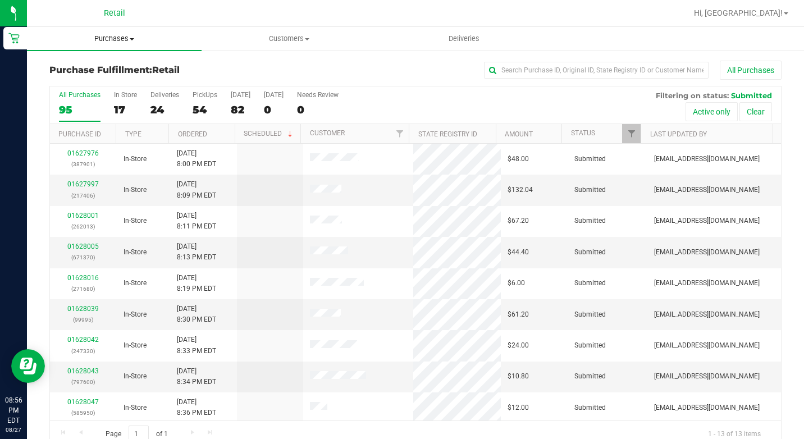
click at [149, 45] on uib-tab-heading "Purchases Summary of purchases Fulfillment All purchases" at bounding box center [114, 39] width 175 height 24
click at [131, 72] on span "Summary of purchases" at bounding box center [84, 68] width 115 height 10
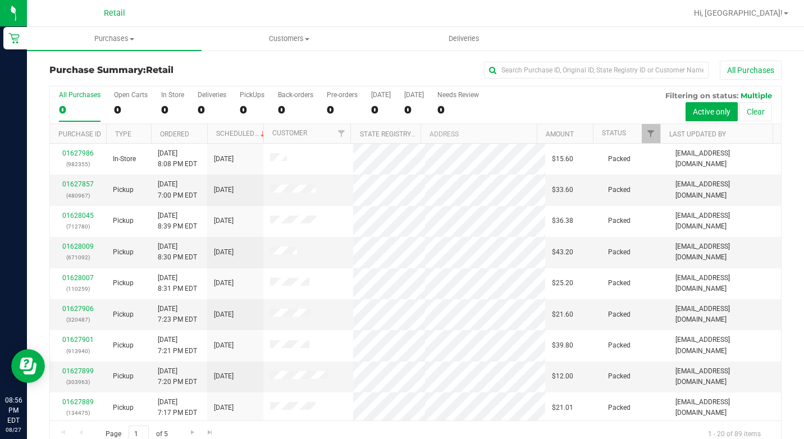
click at [159, 111] on div "All Purchases 0 Open Carts 0 In Store 0 Deliveries 0 PickUps 0 Back-orders 0 Pr…" at bounding box center [415, 105] width 731 height 38
click at [164, 108] on div "0" at bounding box center [172, 109] width 23 height 13
click at [0, 0] on input "In Store 0" at bounding box center [0, 0] width 0 height 0
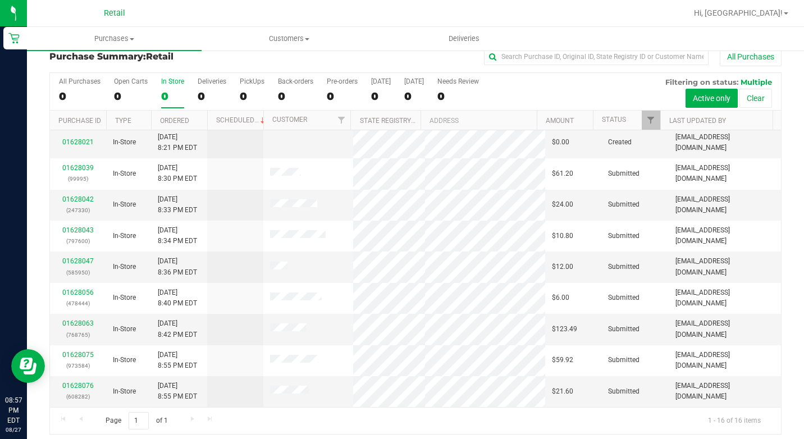
scroll to position [20, 0]
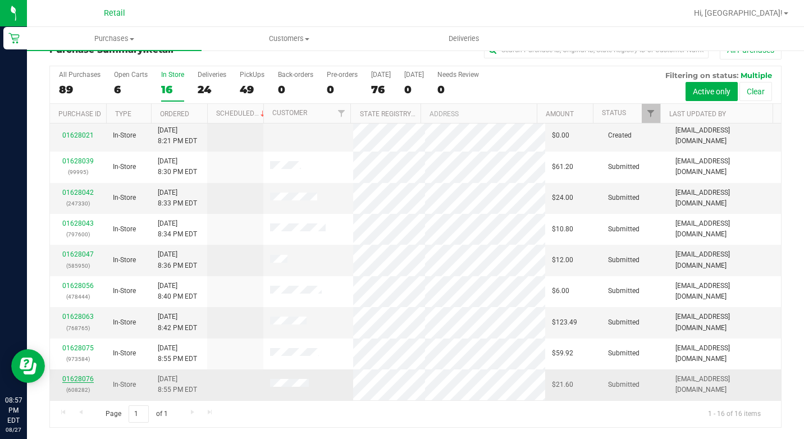
click at [76, 381] on link "01628076" at bounding box center [77, 379] width 31 height 8
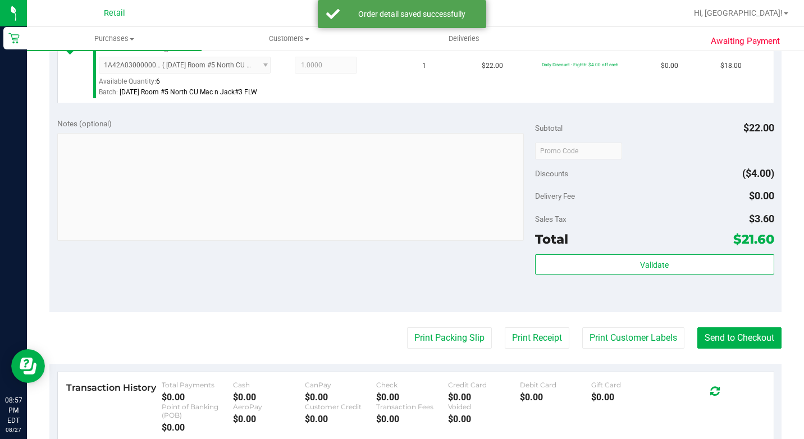
scroll to position [357, 0]
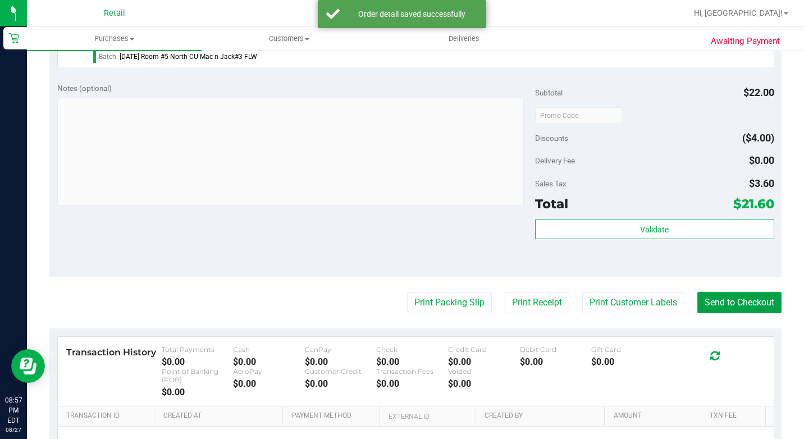
click at [697, 313] on button "Send to Checkout" at bounding box center [739, 302] width 84 height 21
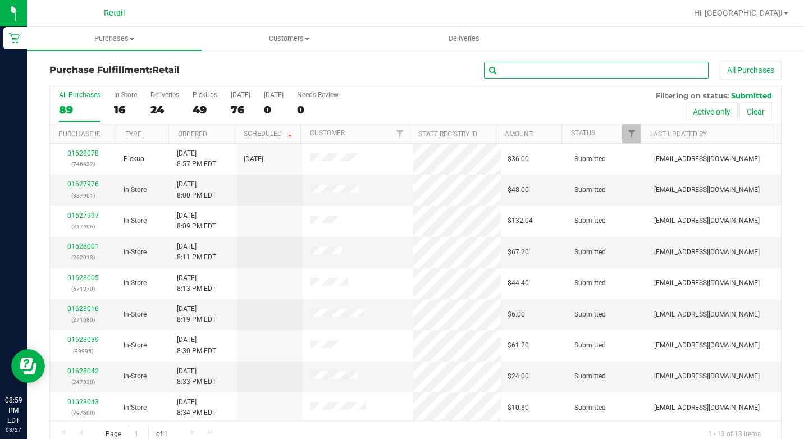
click at [653, 71] on input "text" at bounding box center [596, 70] width 224 height 17
click at [108, 36] on span "Purchases" at bounding box center [114, 39] width 175 height 10
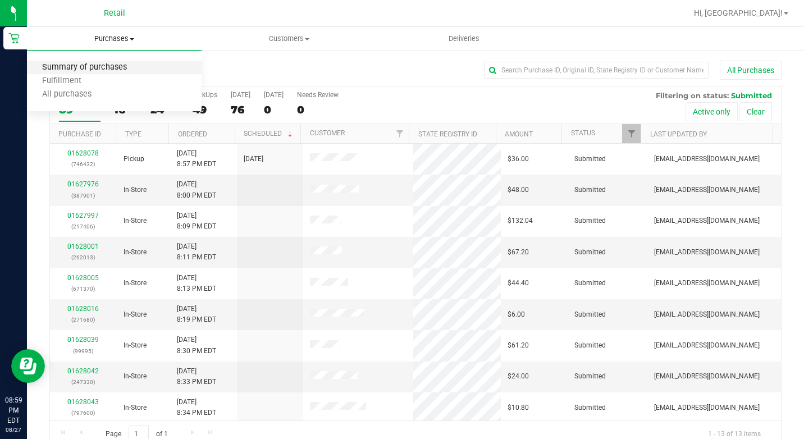
click at [112, 71] on span "Summary of purchases" at bounding box center [84, 68] width 115 height 10
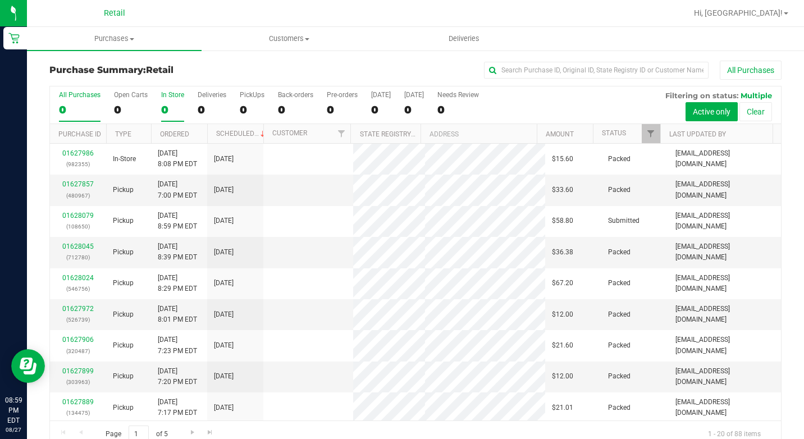
click at [169, 111] on div "0" at bounding box center [172, 109] width 23 height 13
click at [0, 0] on input "In Store 0" at bounding box center [0, 0] width 0 height 0
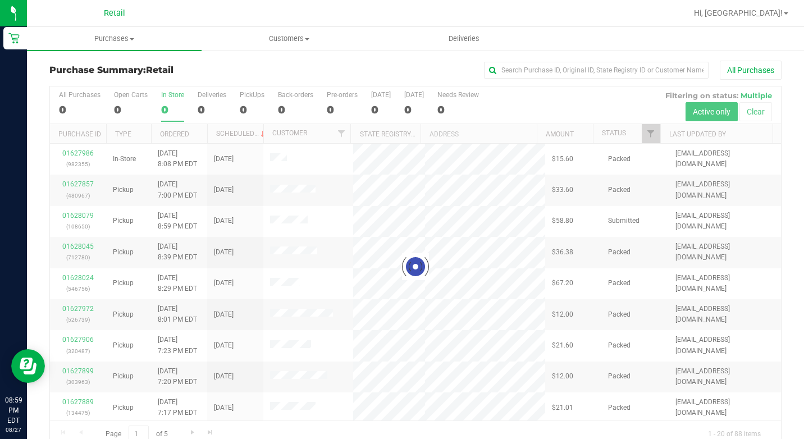
click at [168, 112] on div "0" at bounding box center [172, 109] width 23 height 13
click at [0, 0] on input "In Store 0" at bounding box center [0, 0] width 0 height 0
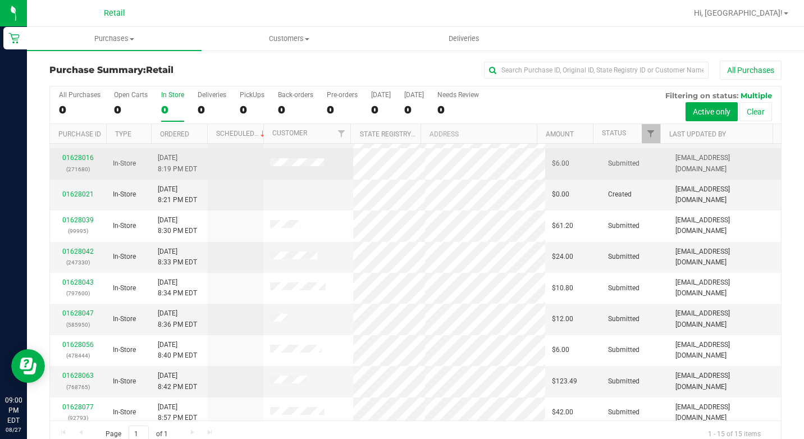
scroll to position [189, 0]
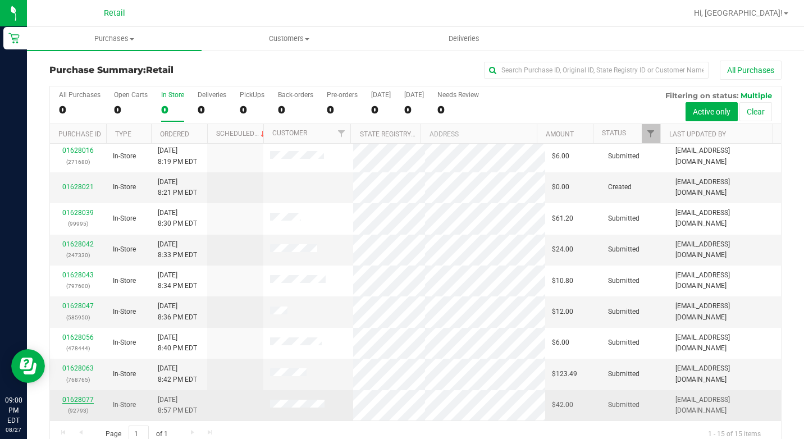
click at [77, 399] on link "01628077" at bounding box center [77, 400] width 31 height 8
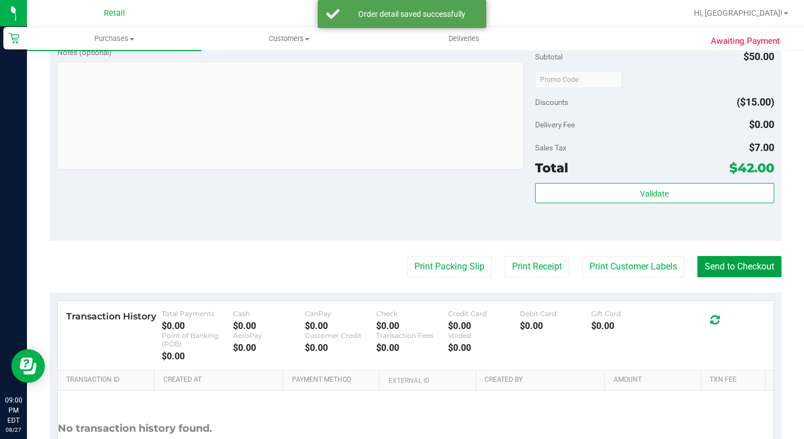
click at [743, 276] on button "Send to Checkout" at bounding box center [739, 266] width 84 height 21
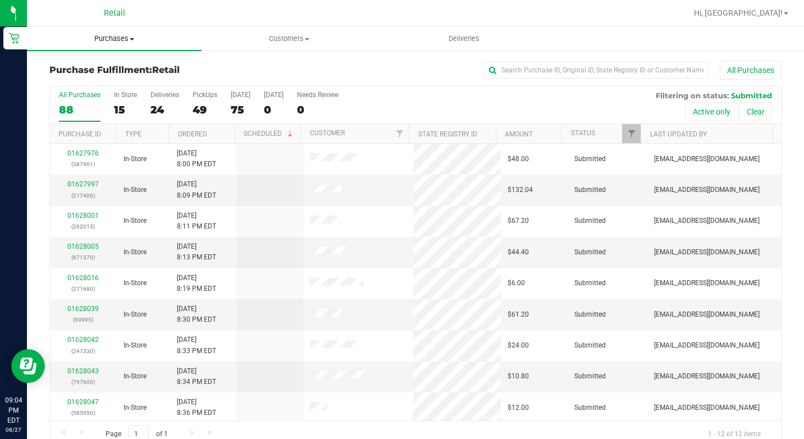
click at [150, 38] on span "Purchases" at bounding box center [114, 39] width 175 height 10
click at [126, 98] on li "All purchases" at bounding box center [114, 94] width 175 height 13
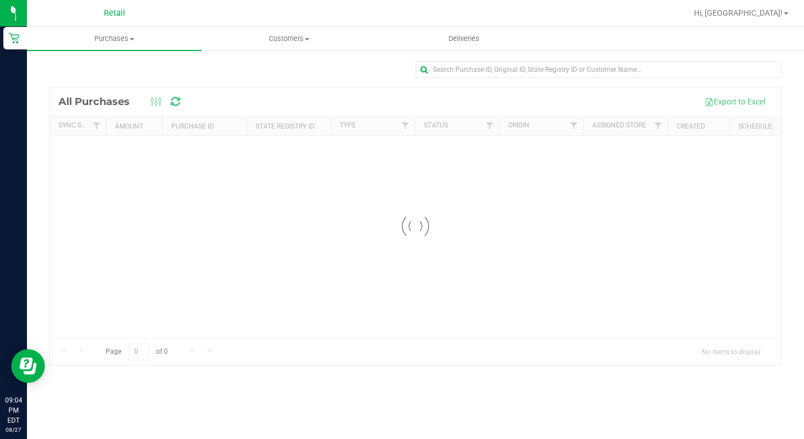
click at [577, 75] on input "text" at bounding box center [598, 69] width 366 height 17
type input "krystle"
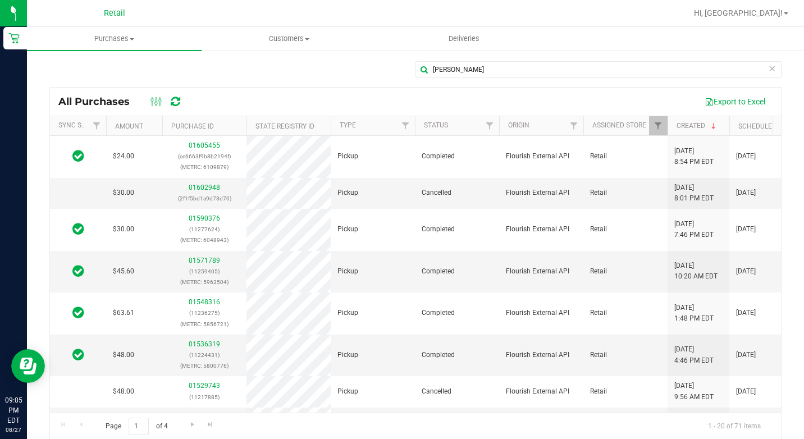
drag, startPoint x: 803, startPoint y: 329, endPoint x: 317, endPoint y: 74, distance: 548.9
click at [317, 74] on div "krystle" at bounding box center [415, 74] width 732 height 26
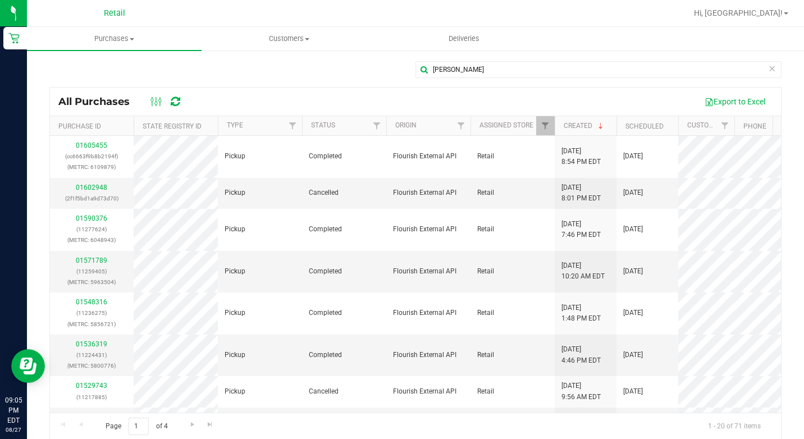
scroll to position [0, 114]
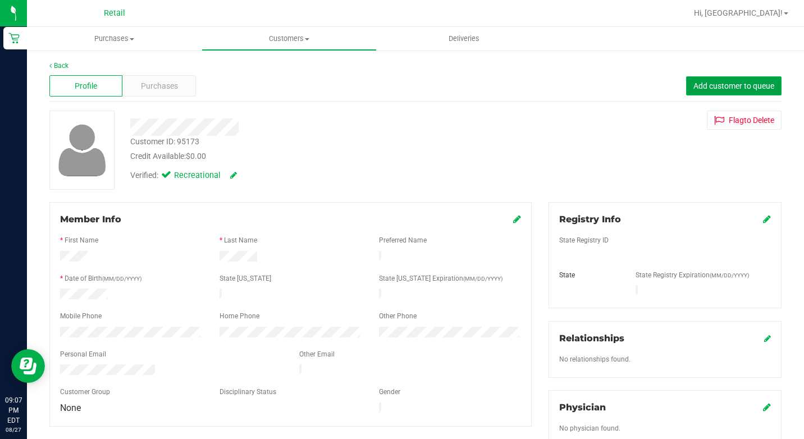
click at [711, 85] on span "Add customer to queue" at bounding box center [733, 85] width 81 height 9
click at [104, 36] on span "Purchases" at bounding box center [114, 39] width 175 height 10
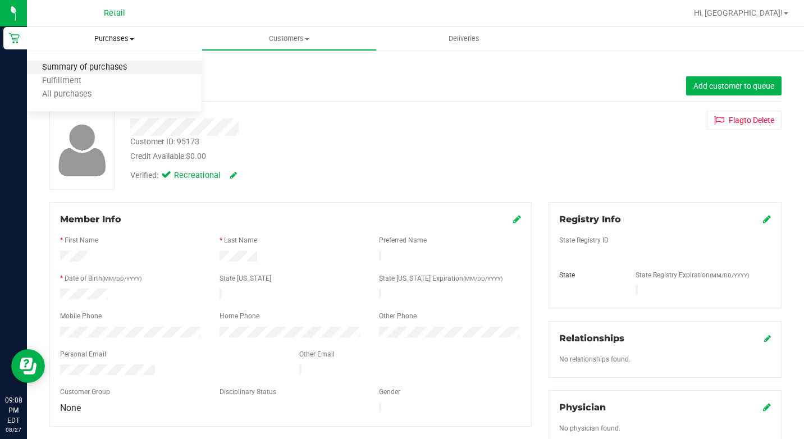
click at [109, 69] on span "Summary of purchases" at bounding box center [84, 68] width 115 height 10
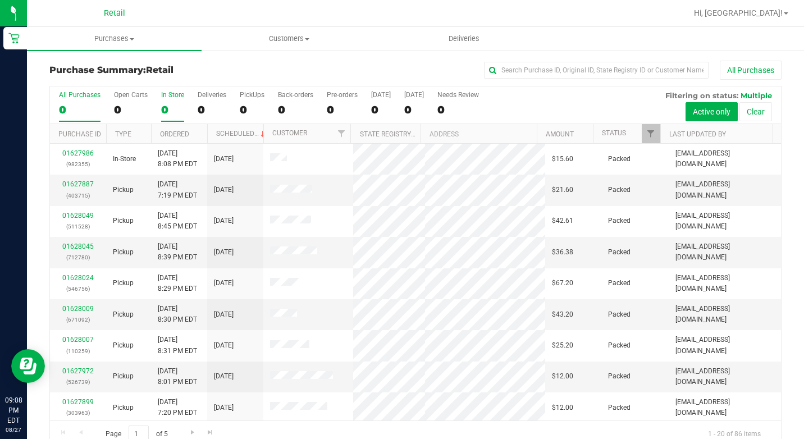
click at [167, 105] on div "0" at bounding box center [172, 109] width 23 height 13
click at [0, 0] on input "In Store 0" at bounding box center [0, 0] width 0 height 0
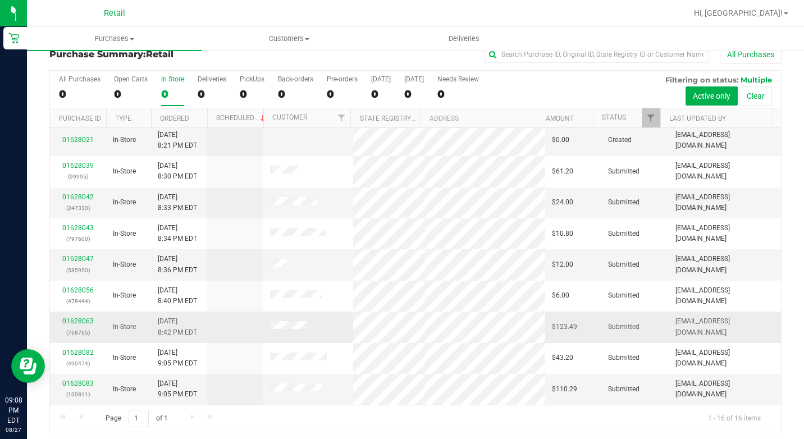
scroll to position [20, 0]
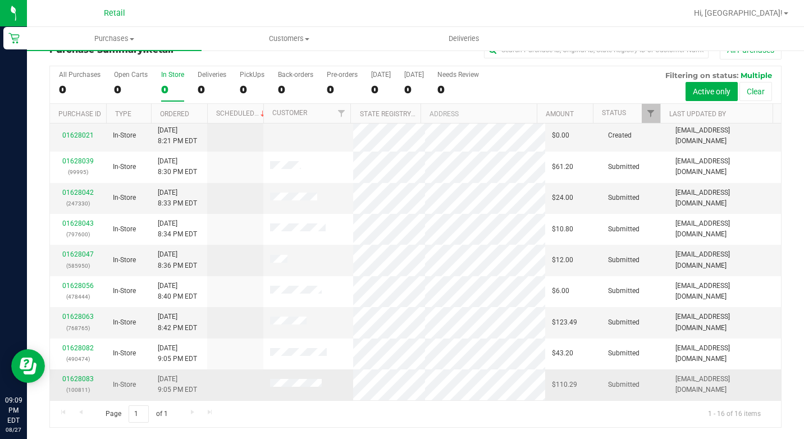
click at [77, 373] on td "01628083 (100811)" at bounding box center [78, 384] width 56 height 30
click at [76, 379] on link "01628083" at bounding box center [77, 379] width 31 height 8
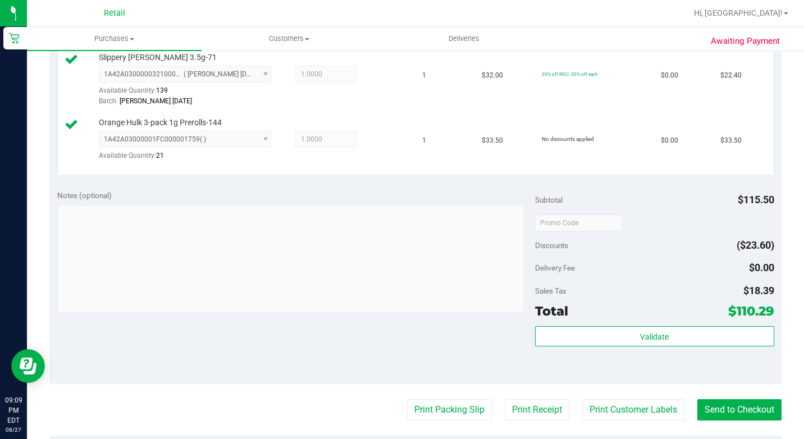
scroll to position [413, 0]
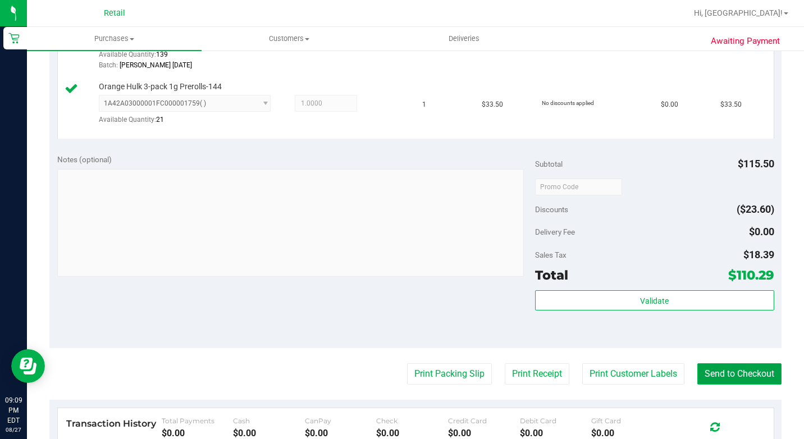
click at [712, 384] on button "Send to Checkout" at bounding box center [739, 373] width 84 height 21
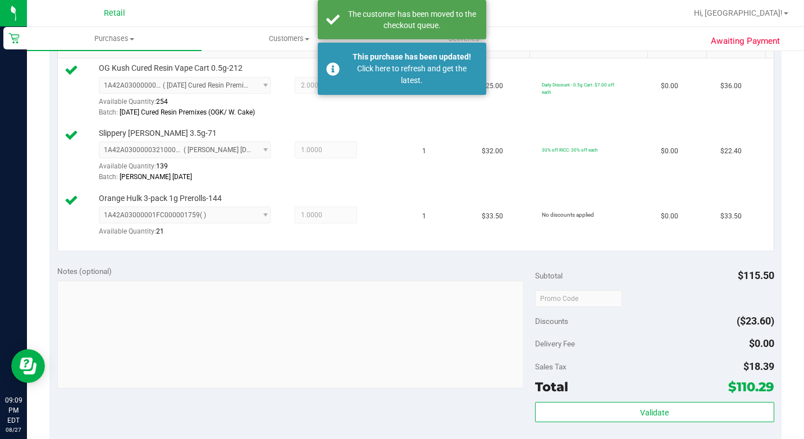
scroll to position [301, 0]
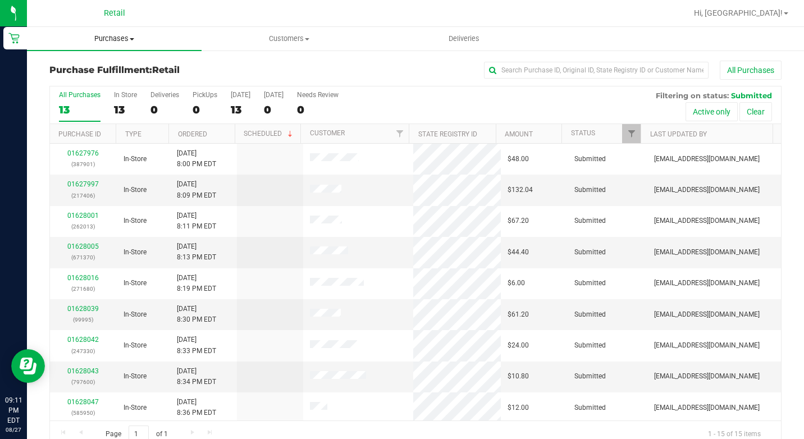
click at [135, 32] on uib-tab-heading "Purchases Summary of purchases Fulfillment All purchases" at bounding box center [114, 39] width 175 height 24
click at [114, 88] on li "All purchases" at bounding box center [114, 94] width 175 height 13
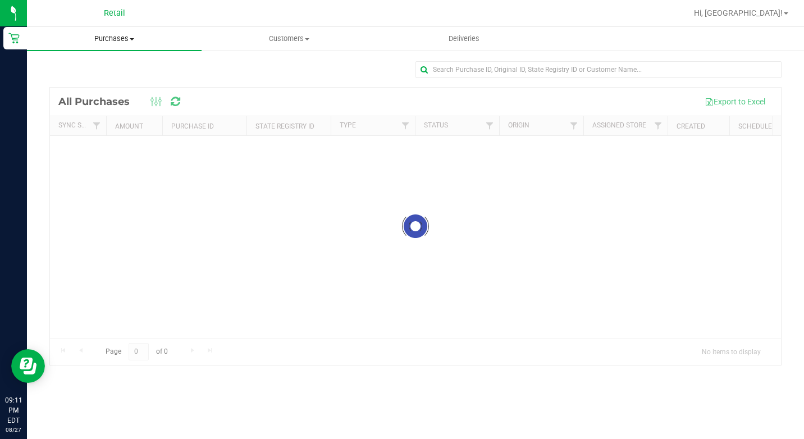
click at [180, 39] on span "Purchases" at bounding box center [114, 39] width 175 height 10
click at [158, 72] on li "Summary of purchases" at bounding box center [114, 67] width 175 height 13
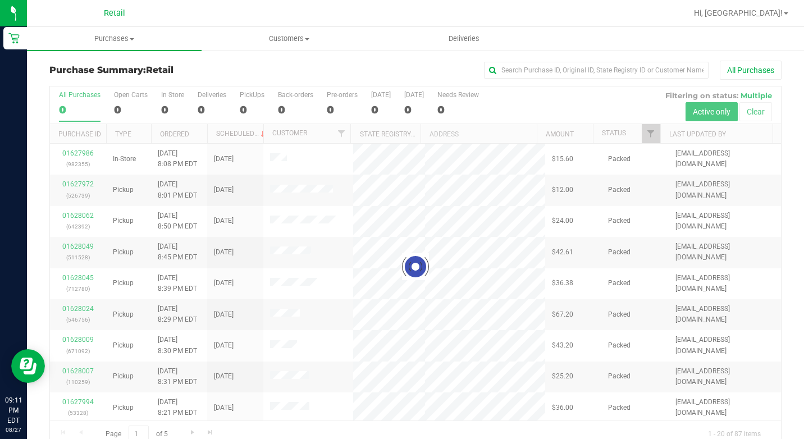
click at [531, 80] on div "Purchase Summary: Retail All Purchases" at bounding box center [415, 73] width 732 height 25
click at [544, 69] on input "text" at bounding box center [596, 70] width 224 height 17
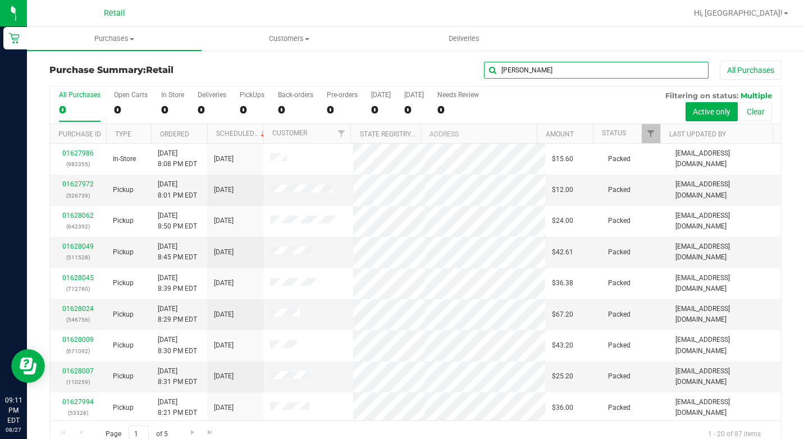
type input "logan"
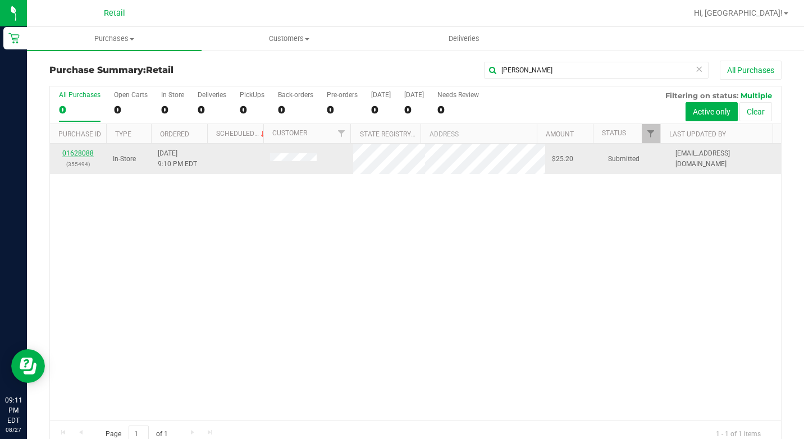
click at [91, 155] on link "01628088" at bounding box center [77, 153] width 31 height 8
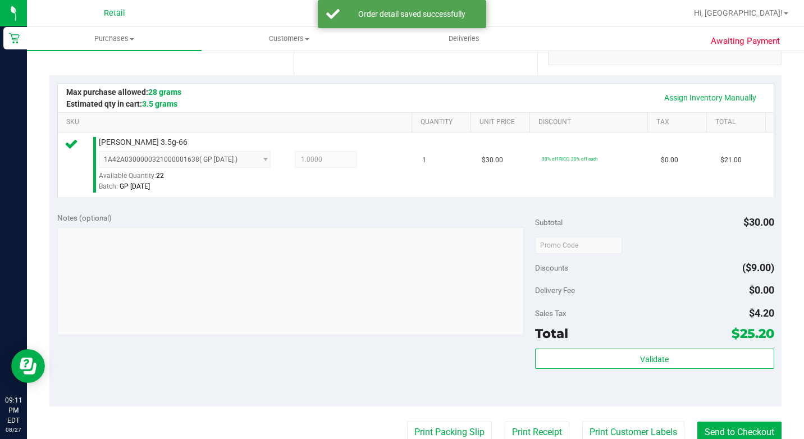
scroll to position [281, 0]
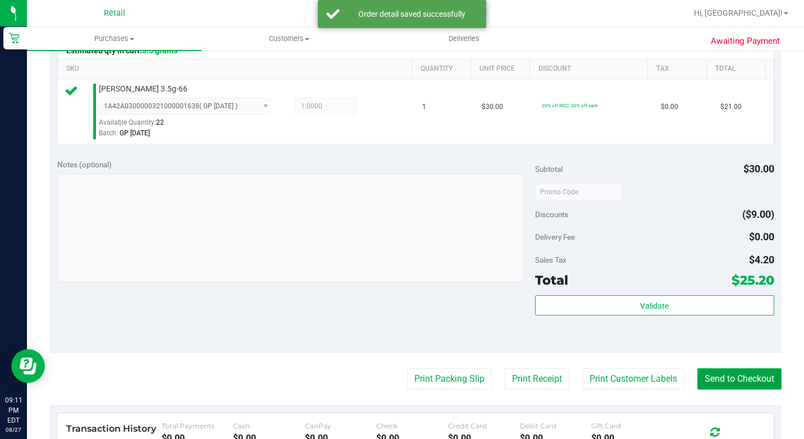
click at [743, 389] on button "Send to Checkout" at bounding box center [739, 378] width 84 height 21
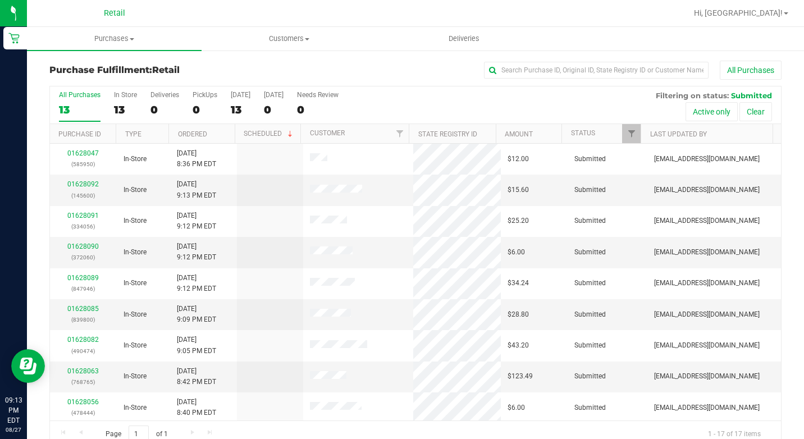
click at [65, 55] on div "Purchase Fulfillment: Retail All Purchases All Purchases 13 In Store 13 Deliver…" at bounding box center [415, 254] width 777 height 410
click at [105, 38] on span "Purchases" at bounding box center [114, 39] width 175 height 10
click at [131, 67] on span "Summary of purchases" at bounding box center [84, 68] width 115 height 10
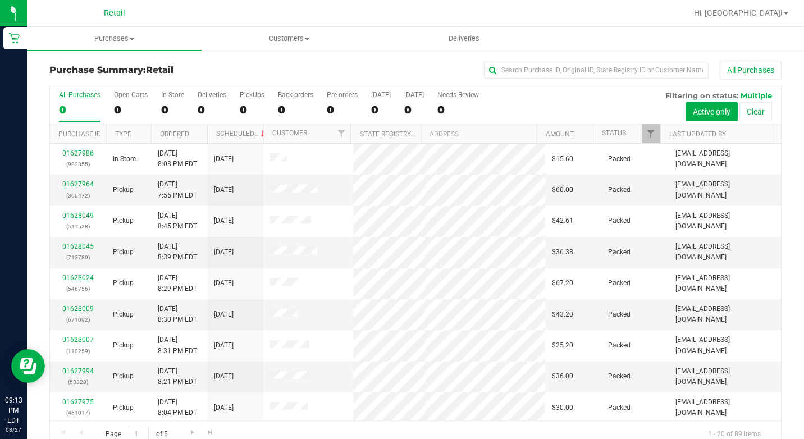
click at [629, 79] on div "All Purchases" at bounding box center [537, 70] width 488 height 19
click at [185, 117] on div "All Purchases 0 Open Carts 0 In Store 0 Deliveries 0 PickUps 0 Back-orders 0 Pr…" at bounding box center [415, 105] width 731 height 38
click at [168, 96] on div "In Store" at bounding box center [172, 95] width 23 height 8
click at [0, 0] on input "In Store 0" at bounding box center [0, 0] width 0 height 0
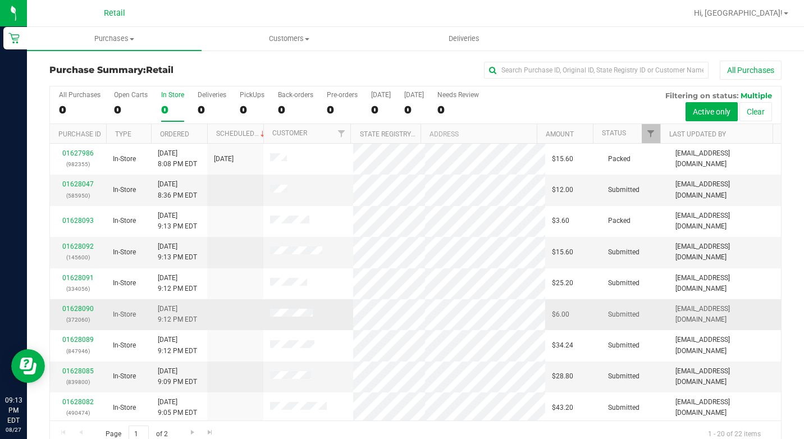
click at [77, 304] on div "01628090 (372060)" at bounding box center [78, 314] width 43 height 21
click at [77, 305] on link "01628090" at bounding box center [77, 309] width 31 height 8
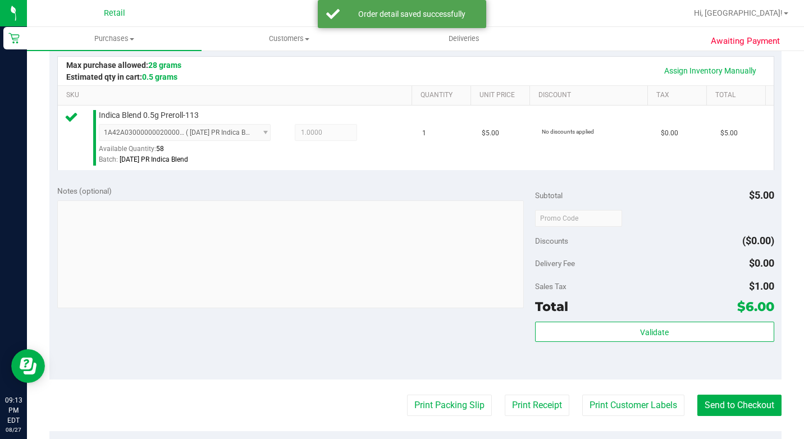
scroll to position [281, 0]
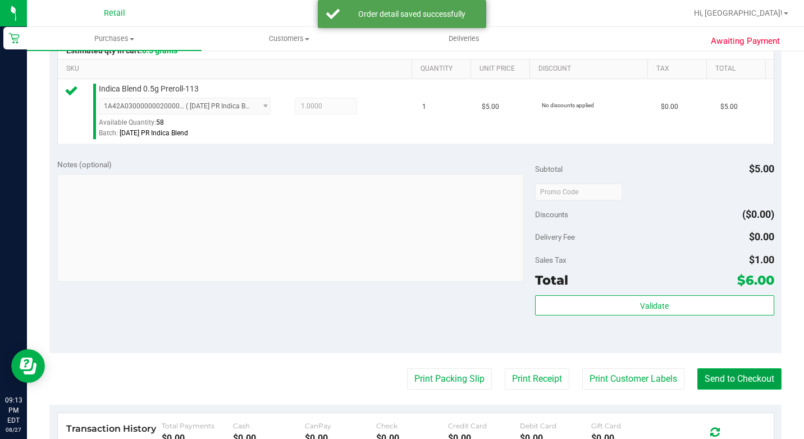
click at [736, 389] on button "Send to Checkout" at bounding box center [739, 378] width 84 height 21
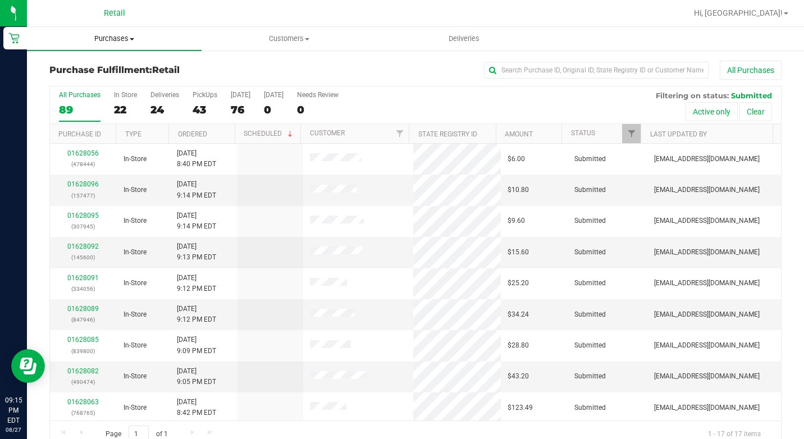
click at [163, 49] on uib-tab-heading "Purchases Summary of purchases Fulfillment All purchases" at bounding box center [114, 39] width 175 height 24
click at [155, 70] on li "Summary of purchases" at bounding box center [114, 67] width 175 height 13
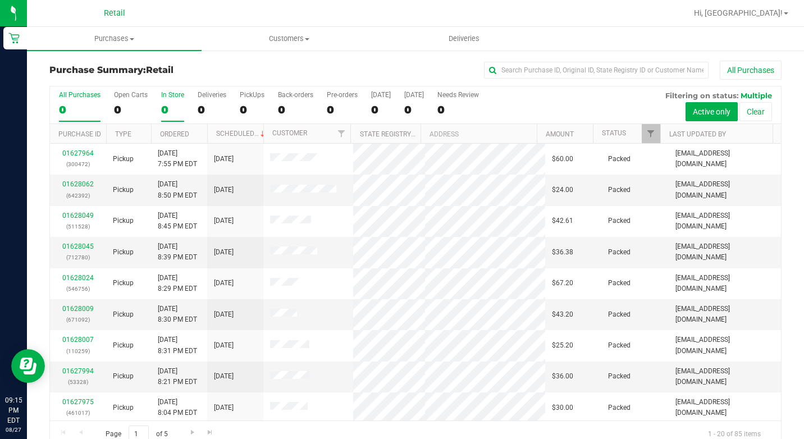
click at [168, 111] on div "0" at bounding box center [172, 109] width 23 height 13
click at [0, 0] on input "In Store 0" at bounding box center [0, 0] width 0 height 0
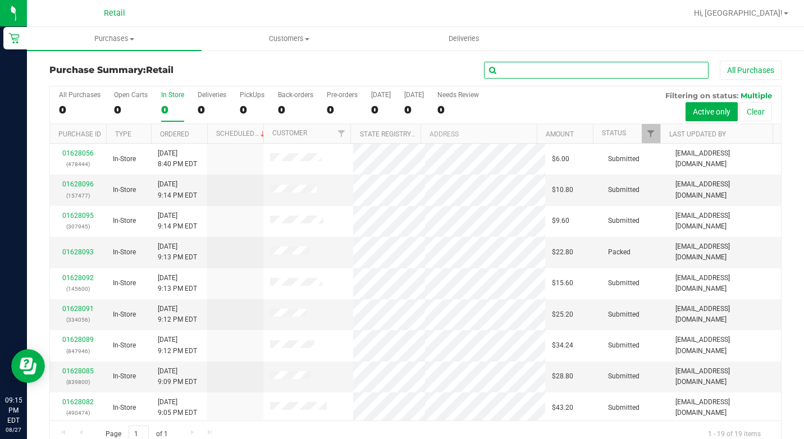
click at [626, 71] on input "text" at bounding box center [596, 70] width 224 height 17
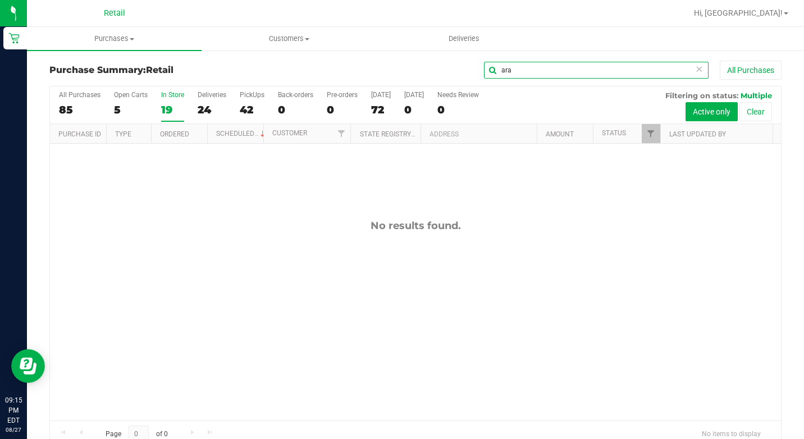
type input "ara"
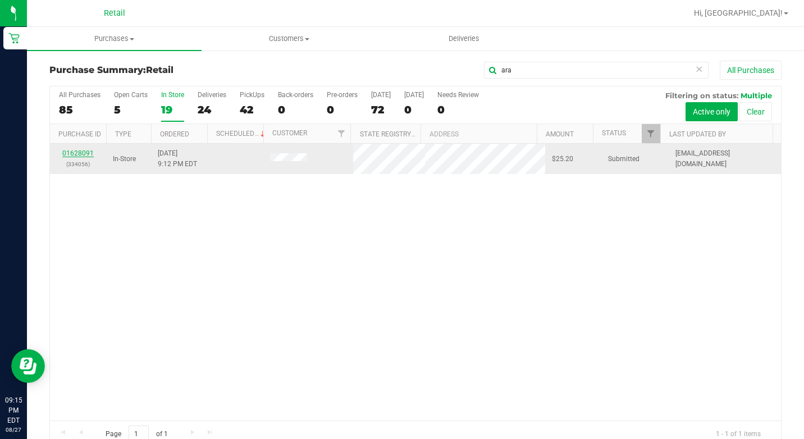
click at [80, 154] on link "01628091" at bounding box center [77, 153] width 31 height 8
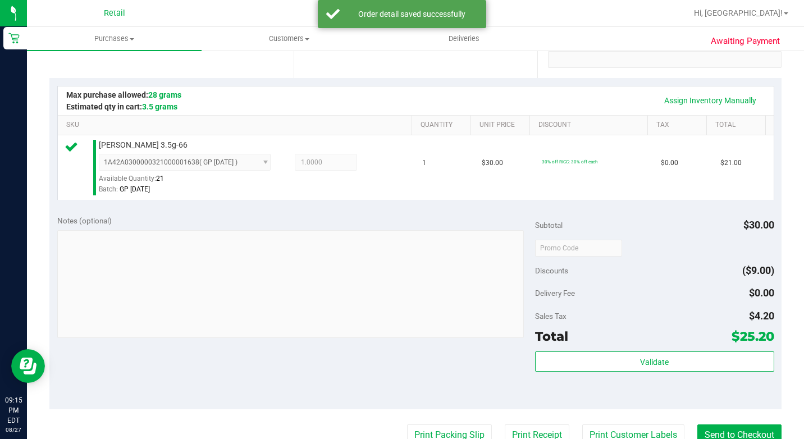
scroll to position [281, 0]
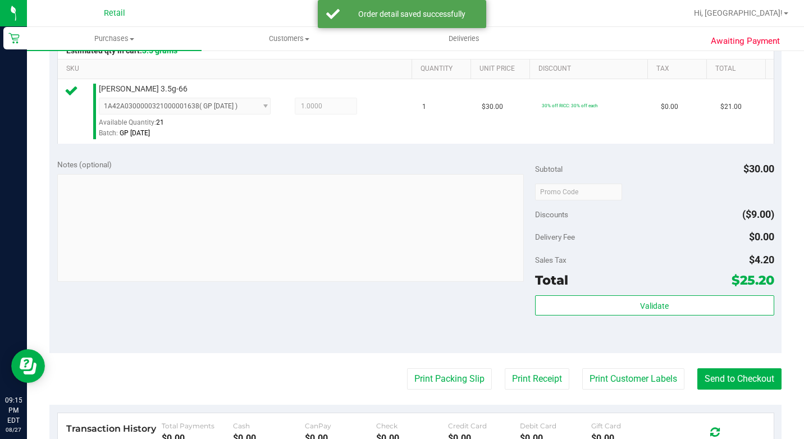
click at [731, 405] on purchase-details "Back Edit Purchase Cancel Purchase View Profile # 01628091 Med | Rec METRC ID: …" at bounding box center [415, 201] width 732 height 843
click at [731, 389] on button "Send to Checkout" at bounding box center [739, 378] width 84 height 21
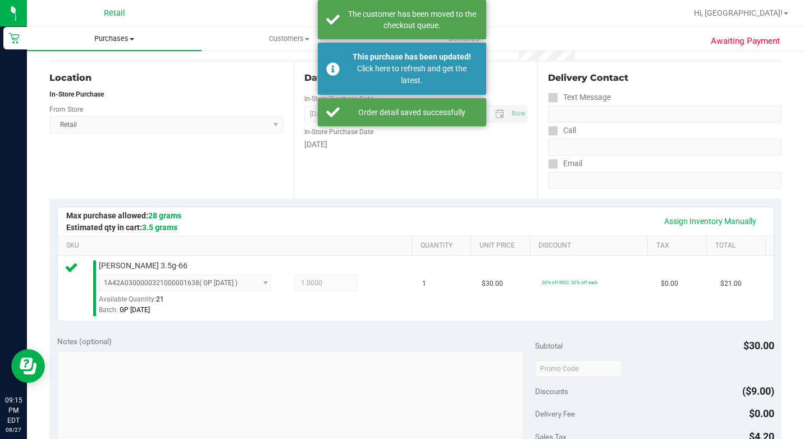
scroll to position [56, 0]
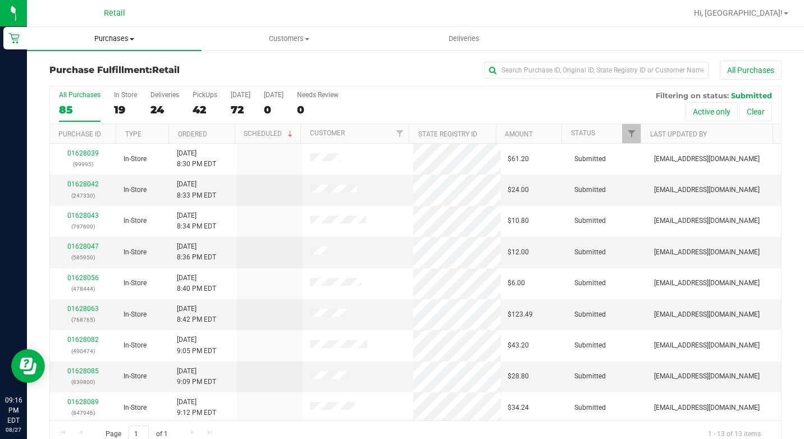
click at [123, 42] on span "Purchases" at bounding box center [114, 39] width 175 height 10
click at [102, 56] on ul "Summary of purchases Fulfillment All purchases" at bounding box center [114, 81] width 175 height 61
click at [103, 39] on span "Purchases" at bounding box center [114, 39] width 175 height 10
click at [98, 67] on span "Summary of purchases" at bounding box center [84, 68] width 115 height 10
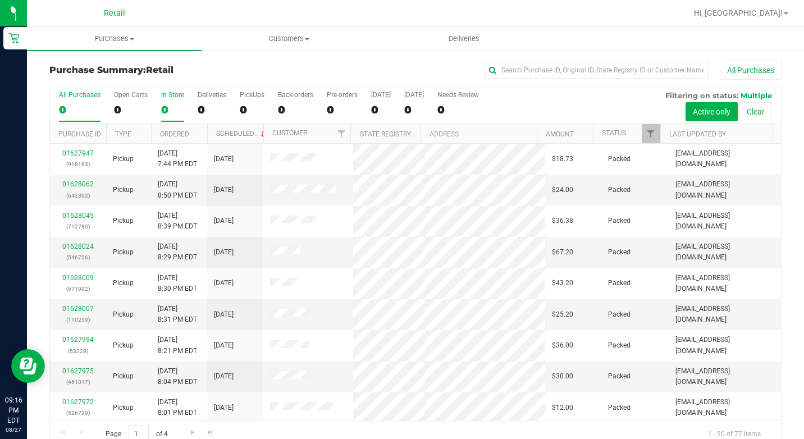
click at [169, 105] on div "0" at bounding box center [172, 109] width 23 height 13
click at [0, 0] on input "In Store 0" at bounding box center [0, 0] width 0 height 0
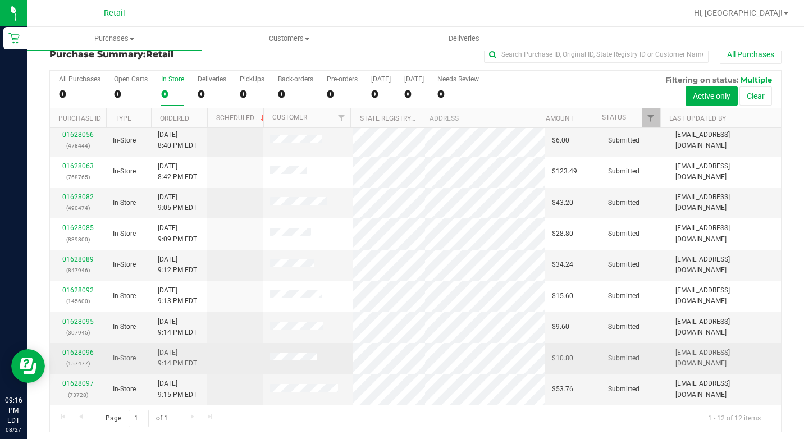
scroll to position [20, 0]
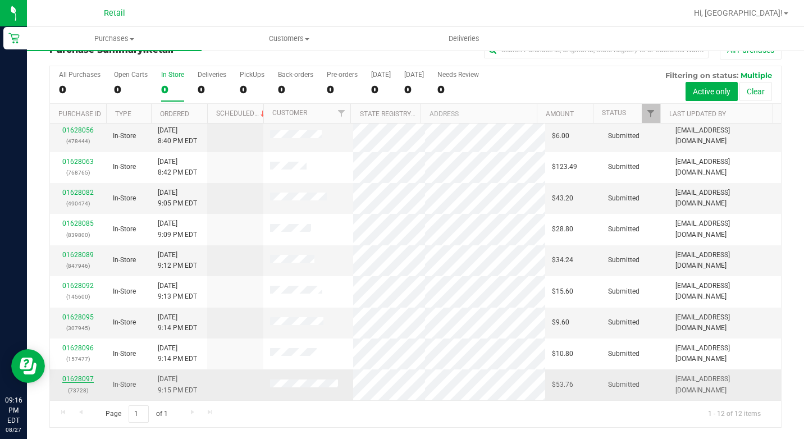
click at [84, 377] on link "01628097" at bounding box center [77, 379] width 31 height 8
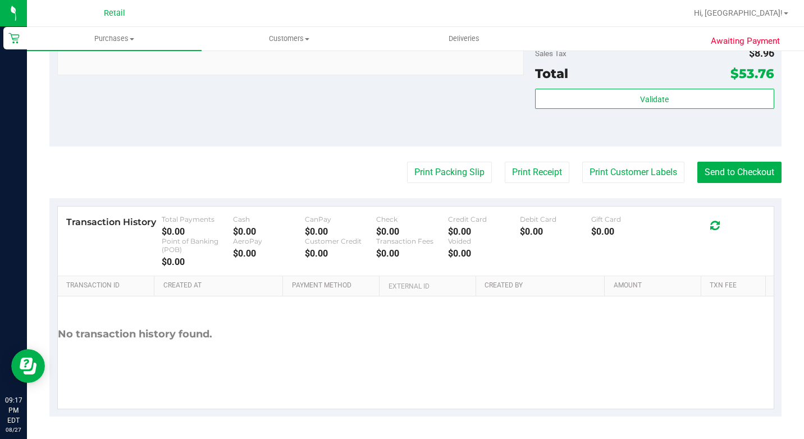
scroll to position [503, 0]
click at [705, 166] on button "Send to Checkout" at bounding box center [739, 172] width 84 height 21
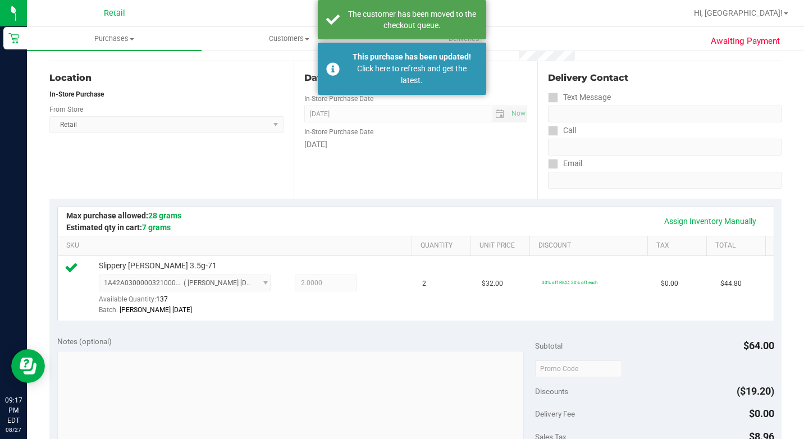
scroll to position [54, 0]
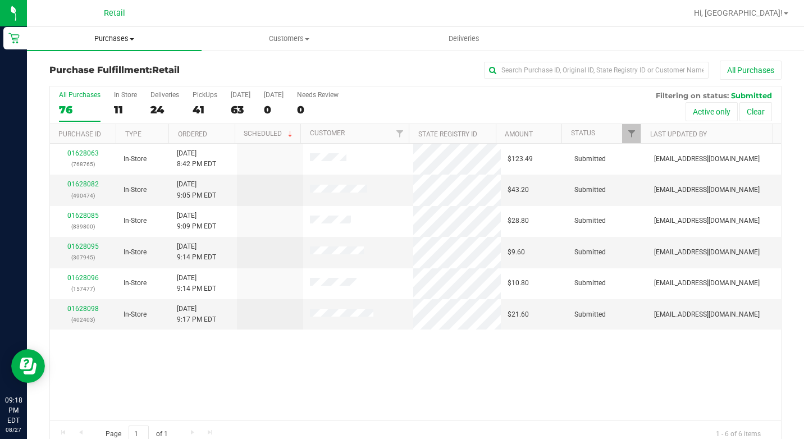
click at [141, 45] on uib-tab-heading "Purchases Summary of purchases Fulfillment All purchases" at bounding box center [114, 39] width 175 height 24
click at [136, 74] on li "Summary of purchases" at bounding box center [114, 67] width 175 height 13
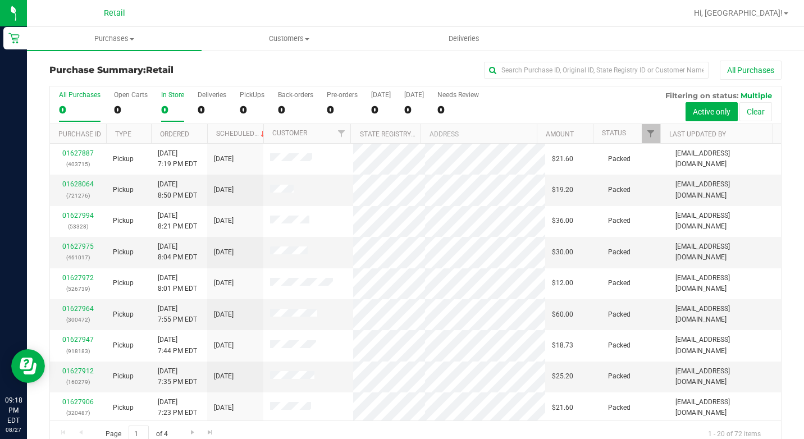
click at [163, 94] on div "In Store" at bounding box center [172, 95] width 23 height 8
click at [0, 0] on input "In Store 0" at bounding box center [0, 0] width 0 height 0
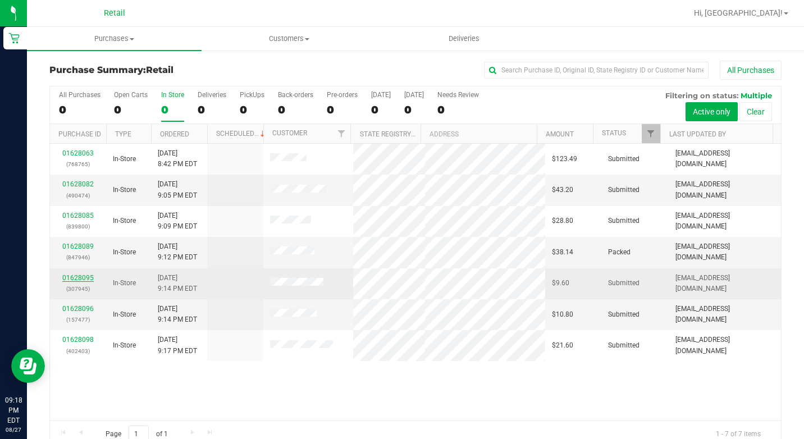
click at [91, 278] on link "01628095" at bounding box center [77, 278] width 31 height 8
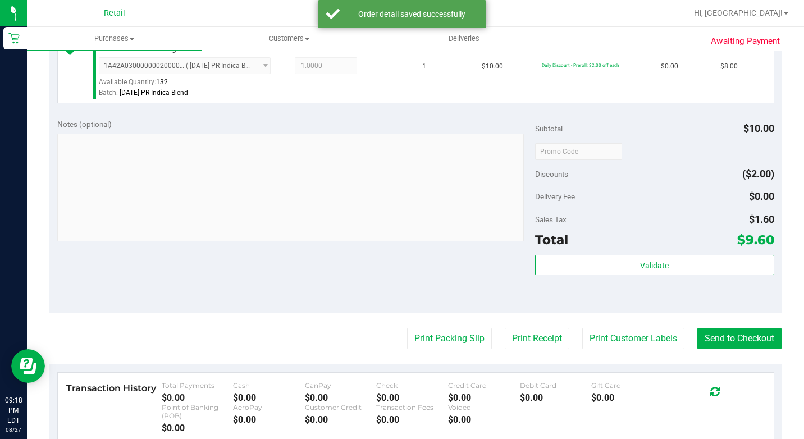
scroll to position [337, 0]
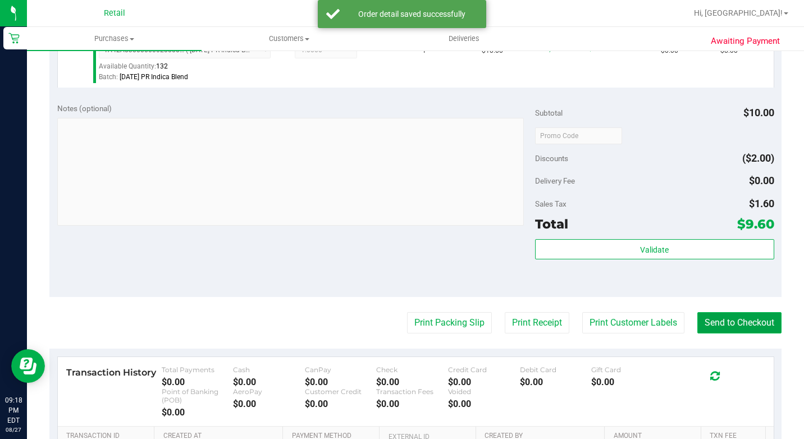
click at [710, 333] on button "Send to Checkout" at bounding box center [739, 322] width 84 height 21
click at [713, 333] on button "Send to Checkout" at bounding box center [734, 322] width 93 height 21
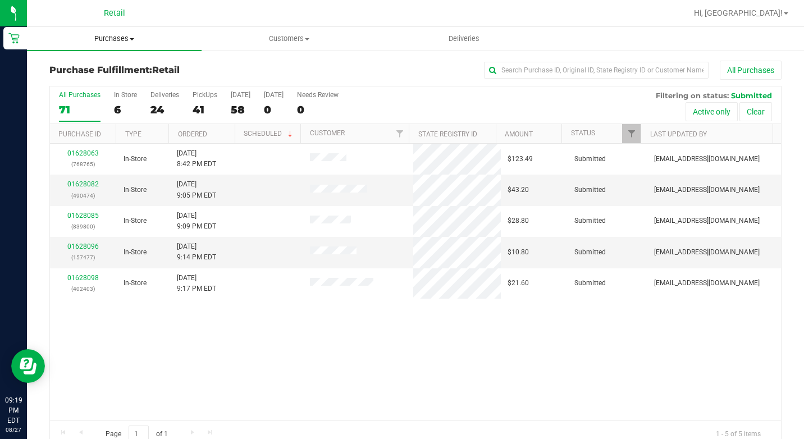
click at [100, 42] on span "Purchases" at bounding box center [114, 39] width 175 height 10
click at [304, 342] on div "01628063 (768765) In-Store 8/27/2025 8:42 PM EDT $123.49 Submitted aiqecomm@sla…" at bounding box center [415, 282] width 731 height 277
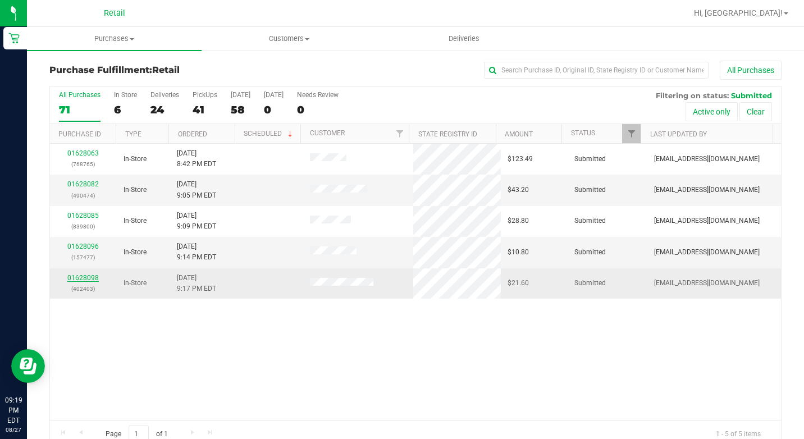
click at [89, 279] on link "01628098" at bounding box center [82, 278] width 31 height 8
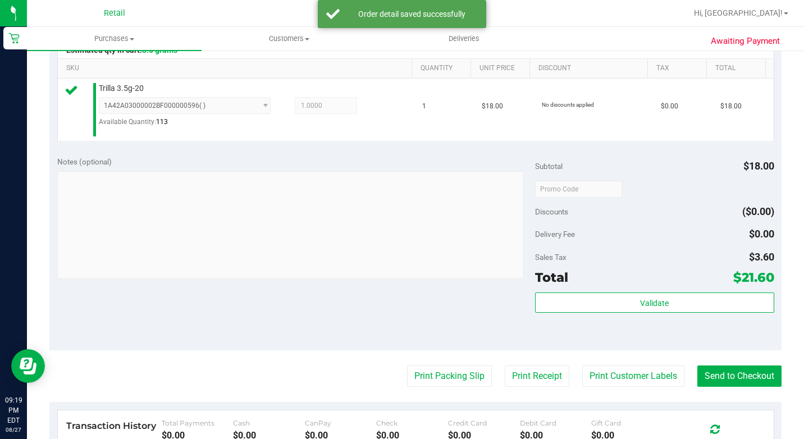
scroll to position [337, 0]
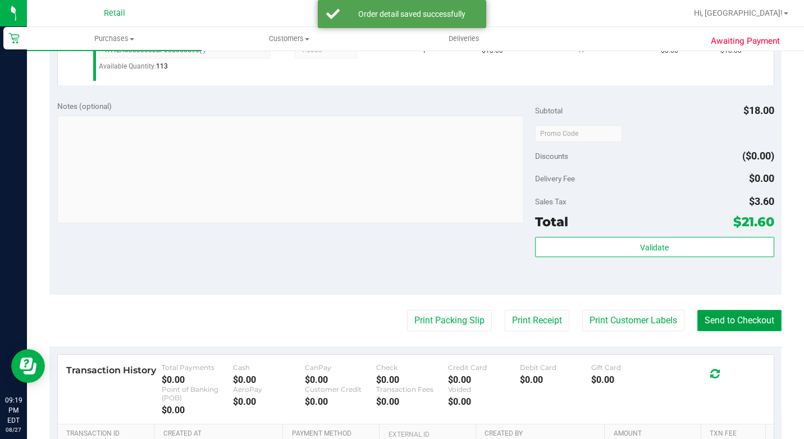
click at [702, 331] on button "Send to Checkout" at bounding box center [739, 320] width 84 height 21
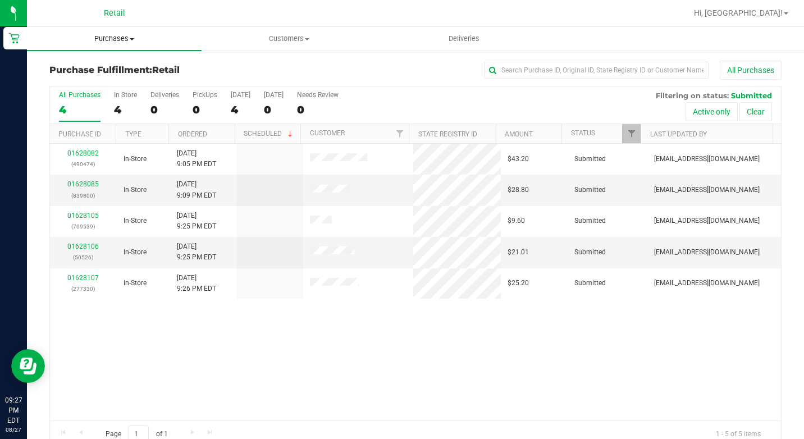
click at [114, 46] on uib-tab-heading "Purchases Summary of purchases Fulfillment All purchases" at bounding box center [114, 39] width 175 height 24
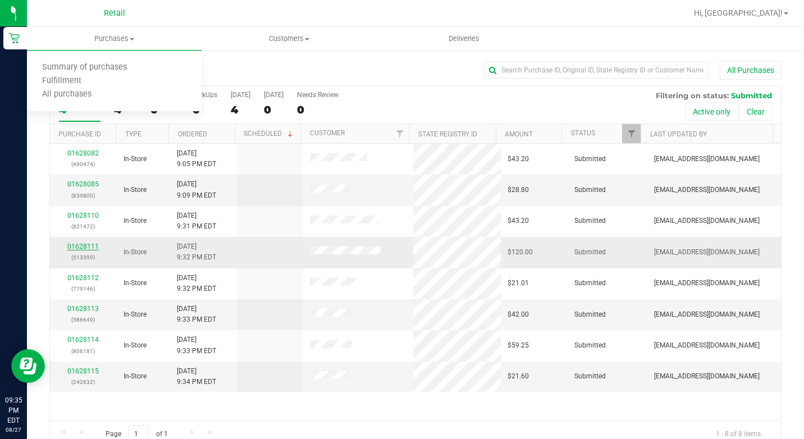
click at [93, 247] on link "01628111" at bounding box center [82, 246] width 31 height 8
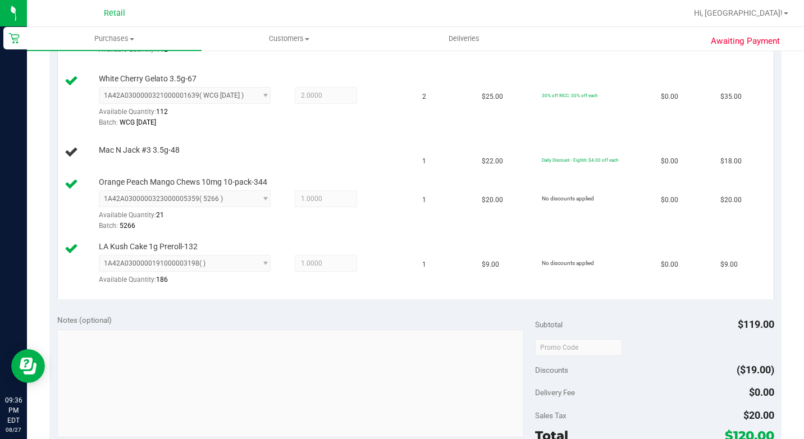
scroll to position [281, 0]
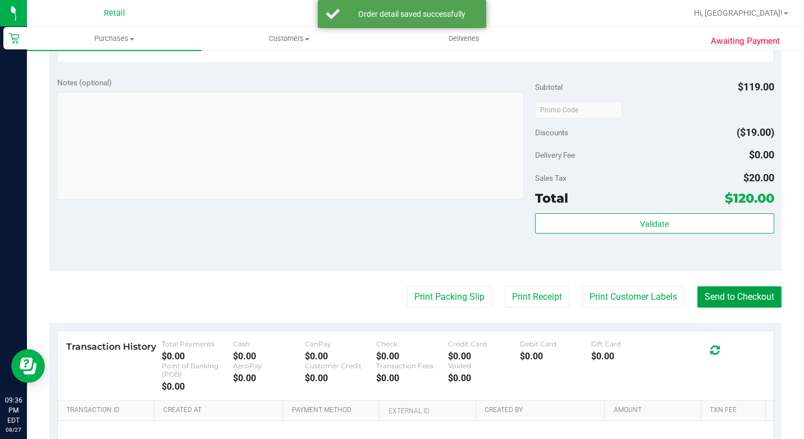
click at [730, 307] on button "Send to Checkout" at bounding box center [739, 296] width 84 height 21
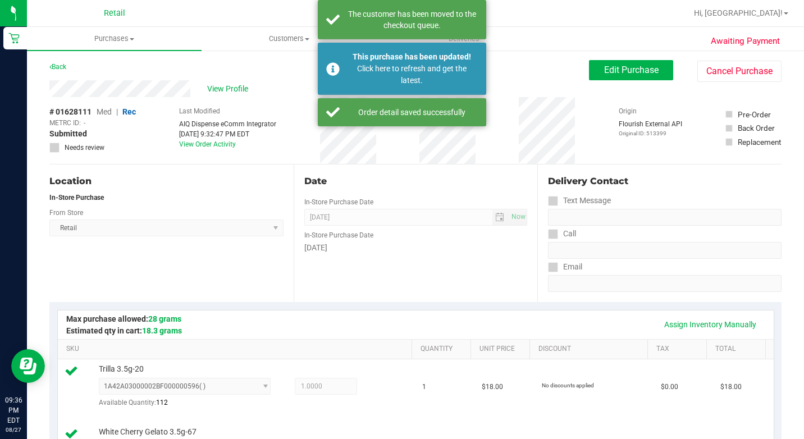
scroll to position [0, 0]
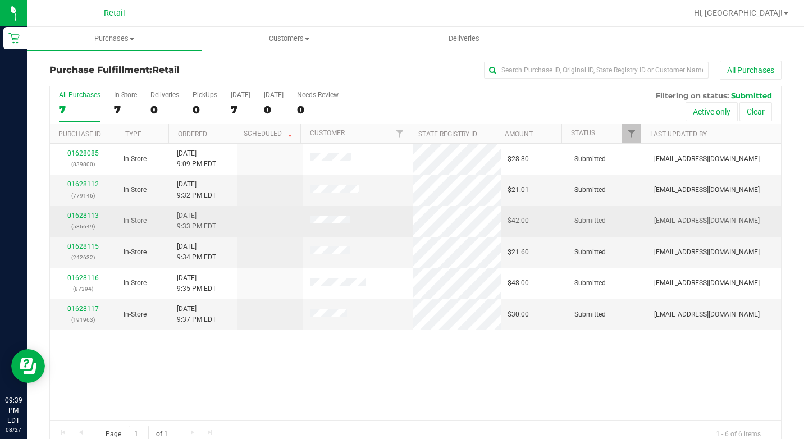
click at [93, 215] on link "01628113" at bounding box center [82, 216] width 31 height 8
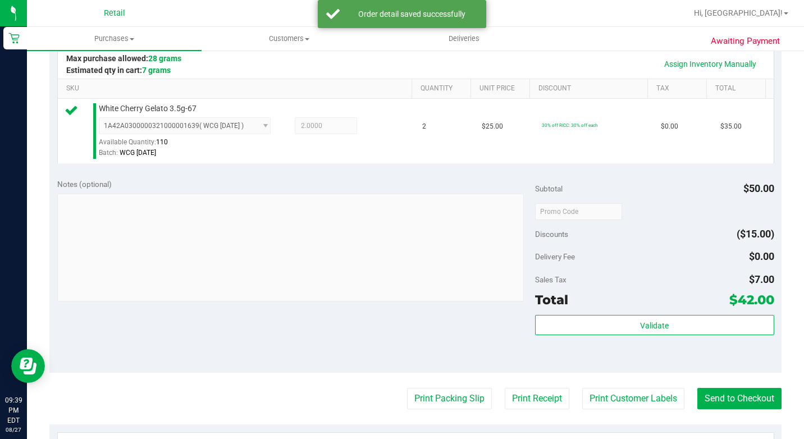
scroll to position [281, 0]
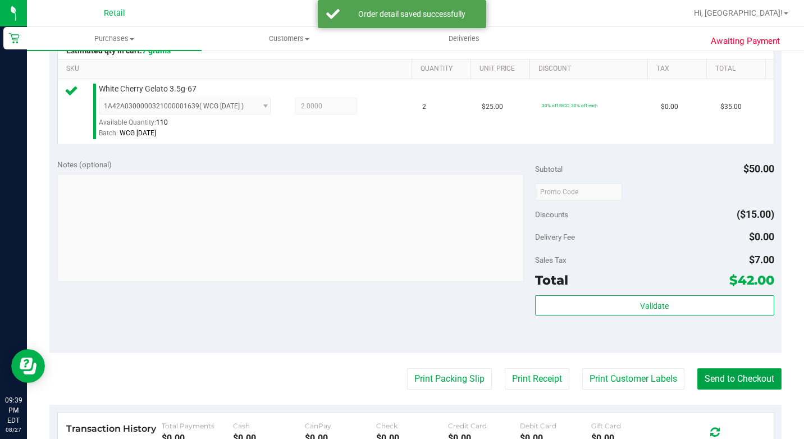
click at [697, 386] on button "Send to Checkout" at bounding box center [739, 378] width 84 height 21
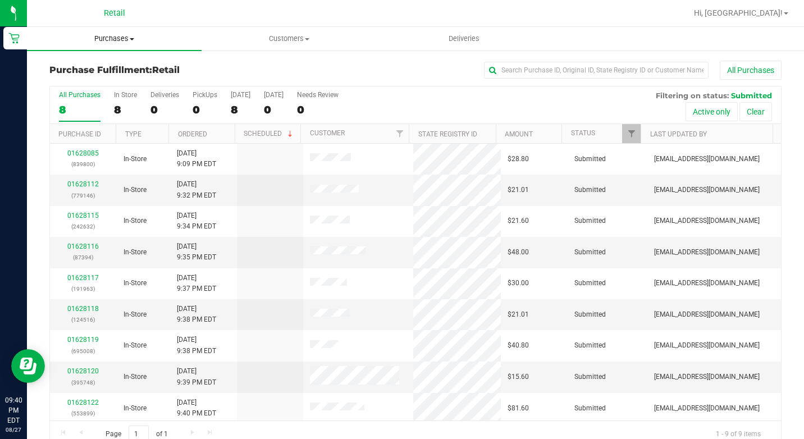
click at [142, 42] on span "Purchases" at bounding box center [114, 39] width 175 height 10
click at [100, 69] on span "Summary of purchases" at bounding box center [84, 68] width 115 height 10
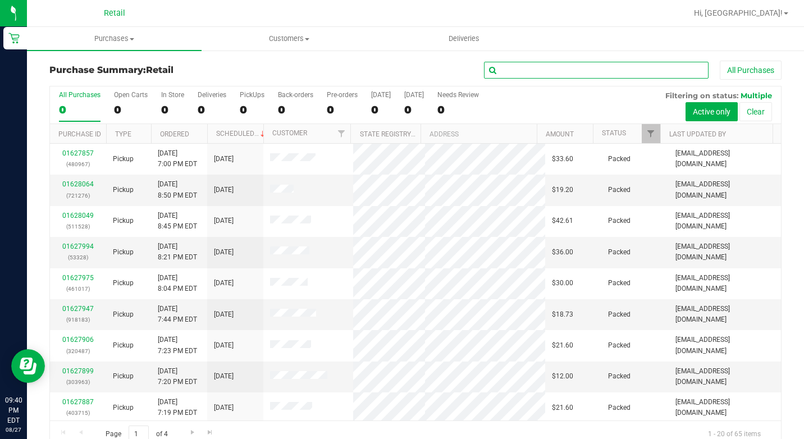
click at [559, 75] on input "text" at bounding box center [596, 70] width 224 height 17
click at [564, 67] on input "text" at bounding box center [596, 70] width 224 height 17
type input "sharper"
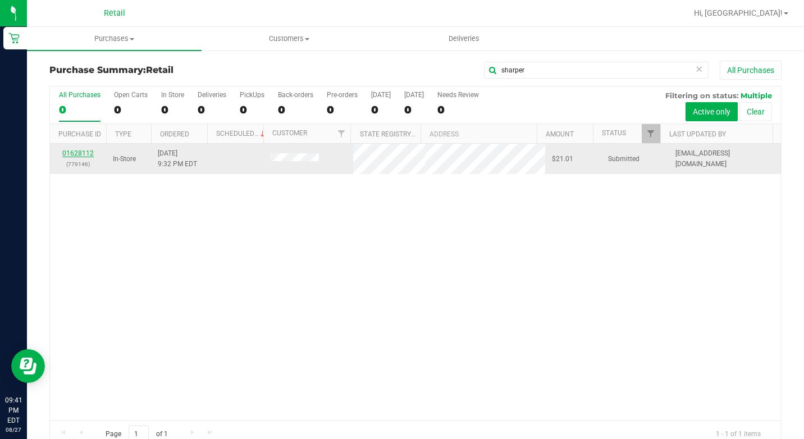
click at [84, 155] on link "01628112" at bounding box center [77, 153] width 31 height 8
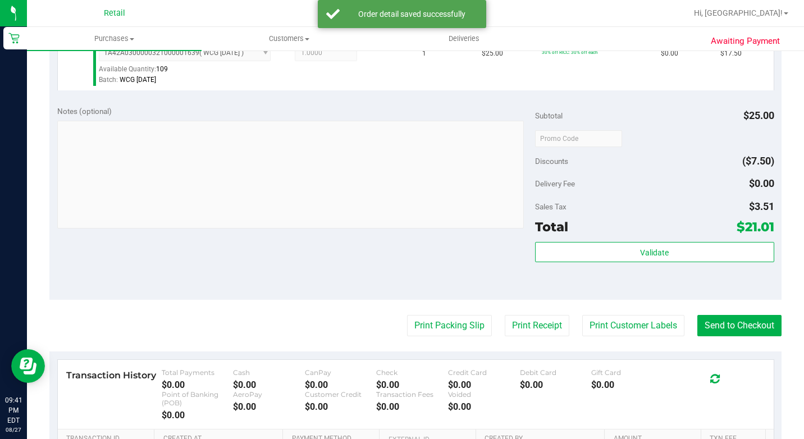
scroll to position [393, 0]
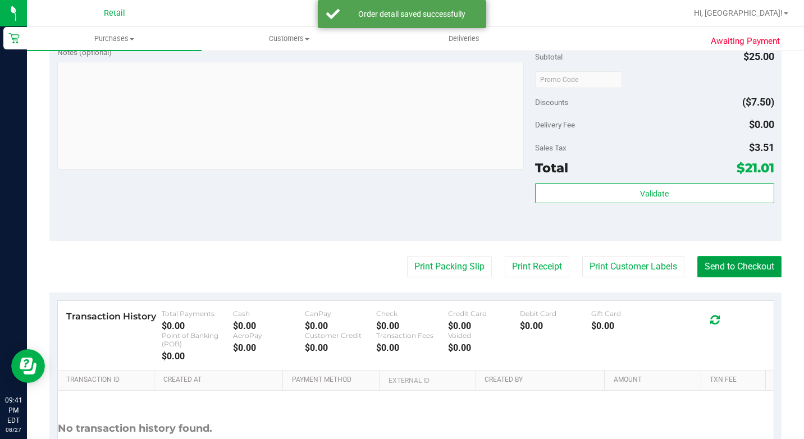
click at [762, 277] on button "Send to Checkout" at bounding box center [739, 266] width 84 height 21
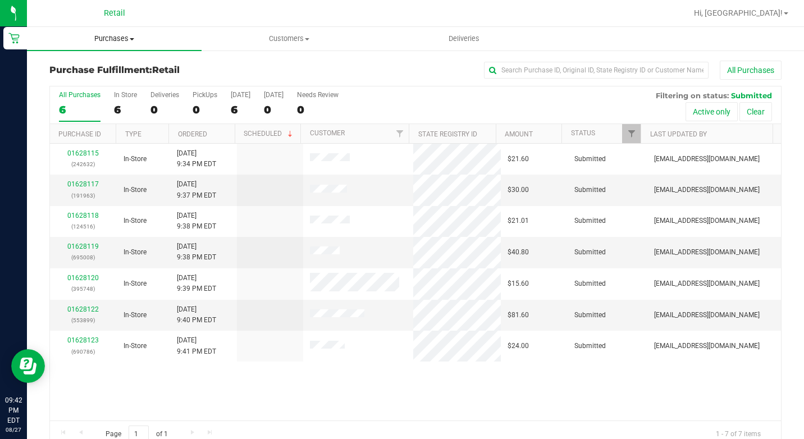
click at [123, 33] on uib-tab-heading "Purchases Summary of purchases Fulfillment All purchases" at bounding box center [114, 39] width 175 height 24
click at [127, 97] on li "All purchases" at bounding box center [114, 94] width 175 height 13
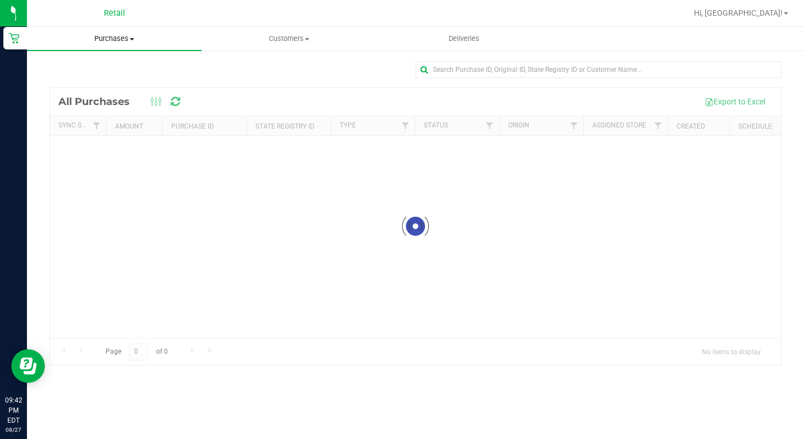
click at [135, 43] on span "Purchases" at bounding box center [114, 39] width 175 height 10
click at [97, 61] on li "Summary of purchases" at bounding box center [114, 67] width 175 height 13
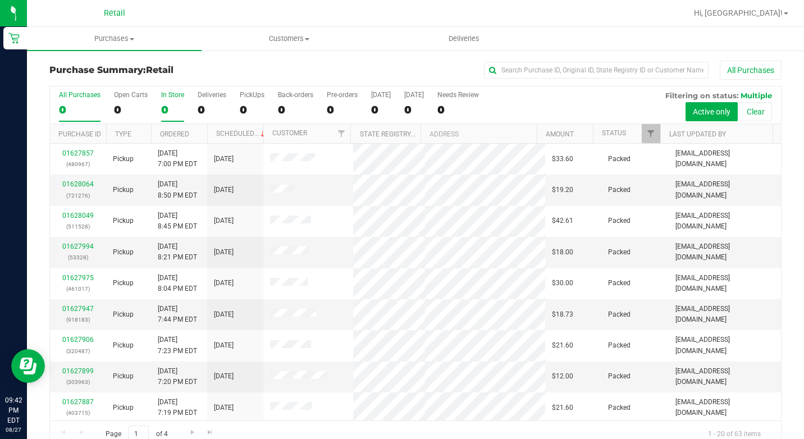
click at [161, 109] on div "0" at bounding box center [172, 109] width 23 height 13
click at [0, 0] on input "In Store 0" at bounding box center [0, 0] width 0 height 0
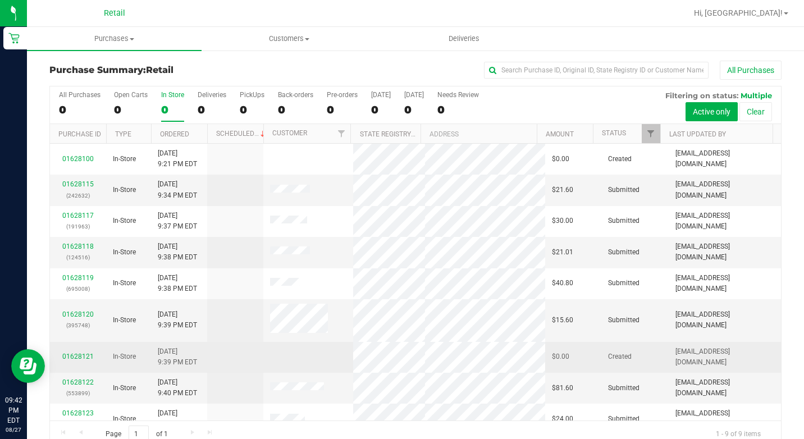
scroll to position [13, 0]
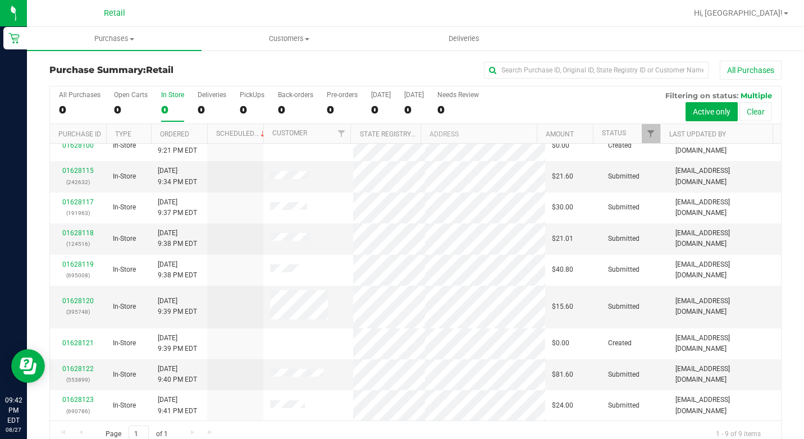
click at [527, 80] on div "Purchase Summary: Retail All Purchases" at bounding box center [415, 73] width 732 height 25
click at [540, 75] on input "text" at bounding box center [596, 70] width 224 height 17
type input "kewon"
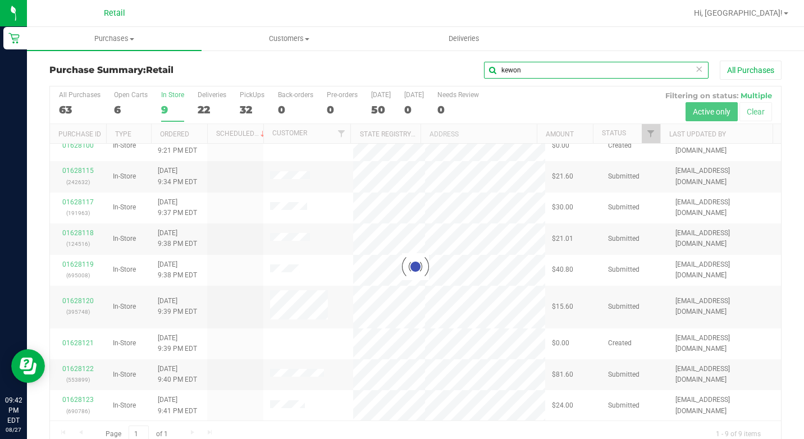
scroll to position [0, 0]
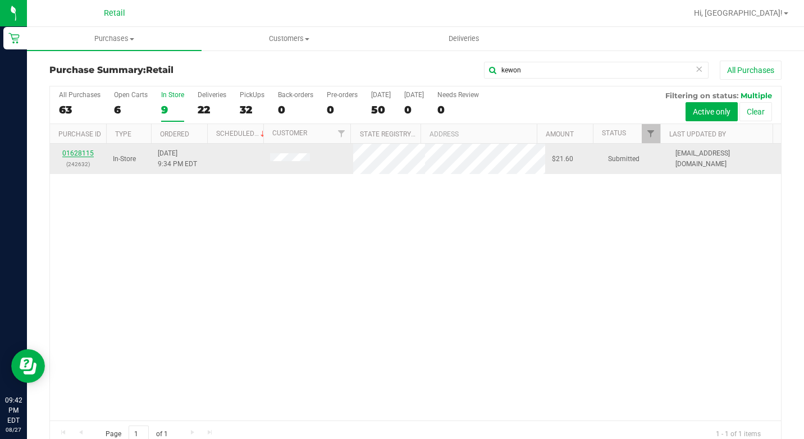
click at [88, 151] on link "01628115" at bounding box center [77, 153] width 31 height 8
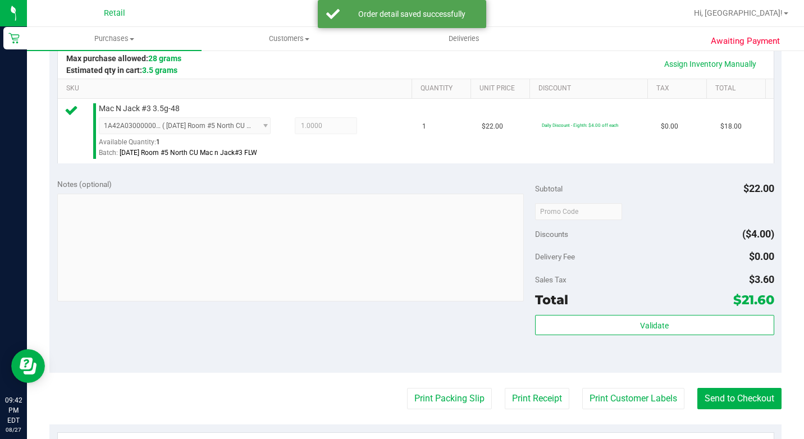
scroll to position [281, 0]
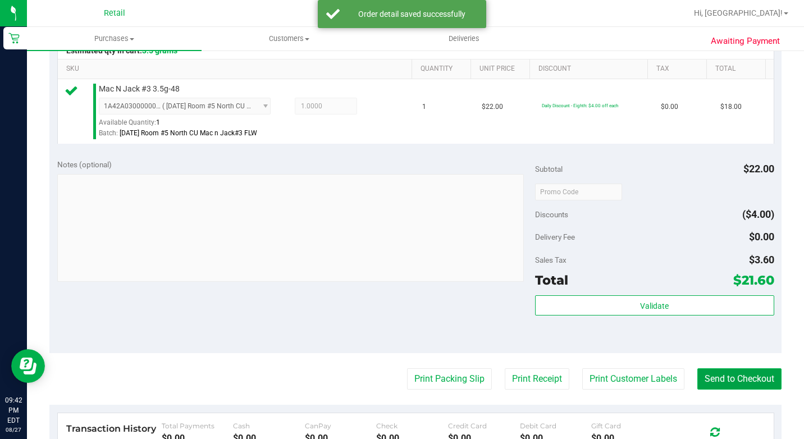
click at [717, 389] on button "Send to Checkout" at bounding box center [739, 378] width 84 height 21
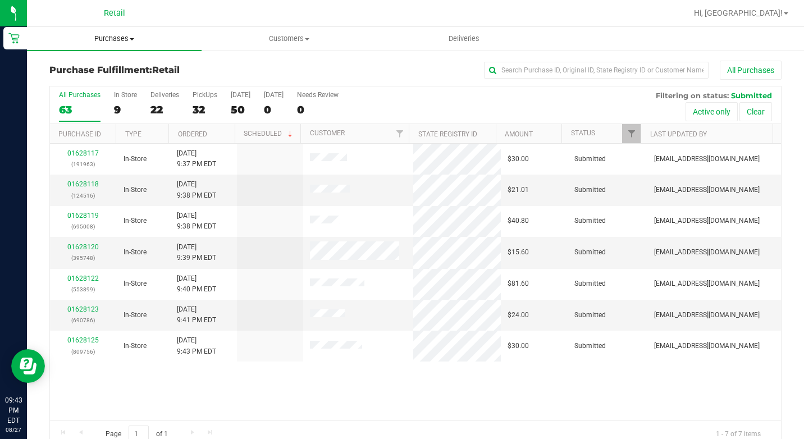
click at [173, 42] on span "Purchases" at bounding box center [114, 39] width 175 height 10
click at [132, 70] on span "Summary of purchases" at bounding box center [84, 68] width 115 height 10
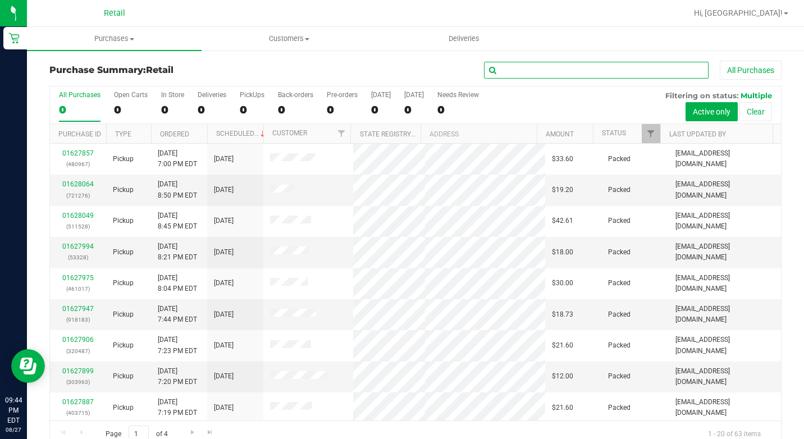
click at [573, 77] on input "text" at bounding box center [596, 70] width 224 height 17
type input "igo"
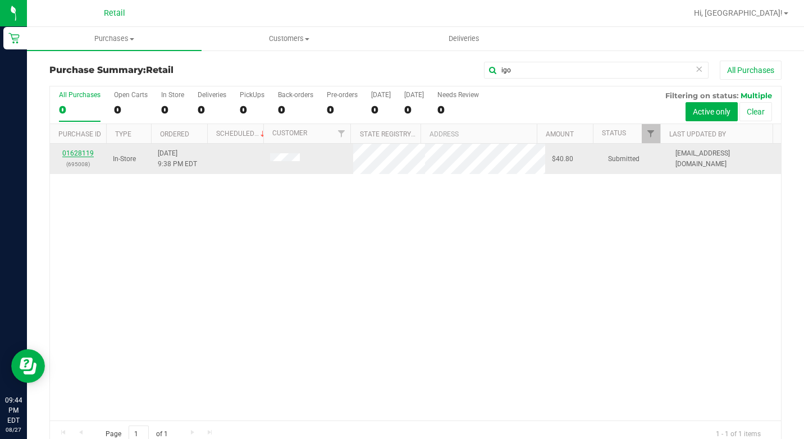
click at [74, 153] on link "01628119" at bounding box center [77, 153] width 31 height 8
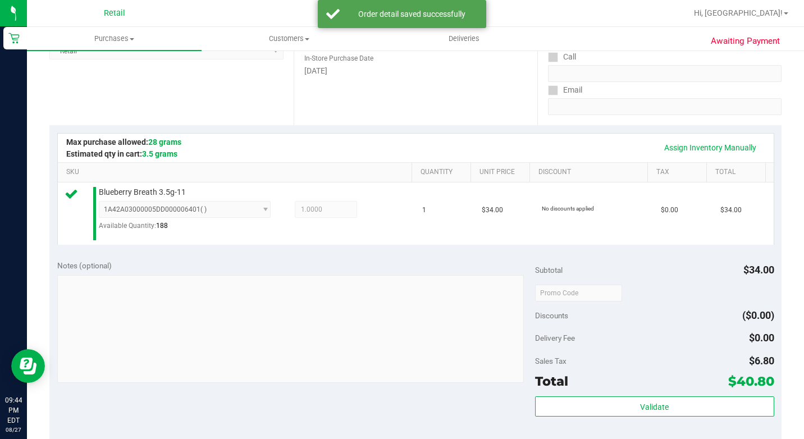
scroll to position [337, 0]
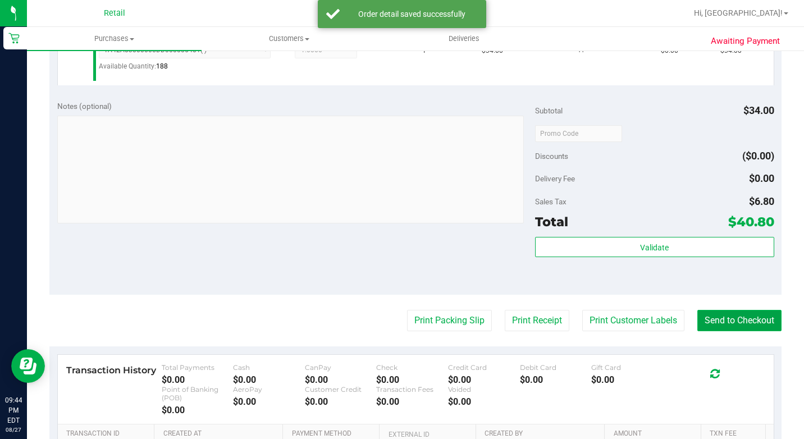
click at [718, 331] on button "Send to Checkout" at bounding box center [739, 320] width 84 height 21
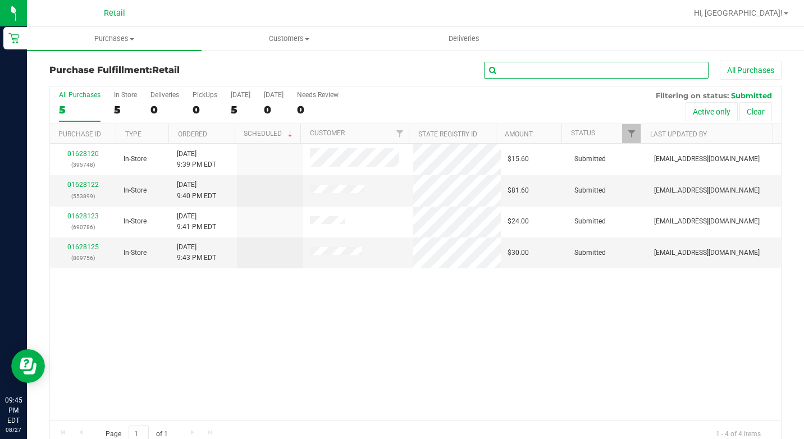
click at [655, 69] on input "text" at bounding box center [596, 70] width 224 height 17
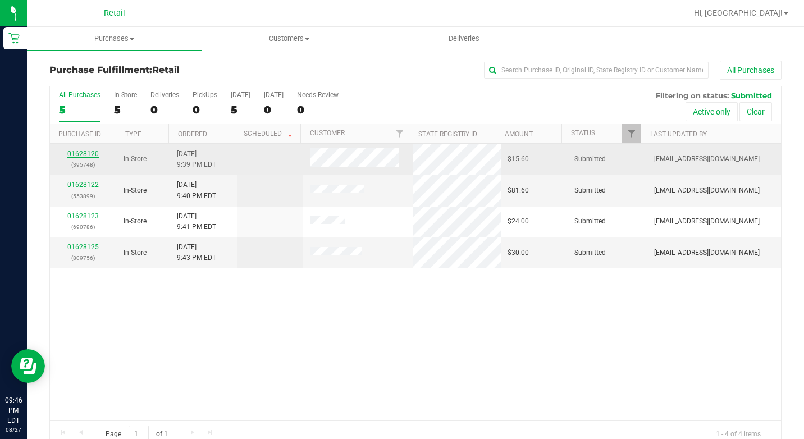
click at [87, 152] on link "01628120" at bounding box center [82, 154] width 31 height 8
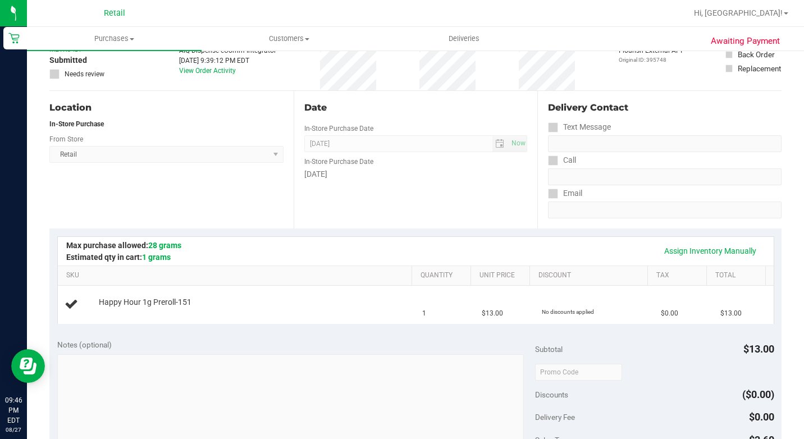
scroll to position [168, 0]
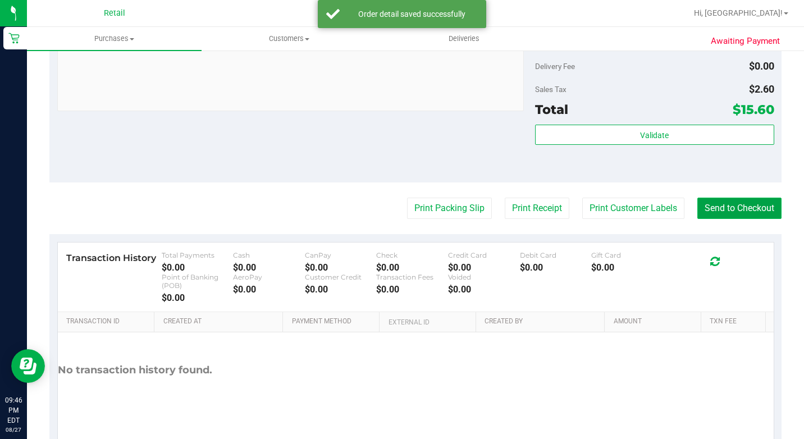
click at [724, 219] on button "Send to Checkout" at bounding box center [739, 208] width 84 height 21
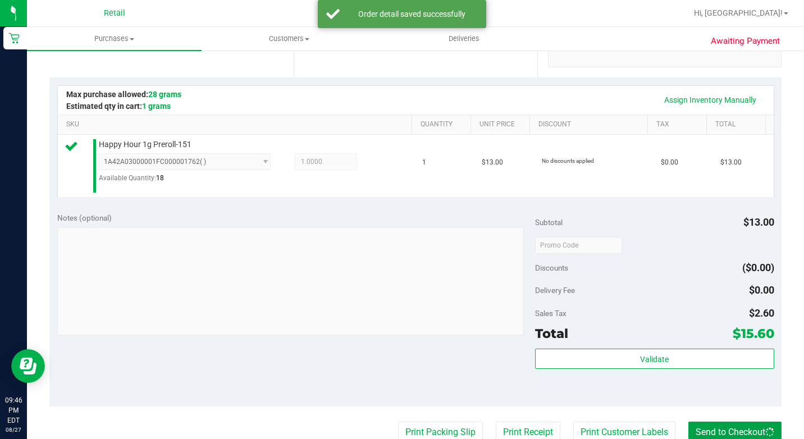
scroll to position [224, 0]
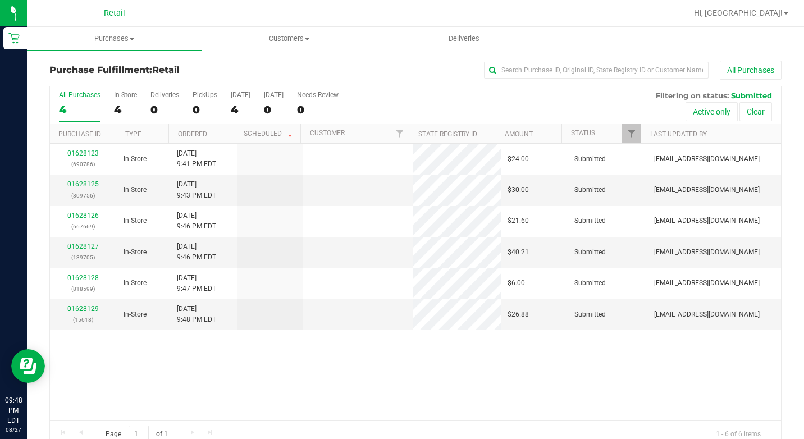
click at [74, 213] on link "01628126" at bounding box center [82, 216] width 31 height 8
click at [88, 186] on link "01628125" at bounding box center [82, 184] width 31 height 8
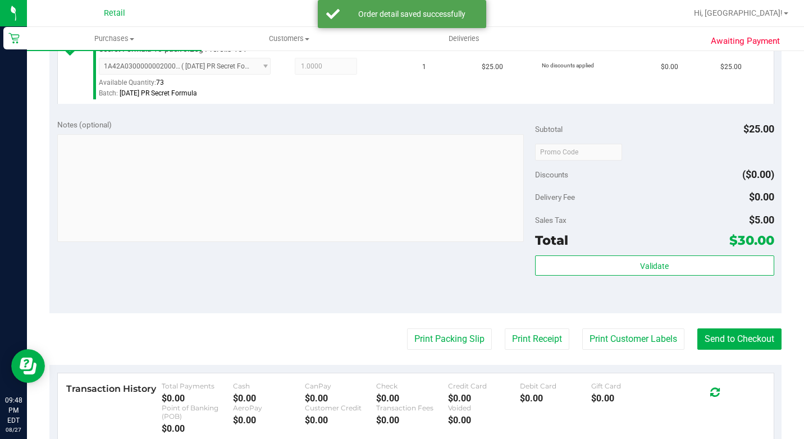
scroll to position [393, 0]
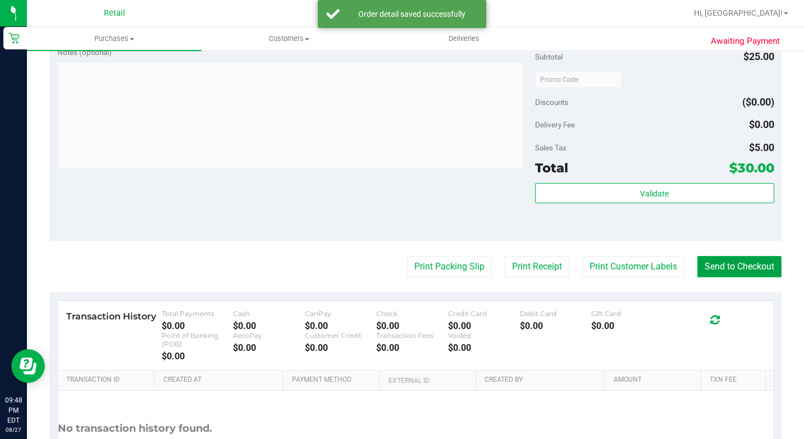
click at [740, 277] on button "Send to Checkout" at bounding box center [739, 266] width 84 height 21
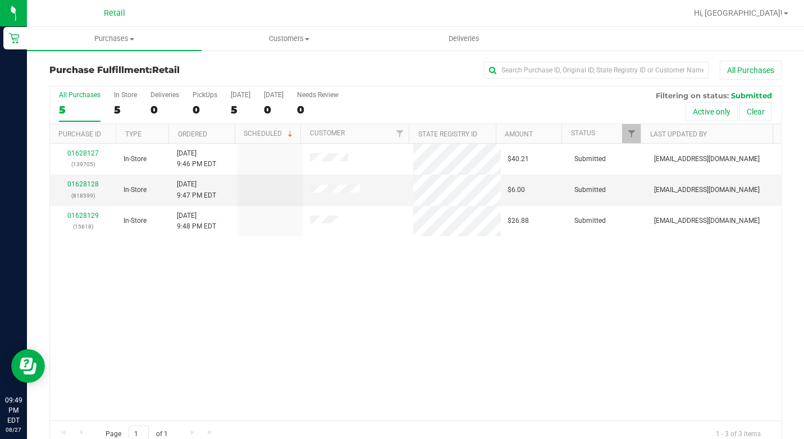
click at [119, 68] on h3 "Purchase Fulfillment: Retail" at bounding box center [171, 70] width 244 height 10
click at [121, 45] on uib-tab-heading "Purchases Summary of purchases Fulfillment All purchases" at bounding box center [114, 39] width 175 height 24
click at [117, 66] on span "Summary of purchases" at bounding box center [84, 68] width 115 height 10
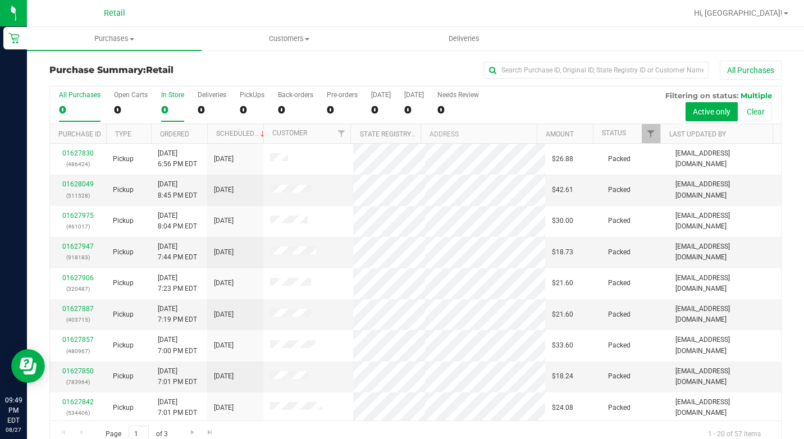
click at [163, 93] on div "In Store" at bounding box center [172, 95] width 23 height 8
click at [0, 0] on input "In Store 0" at bounding box center [0, 0] width 0 height 0
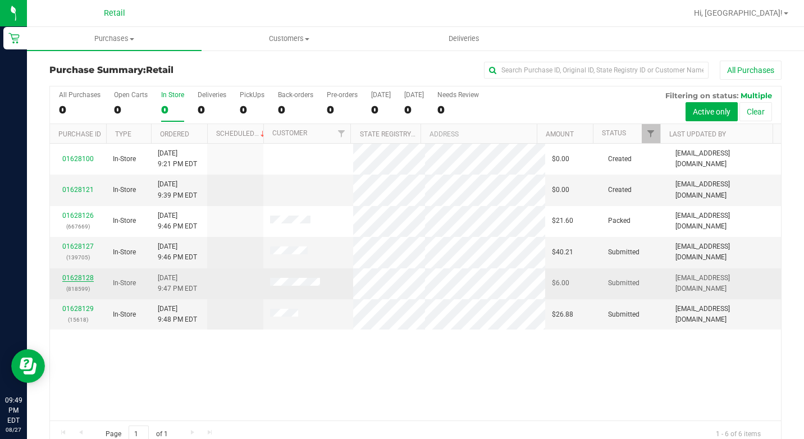
click at [77, 275] on link "01628128" at bounding box center [77, 278] width 31 height 8
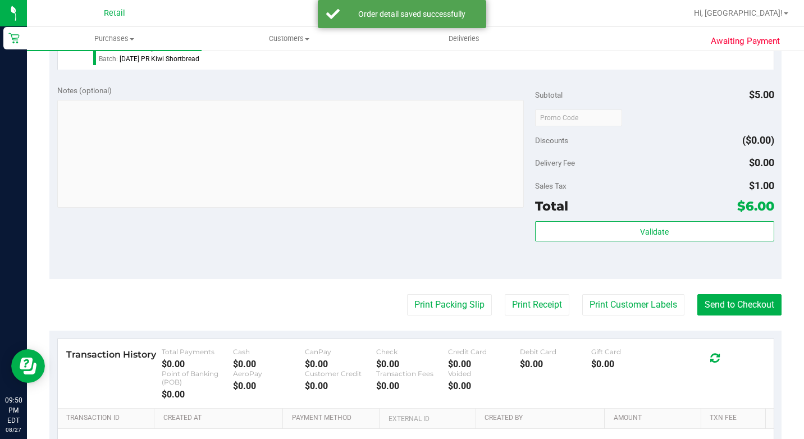
scroll to position [359, 0]
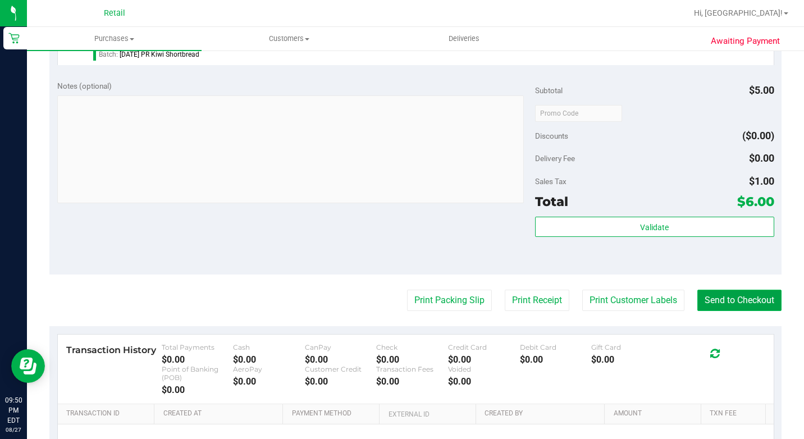
click at [713, 311] on button "Send to Checkout" at bounding box center [739, 300] width 84 height 21
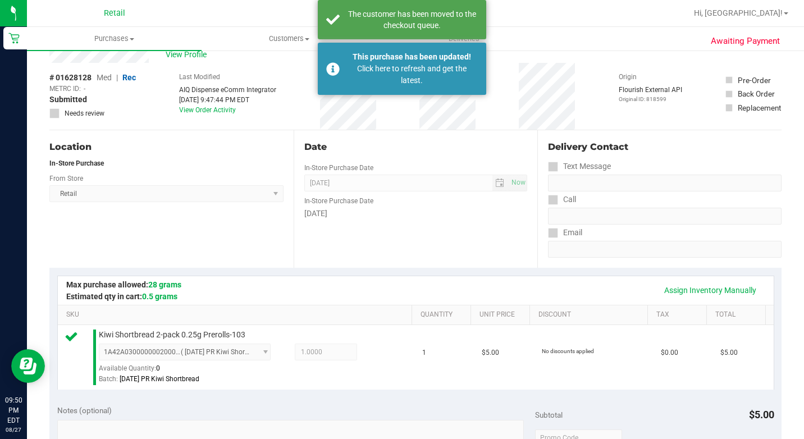
scroll to position [0, 0]
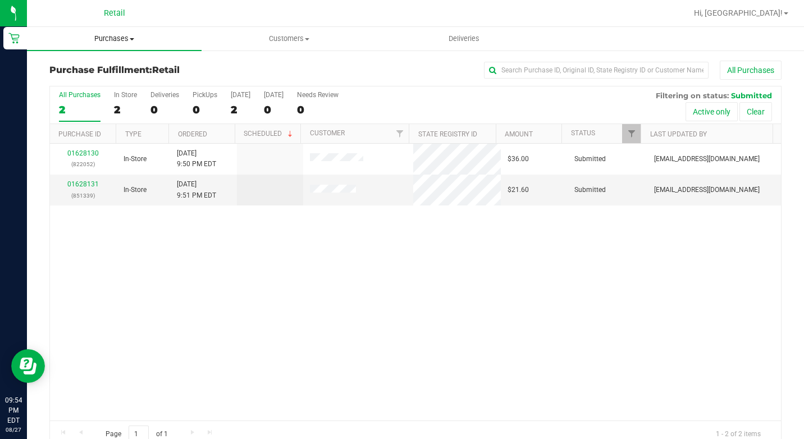
click at [116, 35] on span "Purchases" at bounding box center [114, 39] width 175 height 10
click at [99, 64] on span "Summary of purchases" at bounding box center [84, 68] width 115 height 10
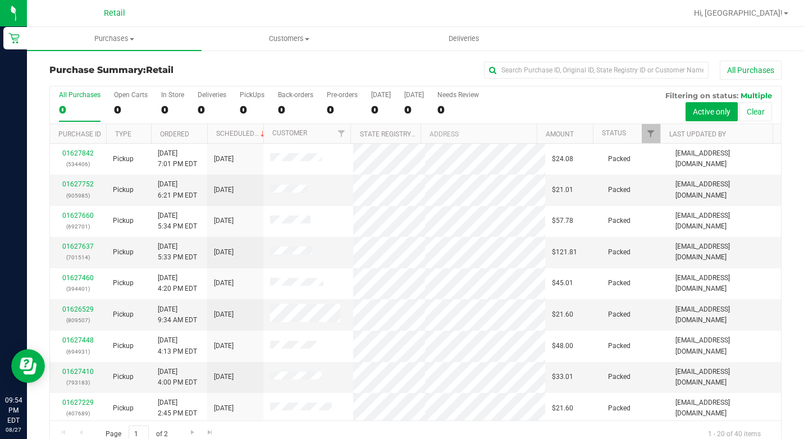
click at [157, 107] on div "All Purchases 0 Open Carts 0 In Store 0 Deliveries 0 PickUps 0 Back-orders 0 Pr…" at bounding box center [415, 105] width 731 height 38
click at [163, 100] on label "In Store 0" at bounding box center [172, 106] width 23 height 31
click at [0, 0] on input "In Store 0" at bounding box center [0, 0] width 0 height 0
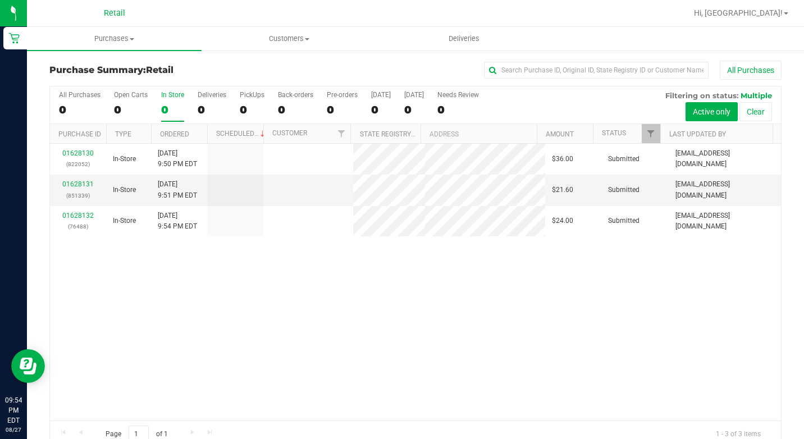
click at [163, 100] on label "In Store 0" at bounding box center [172, 106] width 23 height 31
click at [0, 0] on input "In Store 0" at bounding box center [0, 0] width 0 height 0
